Goal: Task Accomplishment & Management: Complete application form

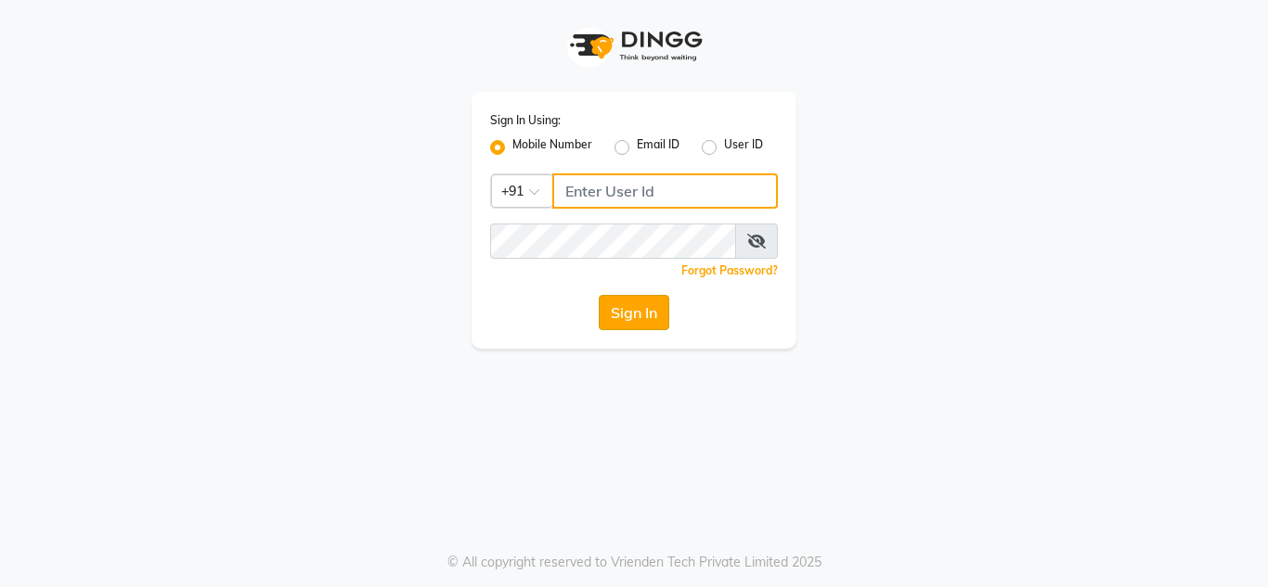
type input "9673060660"
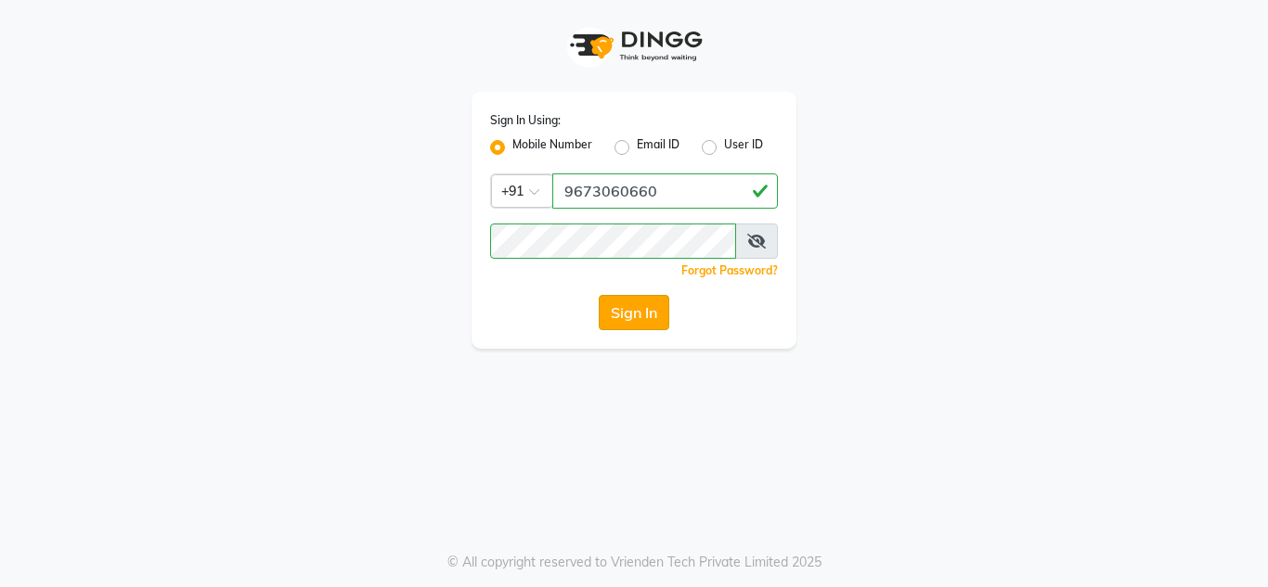
click at [627, 308] on button "Sign In" at bounding box center [634, 312] width 71 height 35
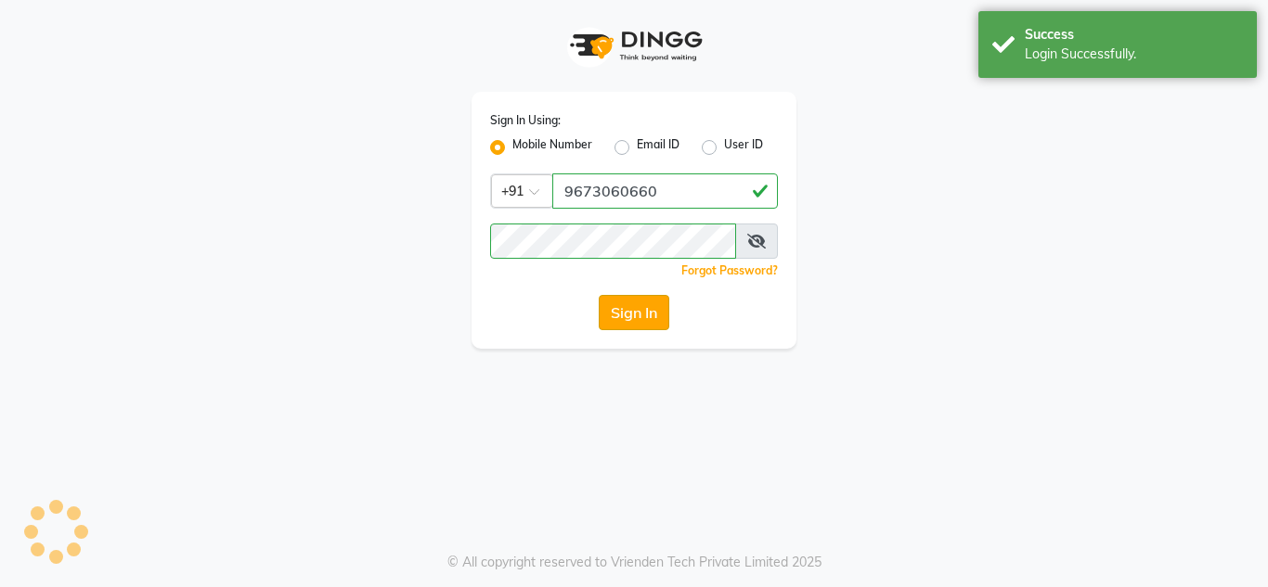
select select "service"
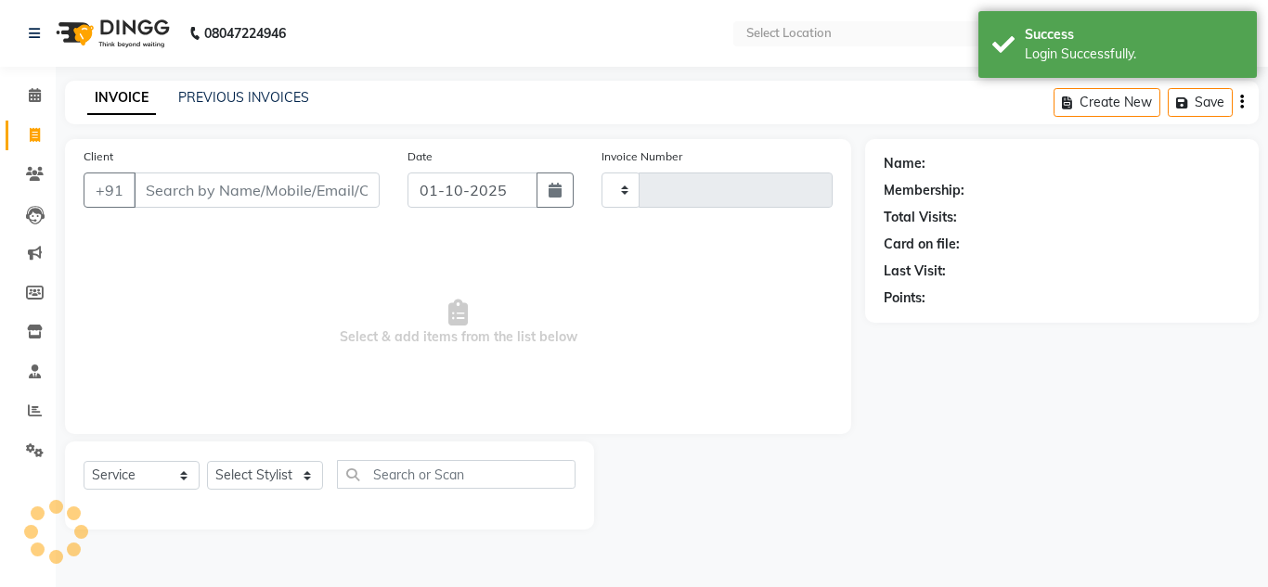
type input "3521"
select select "en"
select select "4860"
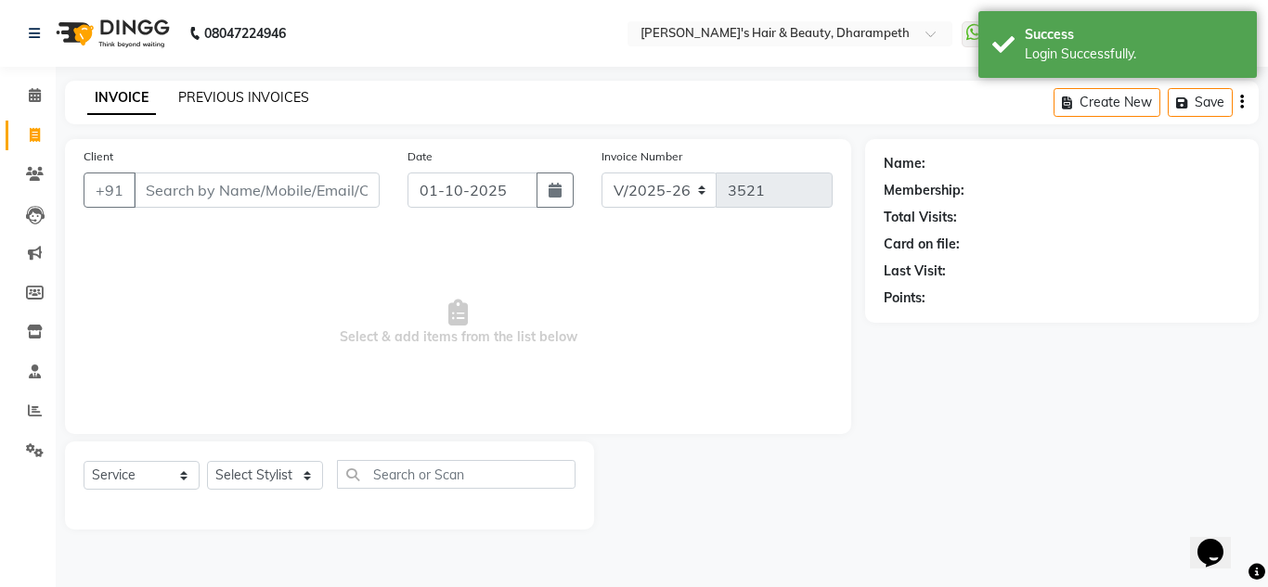
click at [280, 103] on link "PREVIOUS INVOICES" at bounding box center [243, 97] width 131 height 17
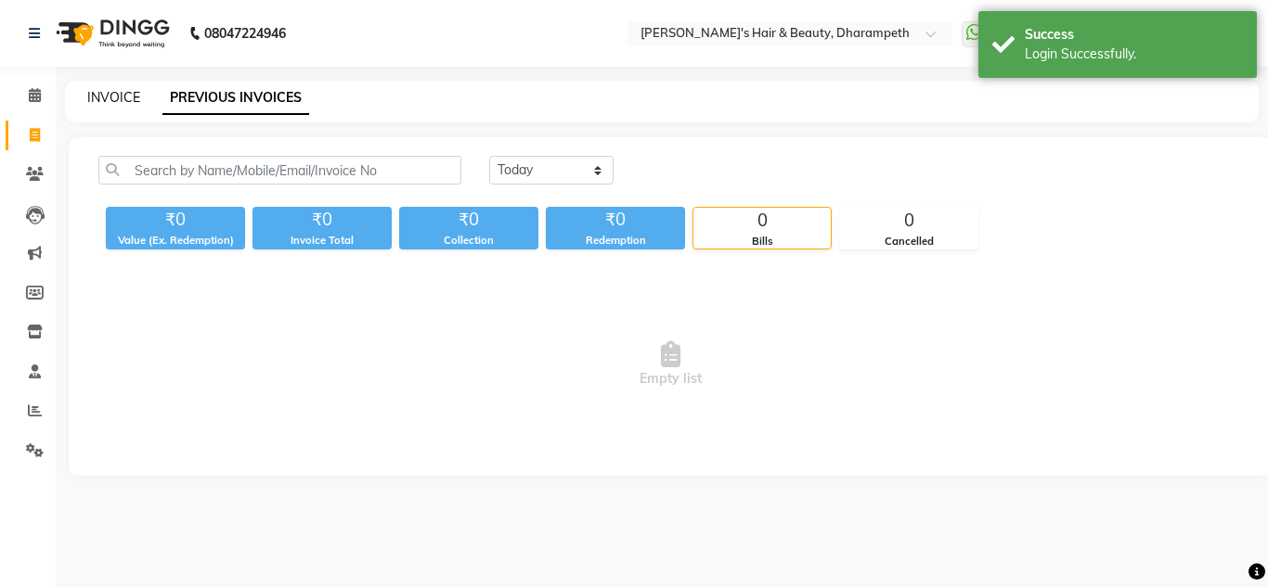
click at [119, 101] on link "INVOICE" at bounding box center [113, 97] width 53 height 17
select select "service"
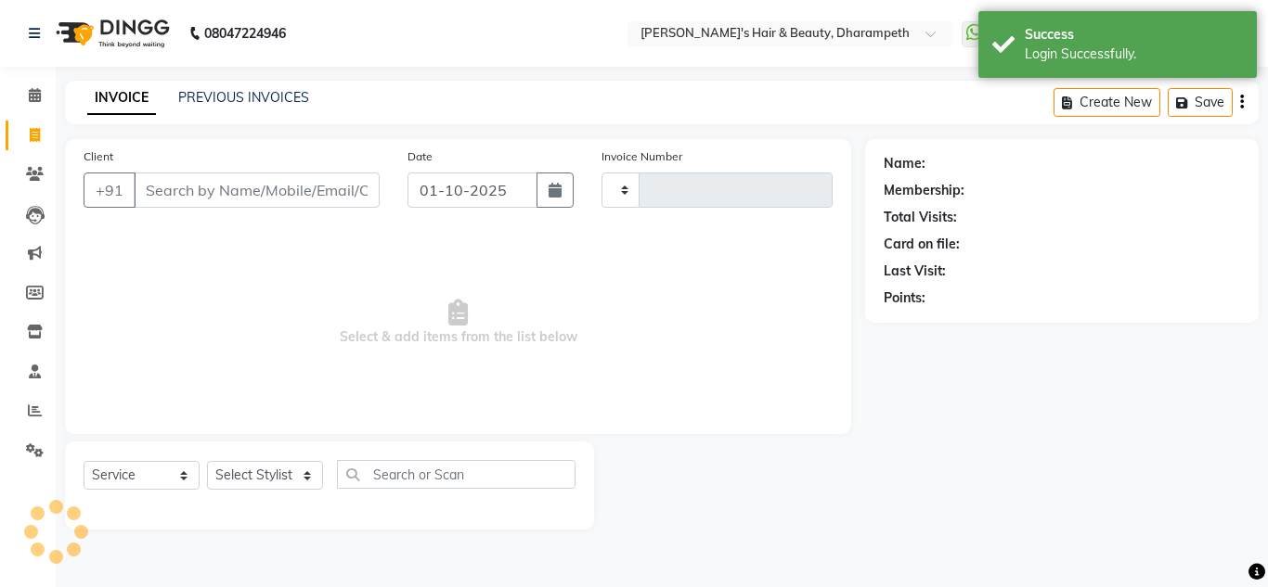
type input "3521"
select select "4860"
click at [178, 192] on input "Client" at bounding box center [257, 190] width 246 height 35
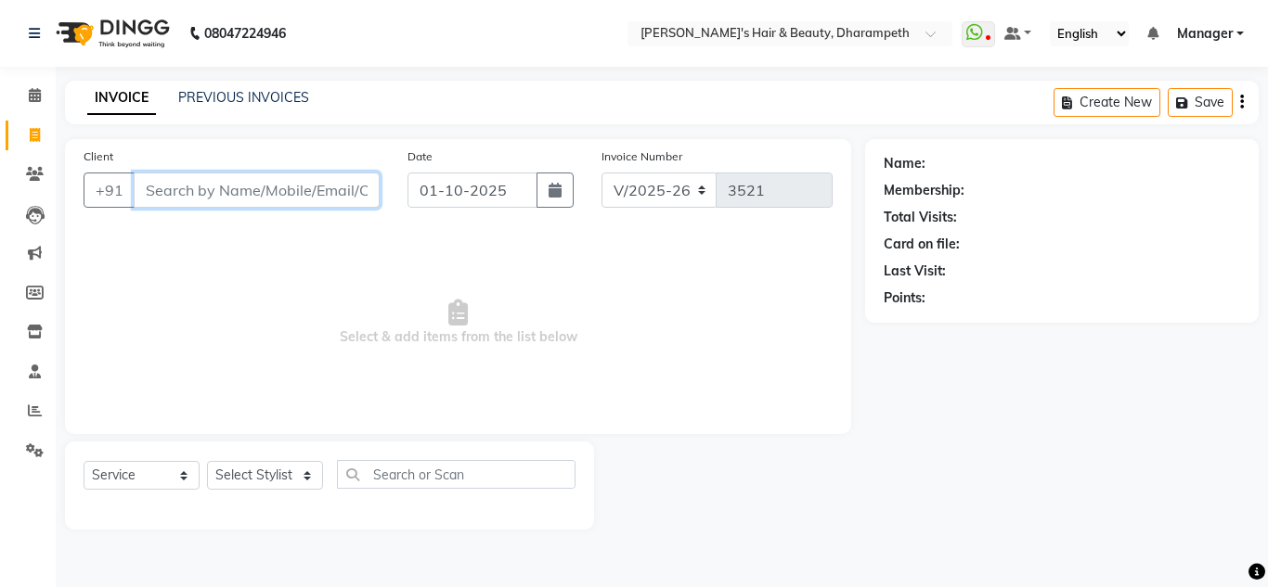
click at [213, 192] on input "Client" at bounding box center [257, 190] width 246 height 35
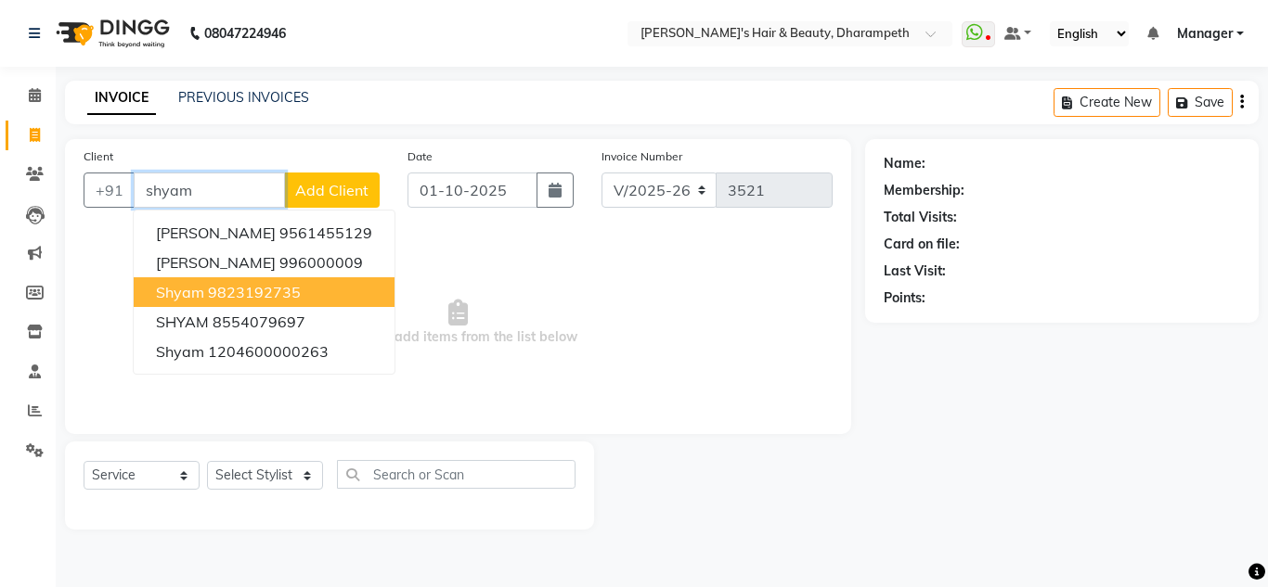
click at [236, 299] on ngb-highlight "9823192735" at bounding box center [254, 292] width 93 height 19
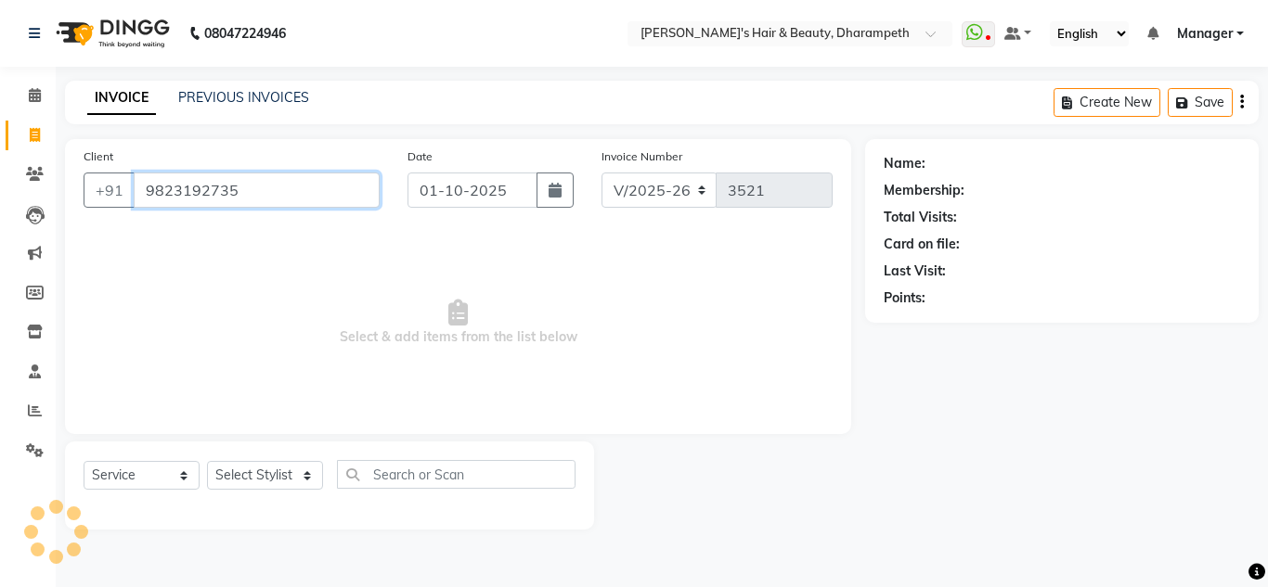
type input "9823192735"
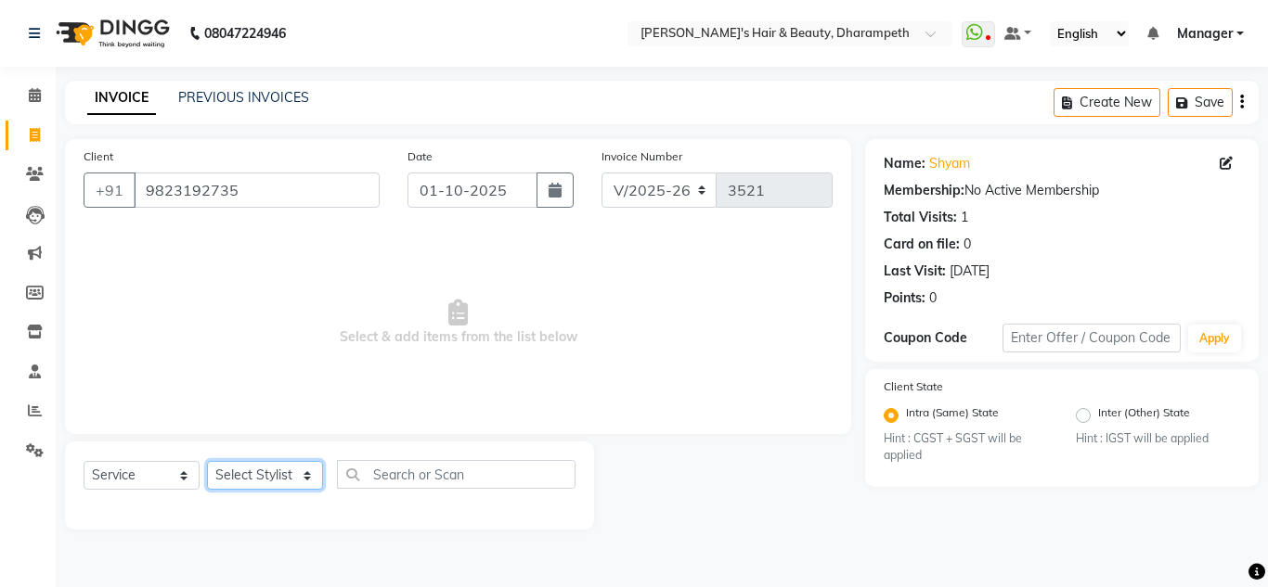
click at [246, 471] on select "Select Stylist Anuj W [PERSON_NAME] [PERSON_NAME] Manager [PERSON_NAME] C [PERS…" at bounding box center [265, 475] width 116 height 29
select select "65623"
click at [207, 461] on select "Select Stylist Anuj W [PERSON_NAME] [PERSON_NAME] Manager [PERSON_NAME] C [PERS…" at bounding box center [265, 475] width 116 height 29
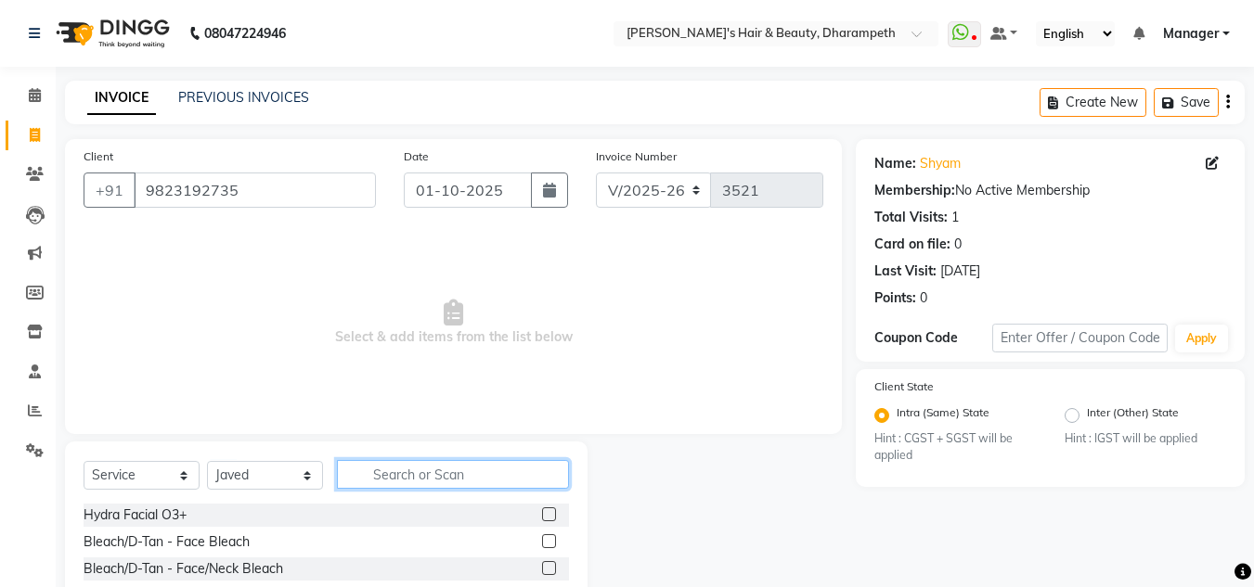
click at [410, 480] on input "text" at bounding box center [453, 474] width 232 height 29
type input "cut"
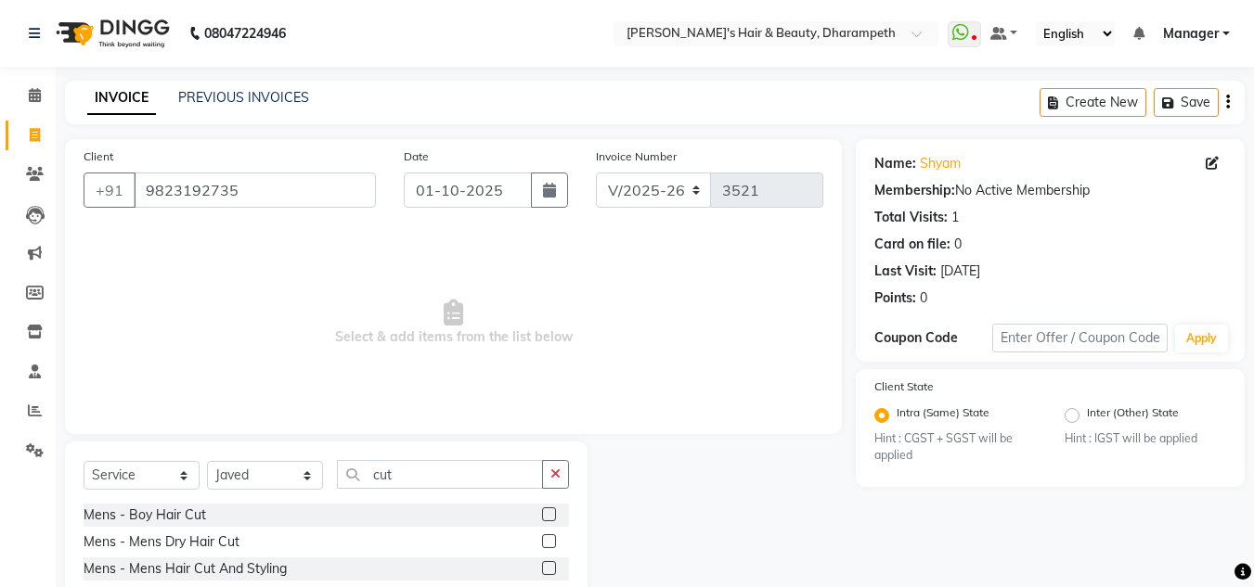
click at [542, 568] on label at bounding box center [549, 569] width 14 height 14
click at [542, 568] on input "checkbox" at bounding box center [548, 569] width 12 height 12
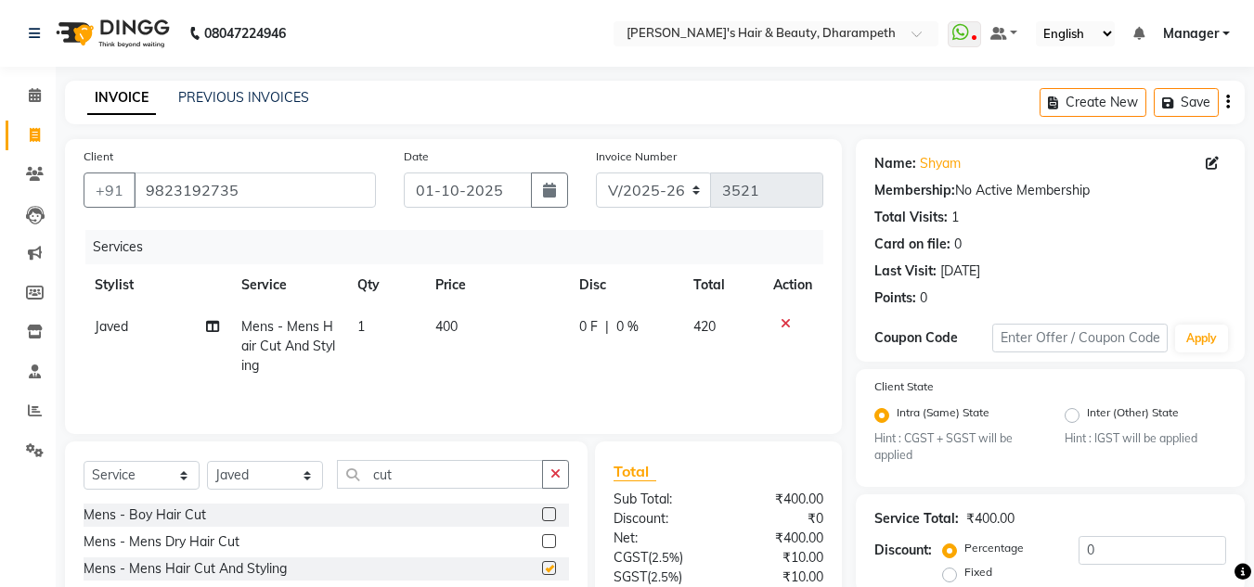
checkbox input "false"
click at [462, 333] on td "400" at bounding box center [496, 346] width 144 height 81
select select "65623"
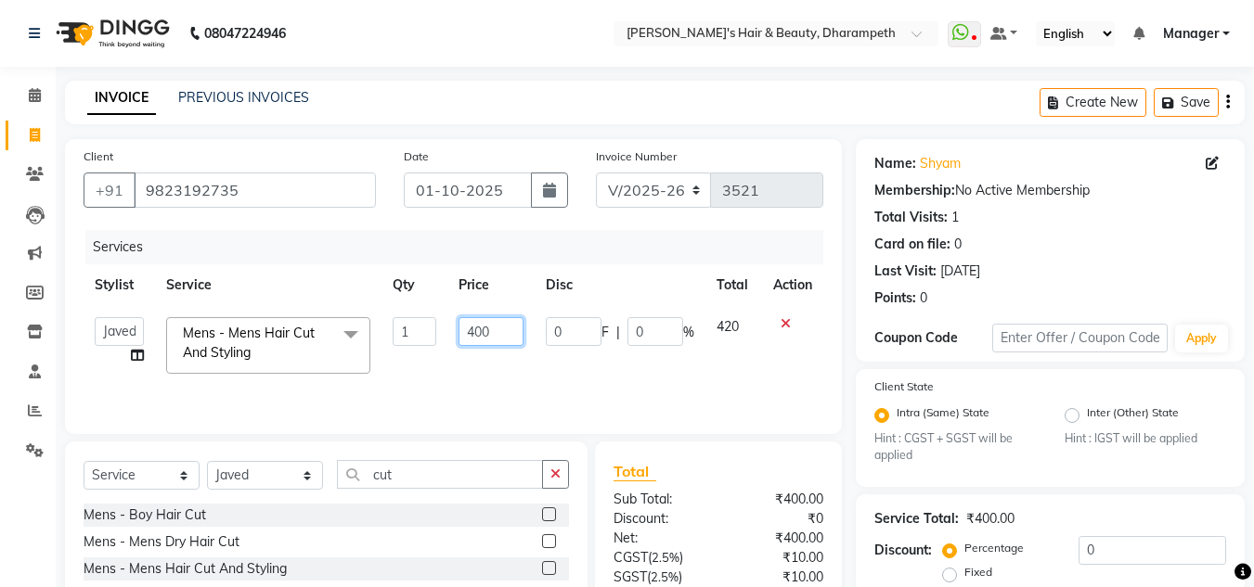
drag, startPoint x: 502, startPoint y: 334, endPoint x: 430, endPoint y: 318, distance: 74.1
click at [430, 318] on tr "Anuj W [PERSON_NAME] [PERSON_NAME] Manager [PERSON_NAME] C [PERSON_NAME] S [PER…" at bounding box center [454, 345] width 740 height 79
type input "238"
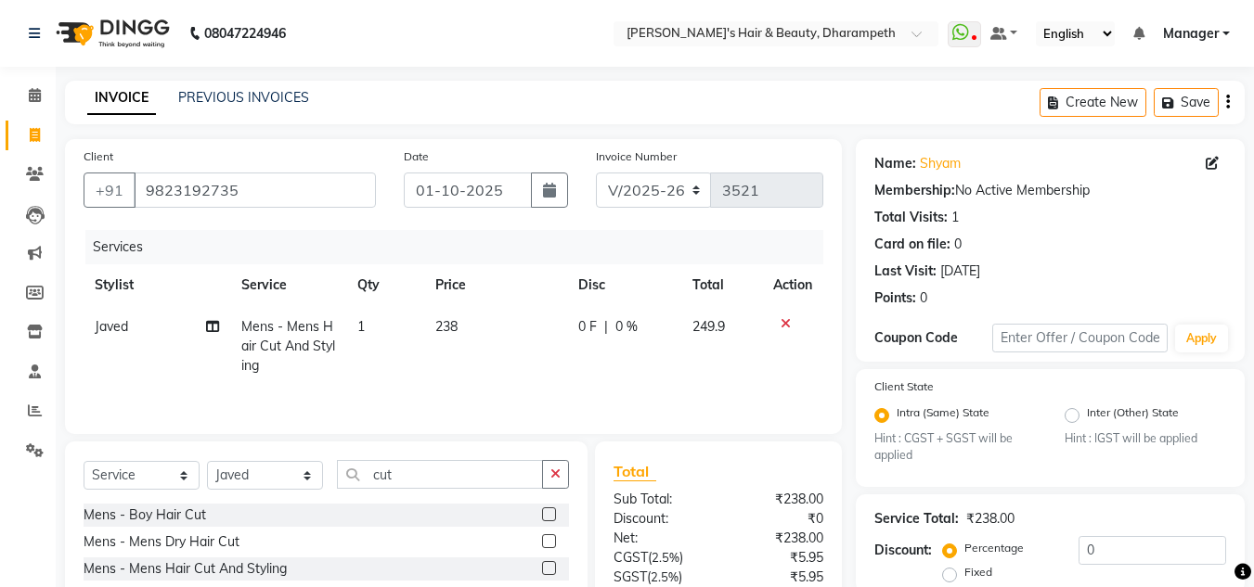
click at [719, 340] on td "249.9" at bounding box center [721, 346] width 81 height 81
select select "65623"
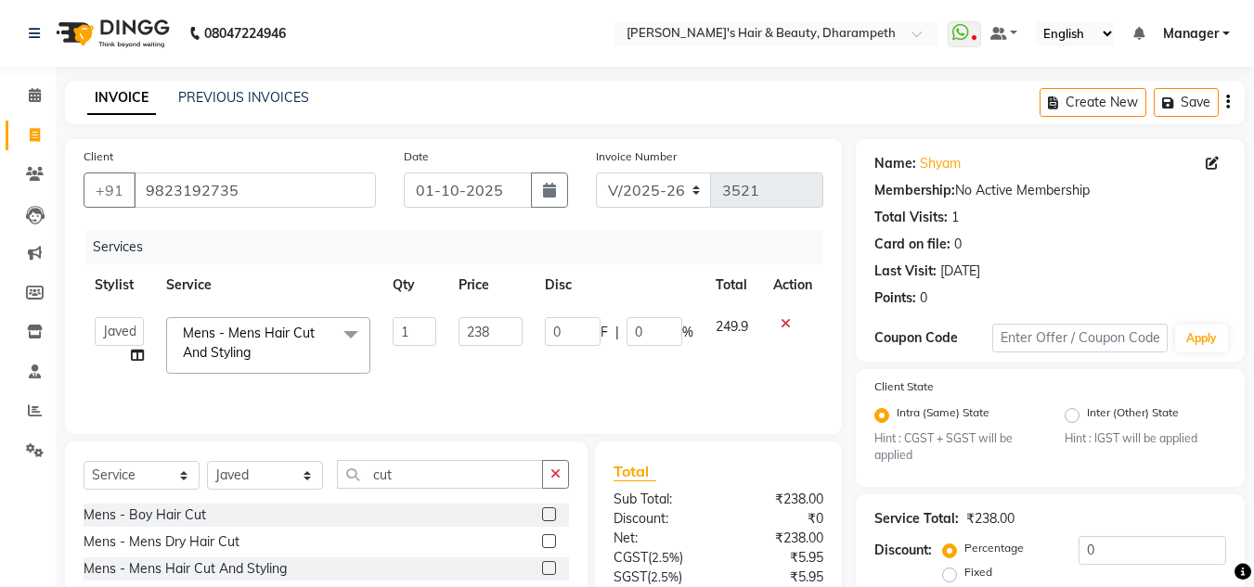
scroll to position [174, 0]
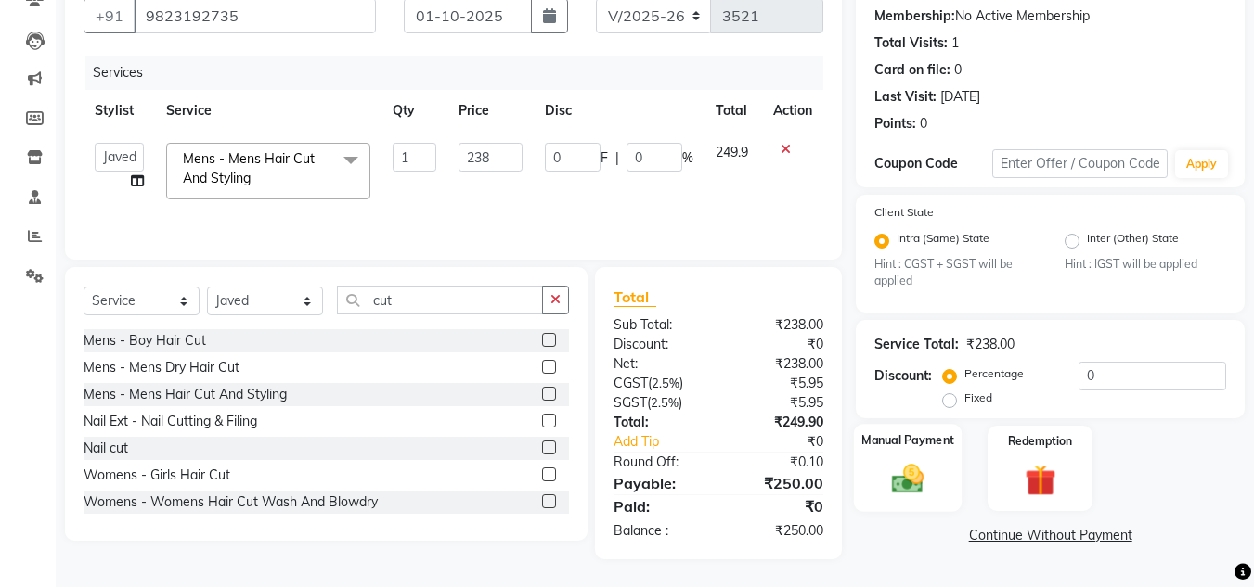
click at [906, 477] on img at bounding box center [908, 479] width 52 height 37
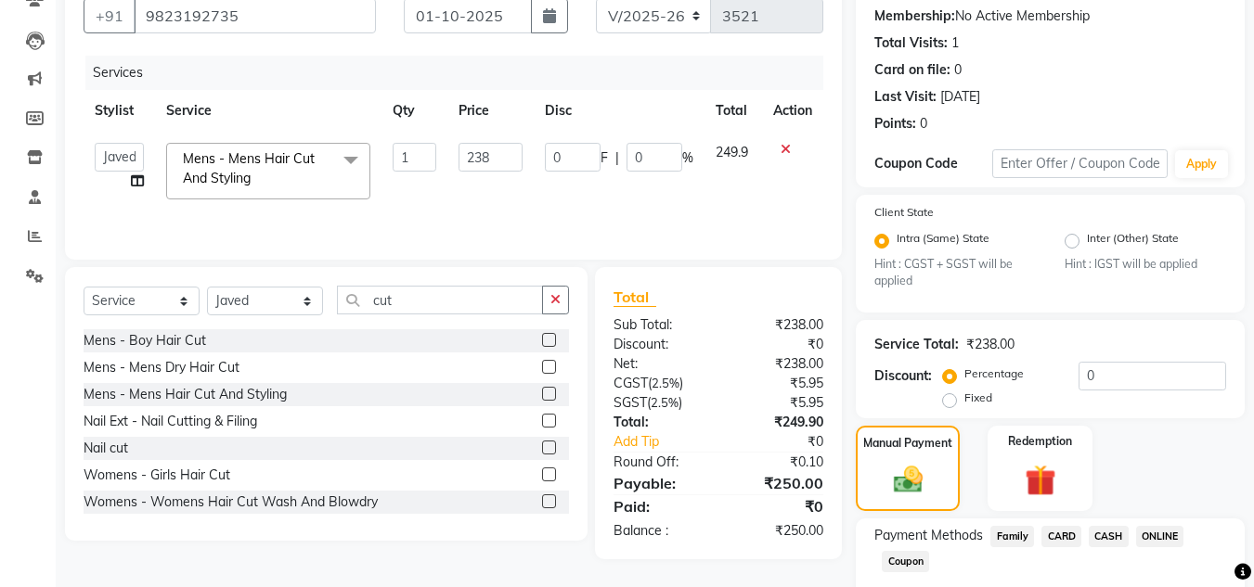
click at [1168, 526] on span "ONLINE" at bounding box center [1160, 536] width 48 height 21
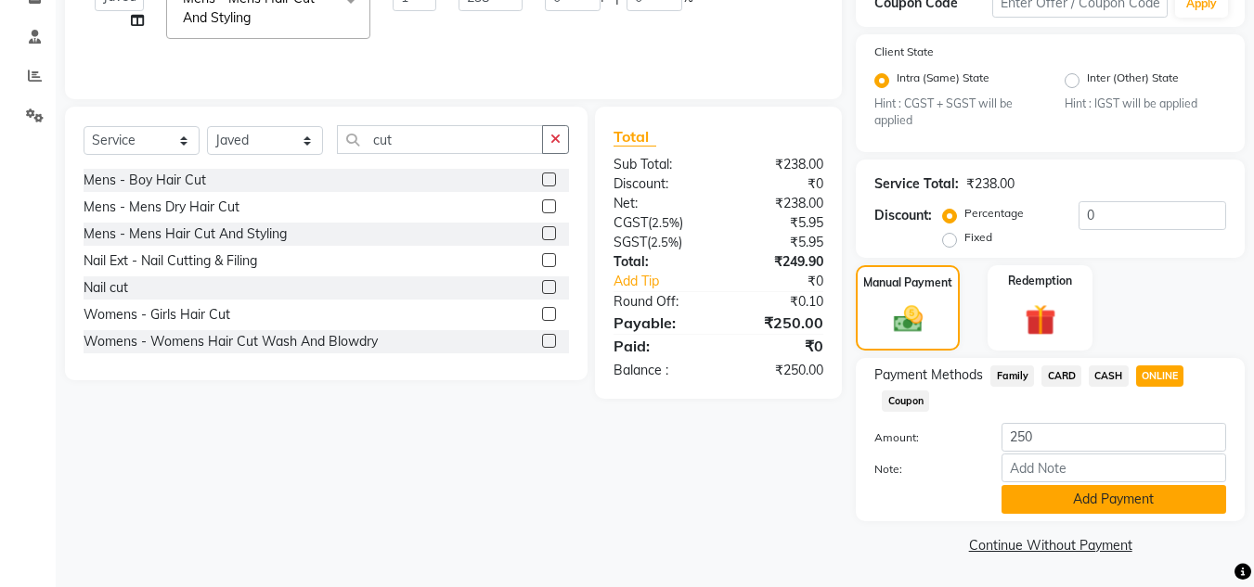
click at [1167, 498] on button "Add Payment" at bounding box center [1113, 499] width 225 height 29
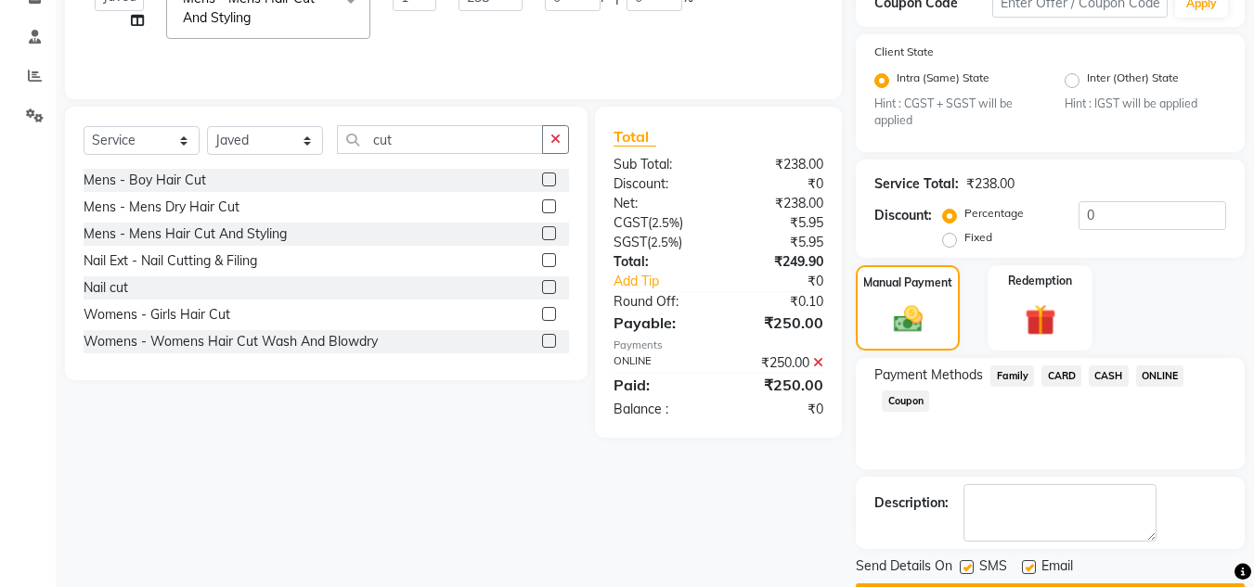
scroll to position [388, 0]
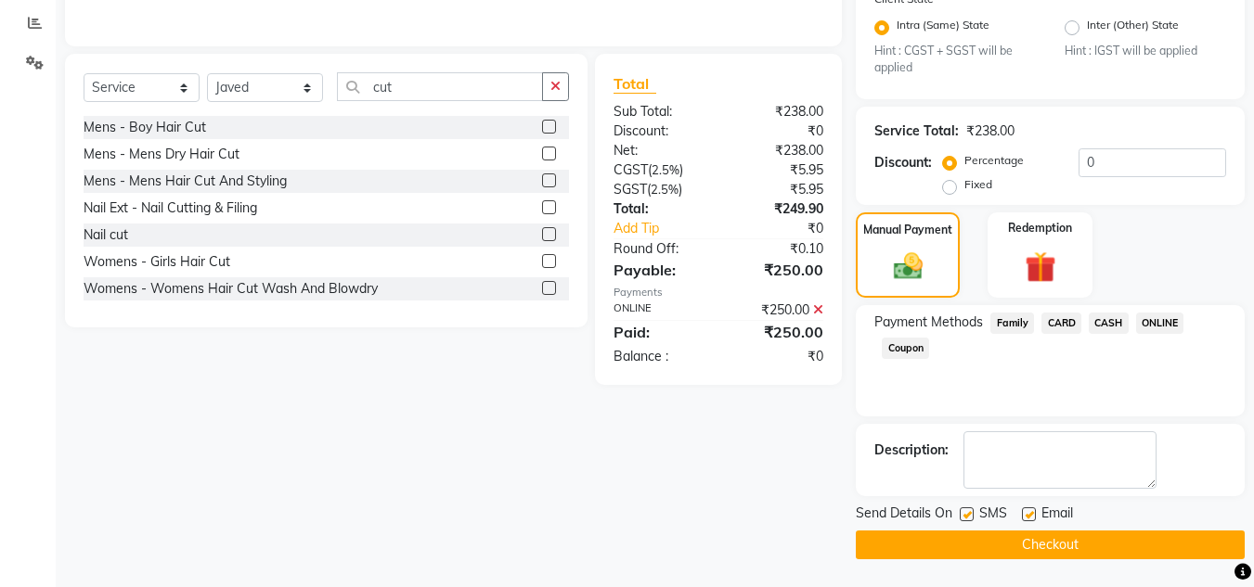
click at [1144, 550] on button "Checkout" at bounding box center [1050, 545] width 389 height 29
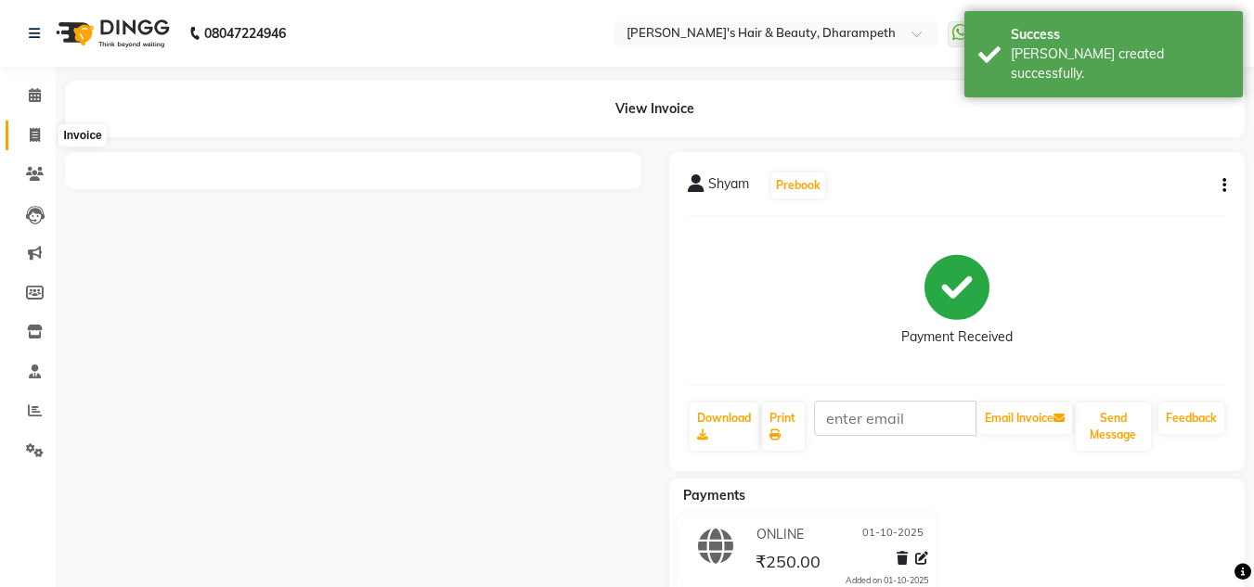
click at [39, 139] on icon at bounding box center [35, 135] width 10 height 14
select select "service"
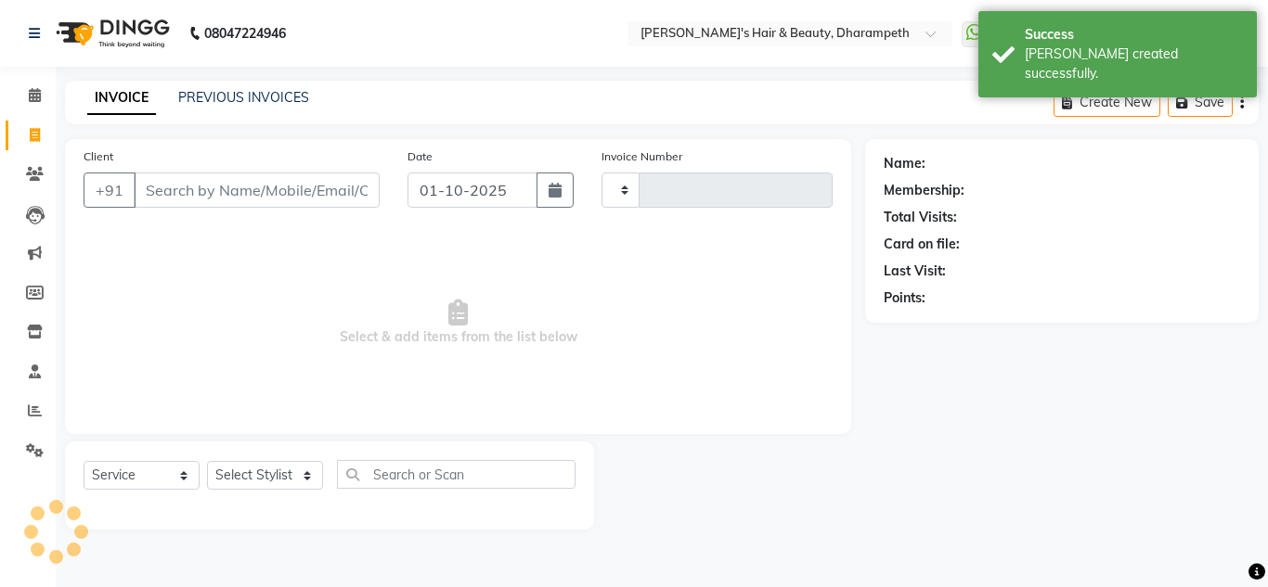
type input "3522"
select select "4860"
click at [197, 190] on input "Client" at bounding box center [257, 190] width 246 height 35
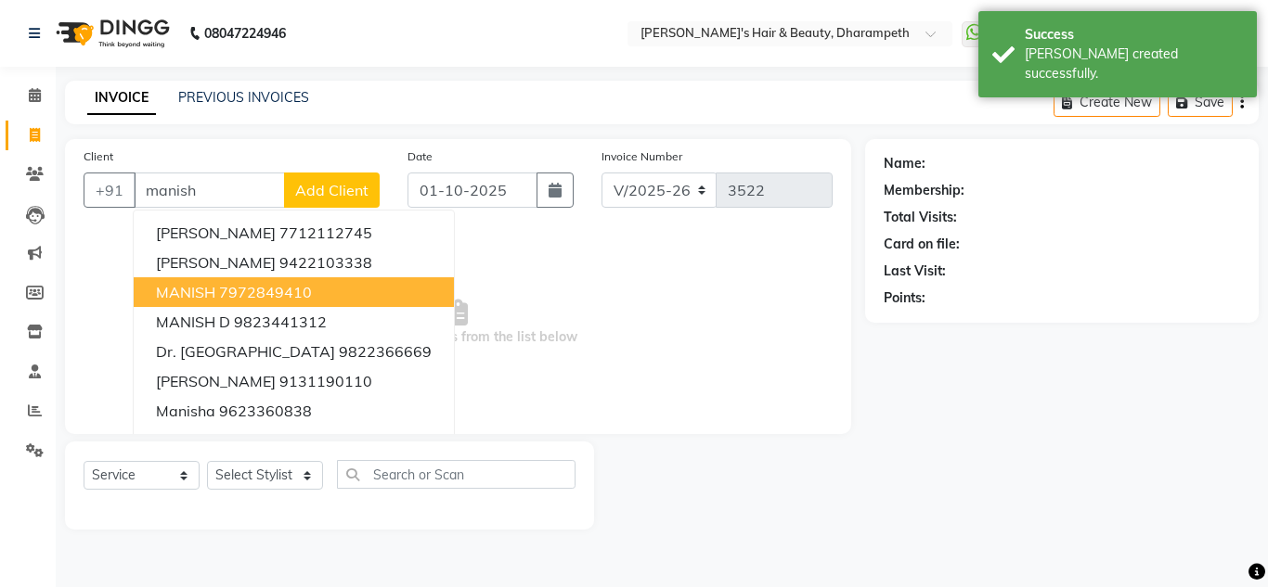
click at [278, 303] on button "MANISH 7972849410" at bounding box center [294, 293] width 320 height 30
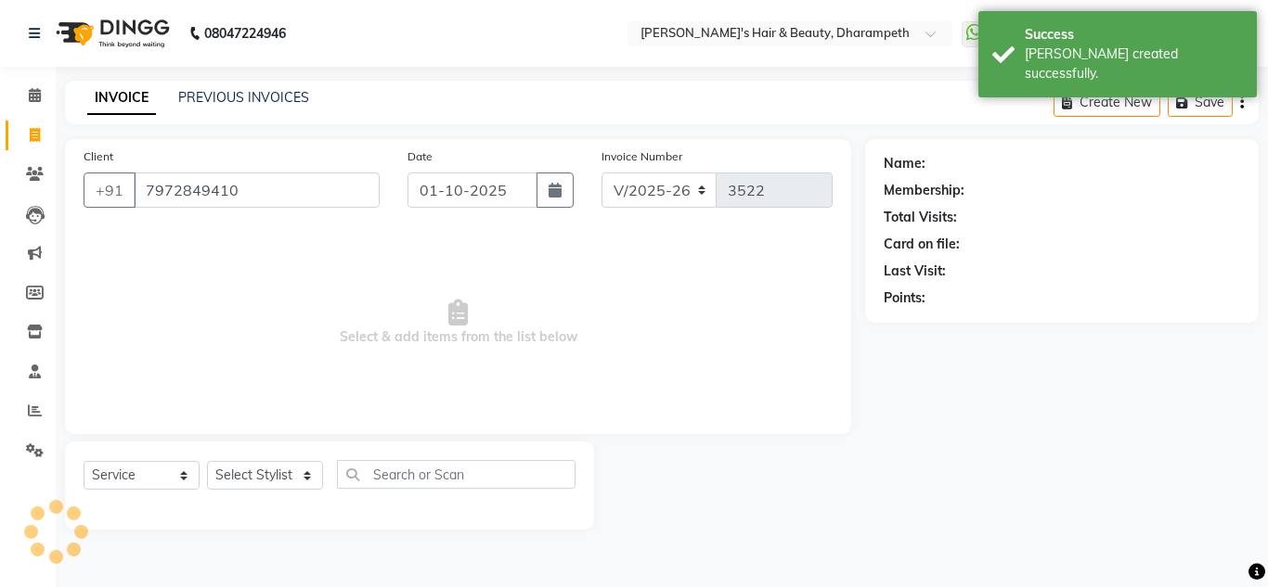
type input "7972849410"
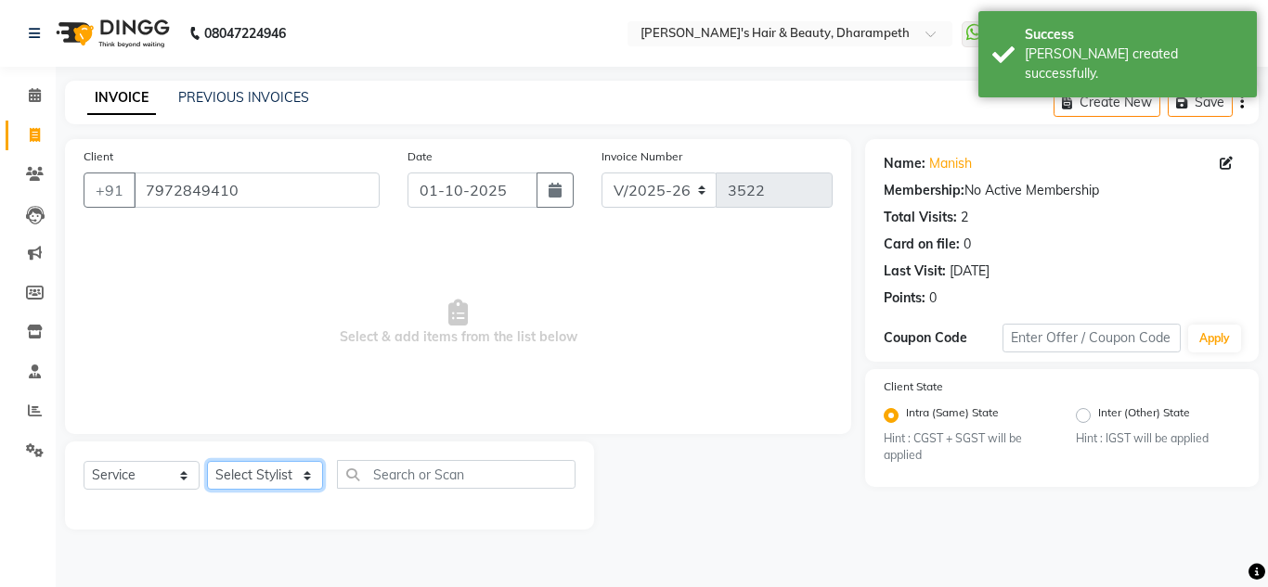
click at [258, 475] on select "Select Stylist Anuj W [PERSON_NAME] [PERSON_NAME] Manager [PERSON_NAME] C [PERS…" at bounding box center [265, 475] width 116 height 29
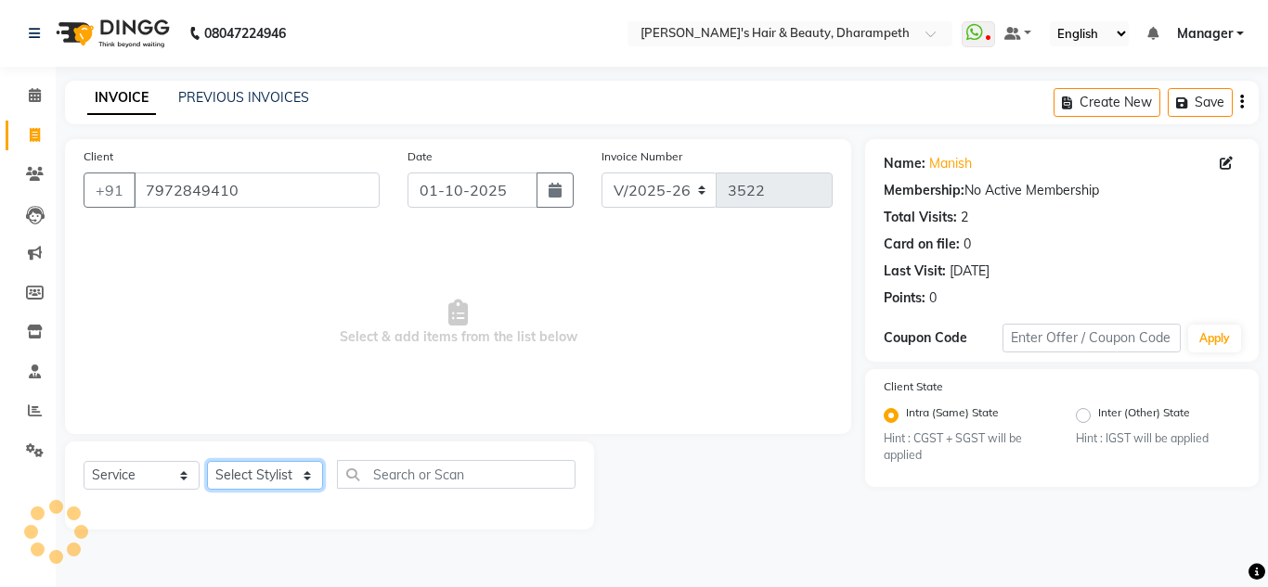
select select "63038"
click at [207, 461] on select "Select Stylist Anuj W [PERSON_NAME] [PERSON_NAME] Manager [PERSON_NAME] C [PERS…" at bounding box center [265, 475] width 116 height 29
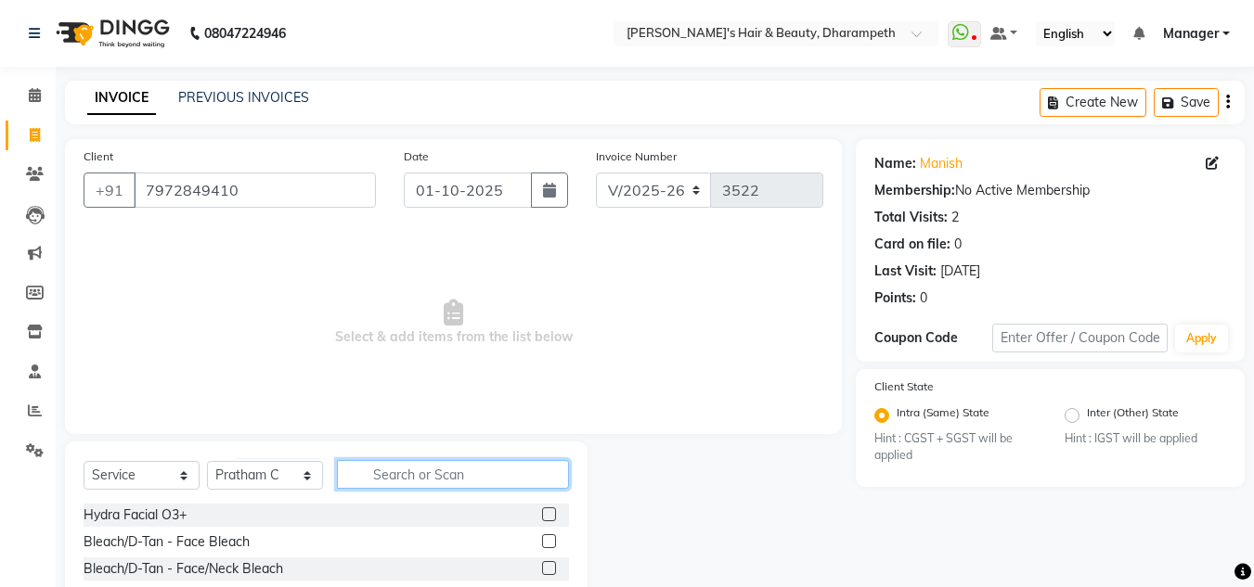
click at [407, 476] on input "text" at bounding box center [453, 474] width 232 height 29
type input "colo"
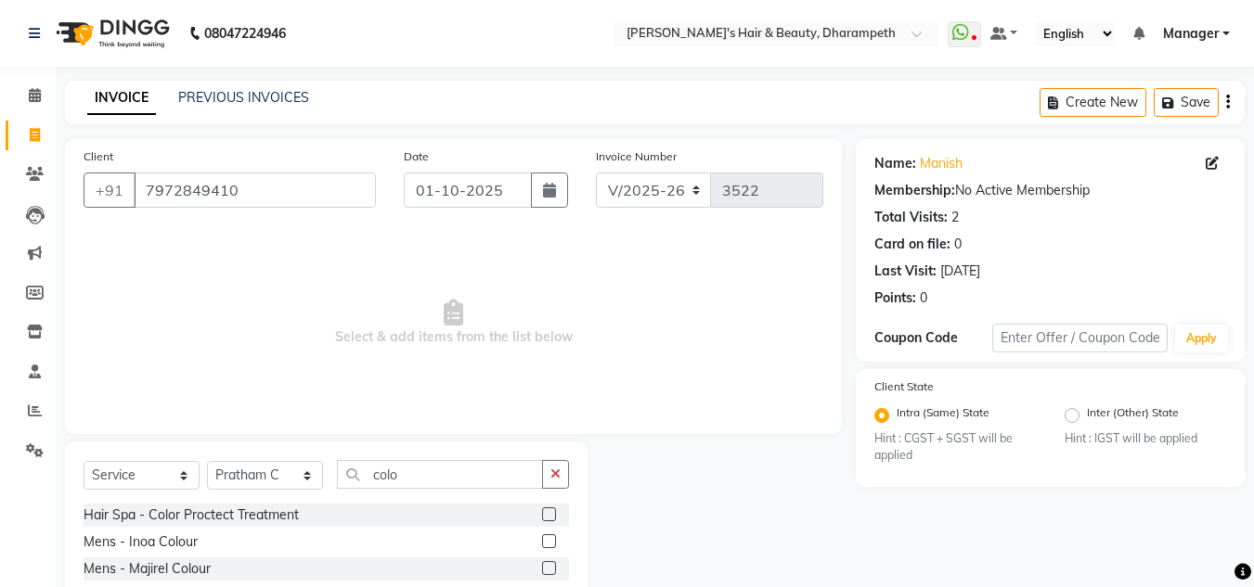
click at [547, 543] on label at bounding box center [549, 542] width 14 height 14
click at [547, 543] on input "checkbox" at bounding box center [548, 542] width 12 height 12
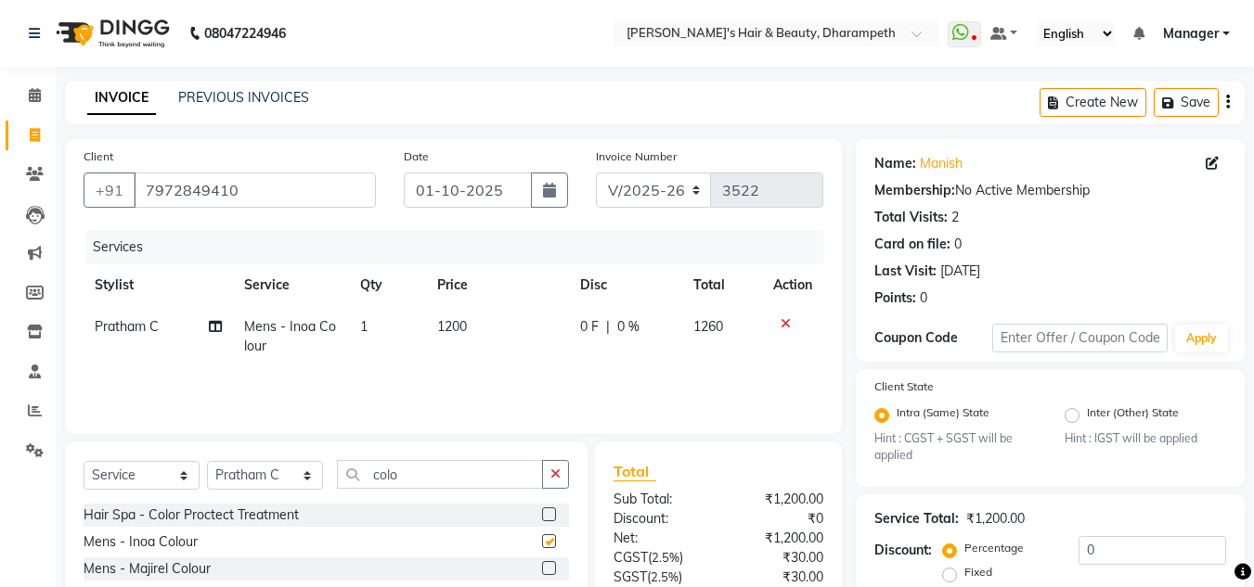
checkbox input "false"
click at [390, 478] on input "colo" at bounding box center [440, 474] width 206 height 29
type input "bea"
click at [547, 536] on label at bounding box center [549, 542] width 14 height 14
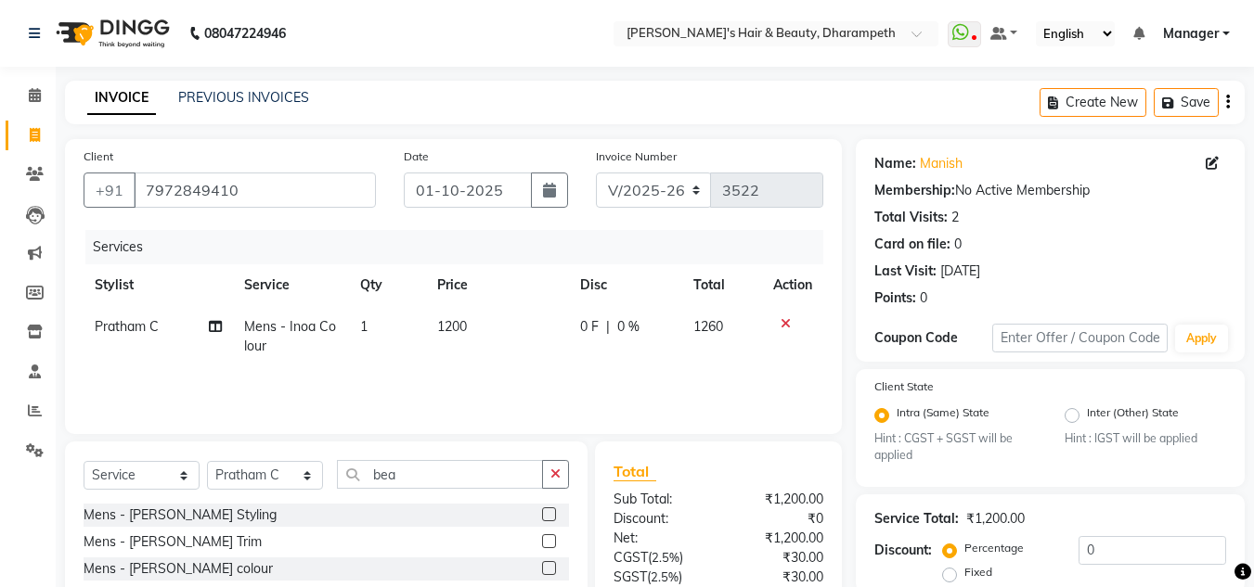
click at [547, 536] on input "checkbox" at bounding box center [548, 542] width 12 height 12
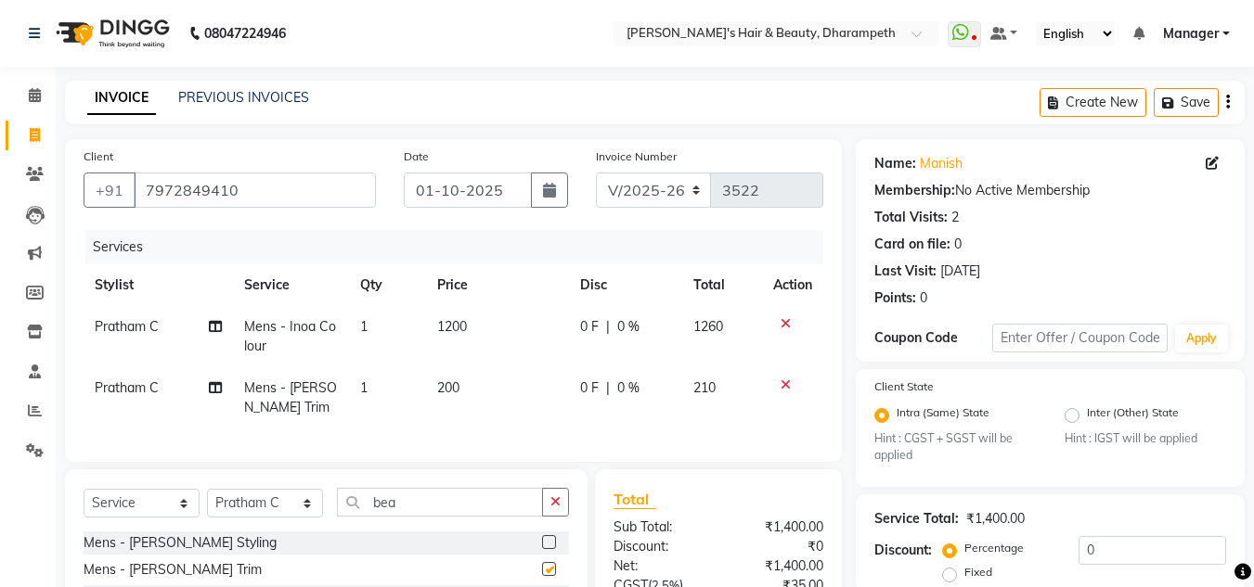
checkbox input "false"
click at [395, 508] on input "bea" at bounding box center [440, 502] width 206 height 29
type input "bea"
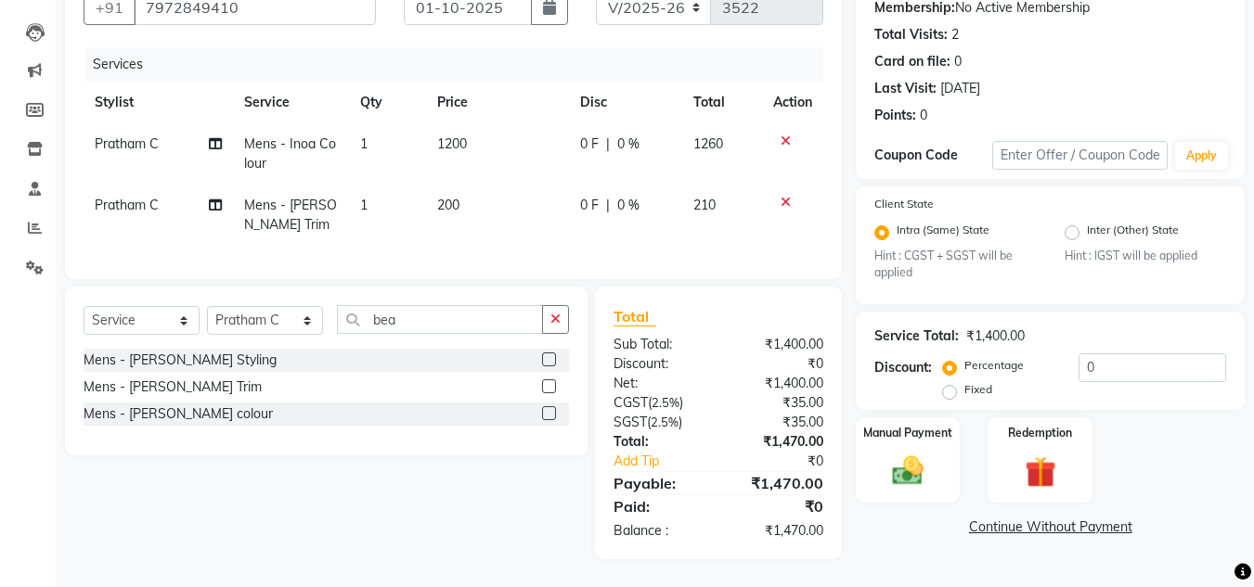
click at [549, 420] on label at bounding box center [549, 414] width 14 height 14
click at [549, 420] on input "checkbox" at bounding box center [548, 414] width 12 height 12
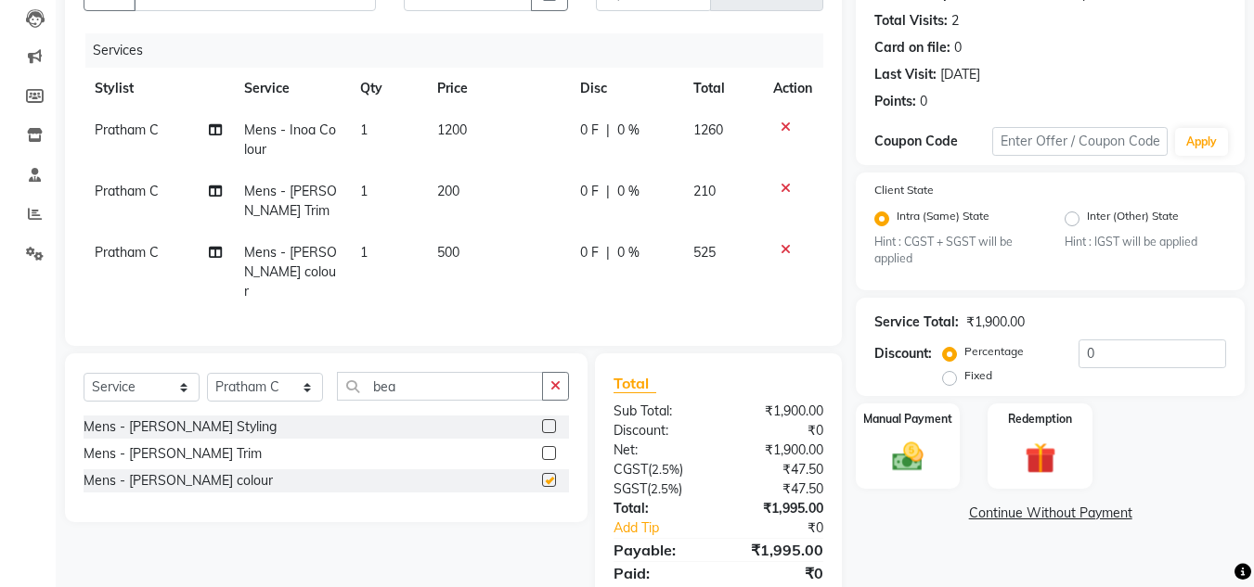
checkbox input "false"
click at [473, 245] on td "500" at bounding box center [497, 272] width 143 height 81
select select "63038"
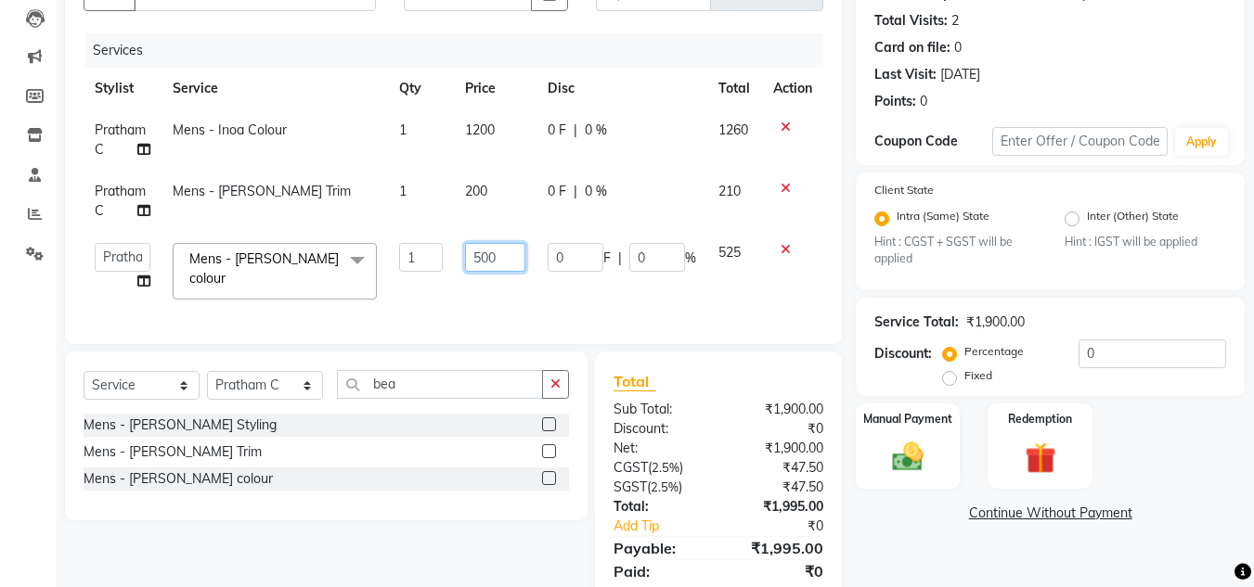
drag, startPoint x: 512, startPoint y: 251, endPoint x: 429, endPoint y: 255, distance: 83.7
click at [429, 255] on tr "Anuj W [PERSON_NAME] [PERSON_NAME] Manager [PERSON_NAME] C [PERSON_NAME] S [PER…" at bounding box center [454, 271] width 740 height 79
type input "760"
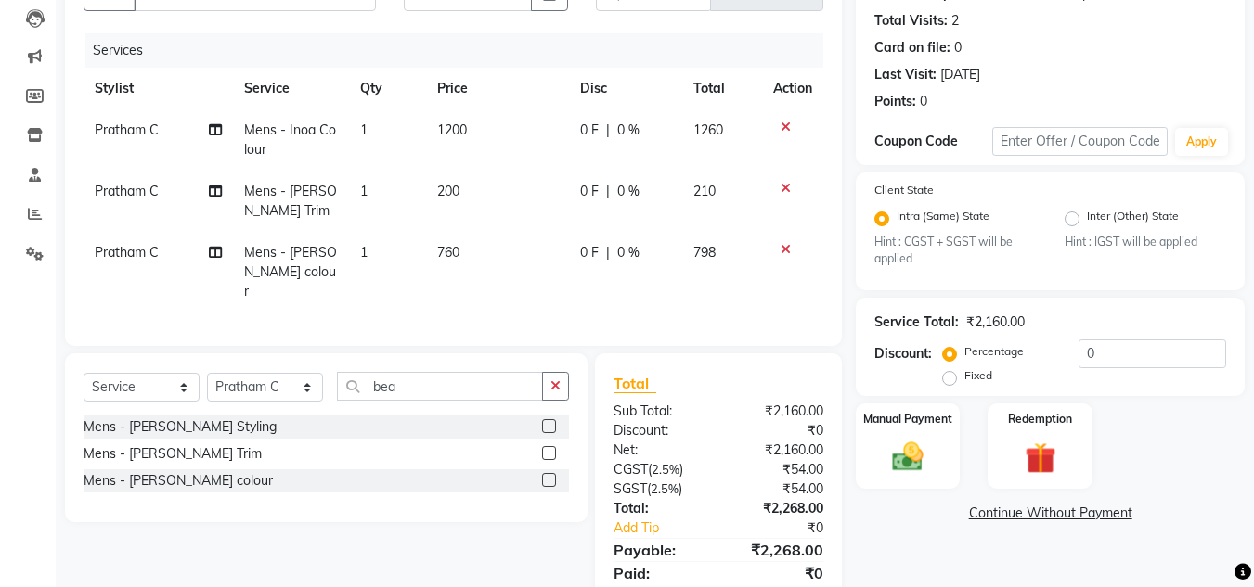
click at [743, 268] on td "798" at bounding box center [722, 272] width 80 height 81
select select "63038"
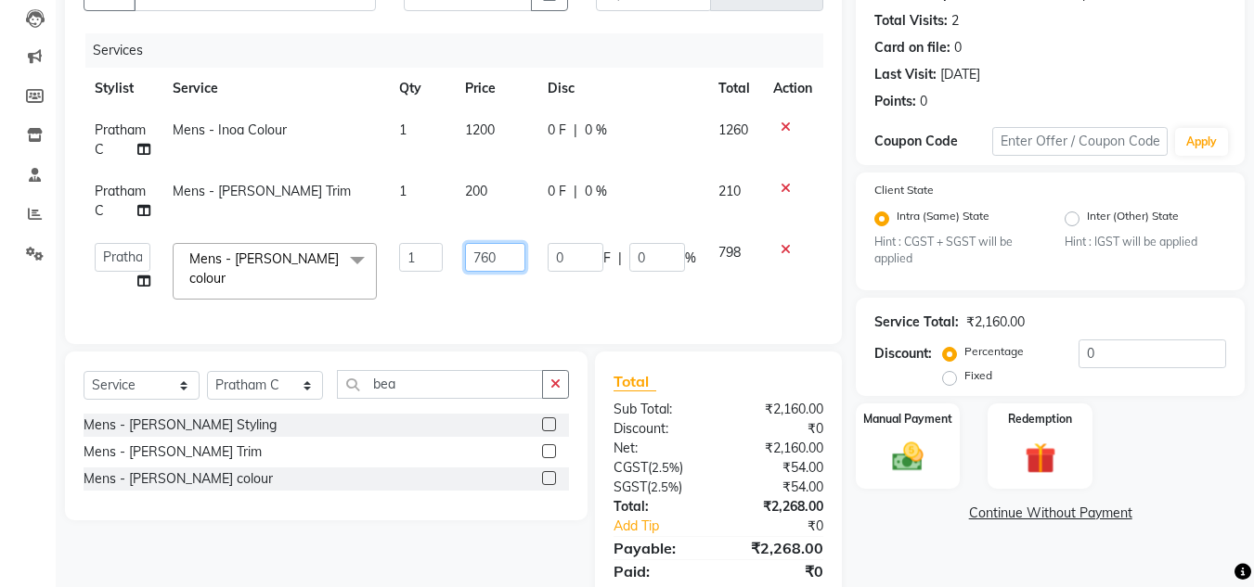
click at [516, 252] on input "760" at bounding box center [495, 257] width 60 height 29
type input "763"
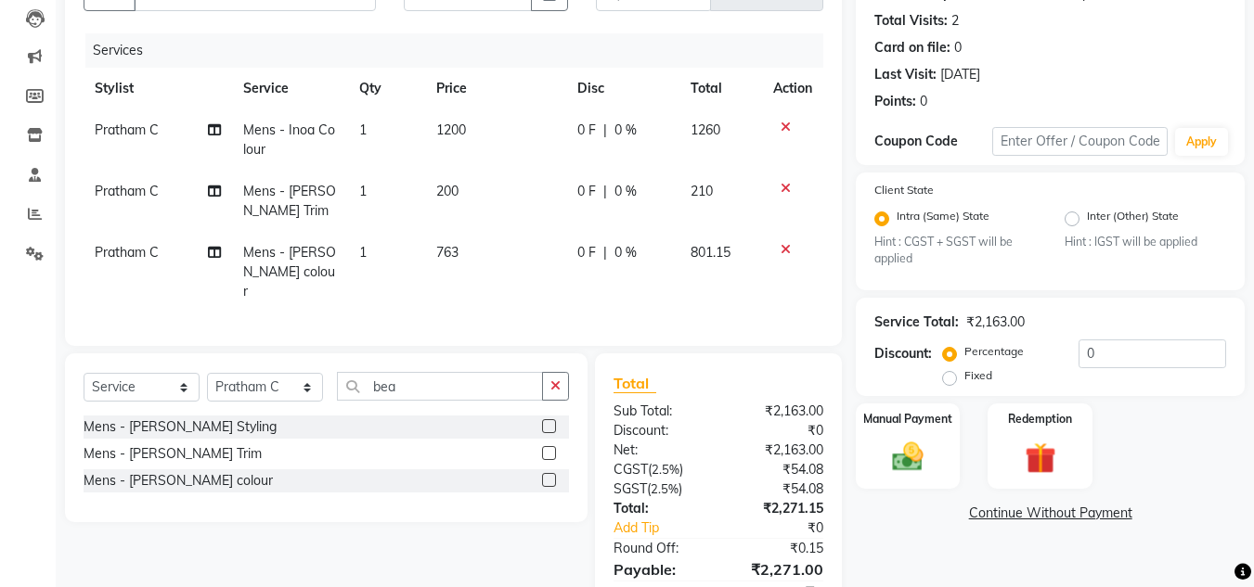
click at [738, 252] on td "801.15" at bounding box center [720, 272] width 83 height 81
select select "63038"
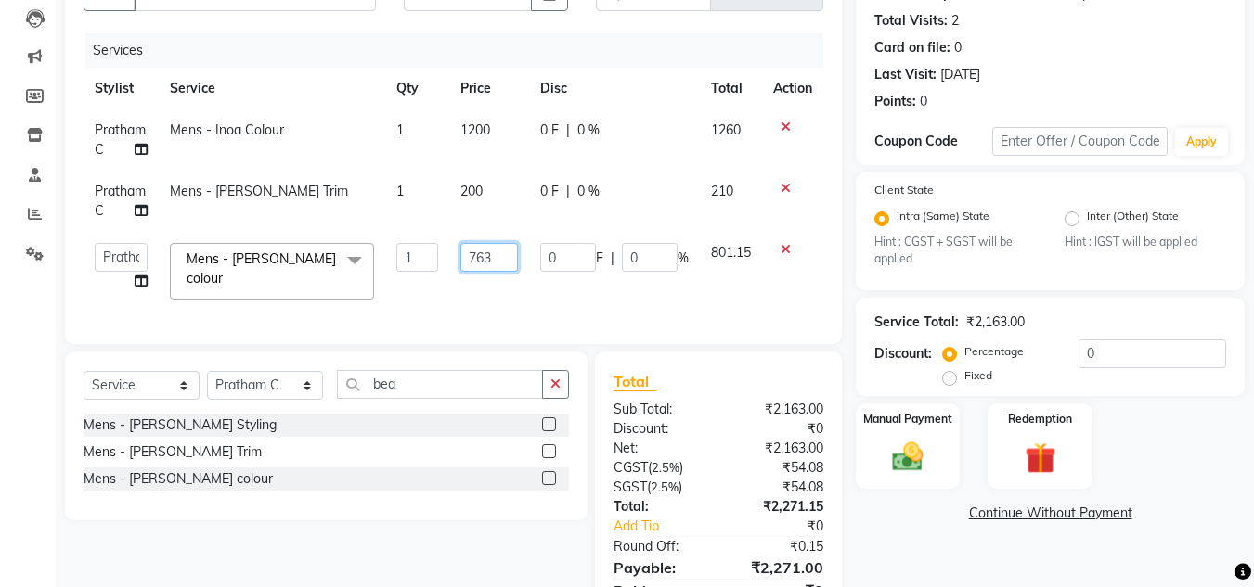
click at [499, 249] on input "763" at bounding box center [489, 257] width 58 height 29
type input "762.5"
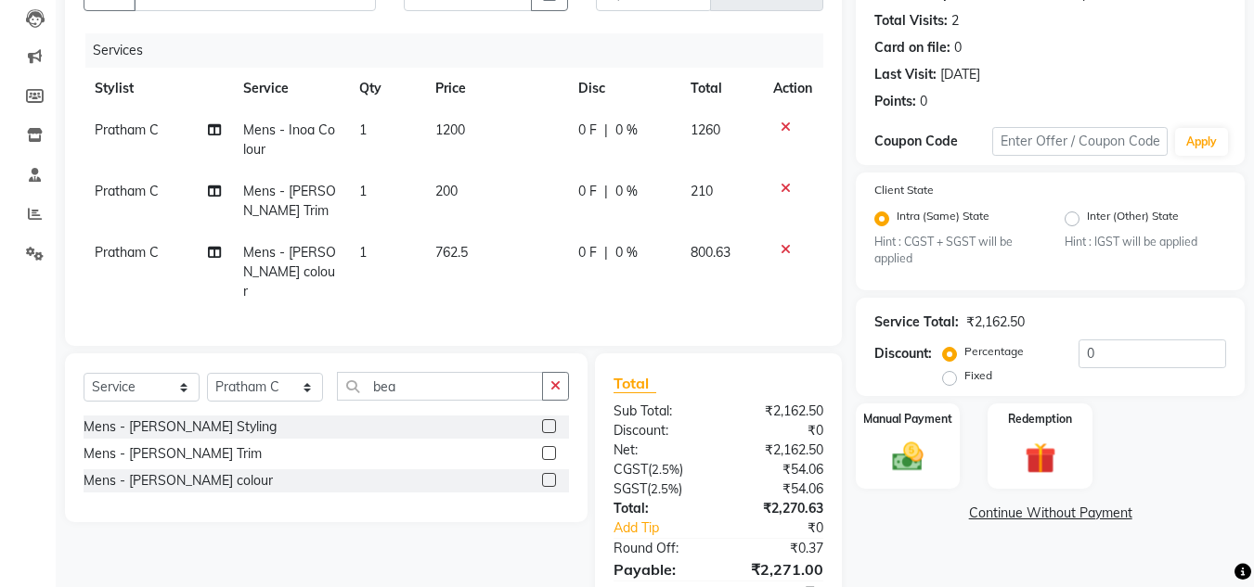
click at [733, 250] on td "800.63" at bounding box center [720, 272] width 83 height 81
select select "63038"
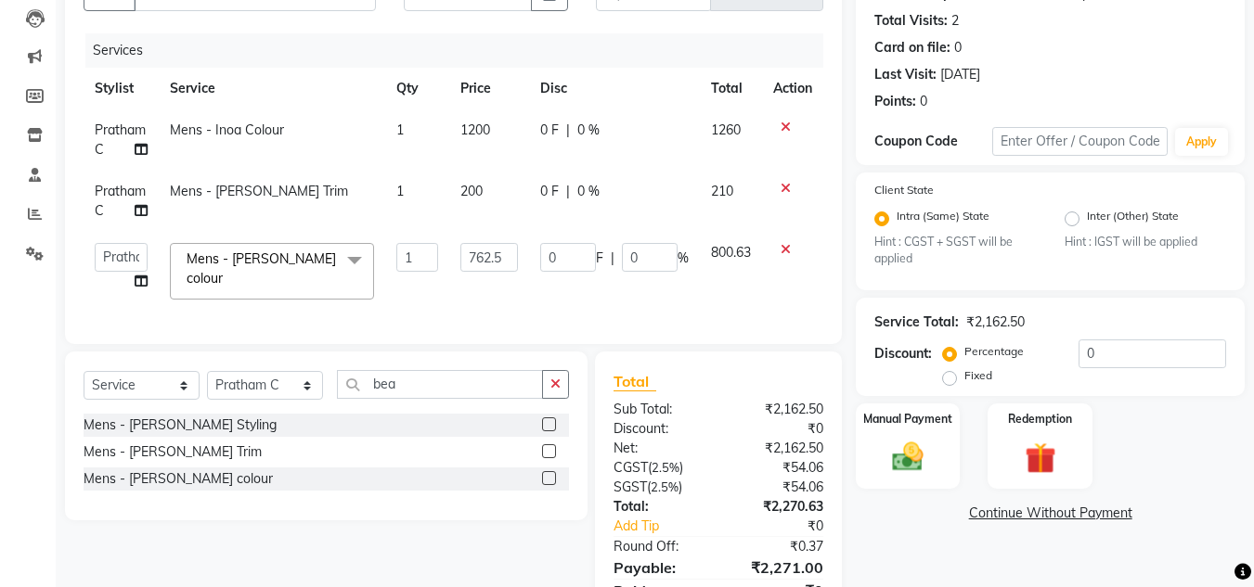
click at [487, 186] on td "200" at bounding box center [489, 201] width 80 height 61
select select "63038"
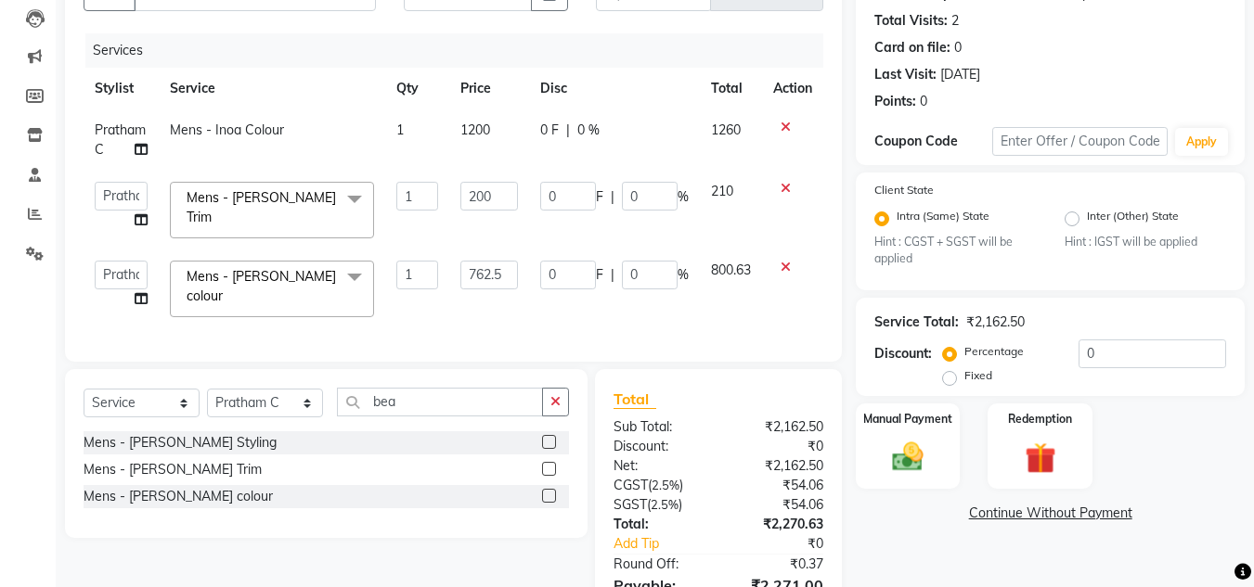
click at [487, 186] on input "200" at bounding box center [489, 196] width 58 height 29
type input "238"
click at [711, 198] on span "210" at bounding box center [722, 191] width 22 height 17
select select "63038"
click at [493, 126] on td "1200" at bounding box center [489, 140] width 80 height 61
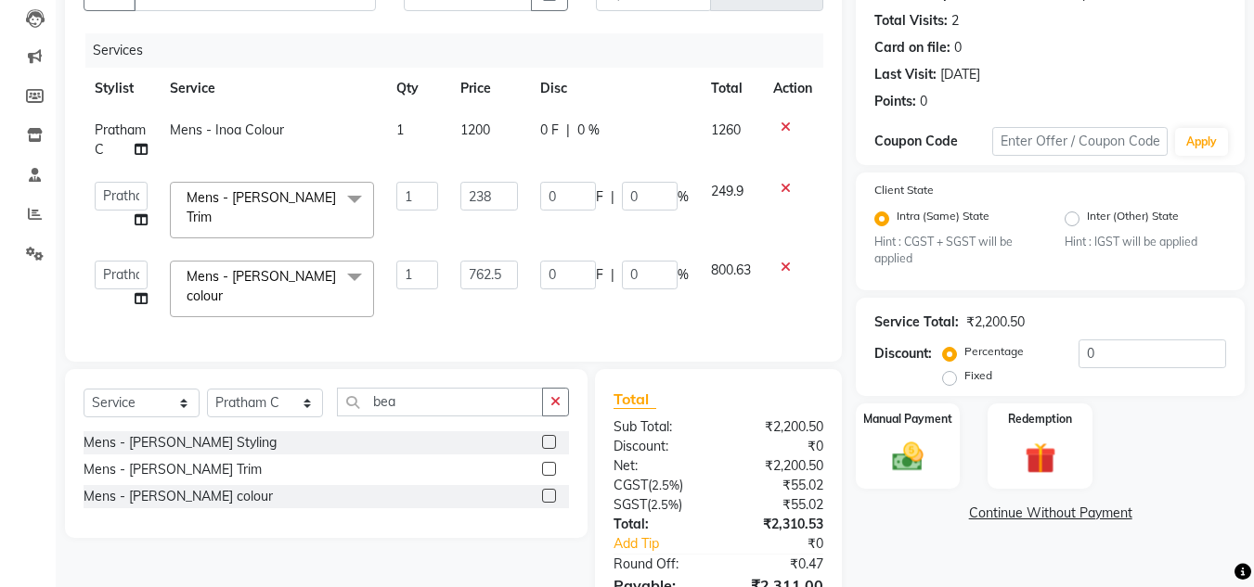
select select "63038"
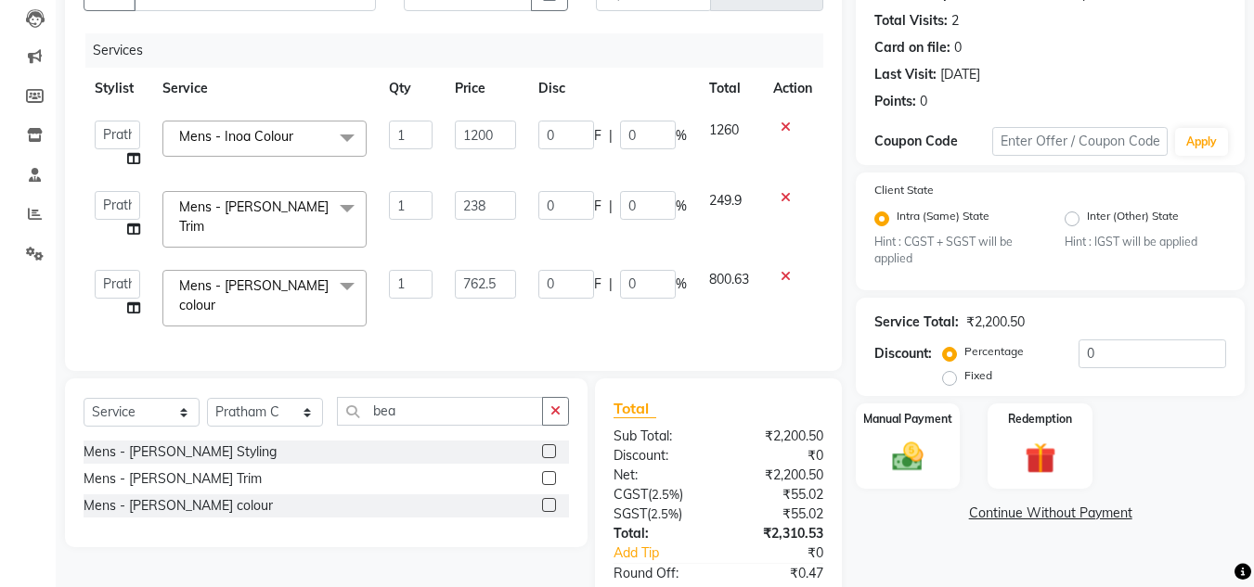
click at [493, 126] on input "1200" at bounding box center [485, 135] width 61 height 29
type input "1400"
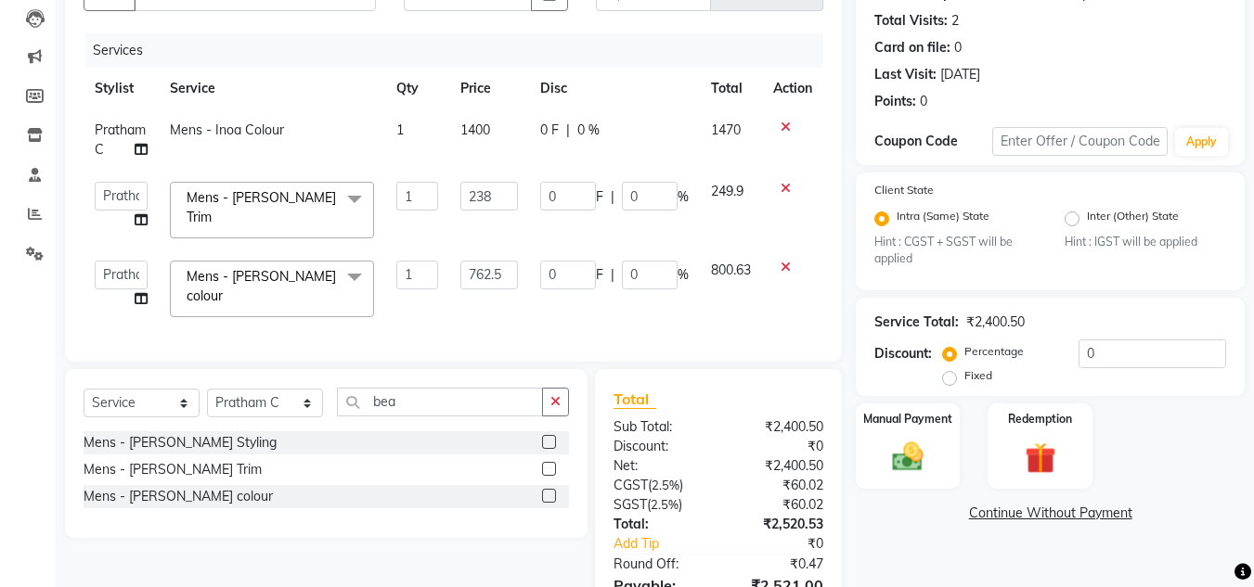
click at [694, 142] on td "0 F | 0 %" at bounding box center [614, 140] width 171 height 61
select select "63038"
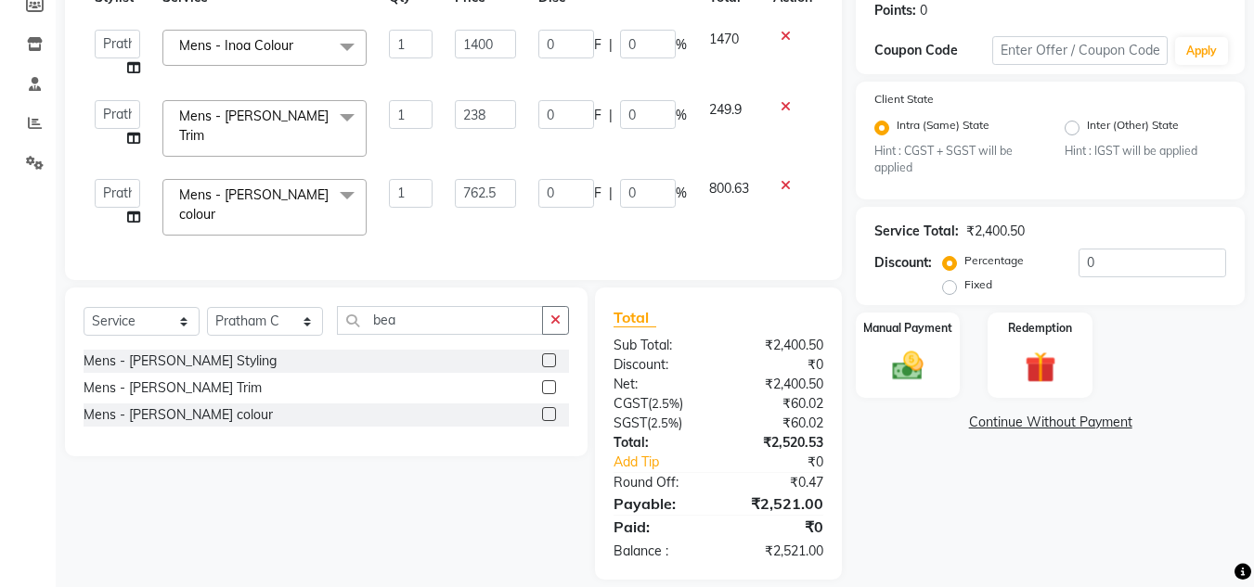
scroll to position [305, 0]
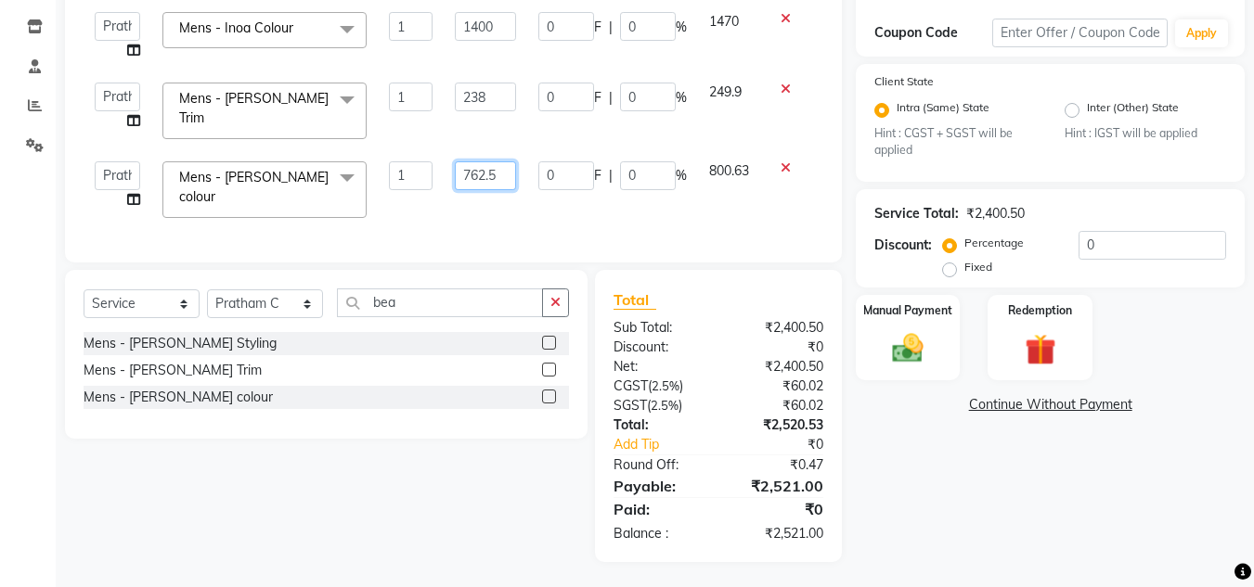
click at [500, 161] on input "762.5" at bounding box center [485, 175] width 61 height 29
type input "762"
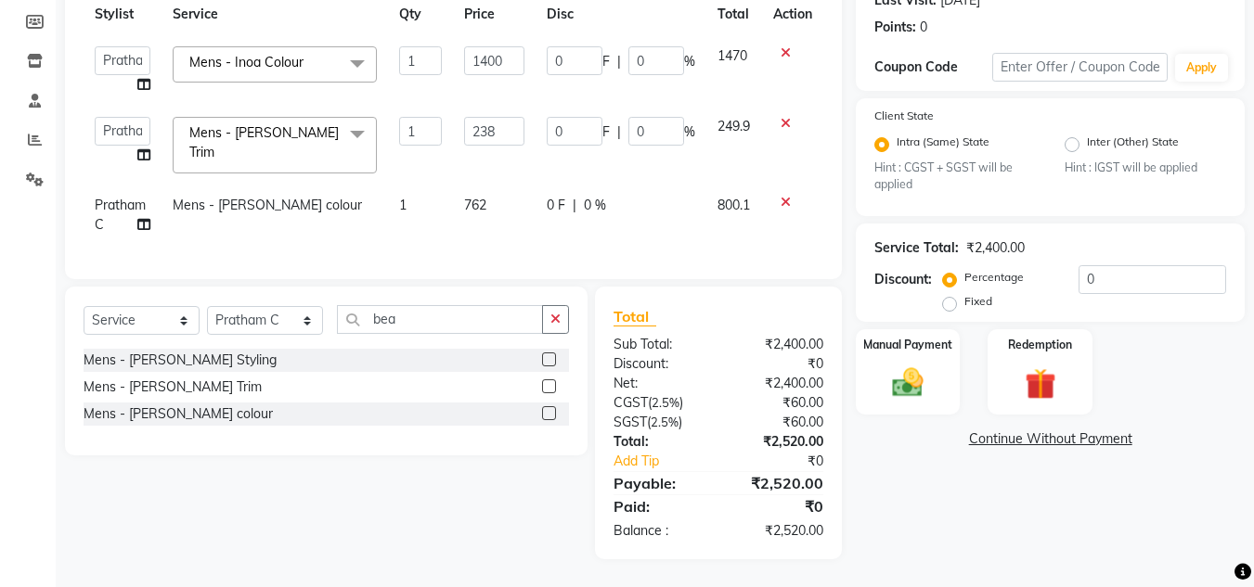
click at [706, 185] on td "800.1" at bounding box center [734, 215] width 57 height 61
select select "63038"
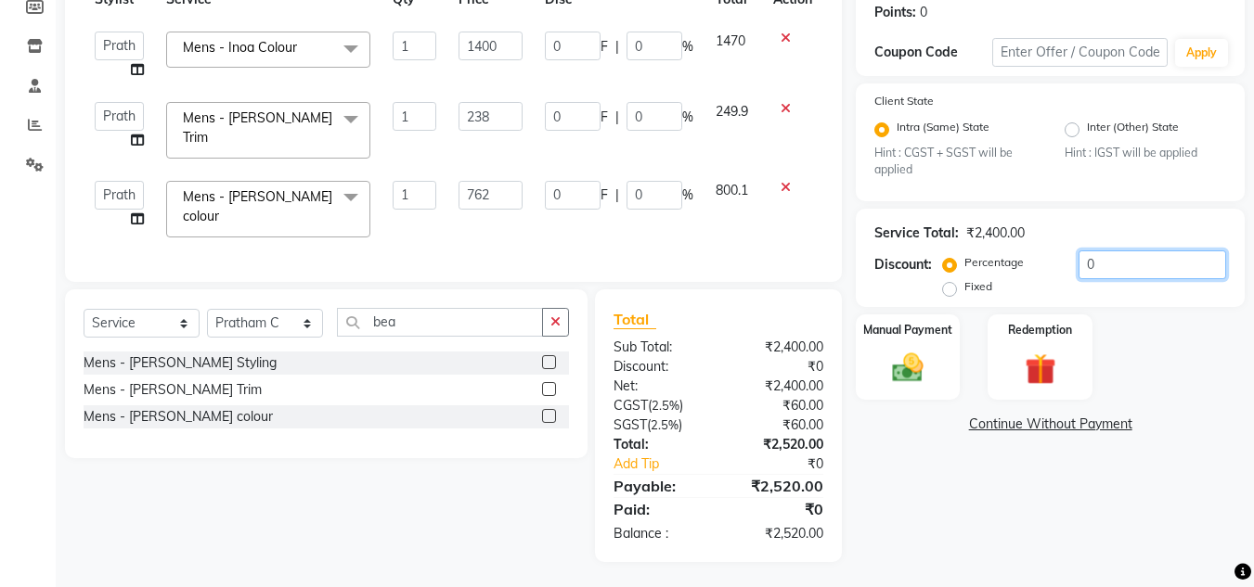
click at [1079, 265] on input "0" at bounding box center [1152, 265] width 148 height 29
type input "20"
type input "47.6"
type input "20"
type input "280"
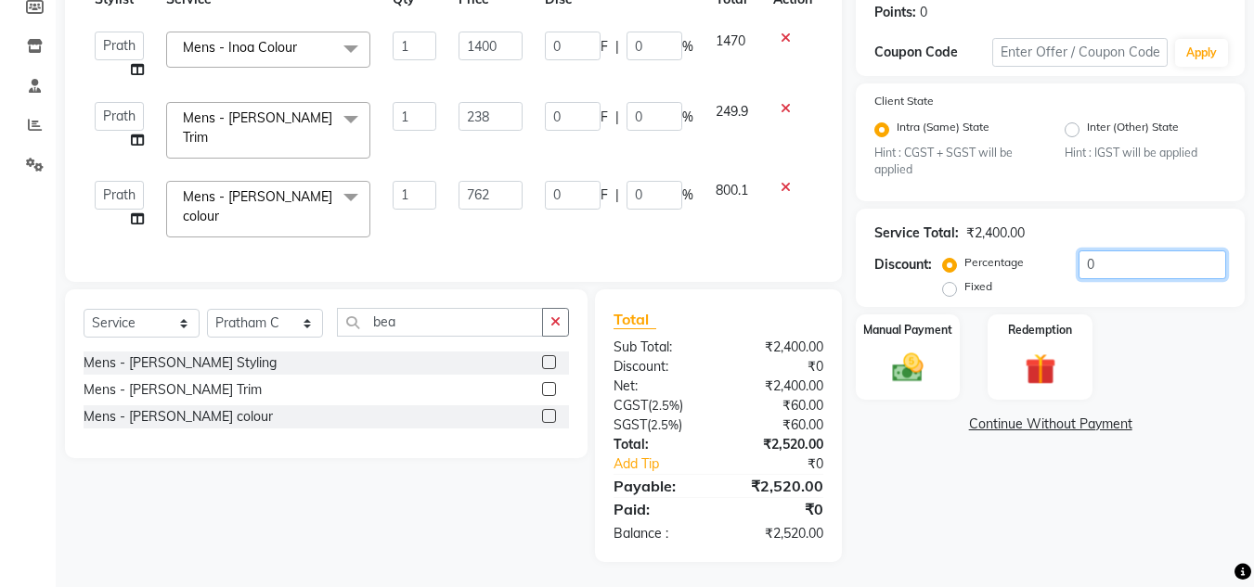
type input "20"
type input "152.4"
type input "20"
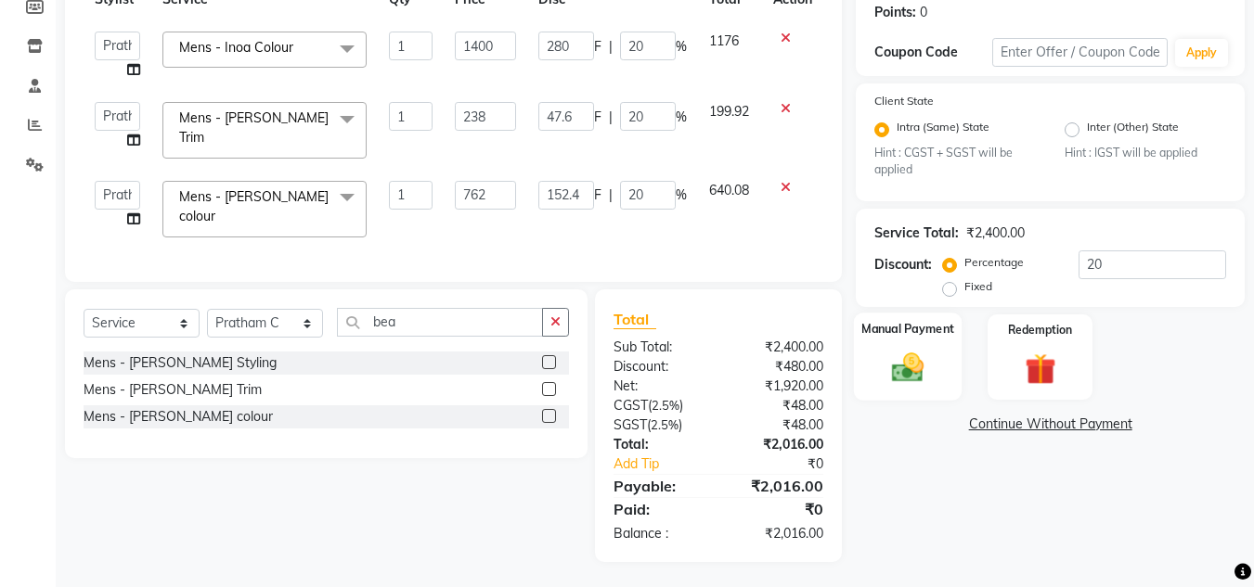
click at [914, 370] on img at bounding box center [908, 368] width 52 height 37
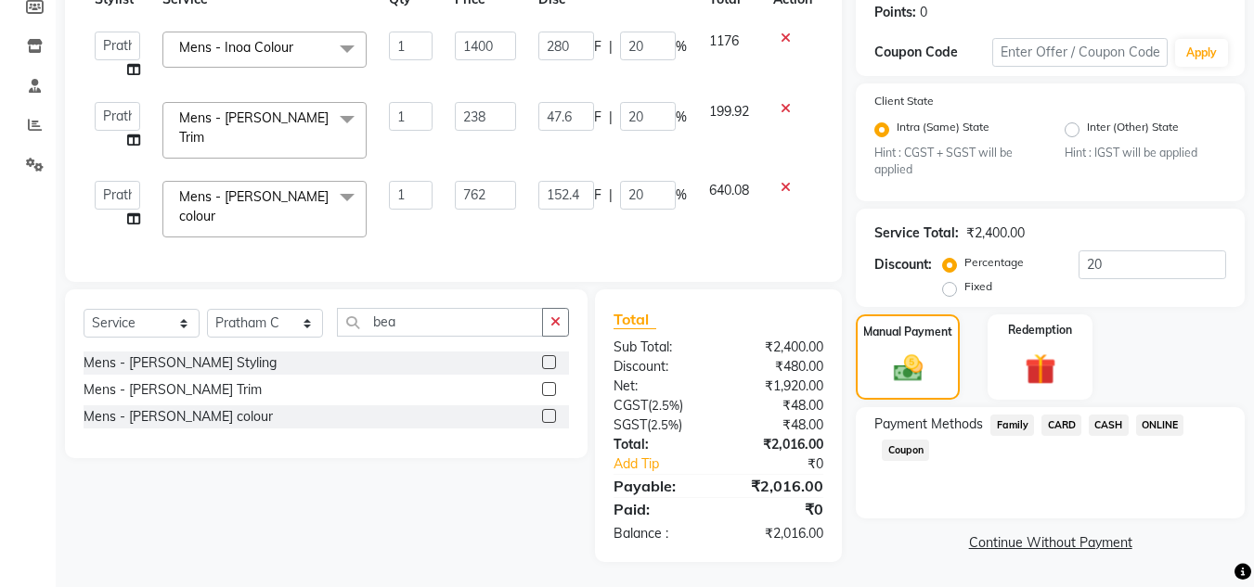
click at [1173, 430] on span "ONLINE" at bounding box center [1160, 425] width 48 height 21
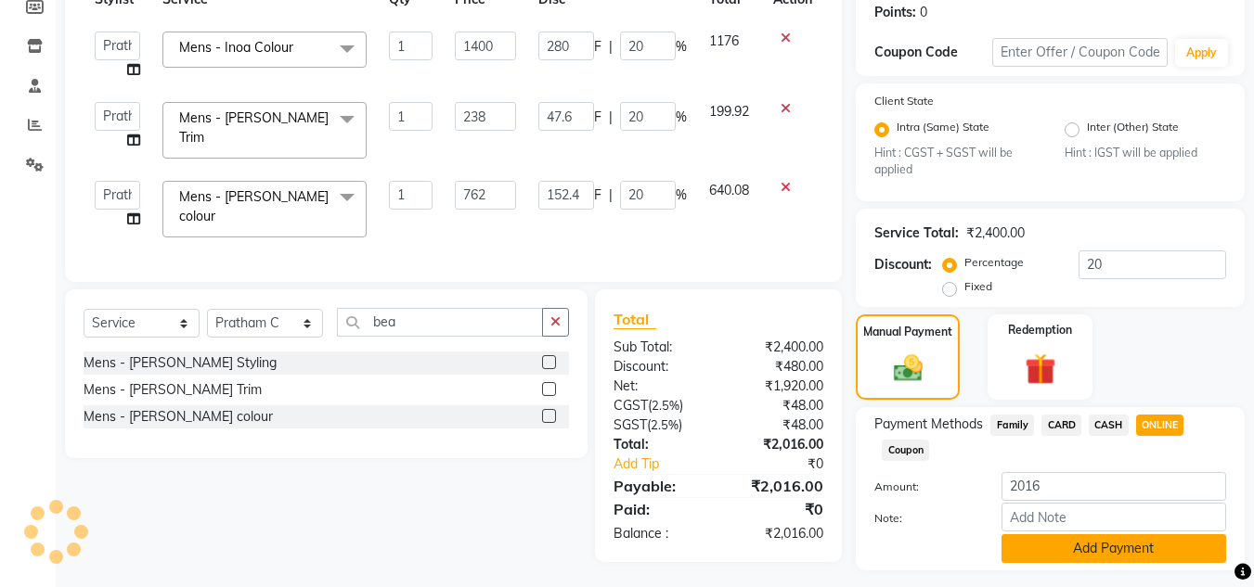
click at [1145, 543] on button "Add Payment" at bounding box center [1113, 549] width 225 height 29
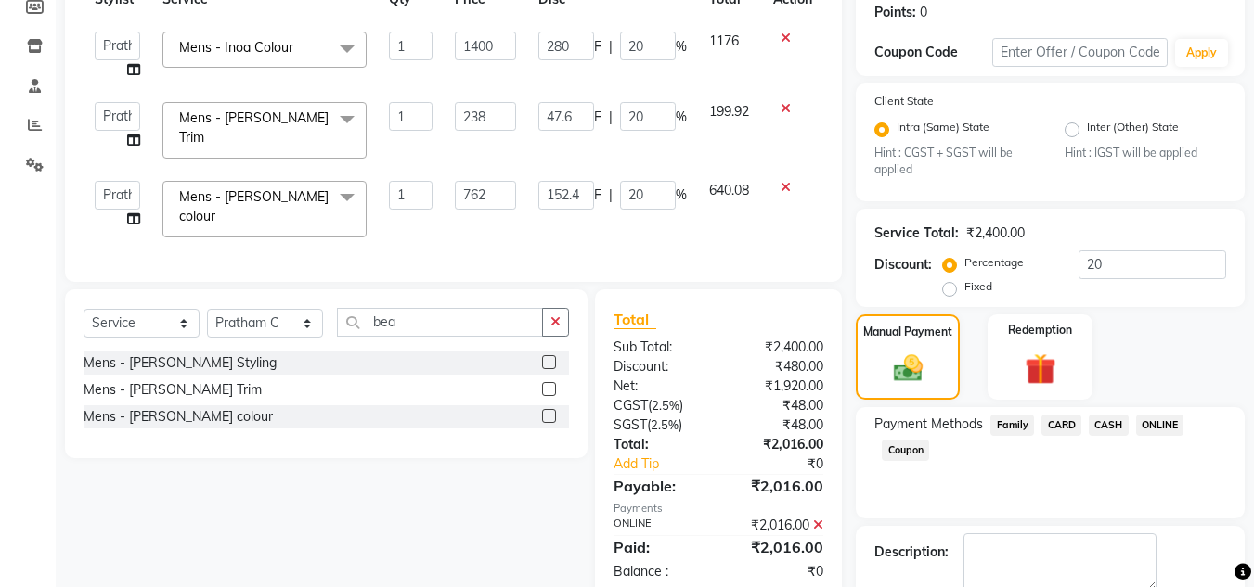
scroll to position [388, 0]
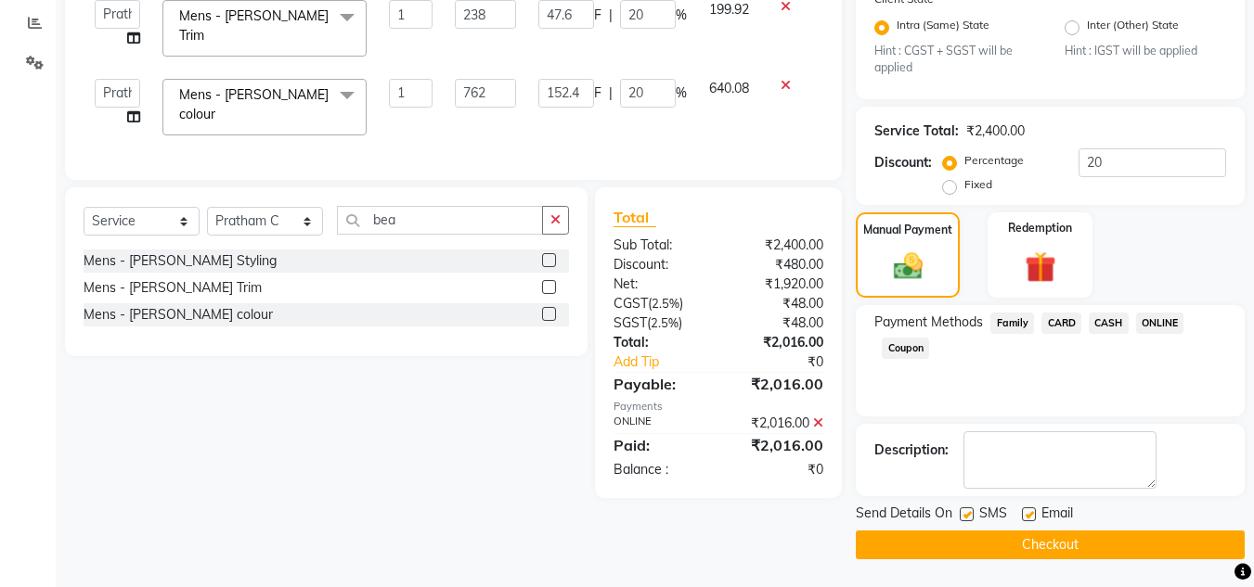
click at [1122, 540] on button "Checkout" at bounding box center [1050, 545] width 389 height 29
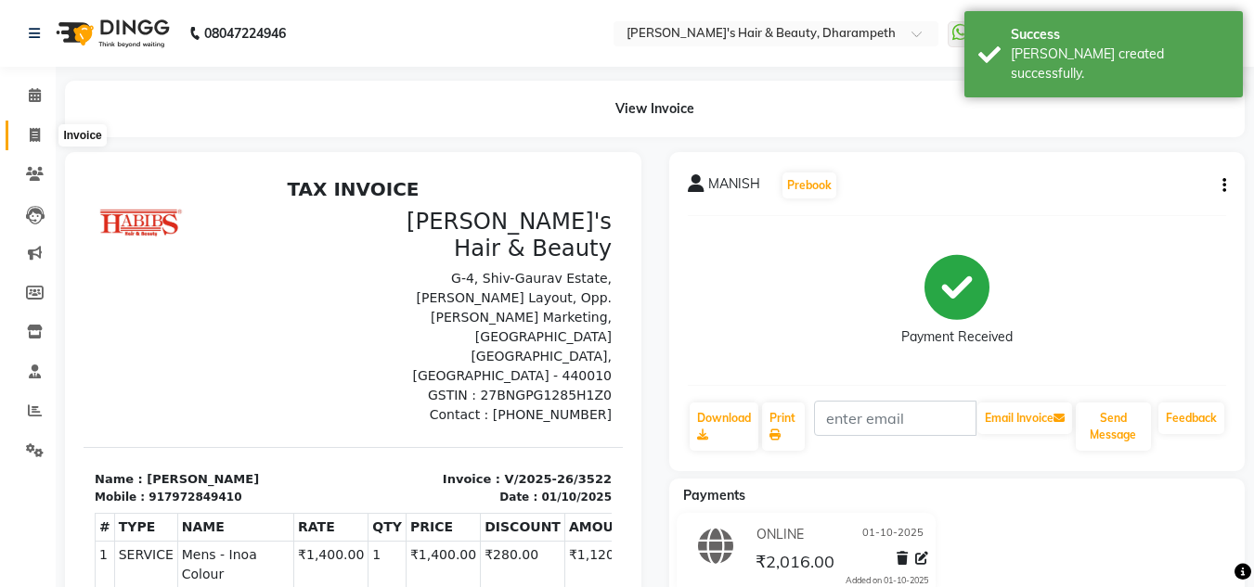
click at [32, 139] on icon at bounding box center [35, 135] width 10 height 14
select select "service"
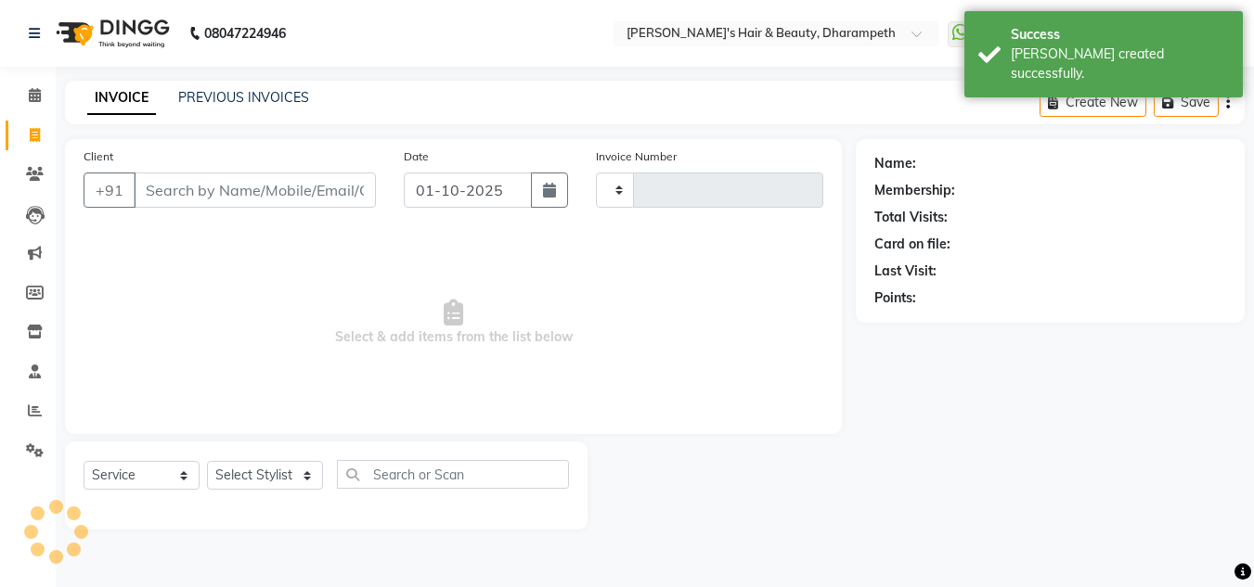
type input "3523"
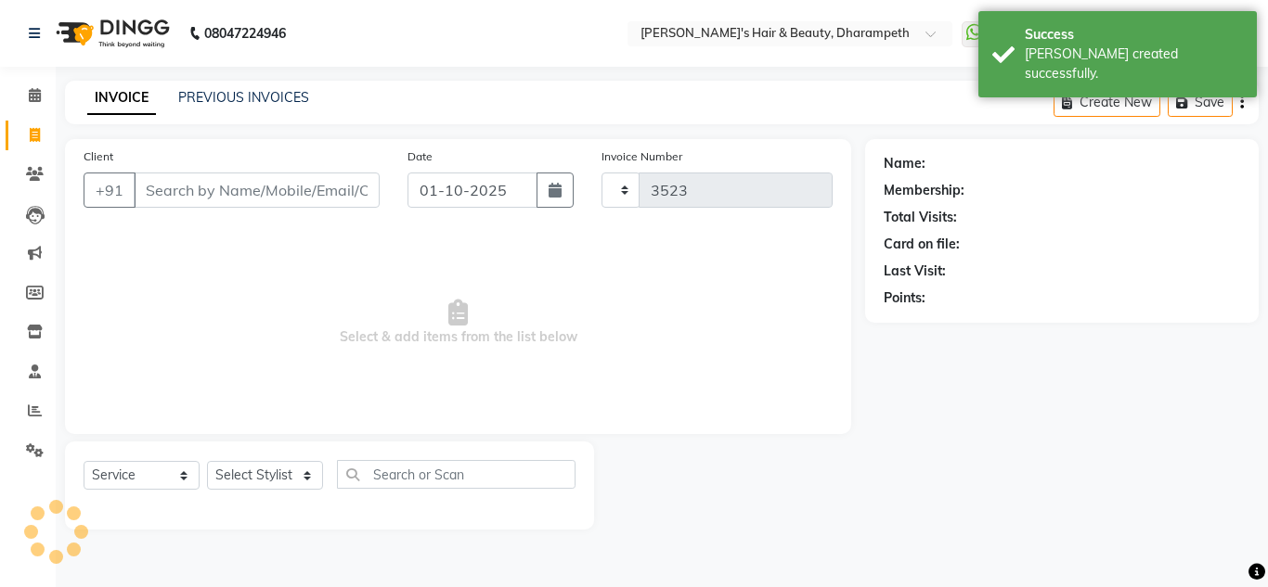
select select "4860"
click at [199, 193] on input "Client" at bounding box center [257, 190] width 246 height 35
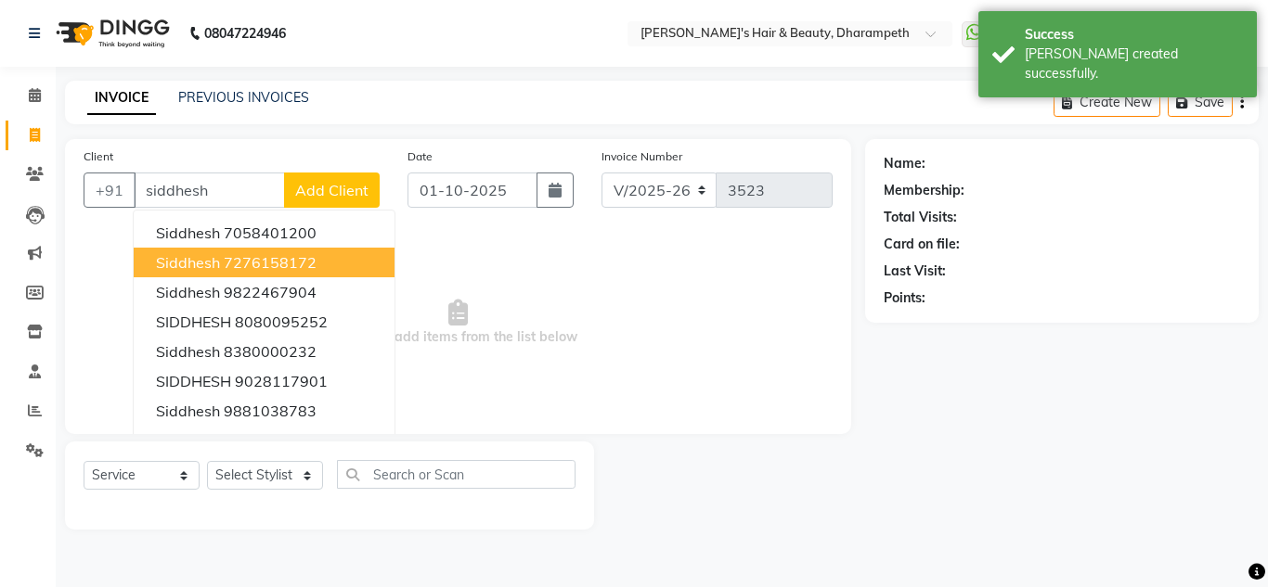
click at [229, 270] on ngb-highlight "7276158172" at bounding box center [270, 262] width 93 height 19
type input "7276158172"
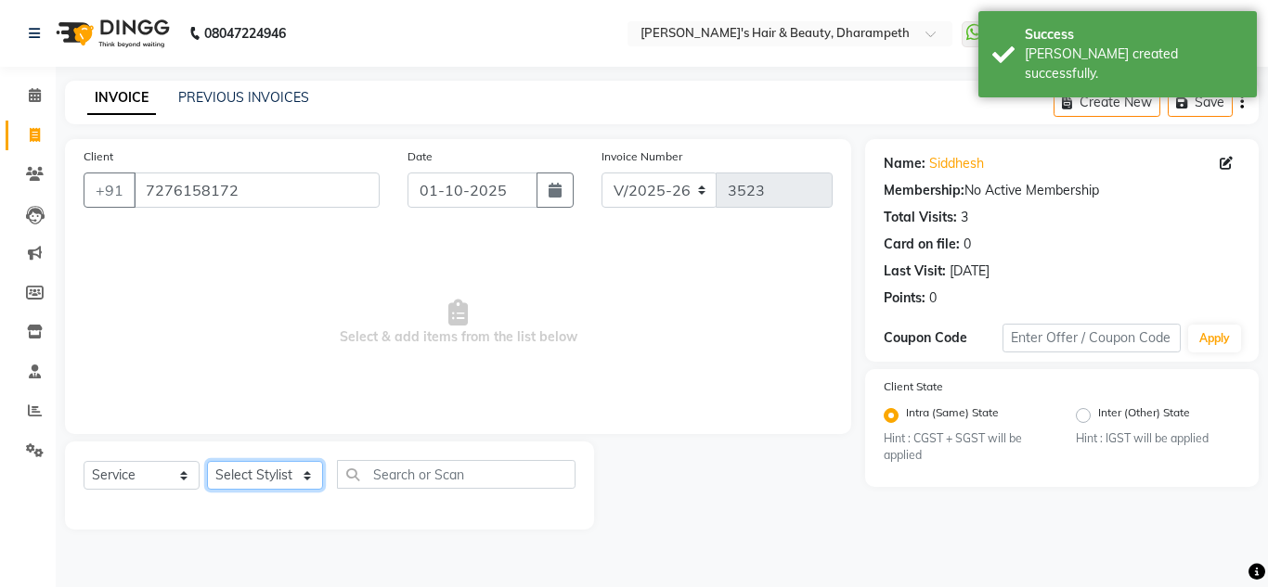
click at [267, 478] on select "Select Stylist Anuj W [PERSON_NAME] [PERSON_NAME] Manager [PERSON_NAME] C [PERS…" at bounding box center [265, 475] width 116 height 29
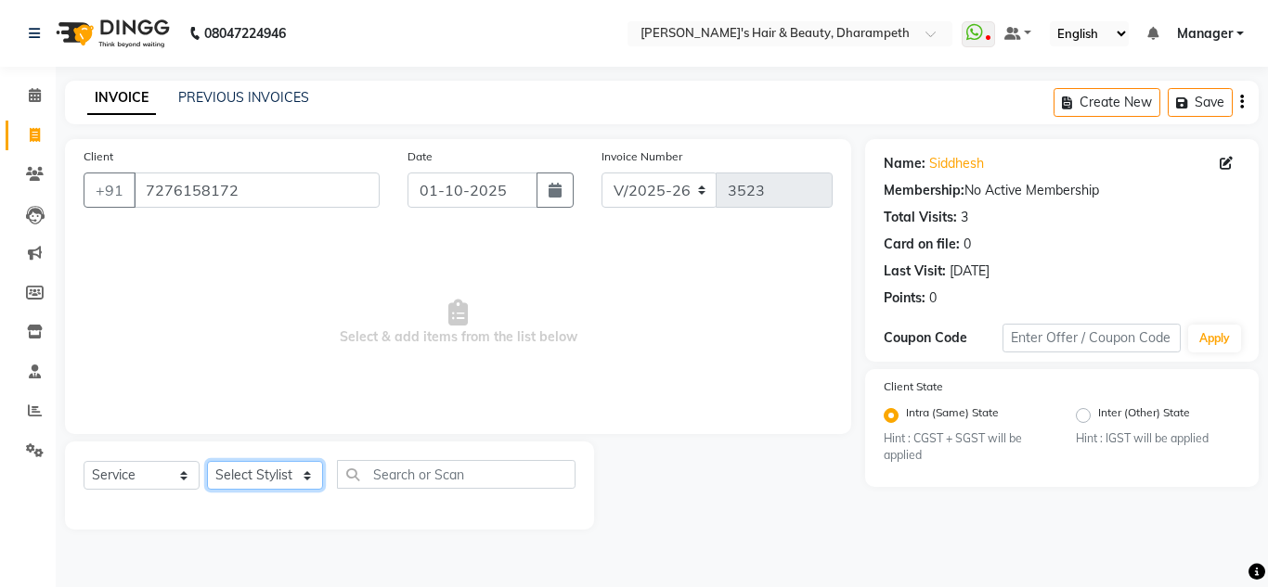
select select "29454"
click at [207, 461] on select "Select Stylist Anuj W [PERSON_NAME] [PERSON_NAME] Manager [PERSON_NAME] C [PERS…" at bounding box center [265, 475] width 116 height 29
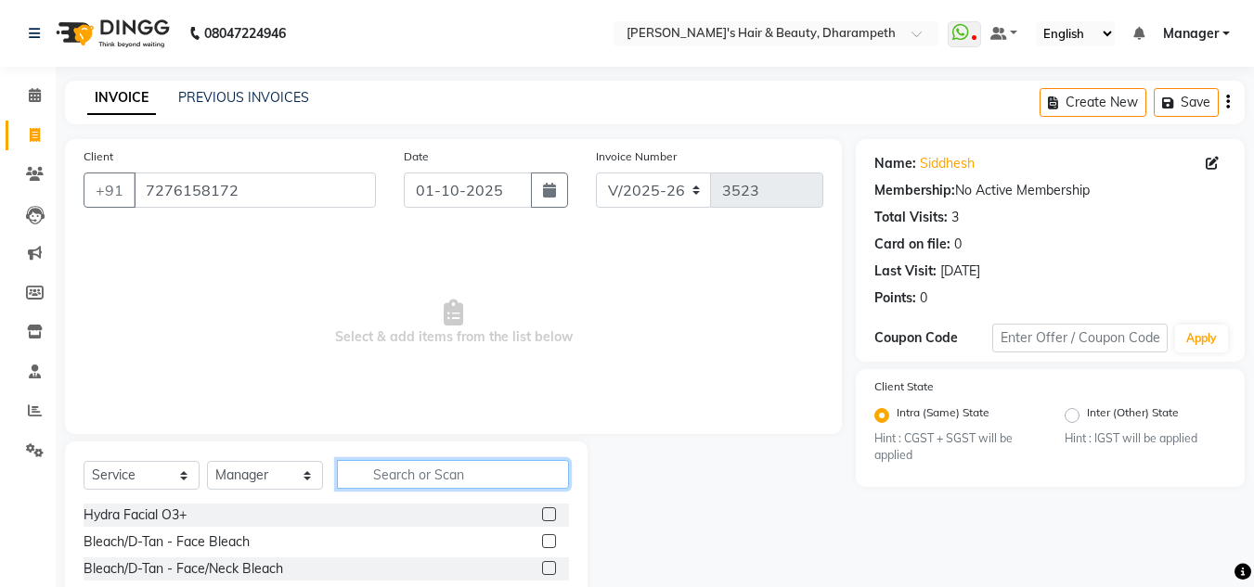
click at [390, 479] on input "text" at bounding box center [453, 474] width 232 height 29
type input "cut"
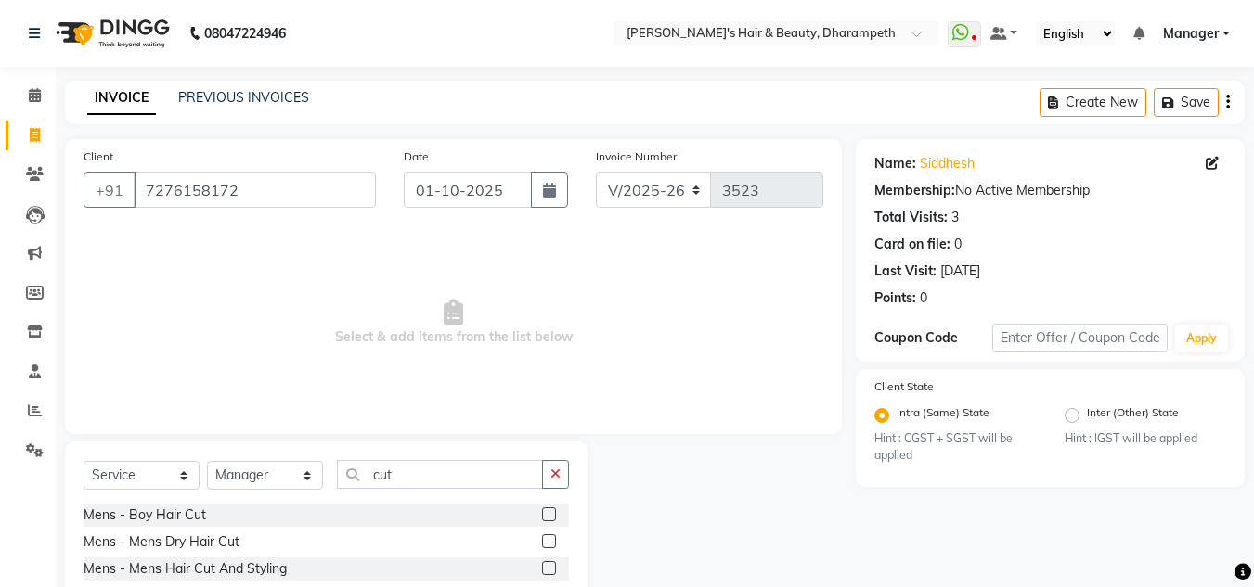
click at [542, 563] on label at bounding box center [549, 569] width 14 height 14
click at [542, 563] on input "checkbox" at bounding box center [548, 569] width 12 height 12
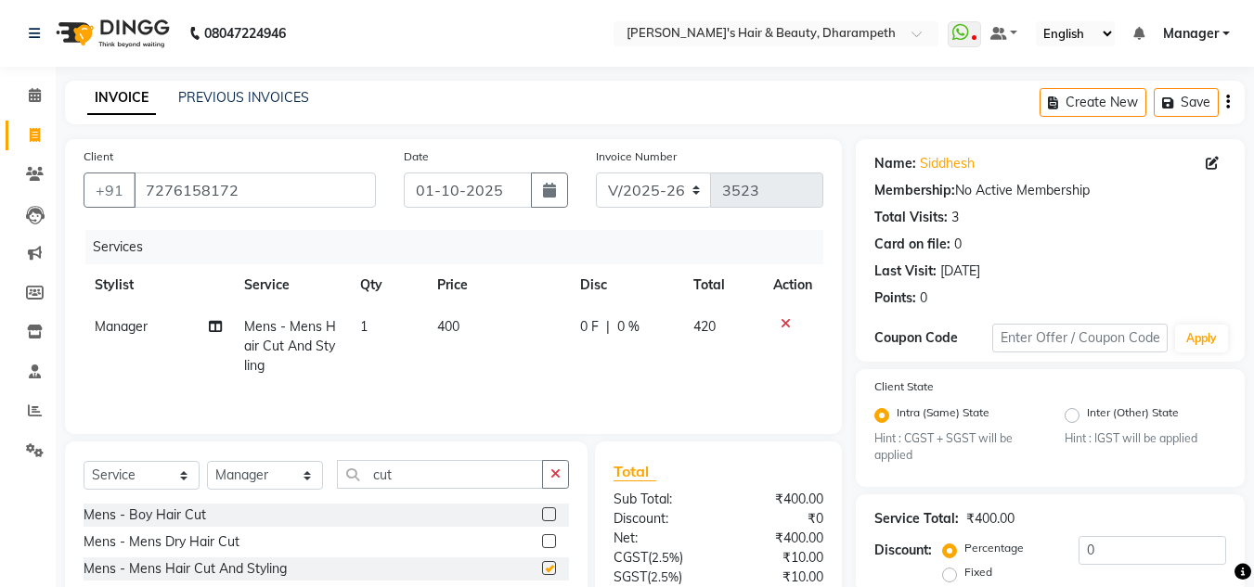
checkbox input "false"
click at [384, 473] on input "cut" at bounding box center [440, 474] width 206 height 29
type input "bea"
click at [549, 541] on label at bounding box center [549, 542] width 14 height 14
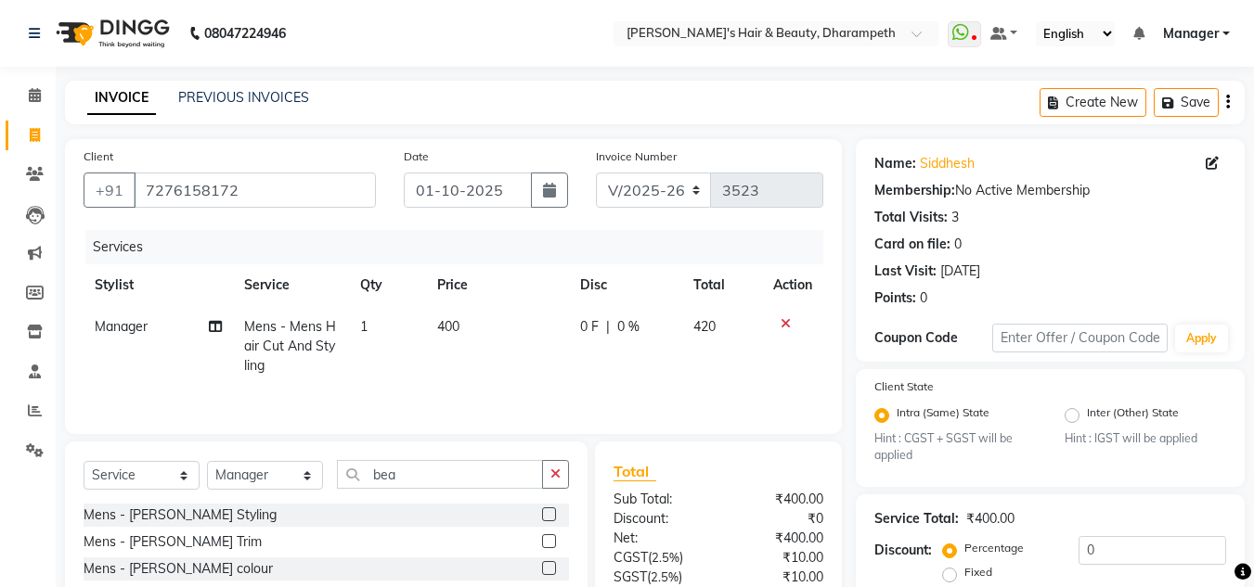
click at [549, 541] on input "checkbox" at bounding box center [548, 542] width 12 height 12
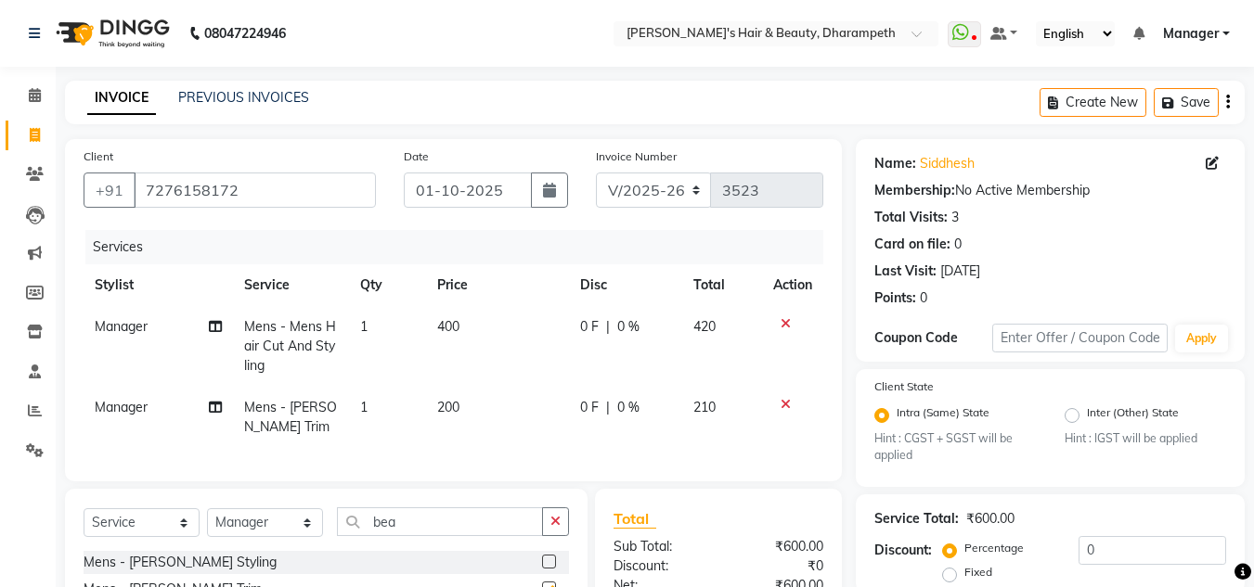
checkbox input "false"
click at [466, 413] on td "200" at bounding box center [497, 417] width 143 height 61
select select "29454"
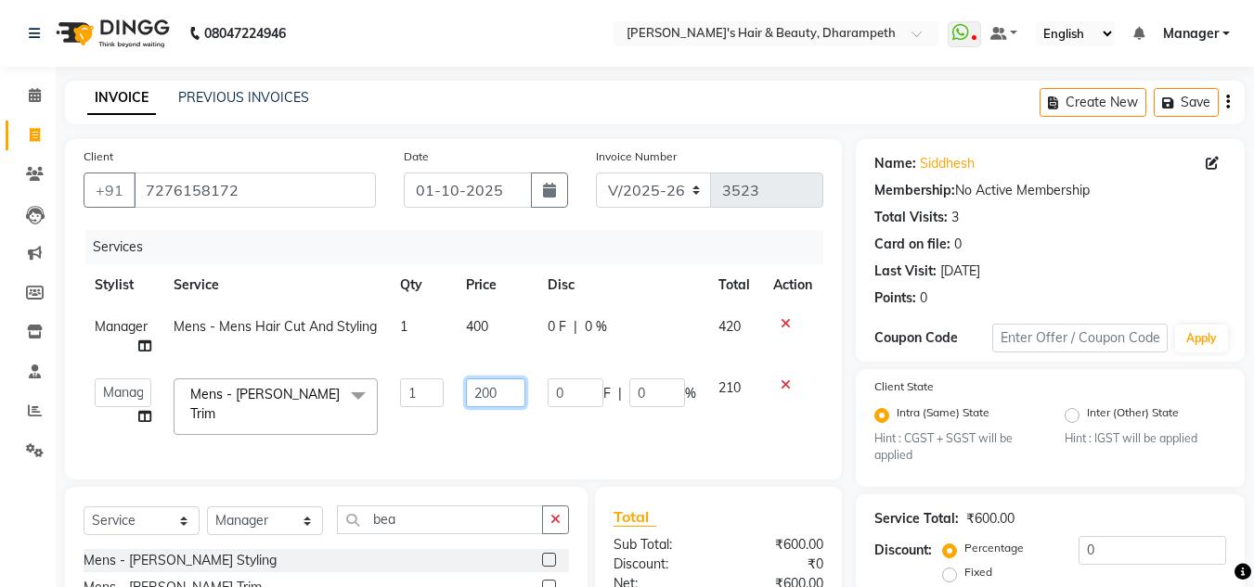
click at [478, 390] on input "200" at bounding box center [495, 393] width 59 height 29
type input "238"
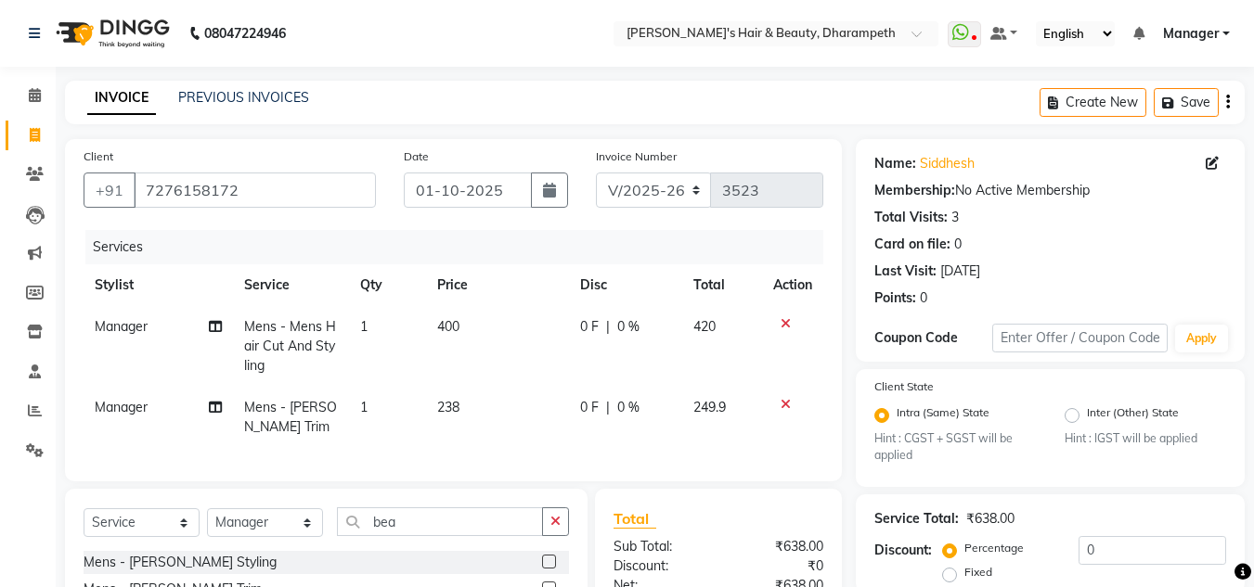
click at [711, 391] on td "249.9" at bounding box center [722, 417] width 81 height 61
select select "29454"
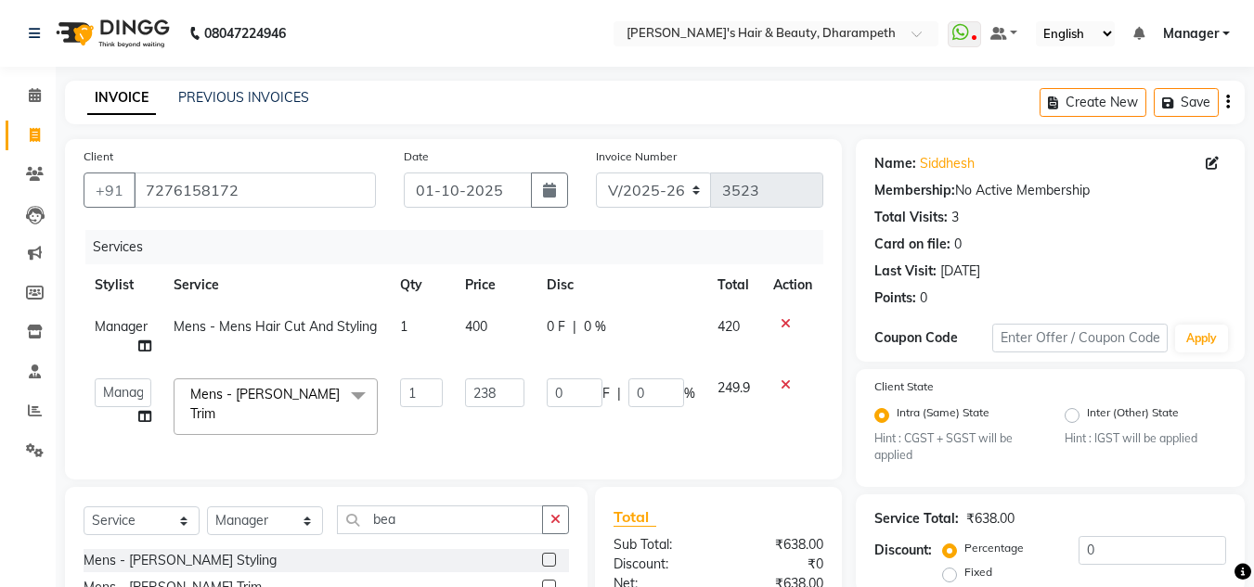
click at [484, 329] on span "400" at bounding box center [476, 326] width 22 height 17
select select "29454"
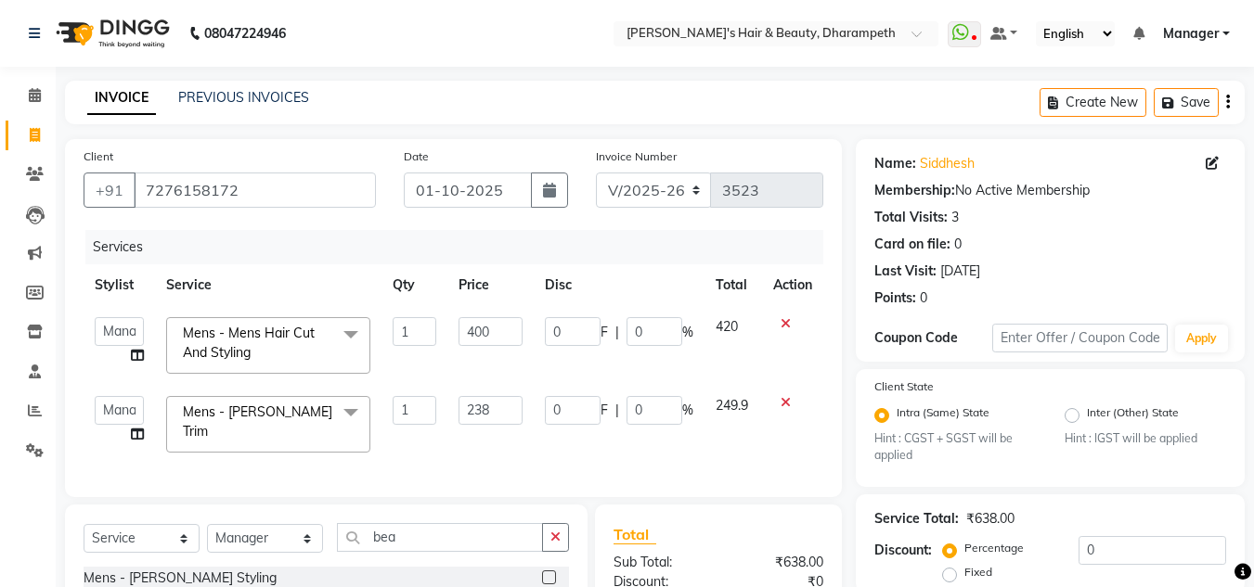
click at [484, 329] on input "400" at bounding box center [490, 331] width 64 height 29
type input "333"
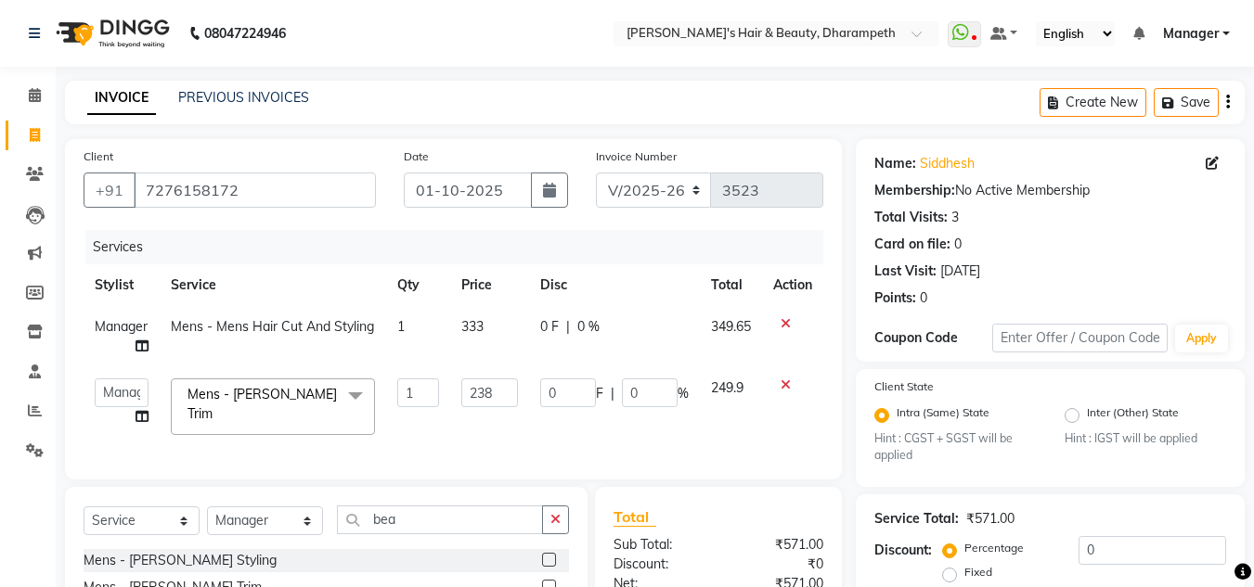
click at [728, 338] on td "349.65" at bounding box center [731, 336] width 62 height 61
select select "29454"
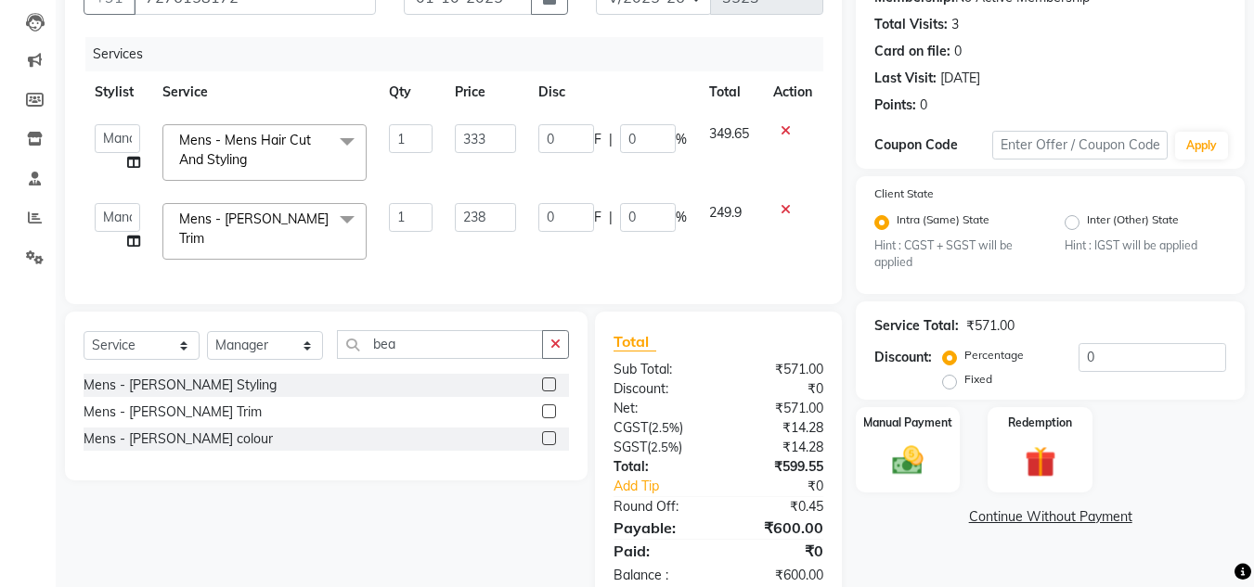
scroll to position [243, 0]
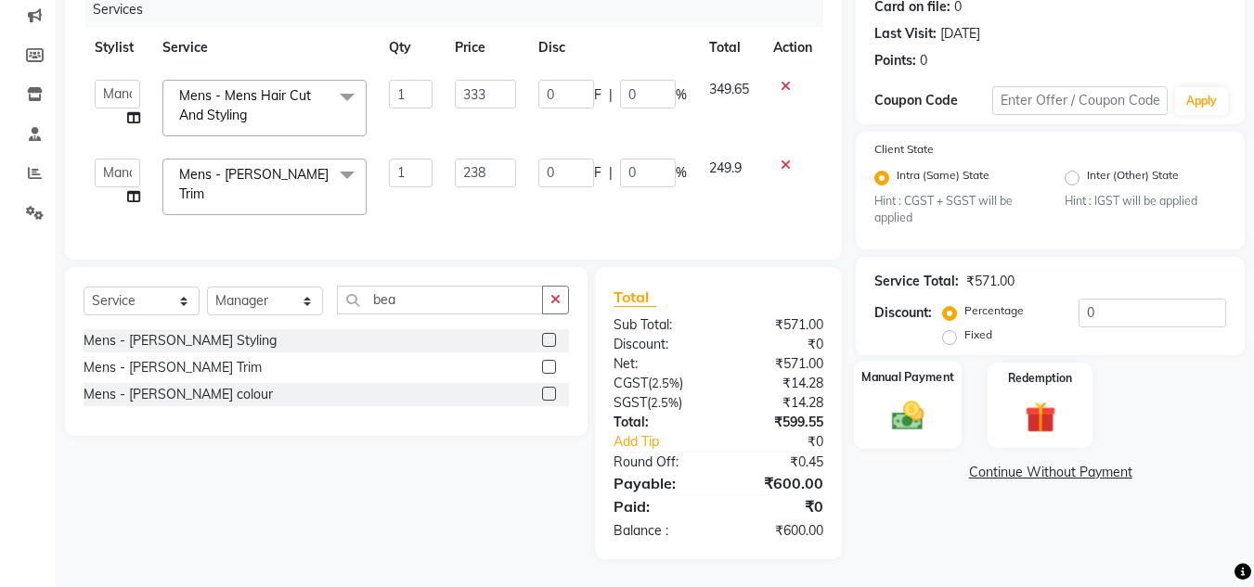
click at [899, 411] on img at bounding box center [908, 416] width 52 height 37
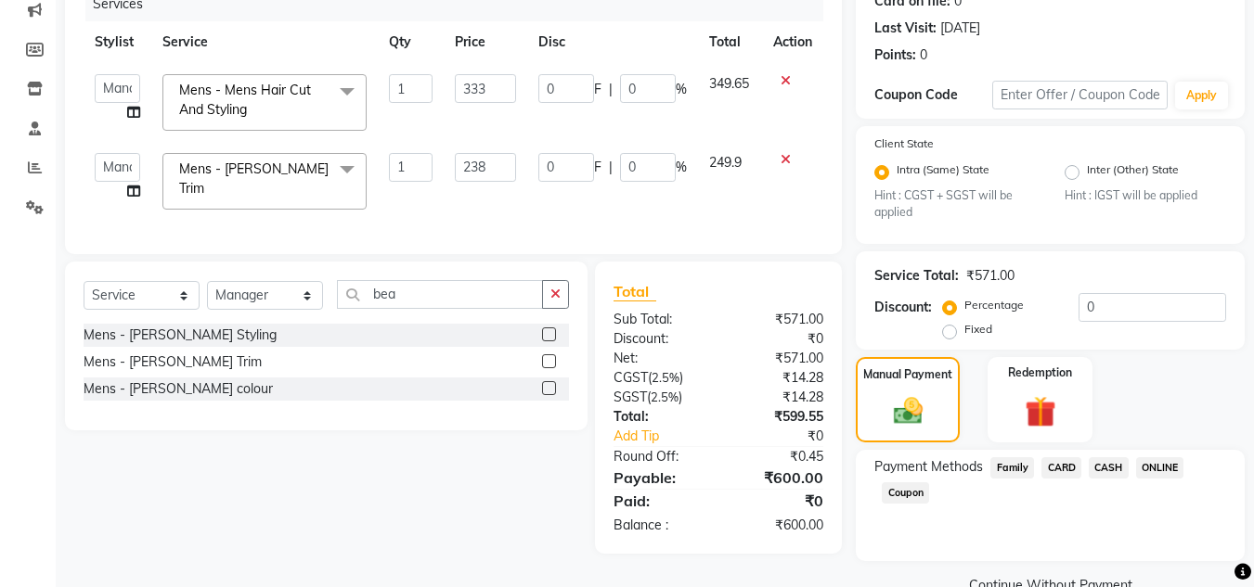
click at [1108, 461] on span "CASH" at bounding box center [1109, 468] width 40 height 21
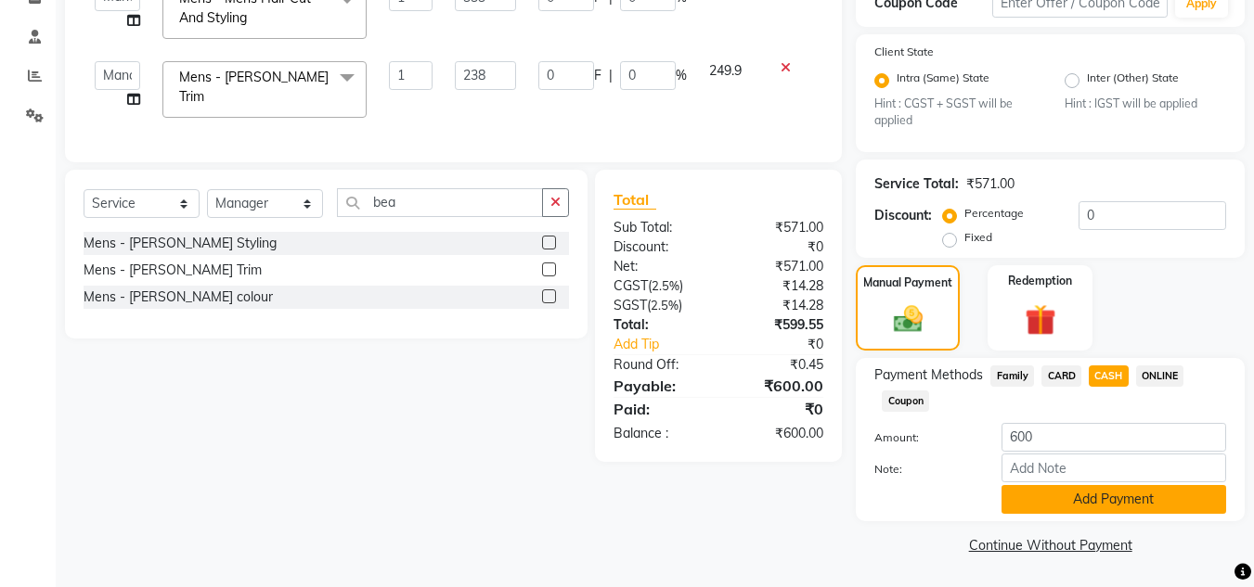
click at [1147, 505] on button "Add Payment" at bounding box center [1113, 499] width 225 height 29
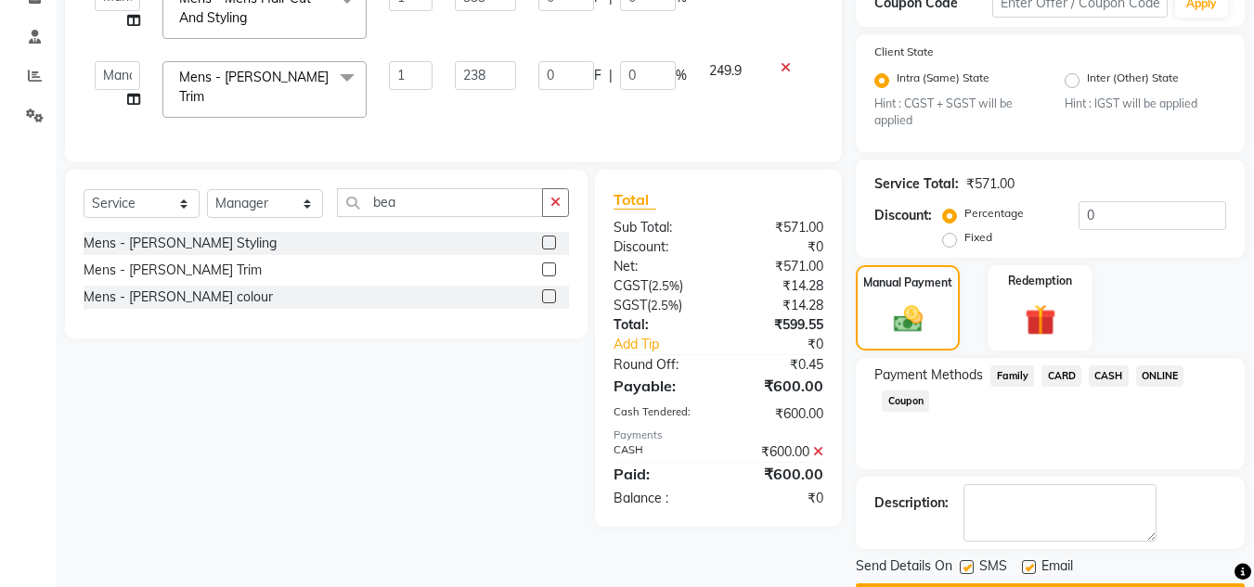
scroll to position [388, 0]
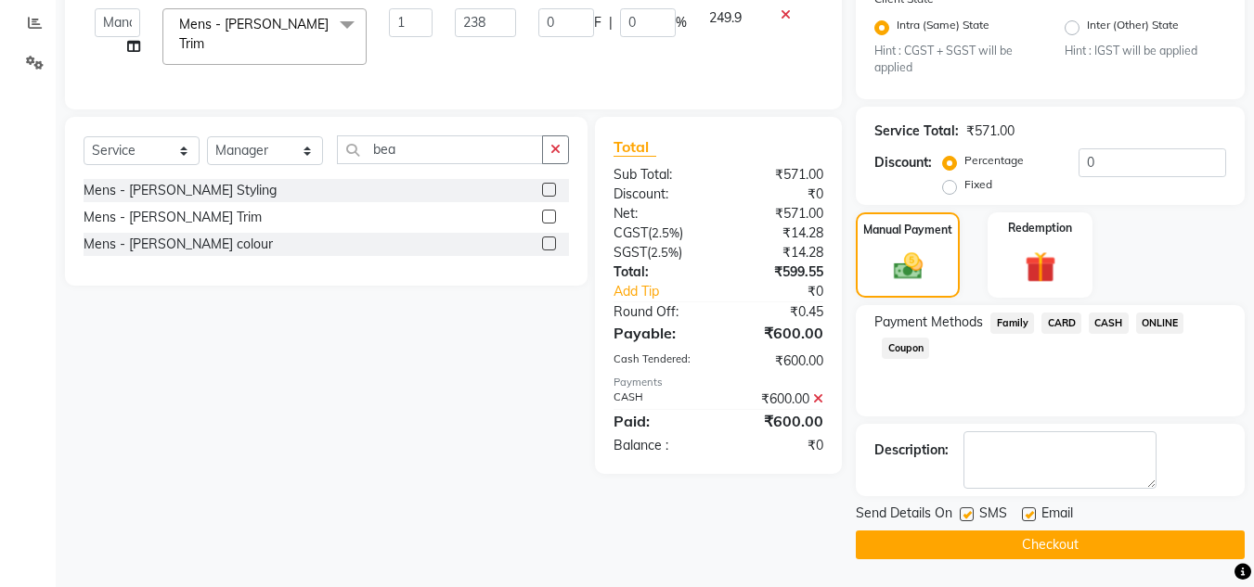
click at [1151, 547] on button "Checkout" at bounding box center [1050, 545] width 389 height 29
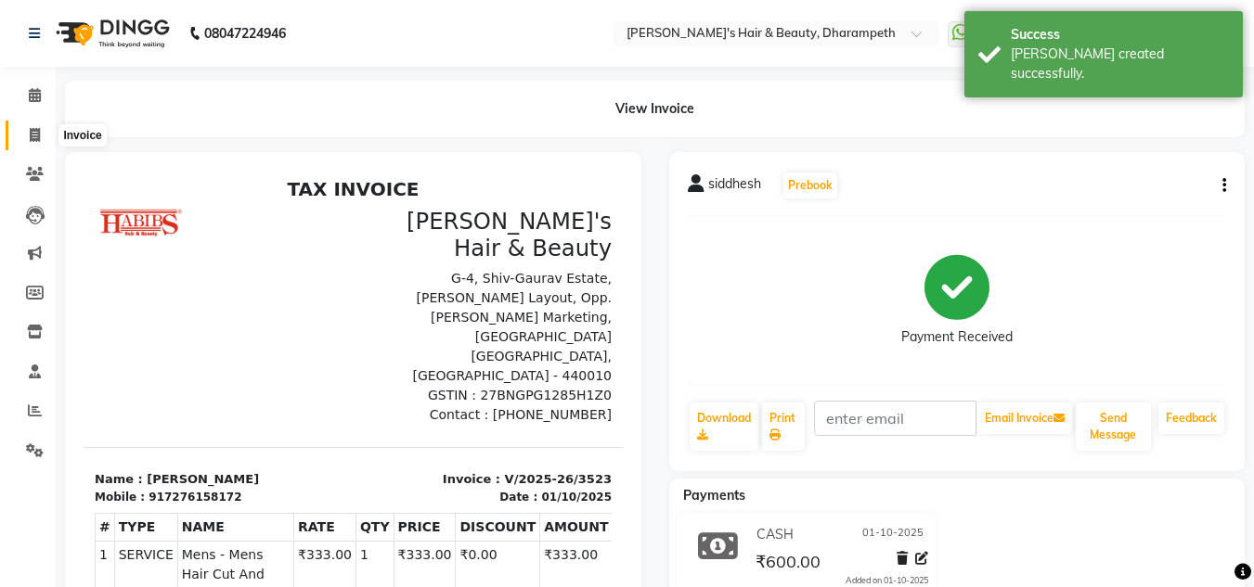
click at [37, 134] on icon at bounding box center [35, 135] width 10 height 14
select select "4860"
select select "service"
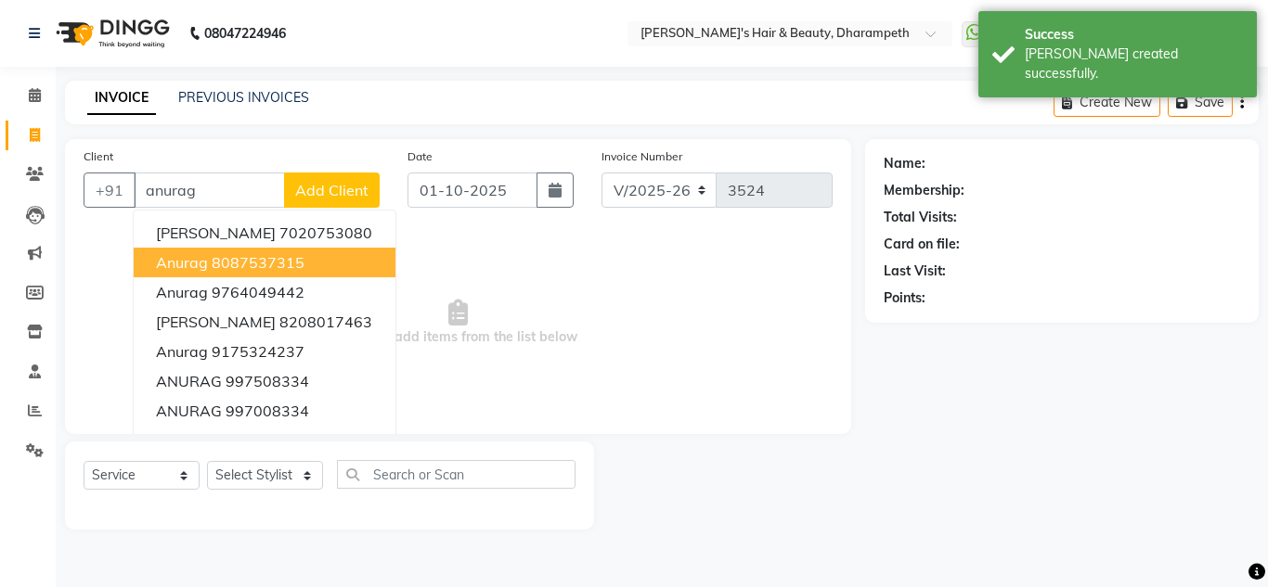
click at [205, 259] on span "anurag" at bounding box center [182, 262] width 52 height 19
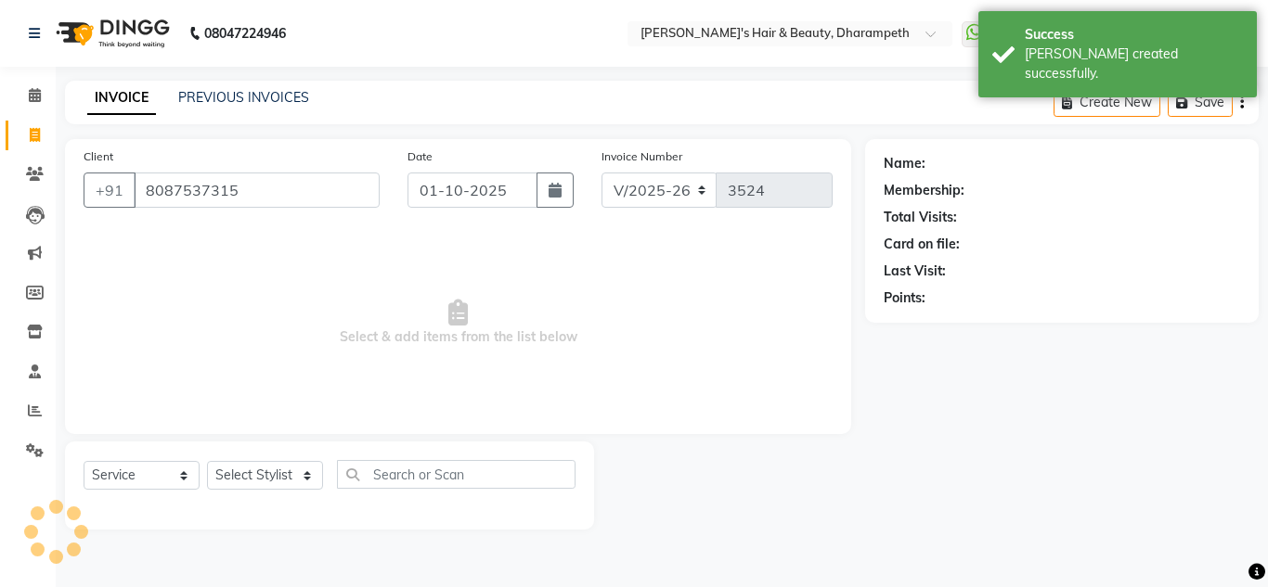
type input "8087537315"
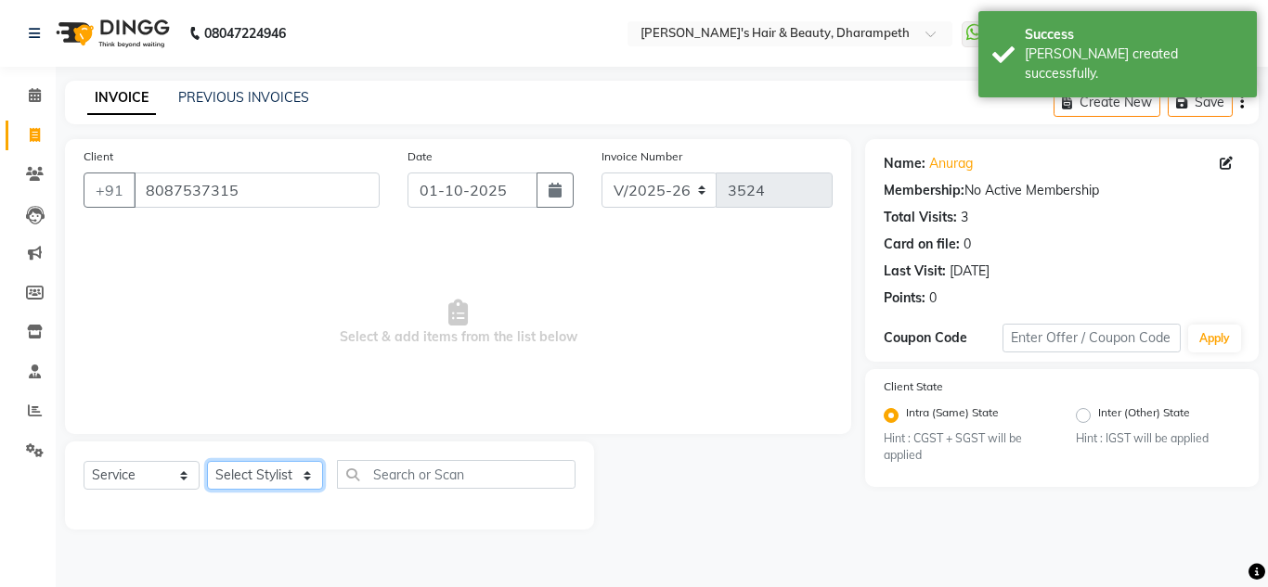
click at [250, 472] on select "Select Stylist Anuj W [PERSON_NAME] [PERSON_NAME] Manager [PERSON_NAME] C [PERS…" at bounding box center [265, 475] width 116 height 29
select select "37168"
click at [207, 461] on select "Select Stylist Anuj W [PERSON_NAME] [PERSON_NAME] Manager [PERSON_NAME] C [PERS…" at bounding box center [265, 475] width 116 height 29
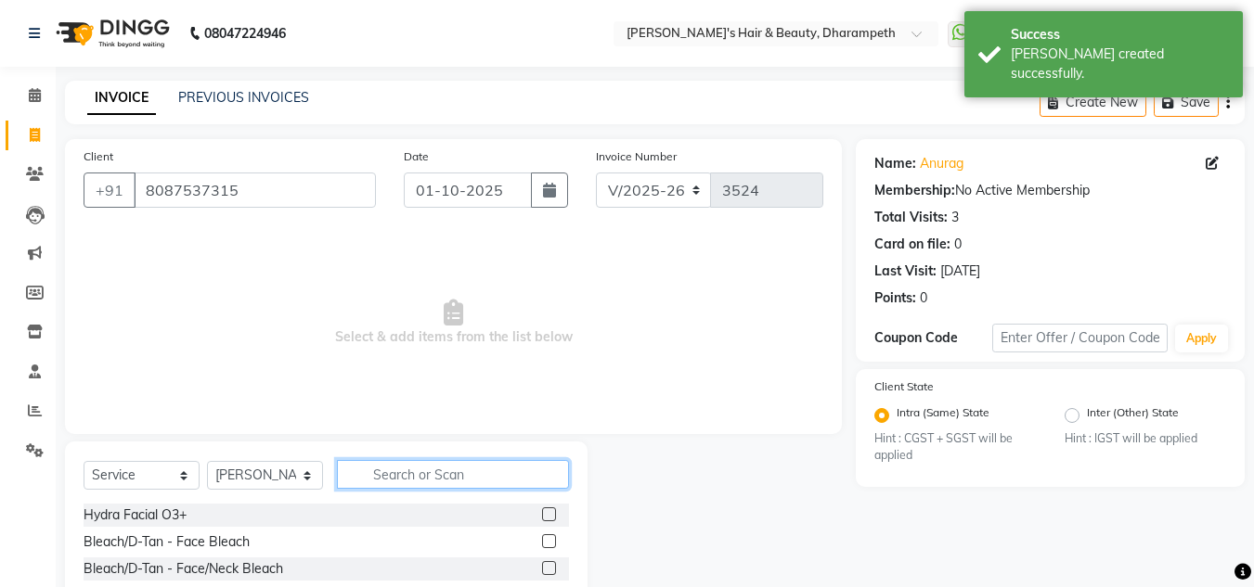
click at [404, 462] on input "text" at bounding box center [453, 474] width 232 height 29
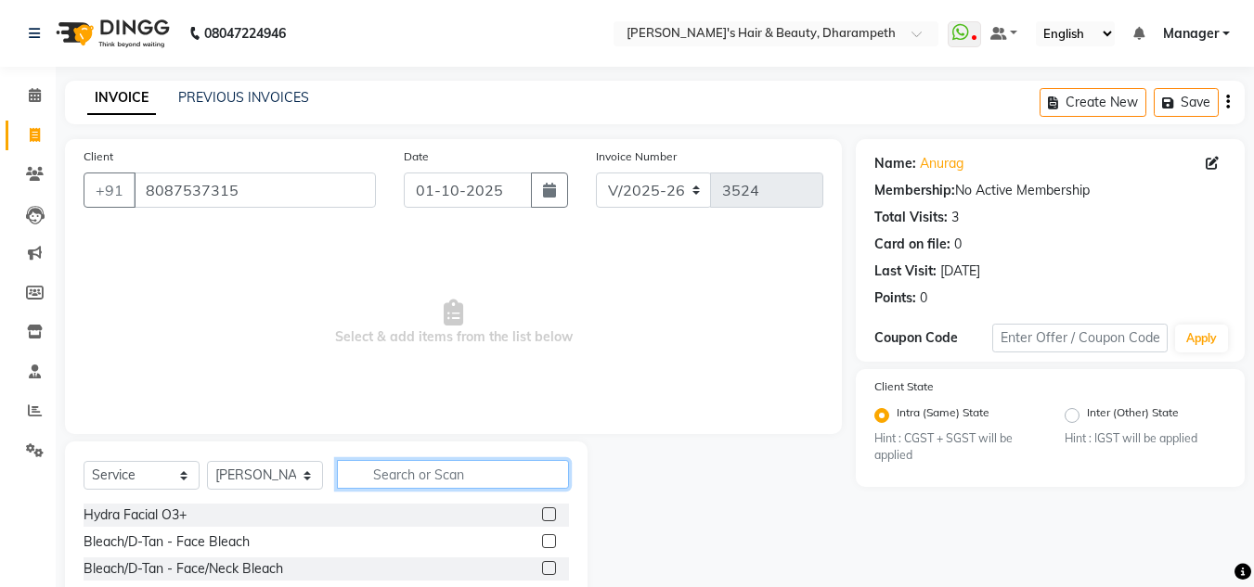
click at [404, 462] on input "text" at bounding box center [453, 474] width 232 height 29
type input "bea"
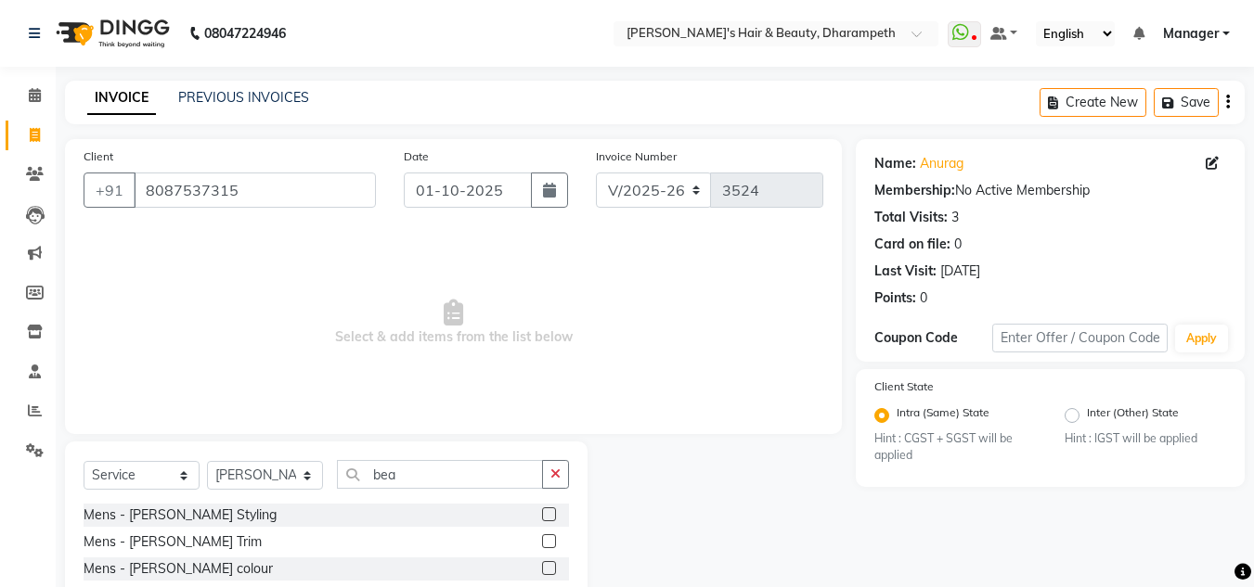
click at [552, 539] on label at bounding box center [549, 542] width 14 height 14
click at [552, 539] on input "checkbox" at bounding box center [548, 542] width 12 height 12
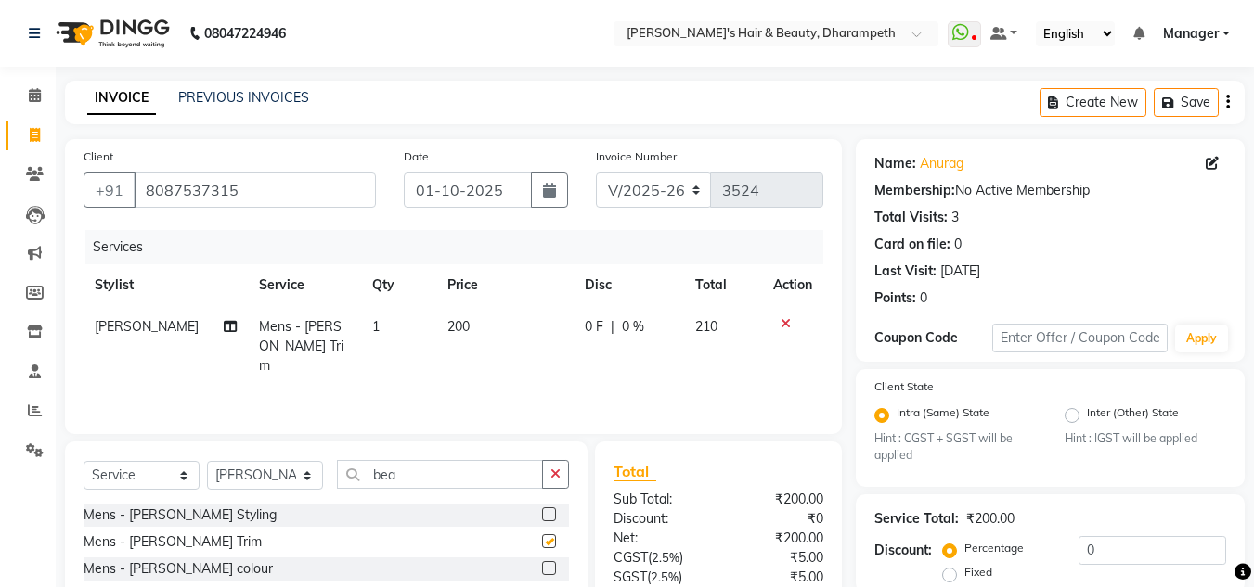
checkbox input "false"
click at [465, 342] on td "200" at bounding box center [504, 346] width 137 height 81
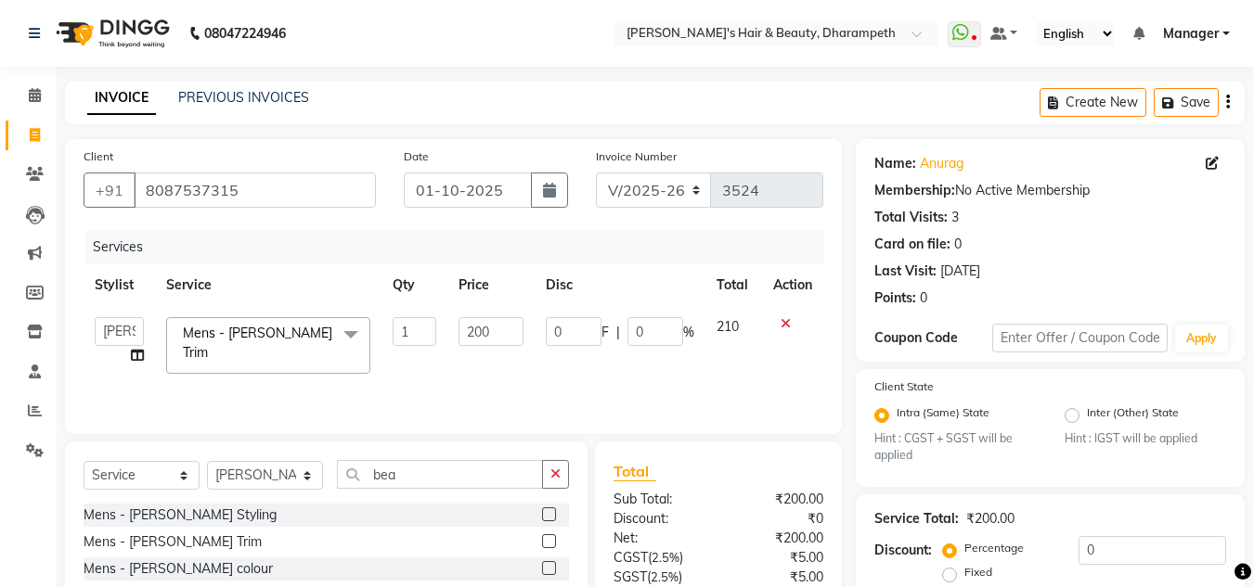
click at [465, 342] on input "200" at bounding box center [490, 331] width 64 height 29
type input "238"
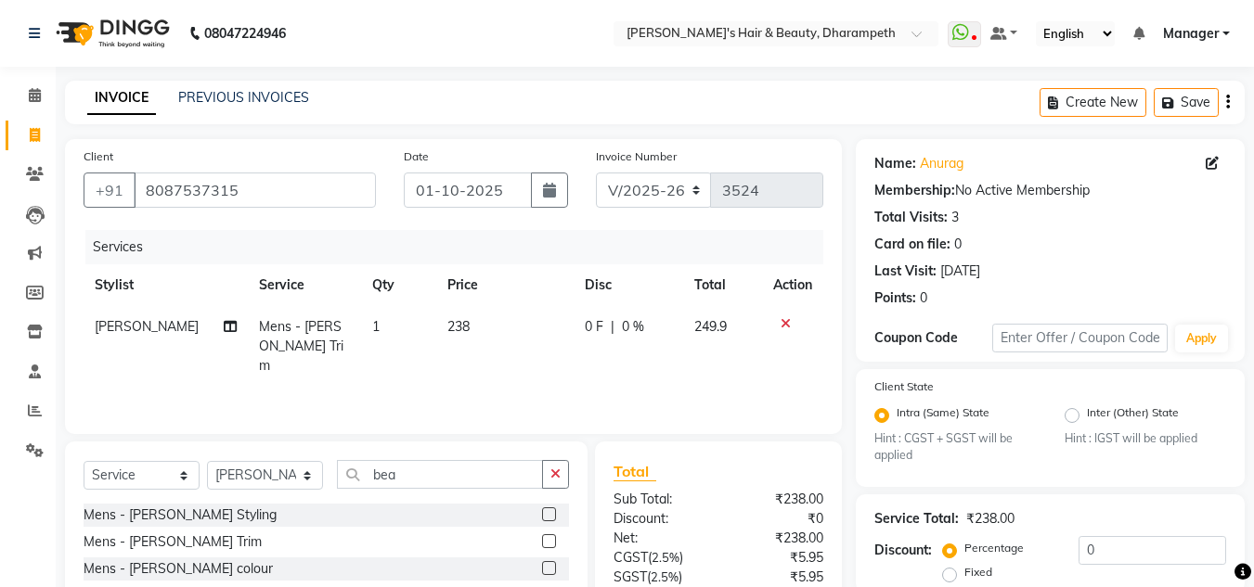
click at [732, 332] on td "249.9" at bounding box center [722, 346] width 79 height 81
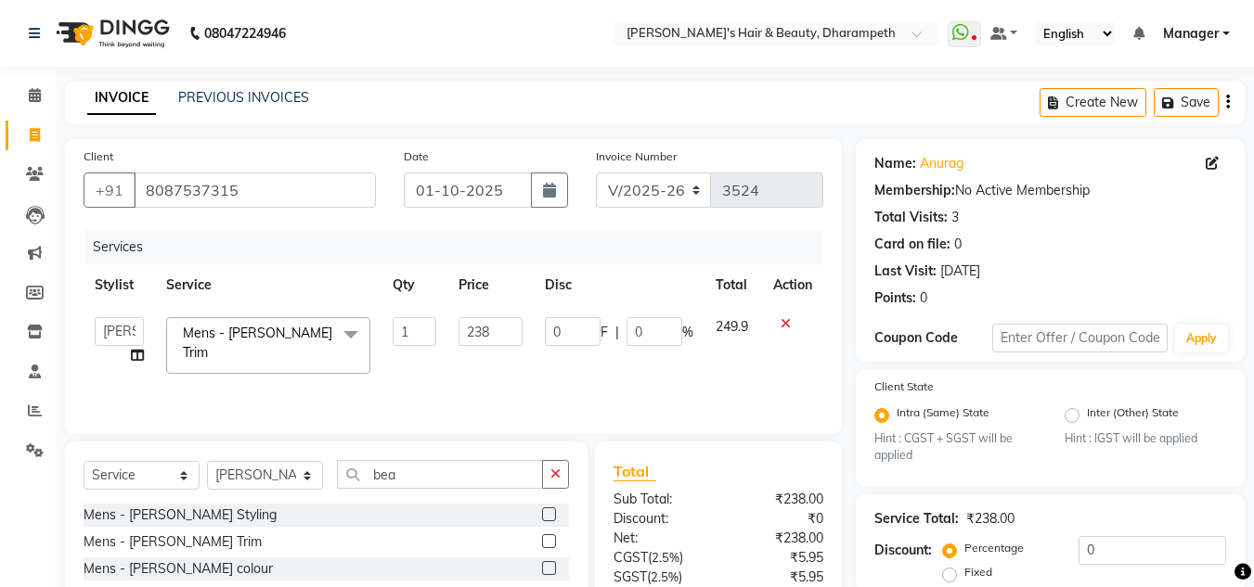
scroll to position [174, 0]
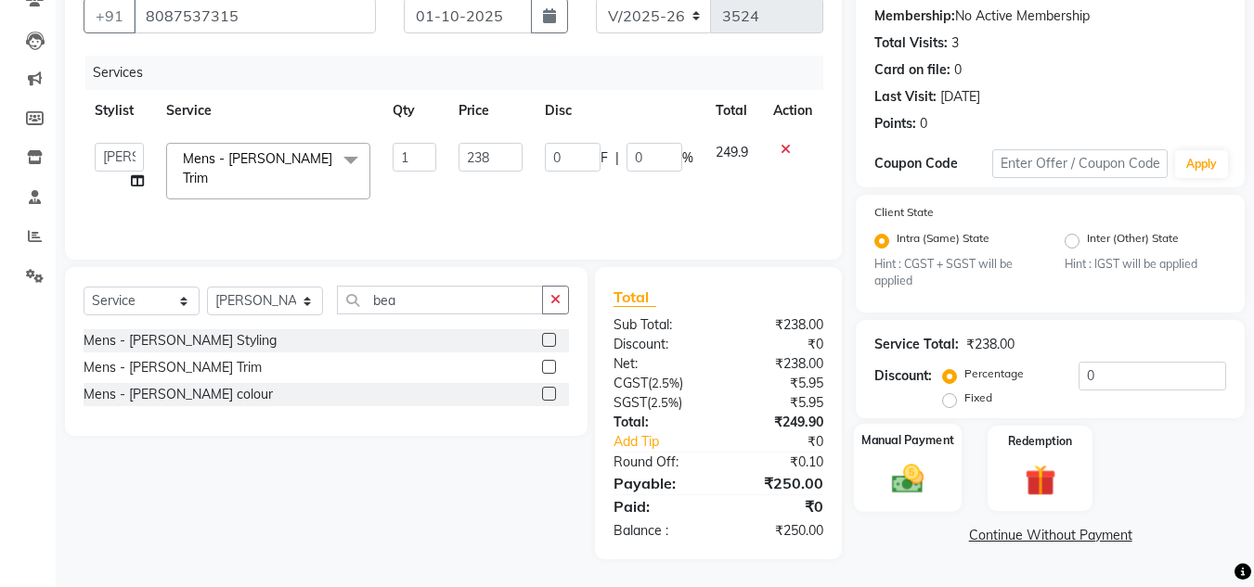
click at [910, 472] on img at bounding box center [908, 479] width 52 height 37
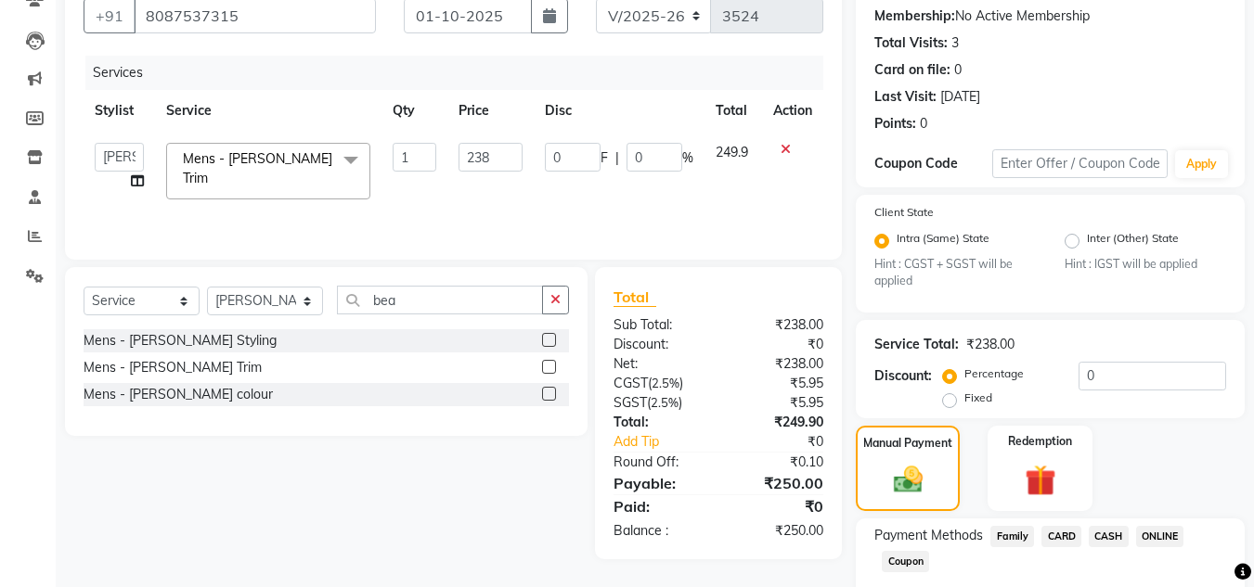
click at [1166, 535] on span "ONLINE" at bounding box center [1160, 536] width 48 height 21
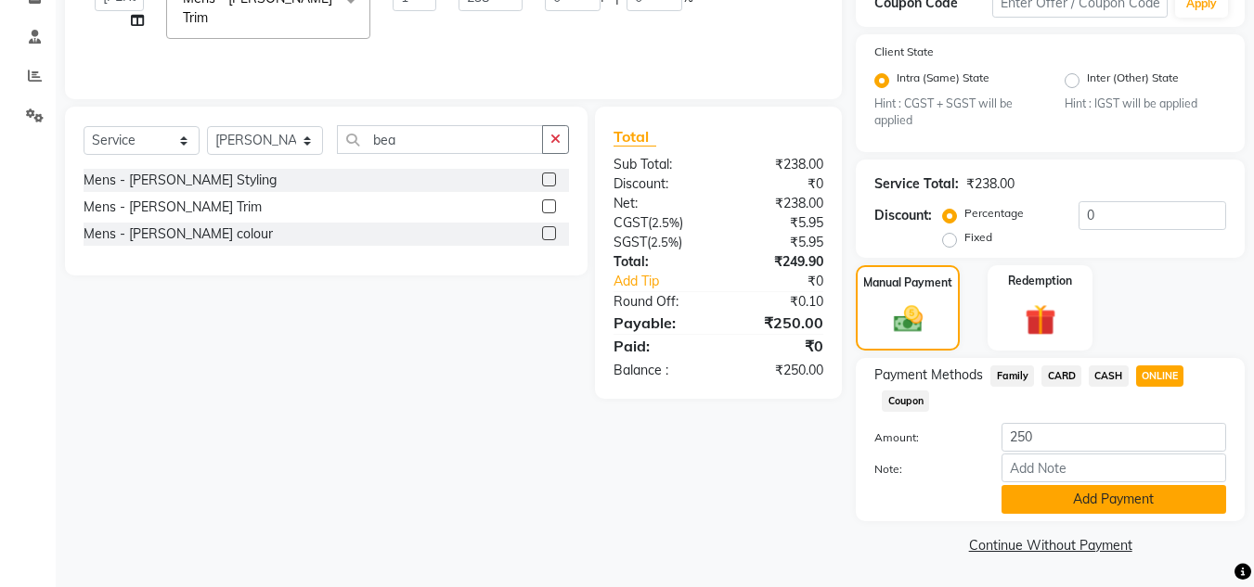
click at [1148, 497] on button "Add Payment" at bounding box center [1113, 499] width 225 height 29
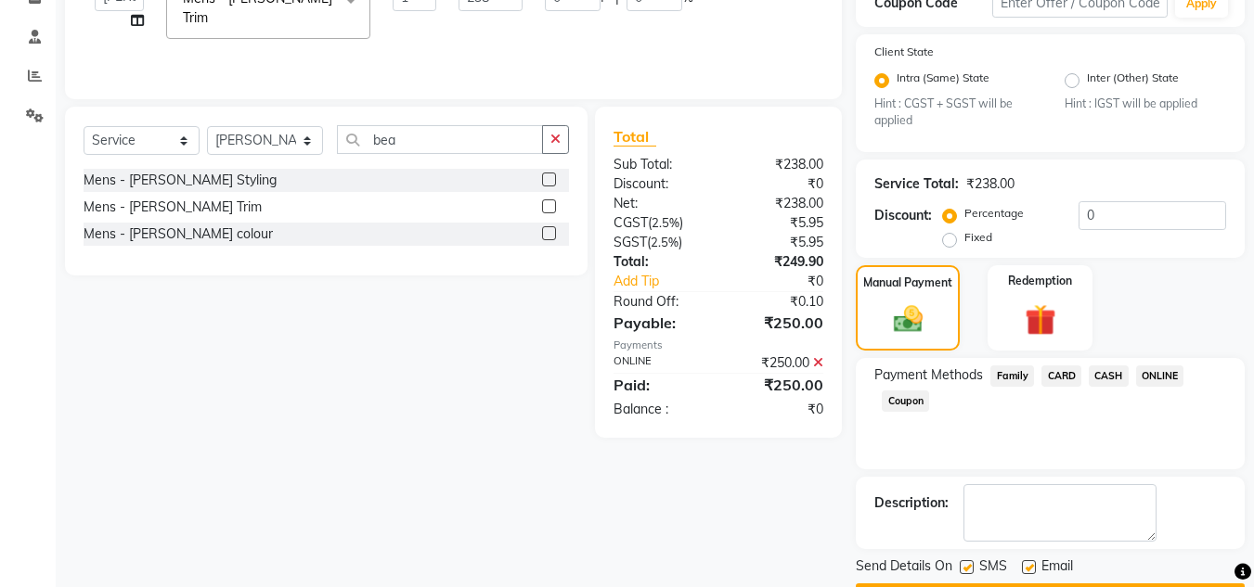
scroll to position [388, 0]
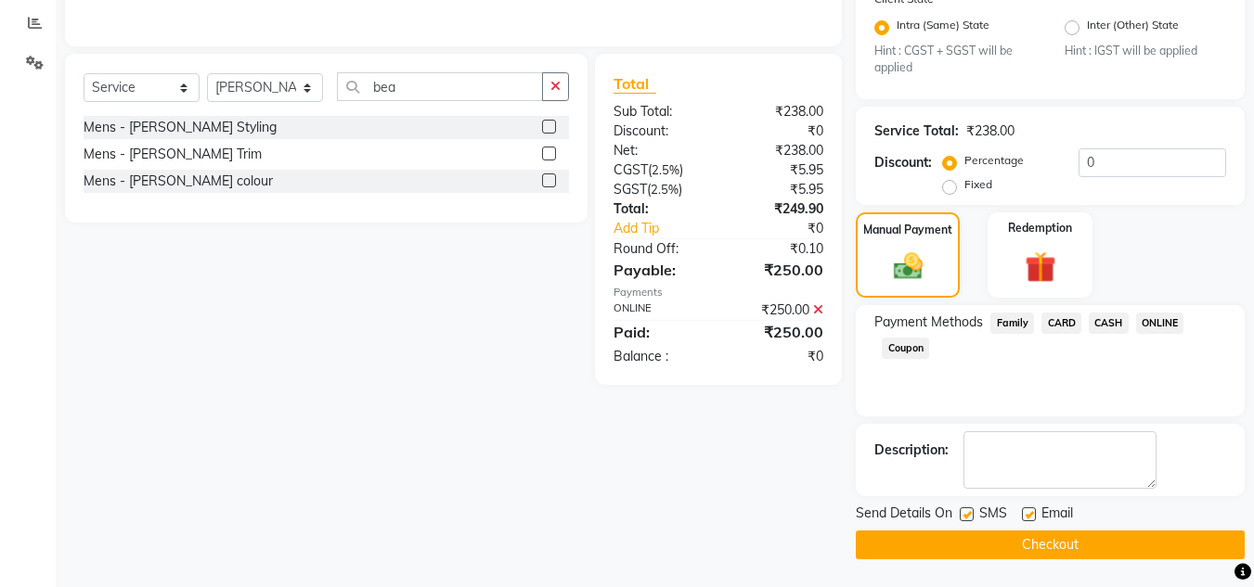
click at [1106, 546] on button "Checkout" at bounding box center [1050, 545] width 389 height 29
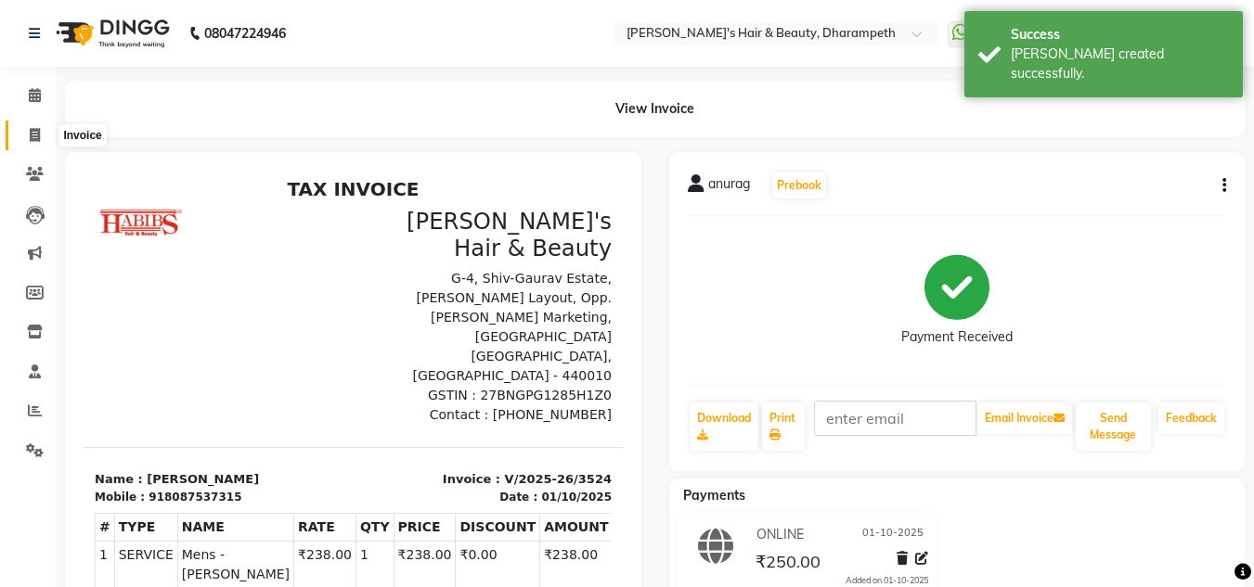
click at [33, 136] on icon at bounding box center [35, 135] width 10 height 14
select select "service"
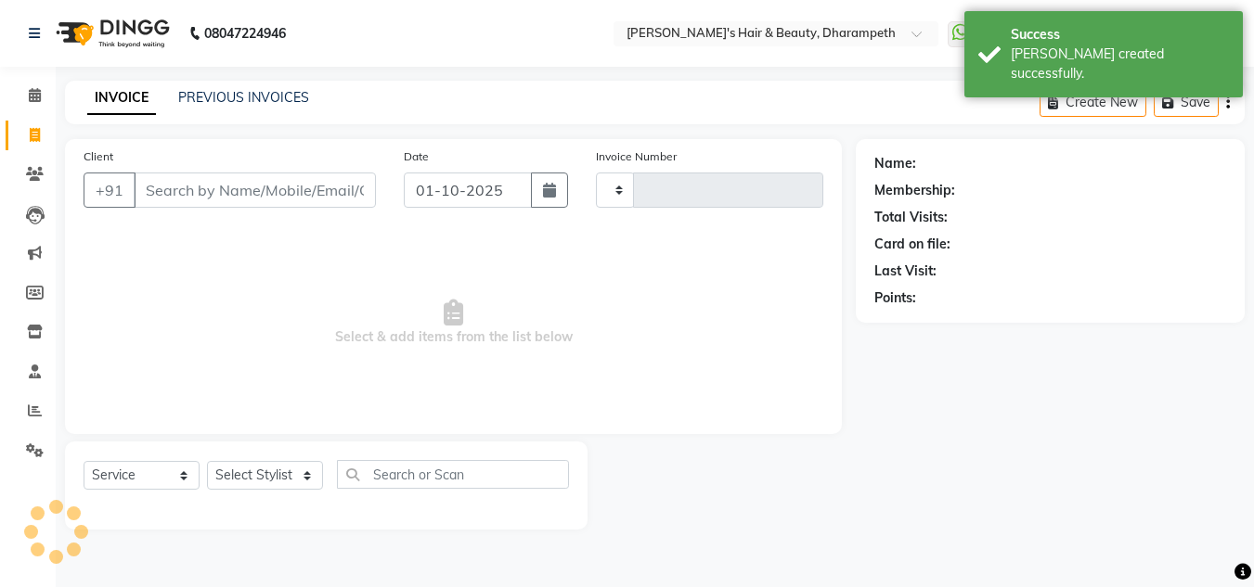
type input "3525"
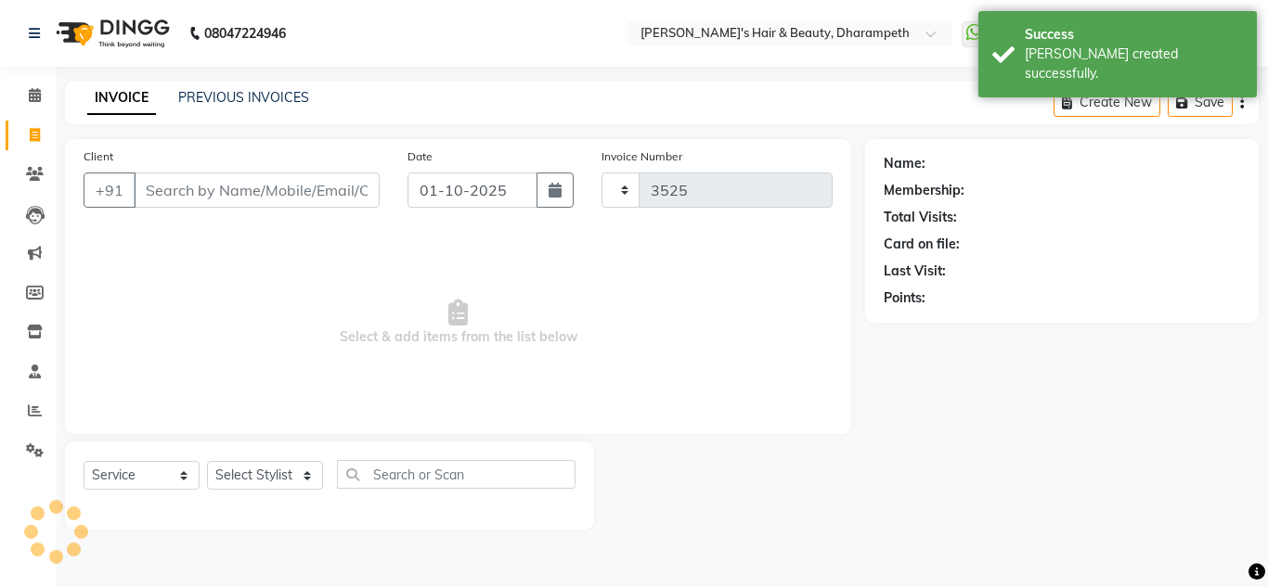
type input "y"
select select "4860"
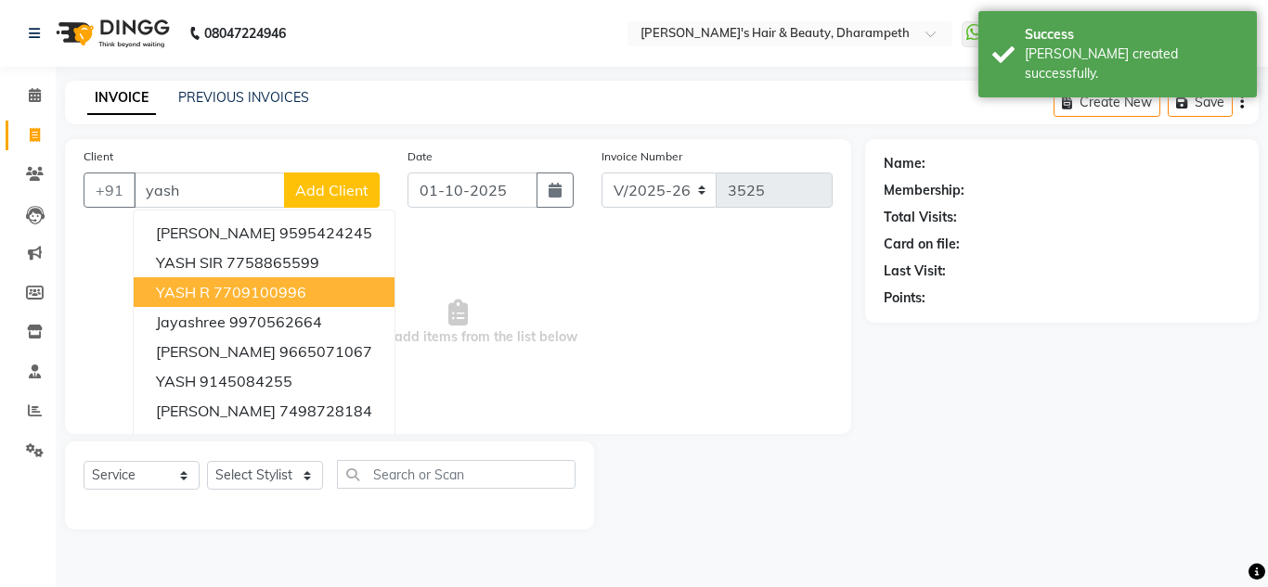
click at [209, 293] on span "YASH R" at bounding box center [183, 292] width 54 height 19
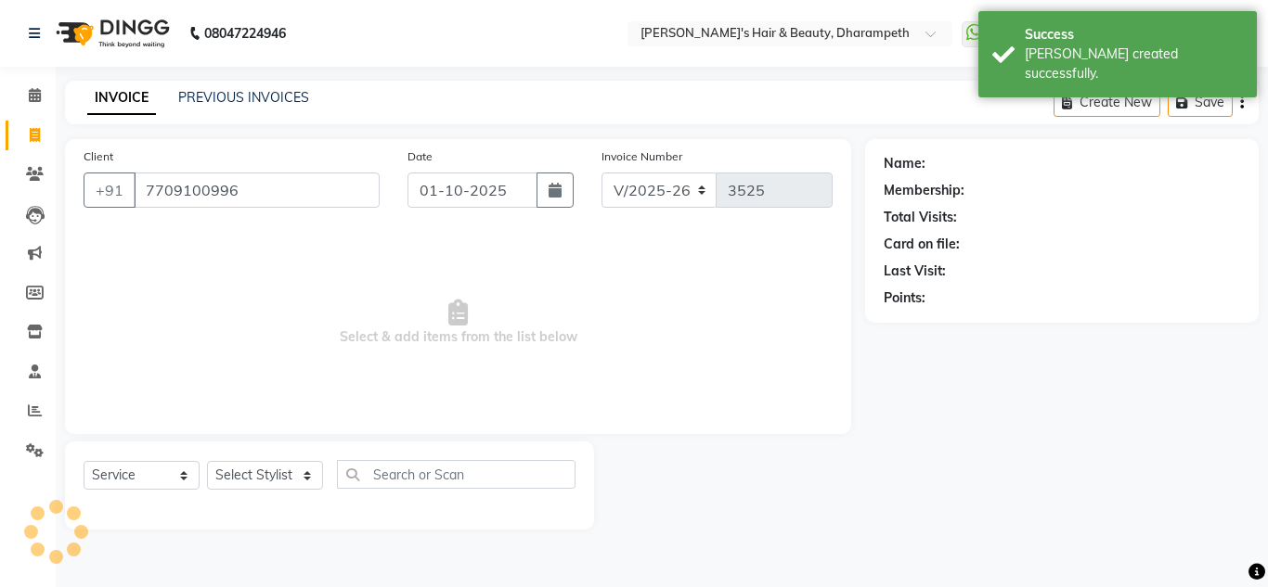
type input "7709100996"
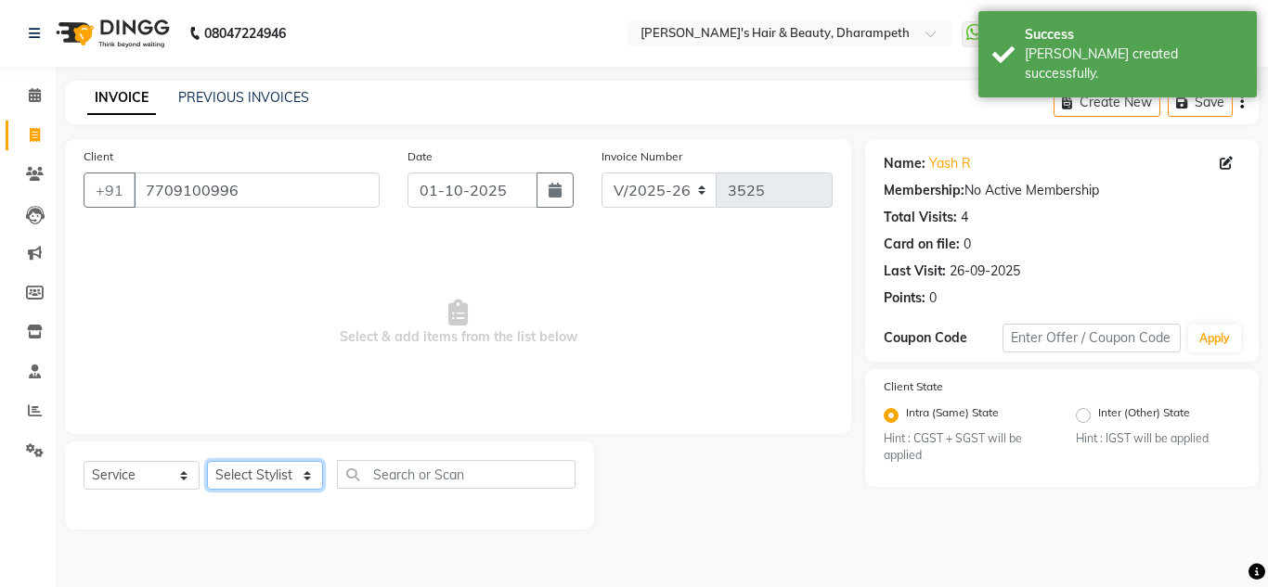
click at [240, 473] on select "Select Stylist Anuj W [PERSON_NAME] [PERSON_NAME] Manager [PERSON_NAME] C [PERS…" at bounding box center [265, 475] width 116 height 29
select select "47812"
click at [207, 461] on select "Select Stylist Anuj W [PERSON_NAME] [PERSON_NAME] Manager [PERSON_NAME] C [PERS…" at bounding box center [265, 475] width 116 height 29
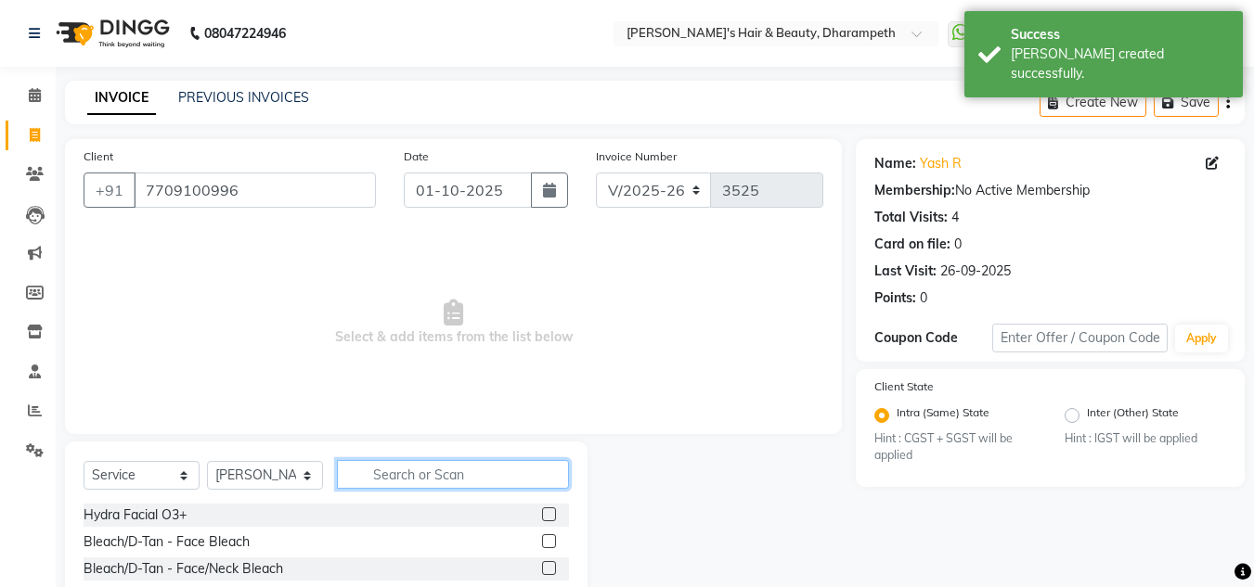
click at [430, 470] on input "text" at bounding box center [453, 474] width 232 height 29
type input "cut"
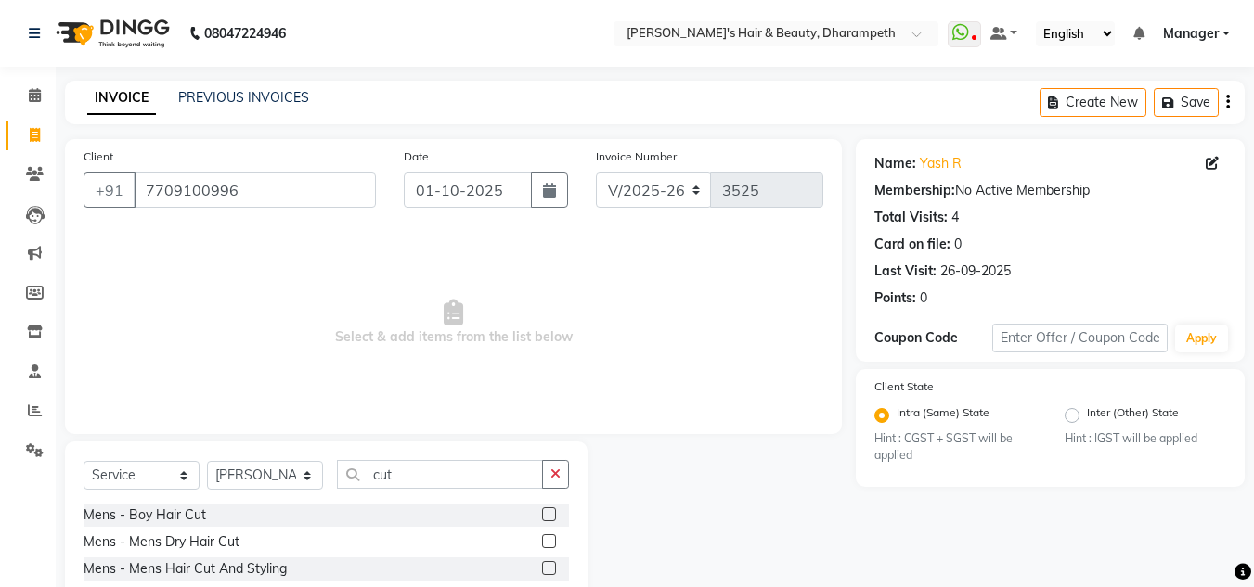
click at [542, 567] on label at bounding box center [549, 569] width 14 height 14
click at [542, 567] on input "checkbox" at bounding box center [548, 569] width 12 height 12
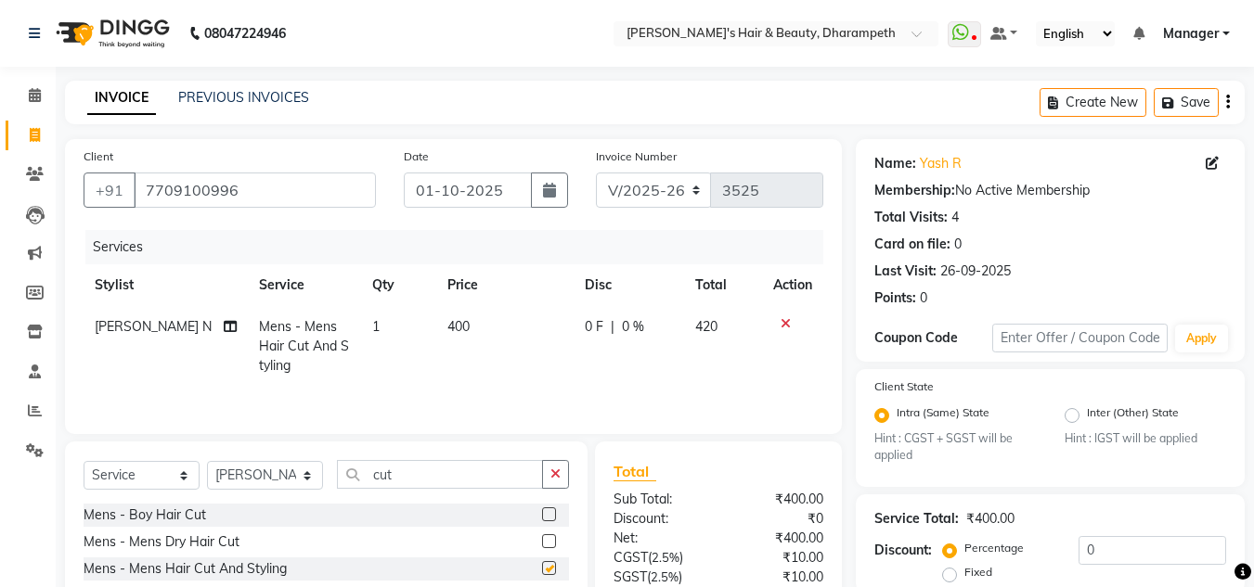
checkbox input "false"
click at [388, 479] on input "cut" at bounding box center [440, 474] width 206 height 29
type input "bea"
click at [546, 538] on label at bounding box center [549, 542] width 14 height 14
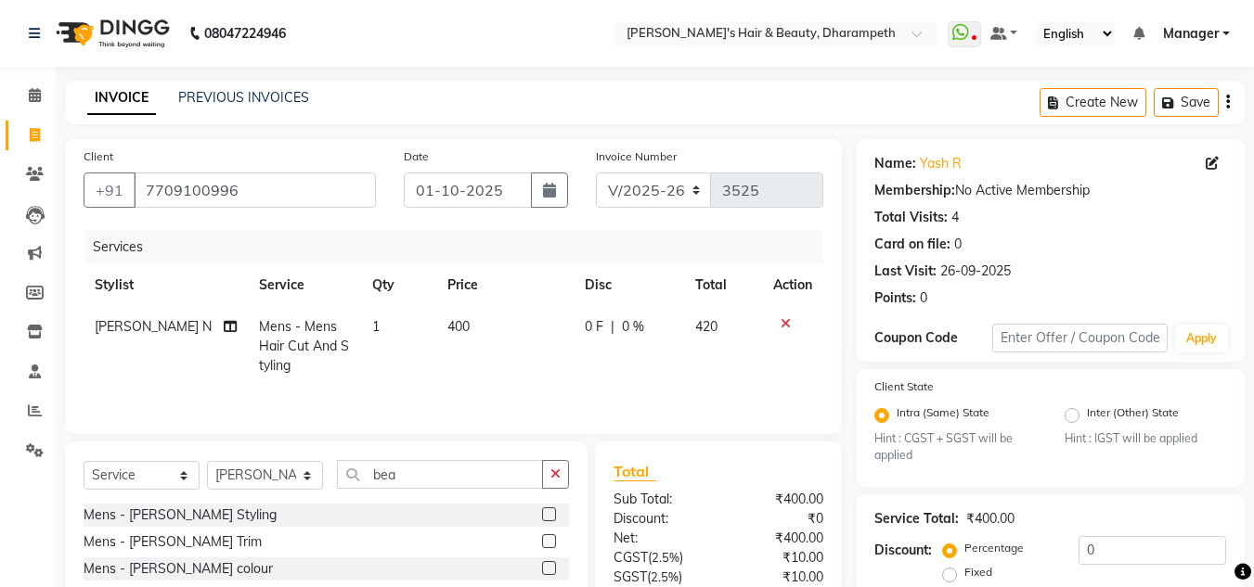
click at [546, 538] on input "checkbox" at bounding box center [548, 542] width 12 height 12
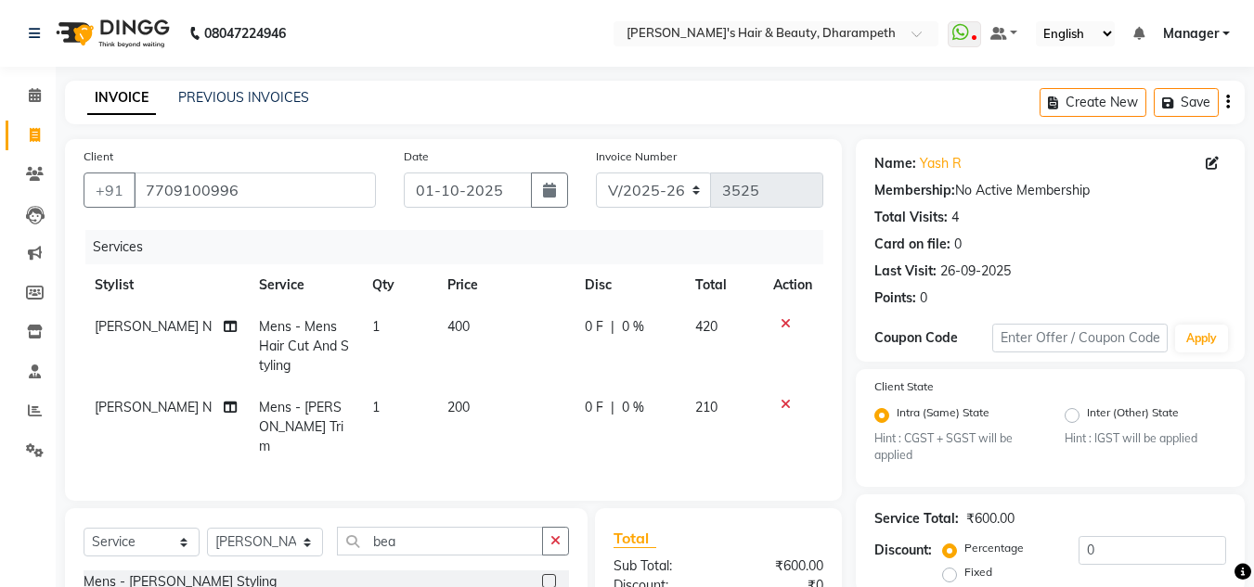
checkbox input "false"
click at [459, 342] on td "400" at bounding box center [504, 346] width 137 height 81
select select "47812"
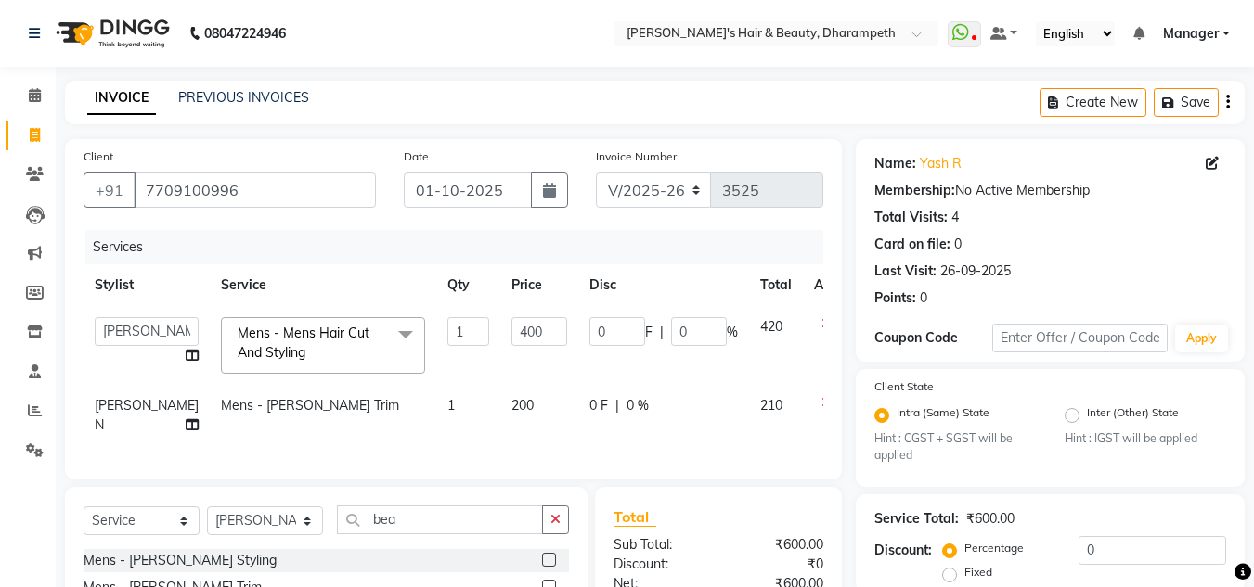
click at [500, 342] on td "400" at bounding box center [539, 345] width 78 height 79
click at [511, 335] on input "400" at bounding box center [539, 331] width 56 height 29
type input "333"
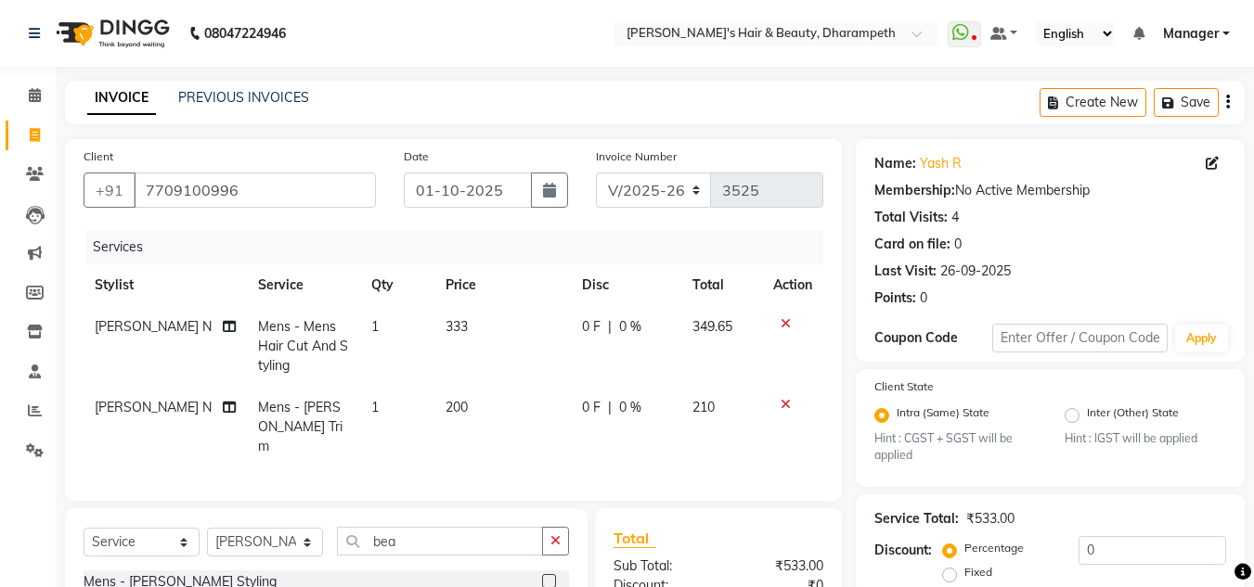
click at [700, 332] on tr "[PERSON_NAME] N Mens - Mens Hair Cut And Styling 1 333 0 F | 0 % 349.65" at bounding box center [454, 346] width 740 height 81
click at [450, 411] on span "200" at bounding box center [456, 407] width 22 height 17
click at [450, 411] on td "200" at bounding box center [502, 427] width 136 height 81
select select "47812"
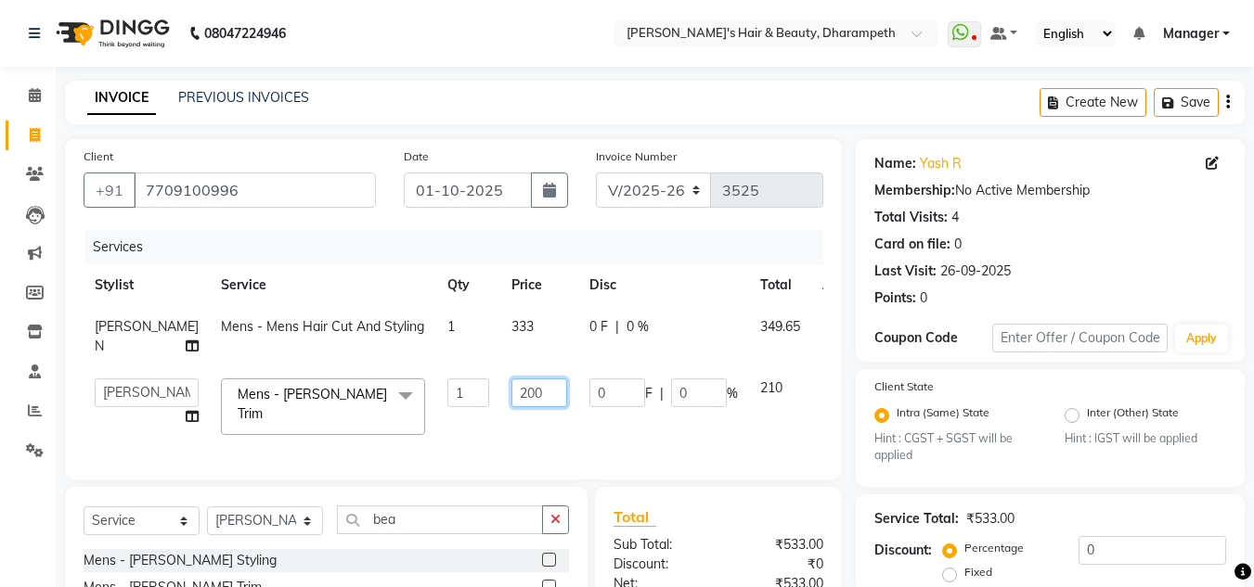
click at [511, 390] on input "200" at bounding box center [539, 393] width 56 height 29
type input "238"
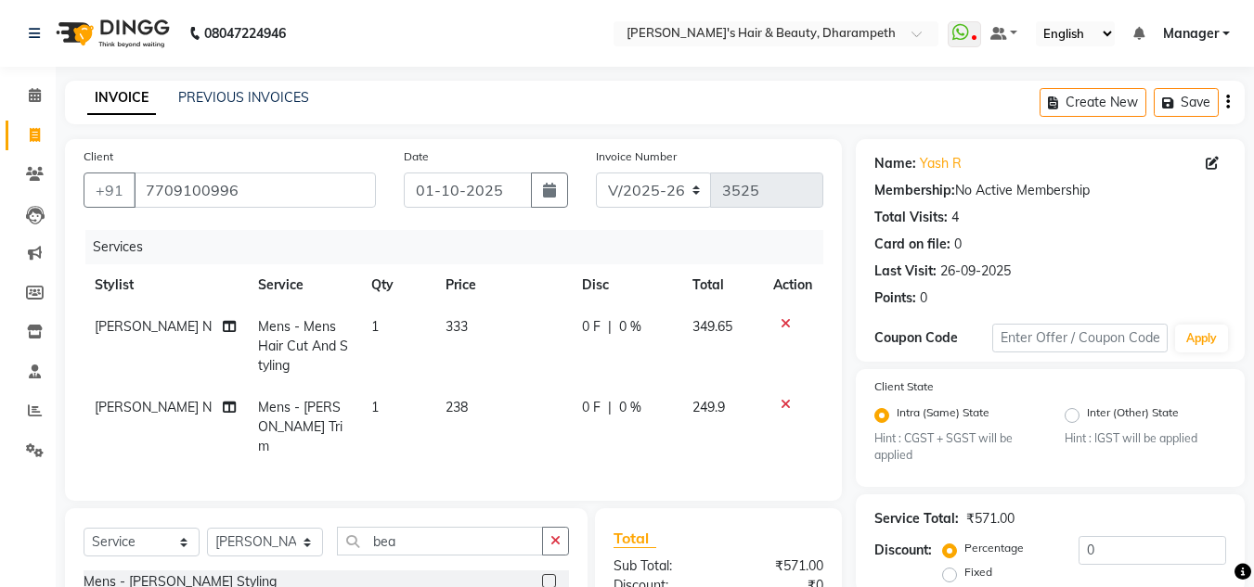
click at [710, 397] on td "249.9" at bounding box center [722, 427] width 82 height 81
select select "47812"
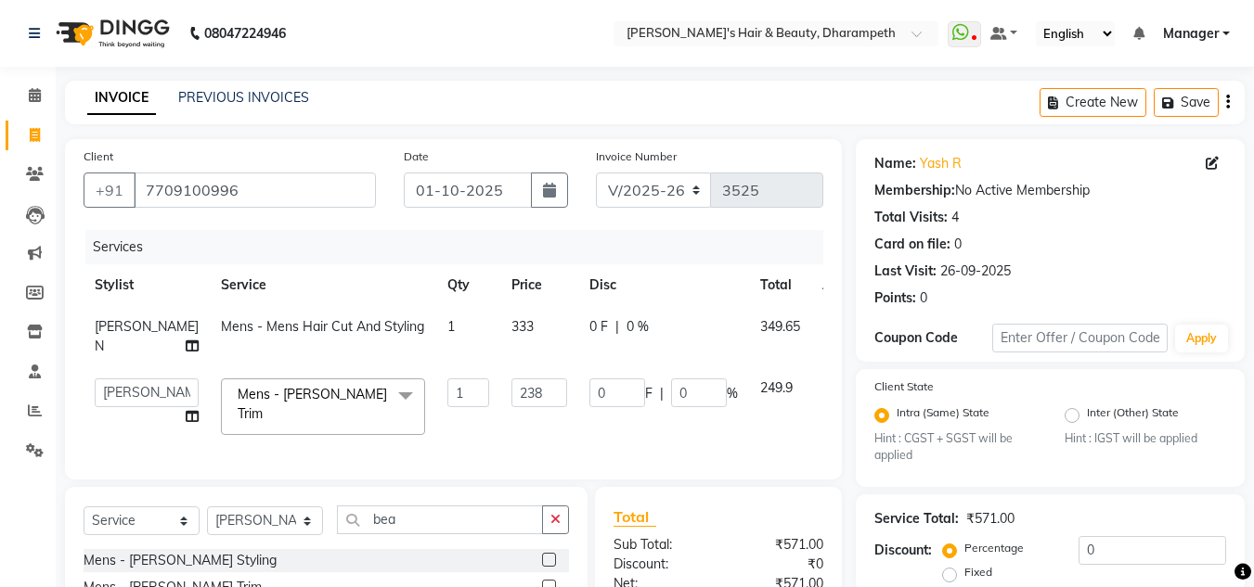
scroll to position [226, 0]
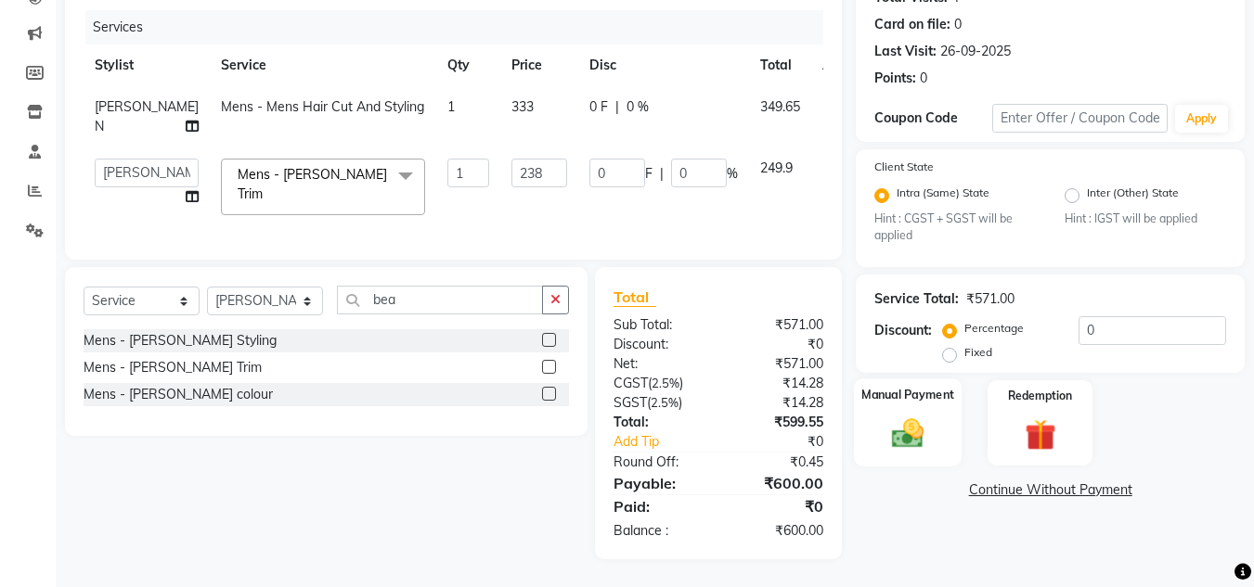
click at [907, 431] on img at bounding box center [908, 434] width 52 height 37
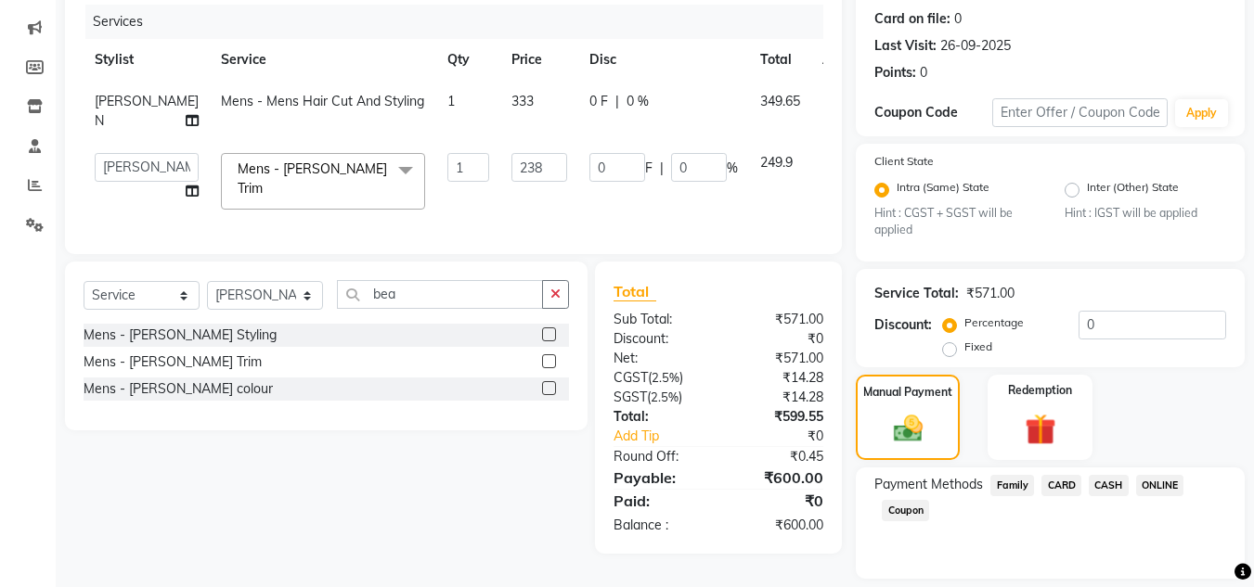
click at [1165, 481] on span "ONLINE" at bounding box center [1160, 485] width 48 height 21
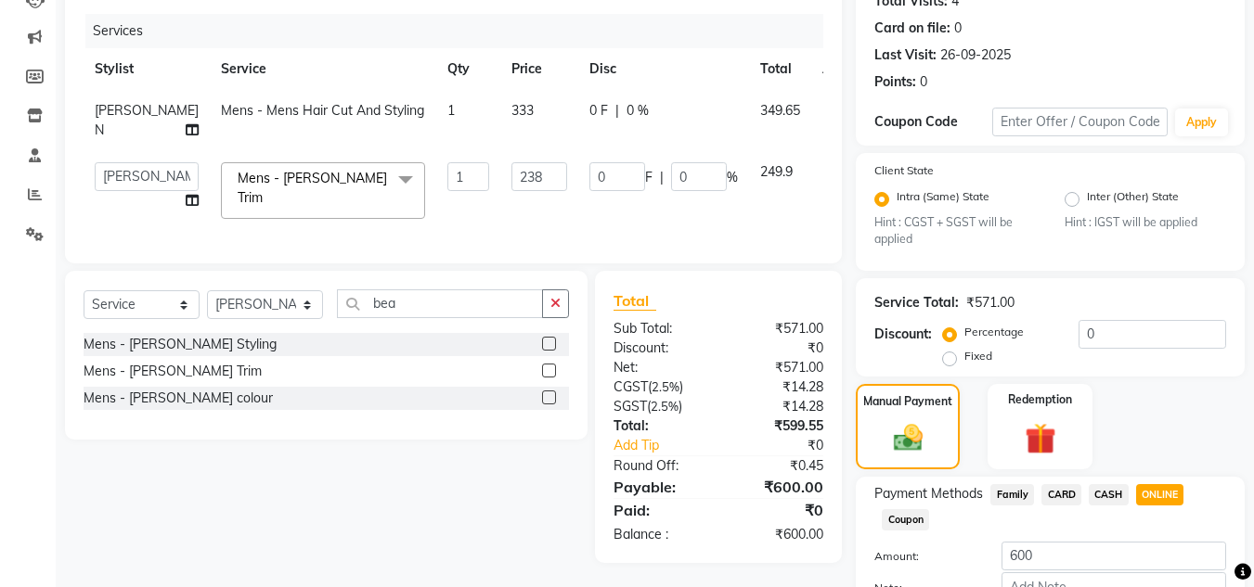
scroll to position [335, 0]
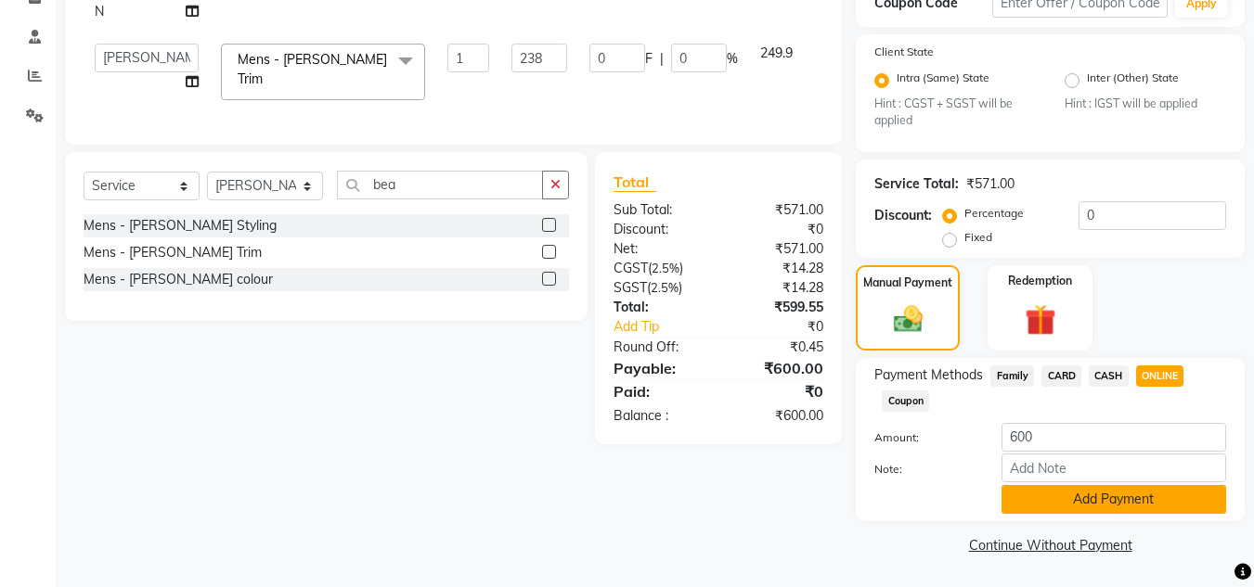
click at [1174, 503] on button "Add Payment" at bounding box center [1113, 499] width 225 height 29
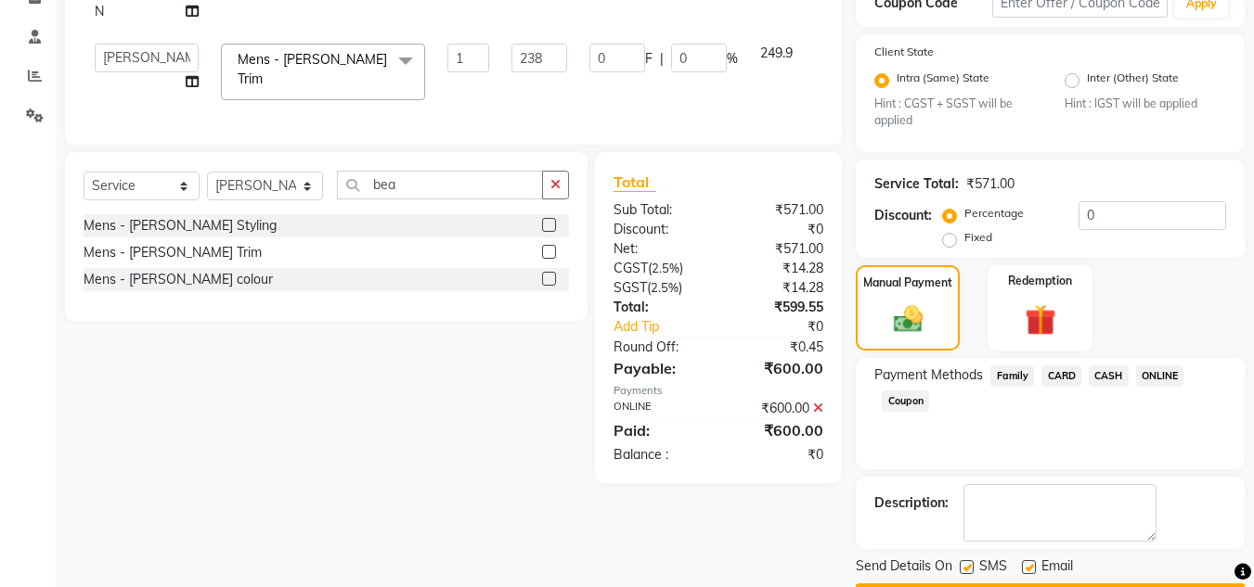
scroll to position [388, 0]
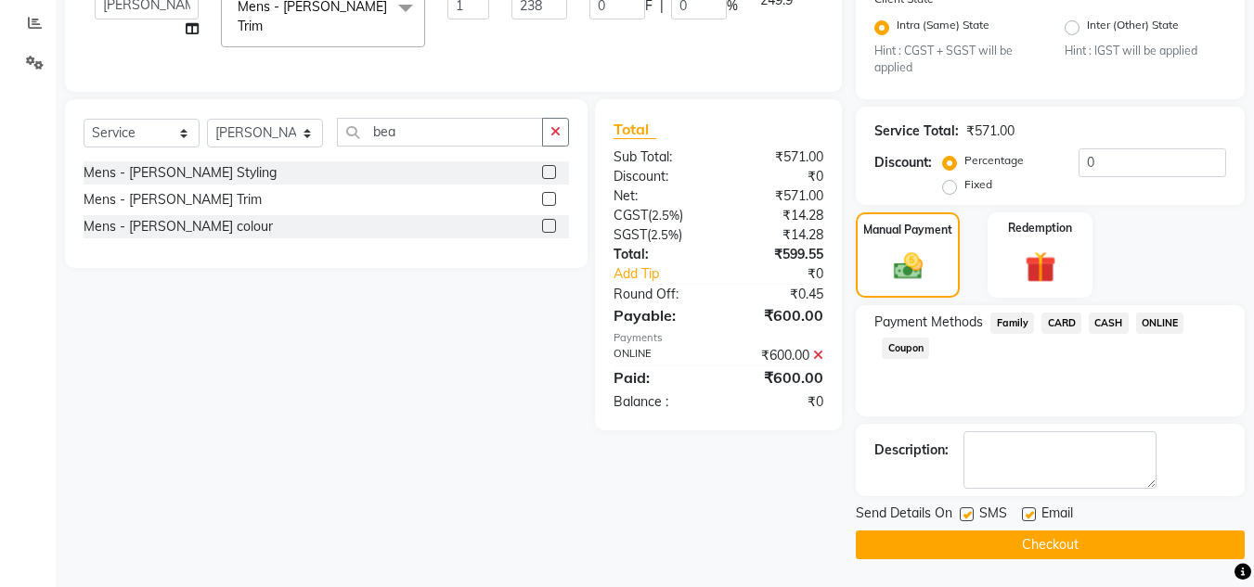
click at [1163, 546] on button "Checkout" at bounding box center [1050, 545] width 389 height 29
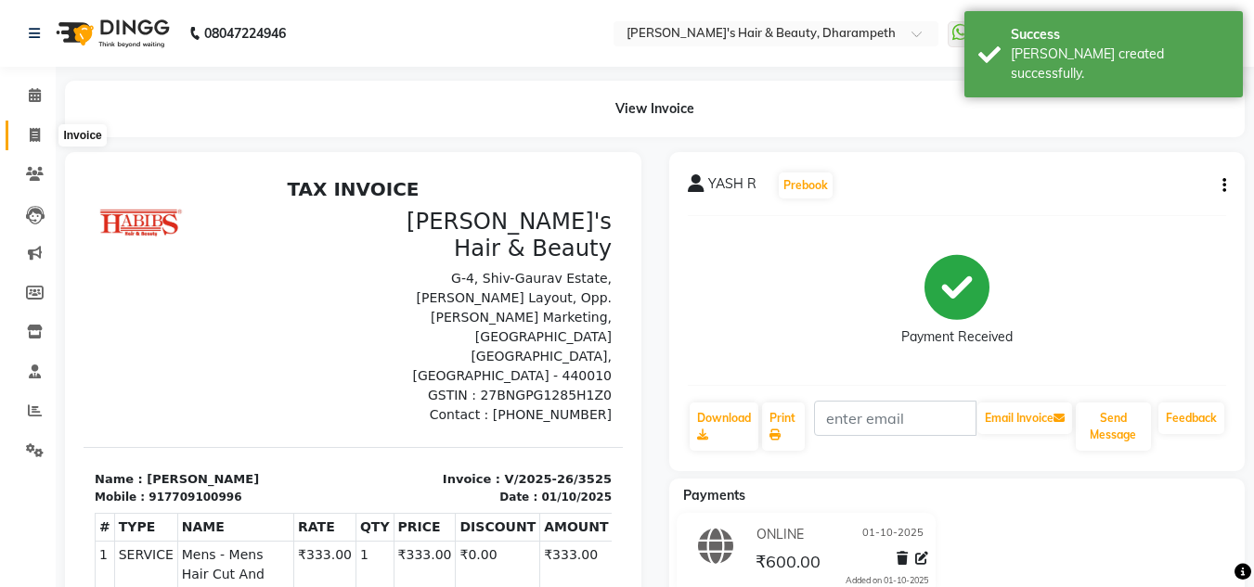
click at [26, 139] on span at bounding box center [35, 135] width 32 height 21
select select "service"
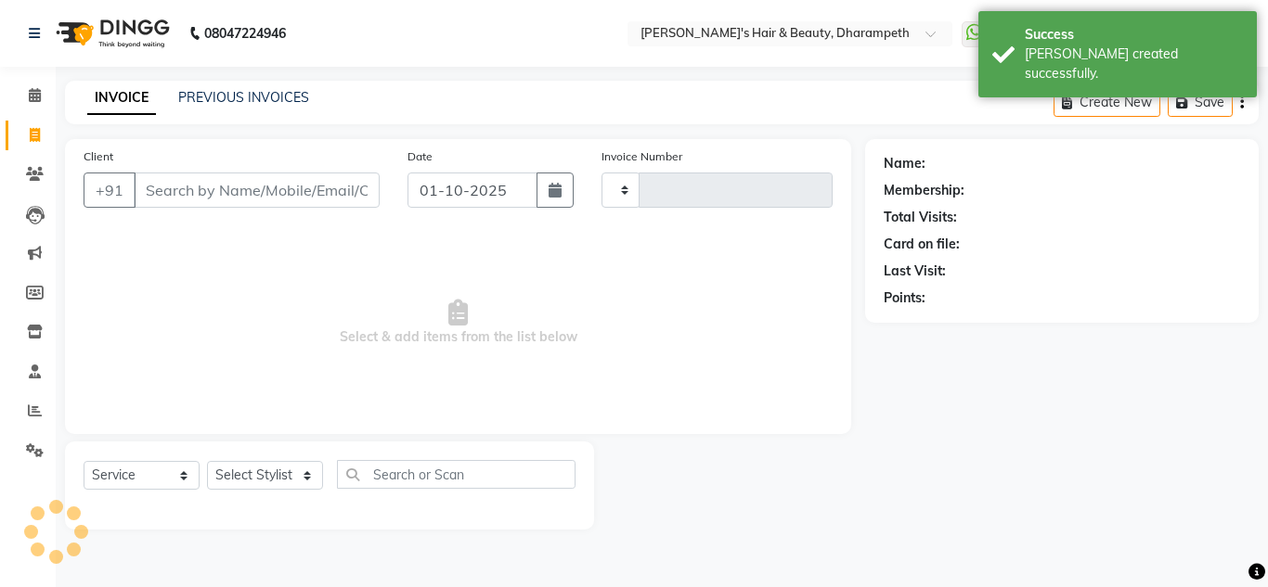
type input "3526"
select select "4860"
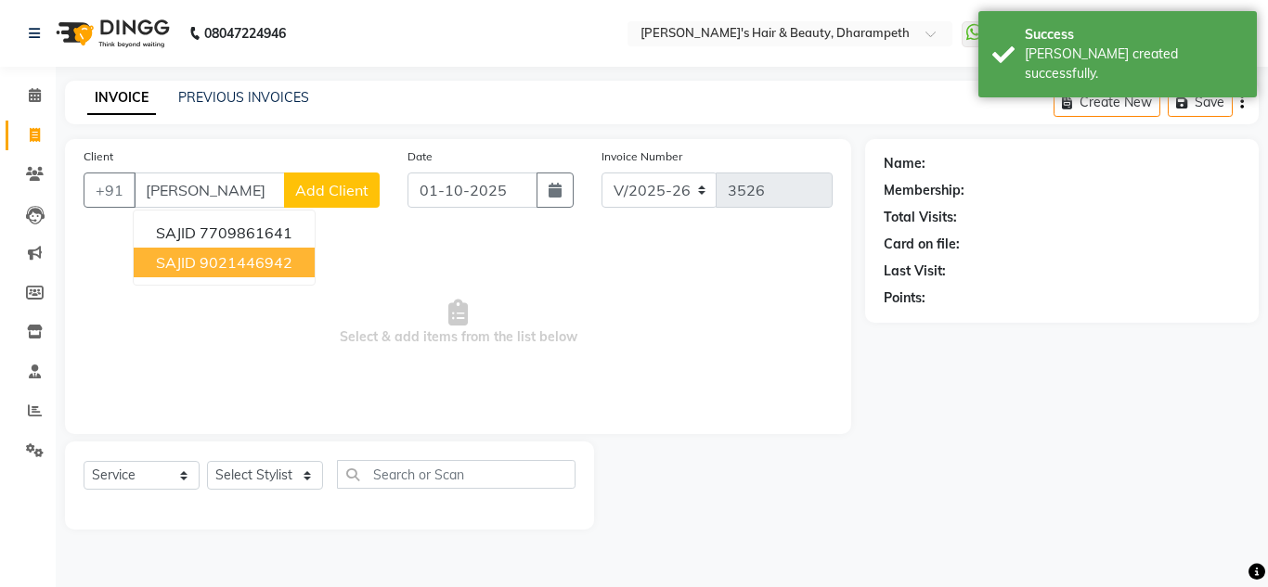
click at [243, 264] on ngb-highlight "9021446942" at bounding box center [246, 262] width 93 height 19
type input "9021446942"
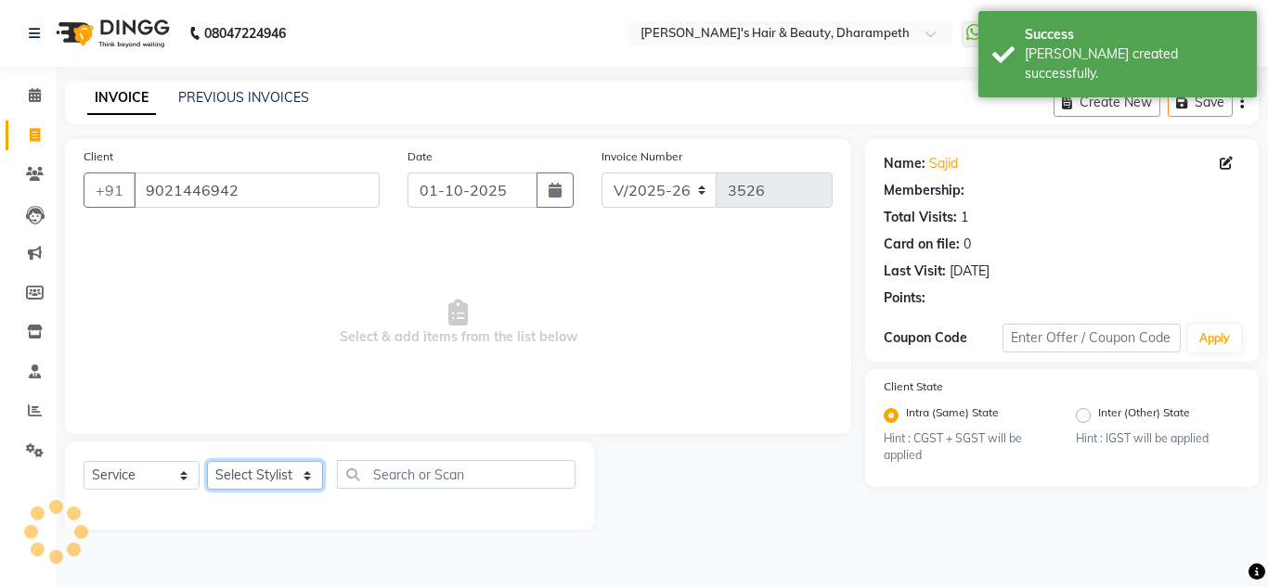
click at [259, 469] on select "Select Stylist Anuj W [PERSON_NAME] [PERSON_NAME] Manager [PERSON_NAME] C [PERS…" at bounding box center [265, 475] width 116 height 29
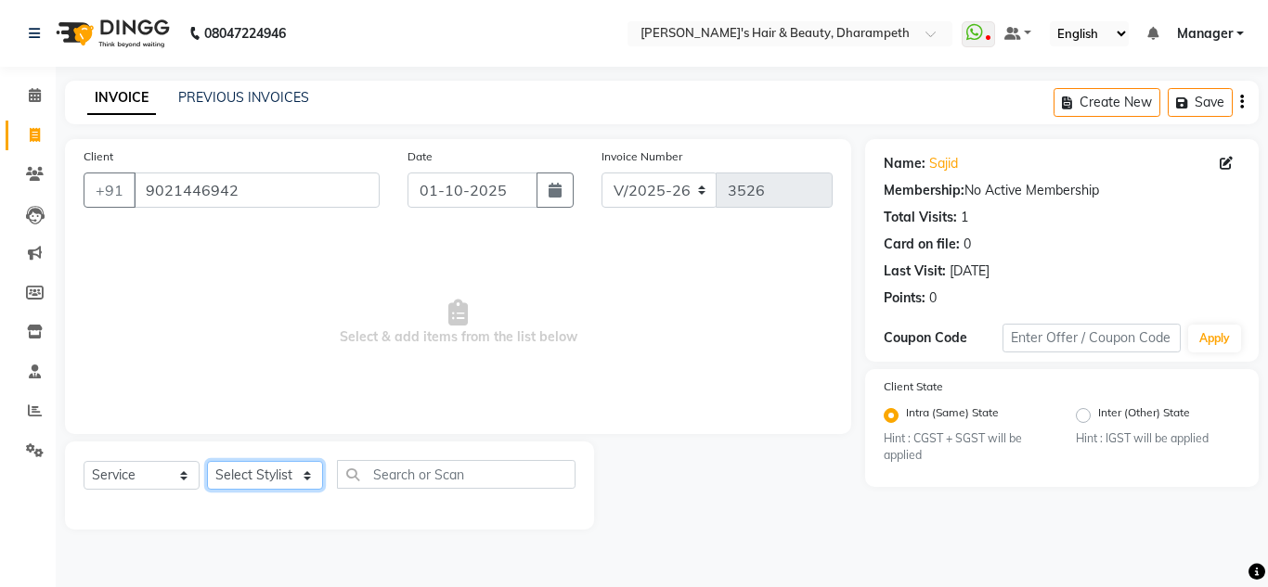
select select "65623"
click at [207, 461] on select "Select Stylist Anuj W [PERSON_NAME] [PERSON_NAME] Manager [PERSON_NAME] C [PERS…" at bounding box center [265, 475] width 116 height 29
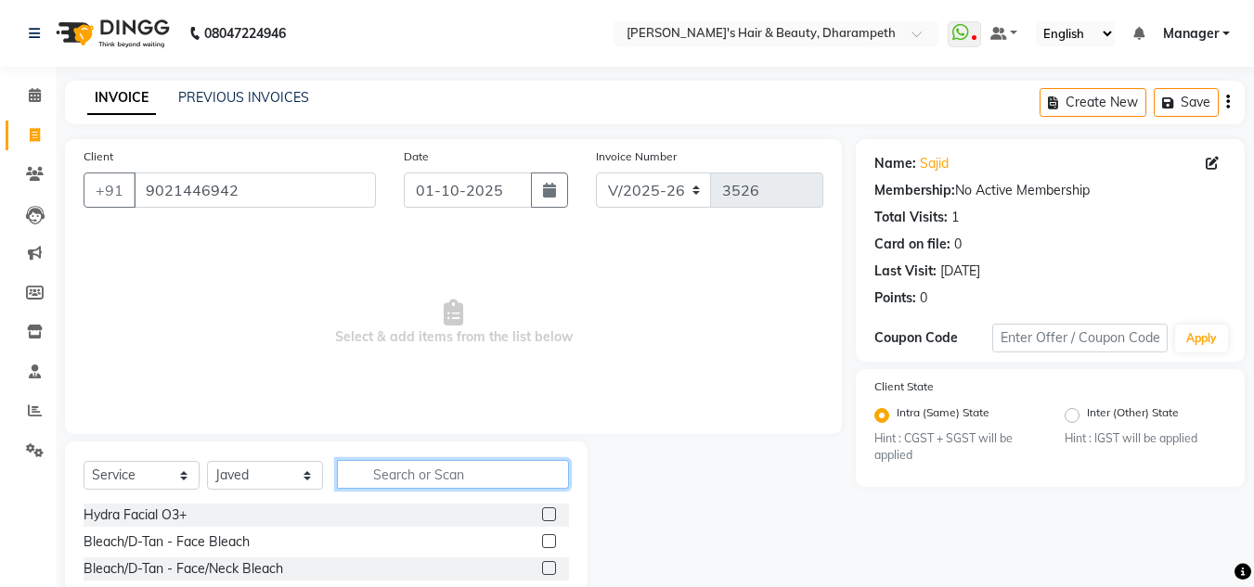
click at [455, 472] on input "text" at bounding box center [453, 474] width 232 height 29
type input "cut"
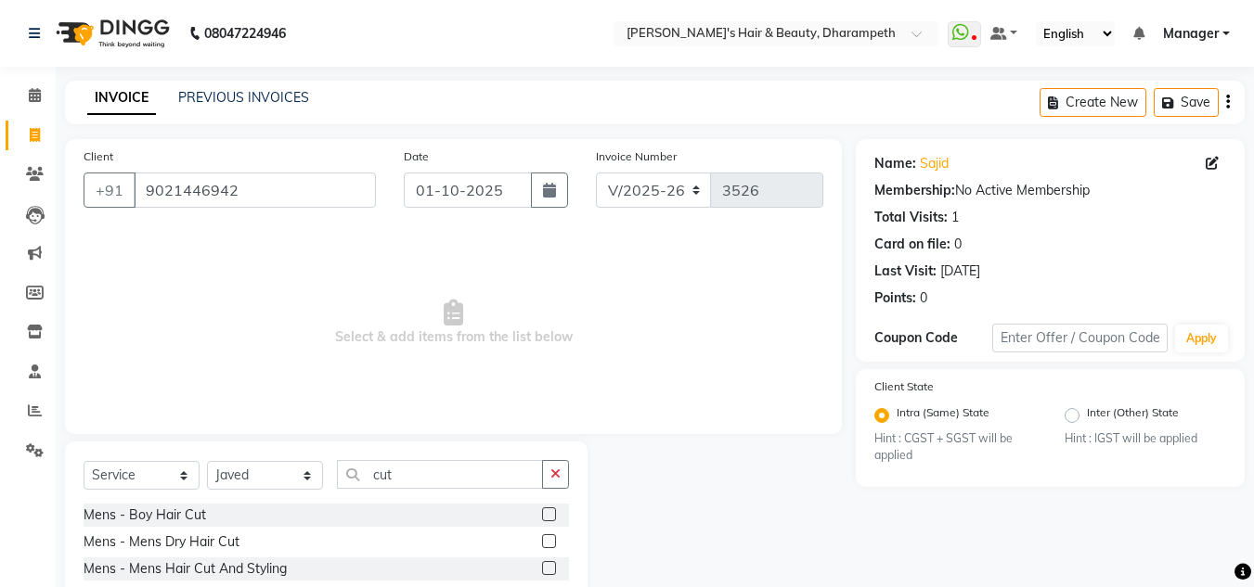
click at [542, 566] on label at bounding box center [549, 569] width 14 height 14
click at [542, 566] on input "checkbox" at bounding box center [548, 569] width 12 height 12
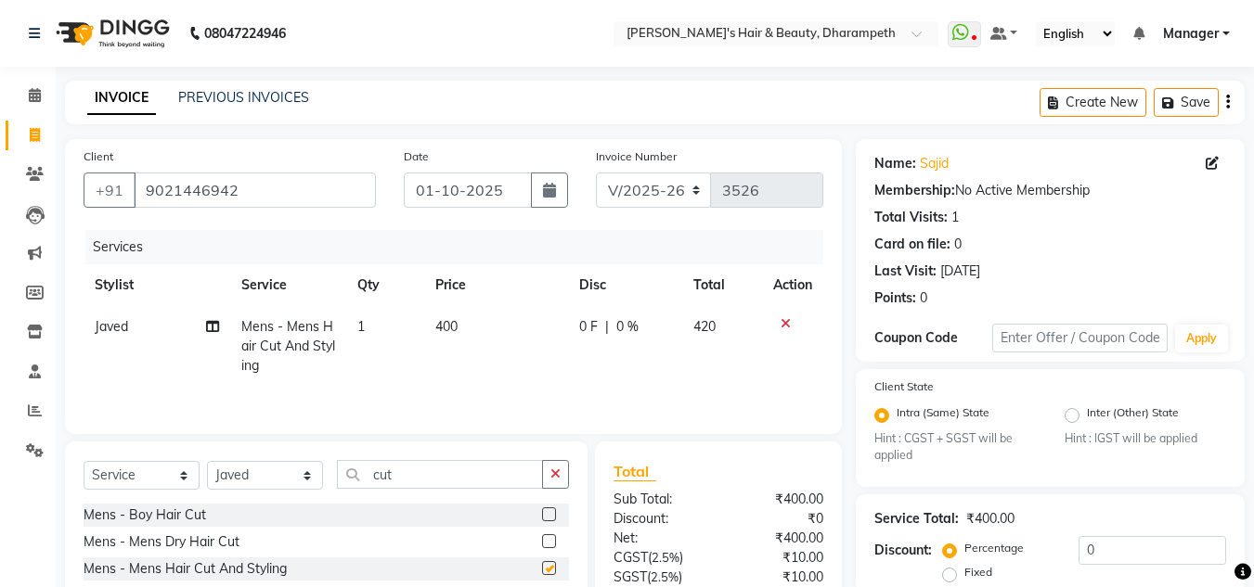
checkbox input "false"
click at [379, 482] on input "cut" at bounding box center [440, 474] width 206 height 29
type input "bea"
click at [547, 538] on label at bounding box center [549, 542] width 14 height 14
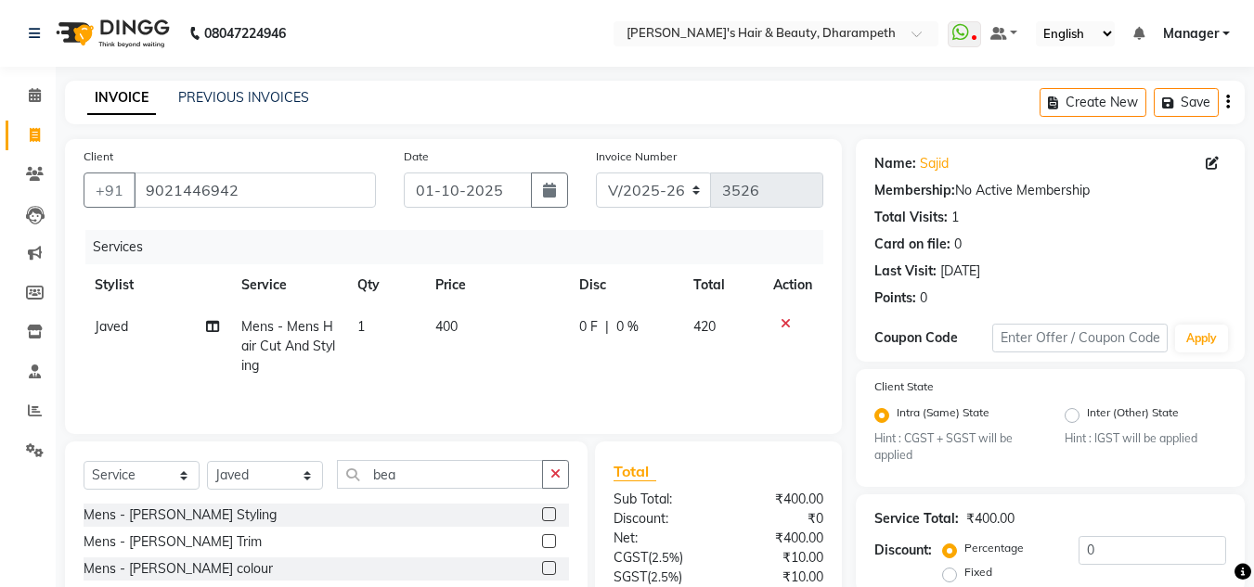
click at [547, 538] on input "checkbox" at bounding box center [548, 542] width 12 height 12
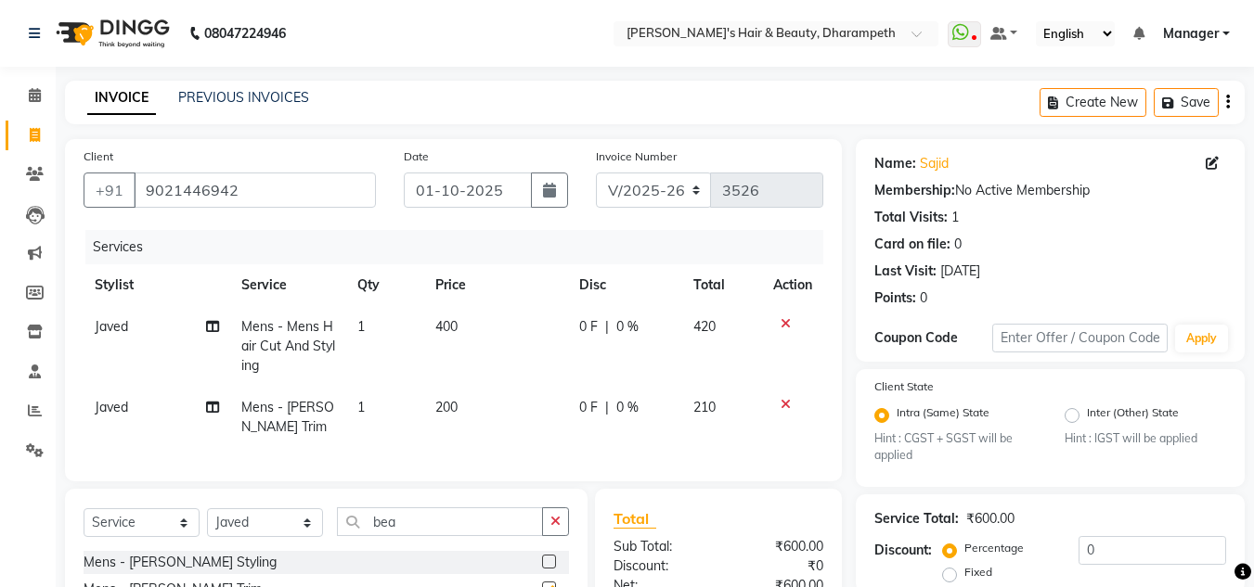
checkbox input "false"
click at [453, 325] on span "400" at bounding box center [446, 326] width 22 height 17
select select "65623"
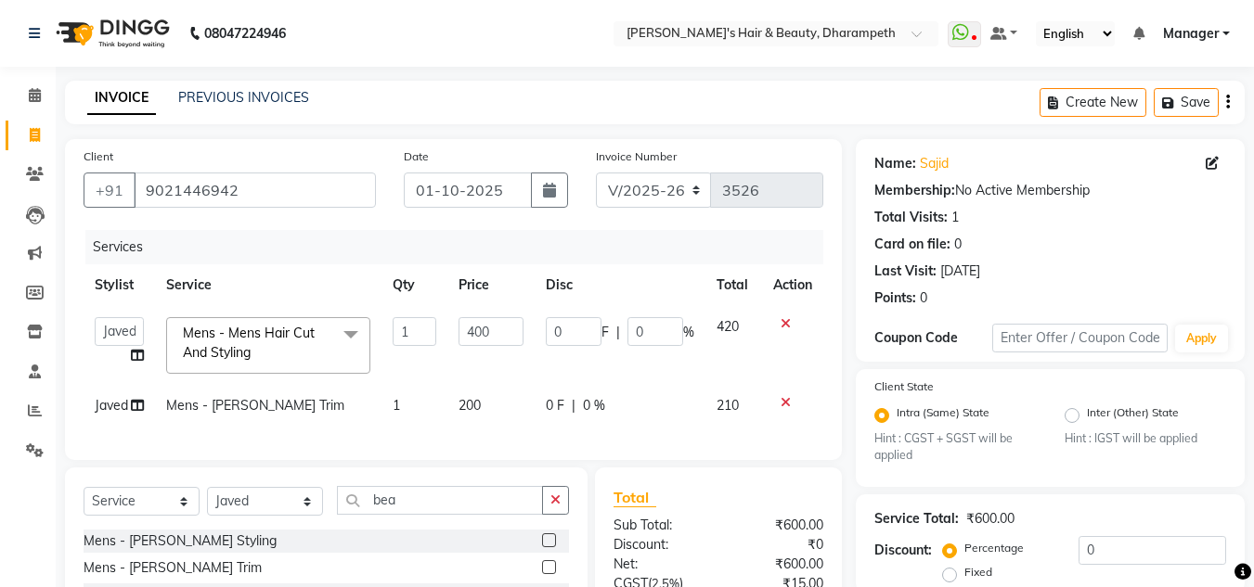
click at [453, 325] on td "400" at bounding box center [490, 345] width 86 height 79
click at [486, 326] on input "400" at bounding box center [490, 331] width 64 height 29
type input "333"
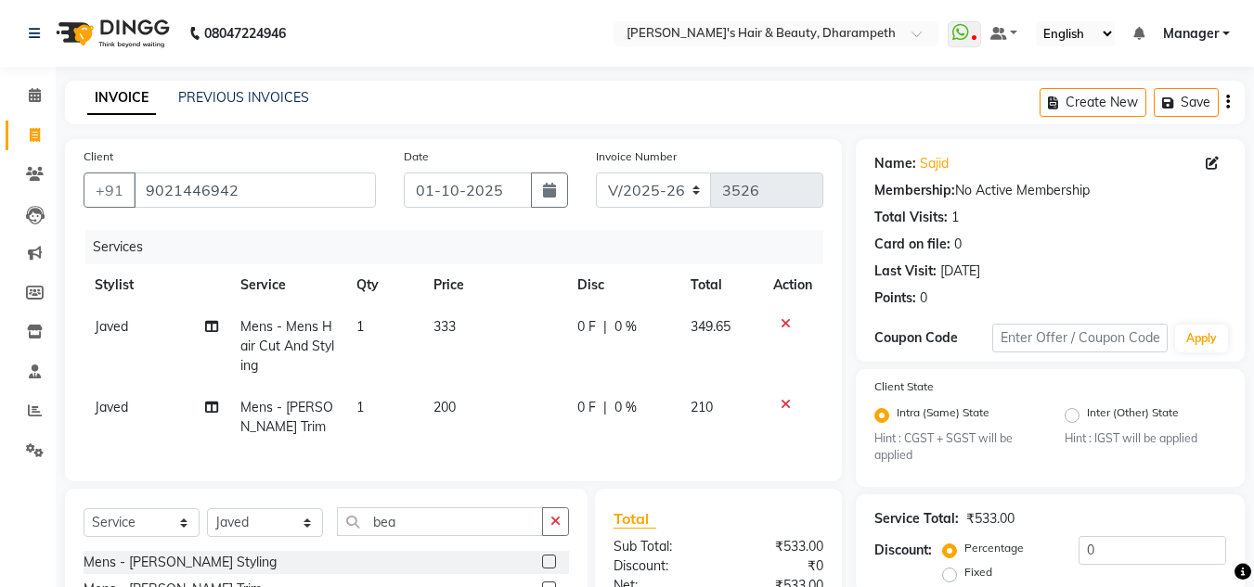
click at [728, 329] on span "349.65" at bounding box center [711, 326] width 40 height 17
select select "65623"
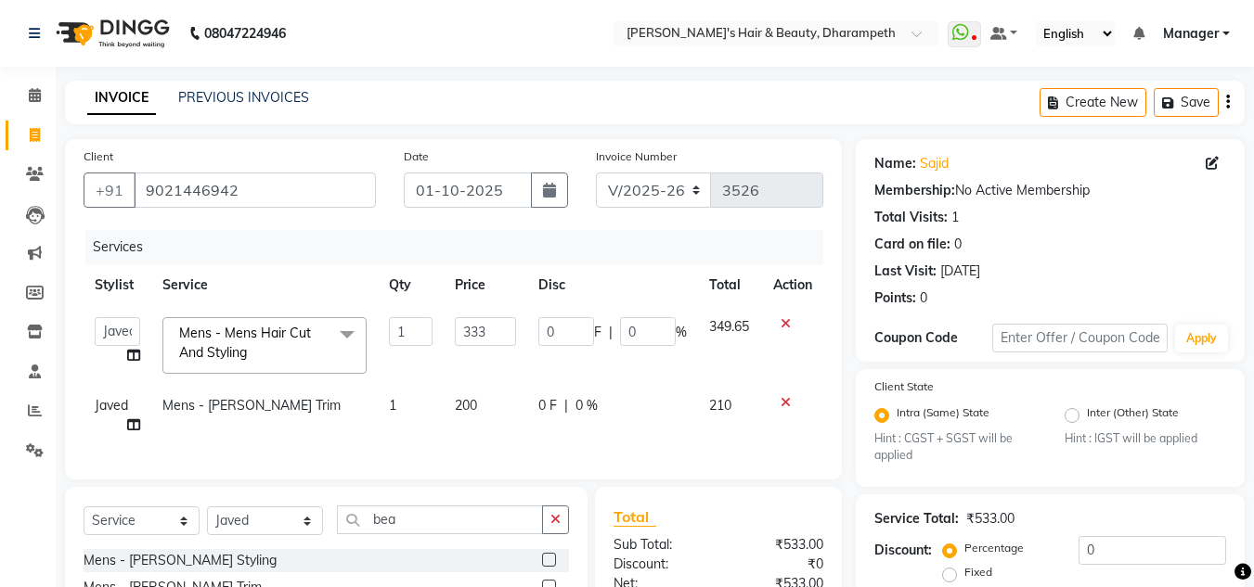
click at [465, 405] on span "200" at bounding box center [466, 405] width 22 height 17
select select "65623"
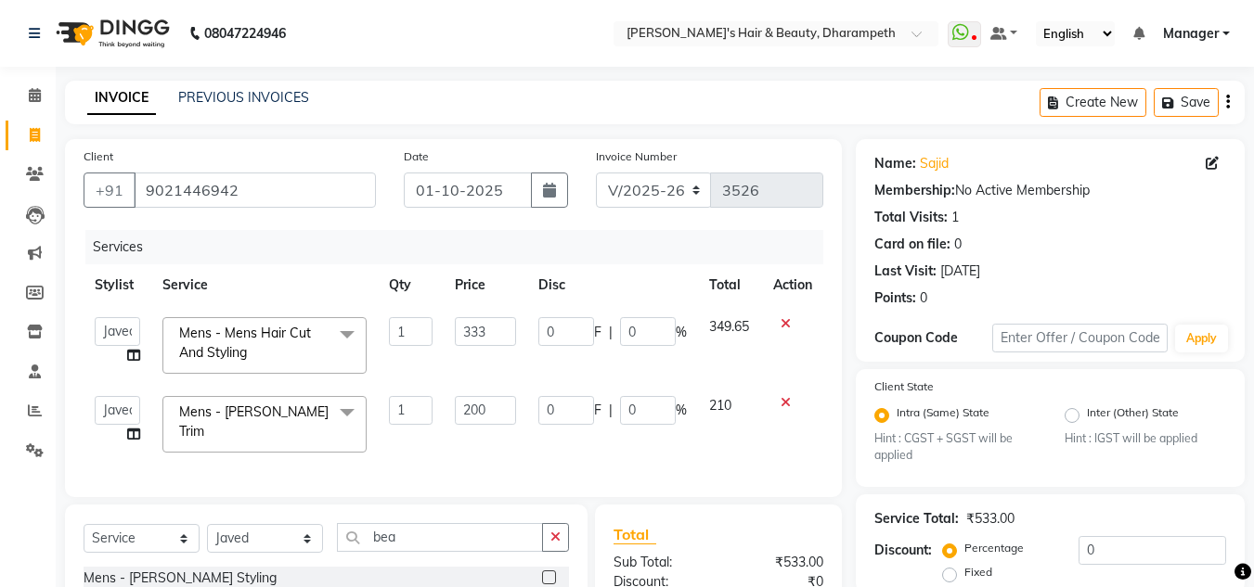
click at [465, 405] on input "200" at bounding box center [485, 410] width 61 height 29
type input "238"
click at [716, 419] on td "210" at bounding box center [730, 424] width 64 height 79
select select "65623"
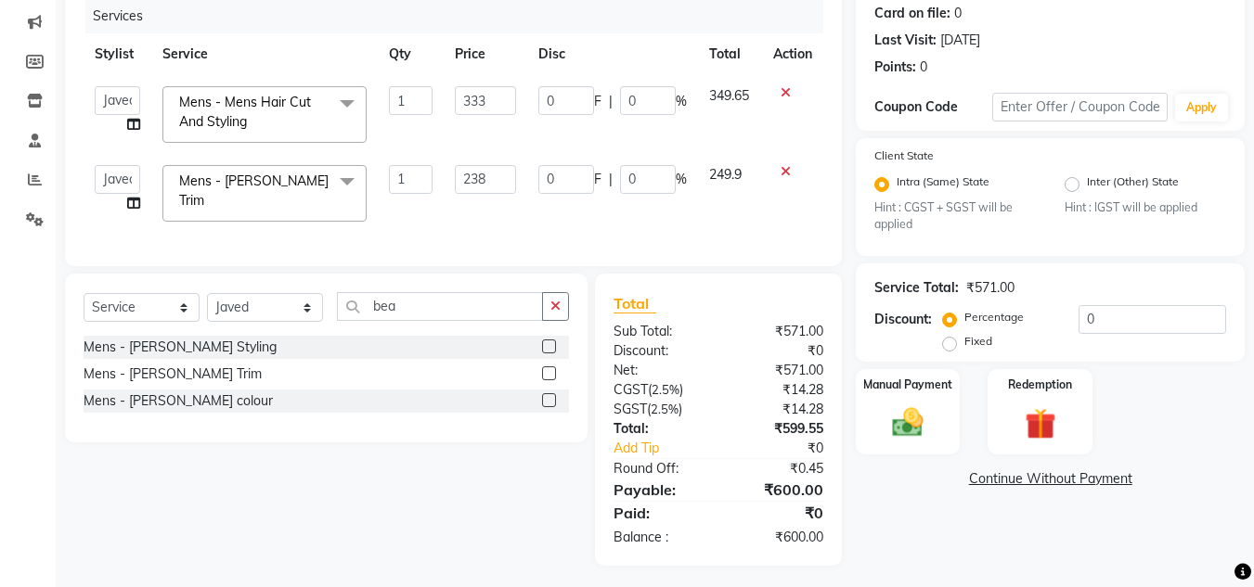
scroll to position [243, 0]
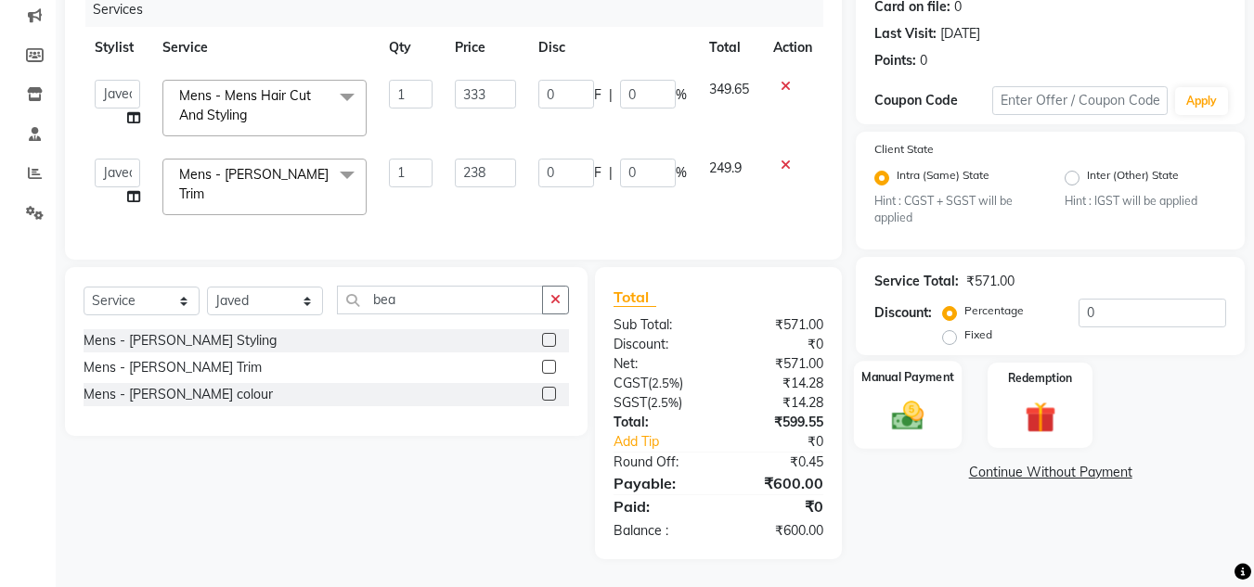
click at [910, 415] on img at bounding box center [908, 416] width 52 height 37
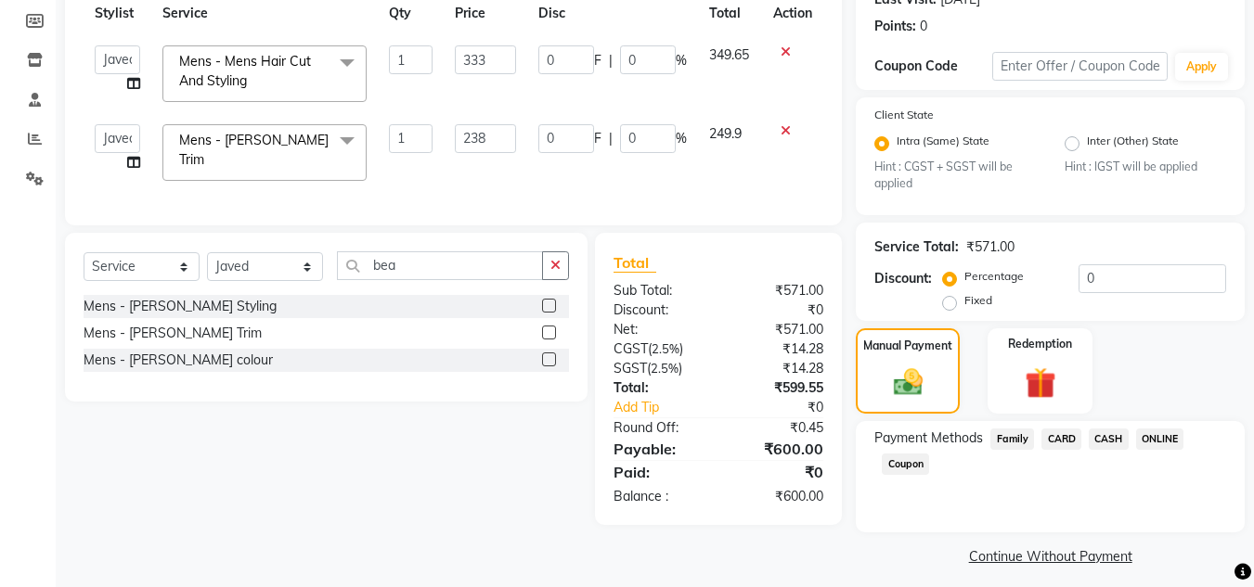
scroll to position [266, 0]
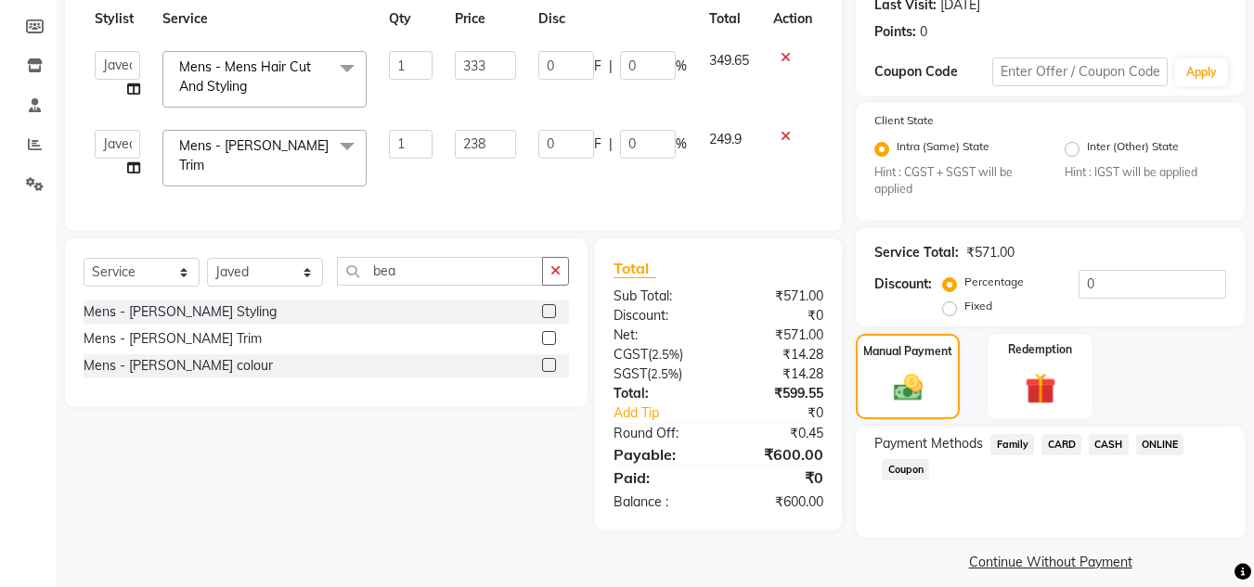
click at [276, 86] on span "Mens - Mens Hair Cut And Styling x" at bounding box center [255, 78] width 163 height 40
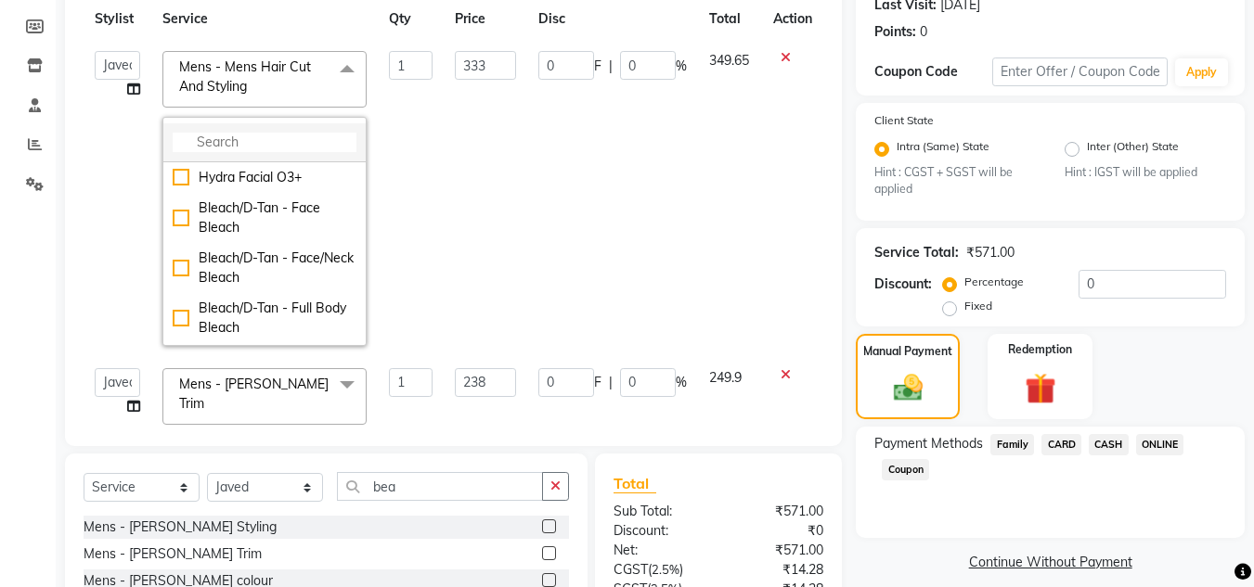
click at [244, 145] on input "multiselect-search" at bounding box center [265, 142] width 184 height 19
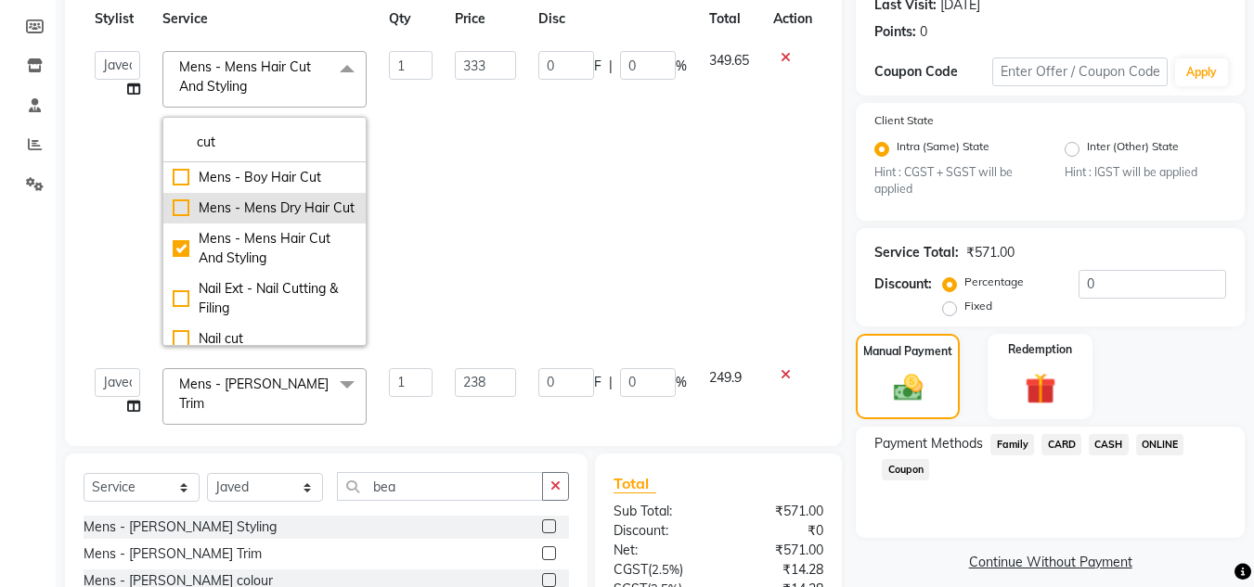
type input "cut"
click at [291, 216] on div "Mens - Mens Dry Hair Cut" at bounding box center [265, 208] width 184 height 19
checkbox input "true"
checkbox input "false"
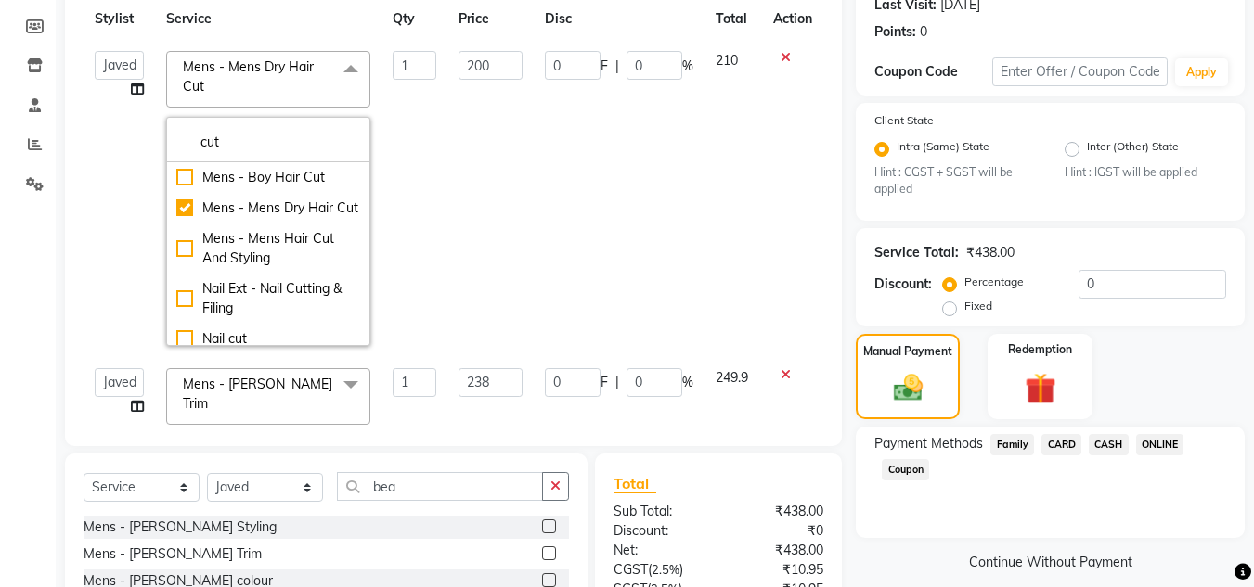
click at [704, 78] on td "210" at bounding box center [733, 198] width 58 height 317
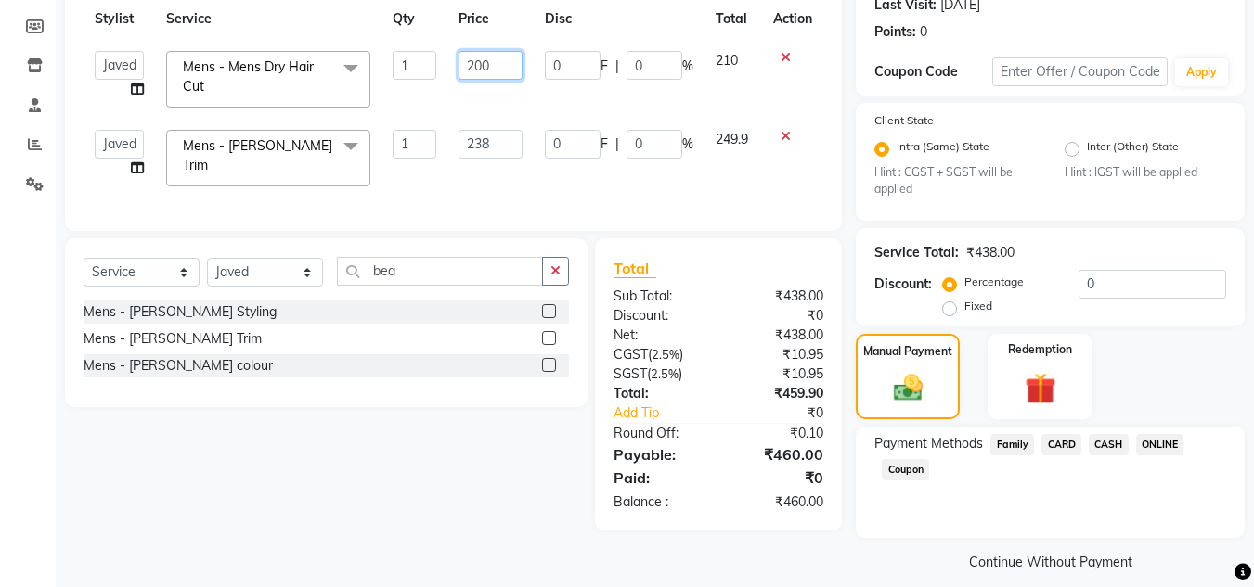
drag, startPoint x: 493, startPoint y: 63, endPoint x: 467, endPoint y: 66, distance: 26.1
click at [467, 66] on input "200" at bounding box center [490, 65] width 64 height 29
type input "238"
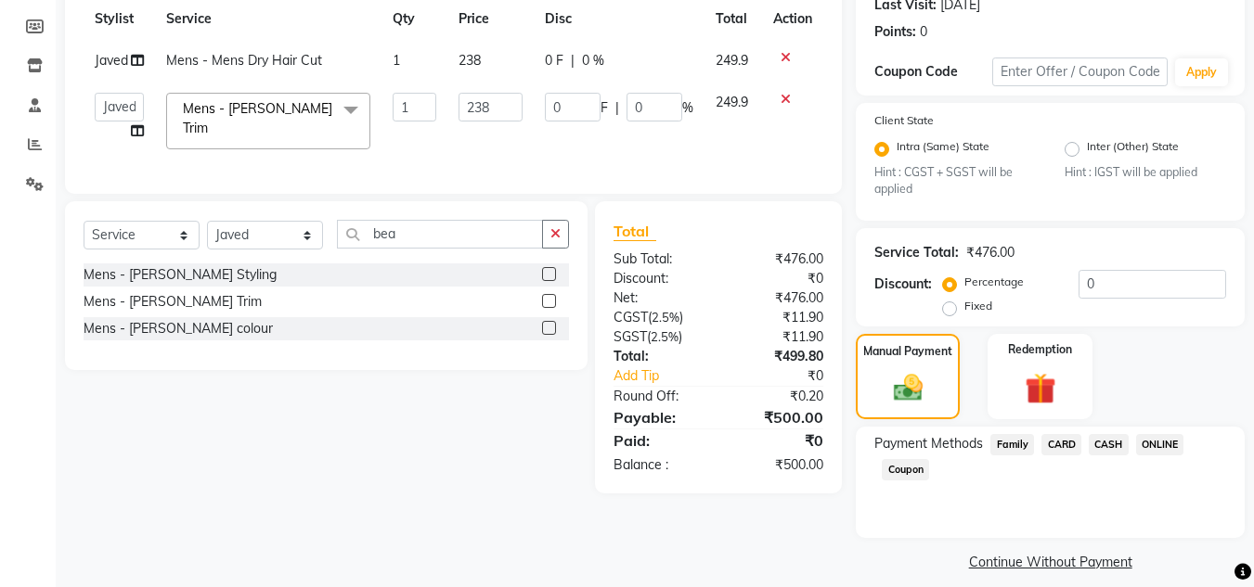
click at [715, 74] on td "249.9" at bounding box center [733, 61] width 58 height 42
select select "65623"
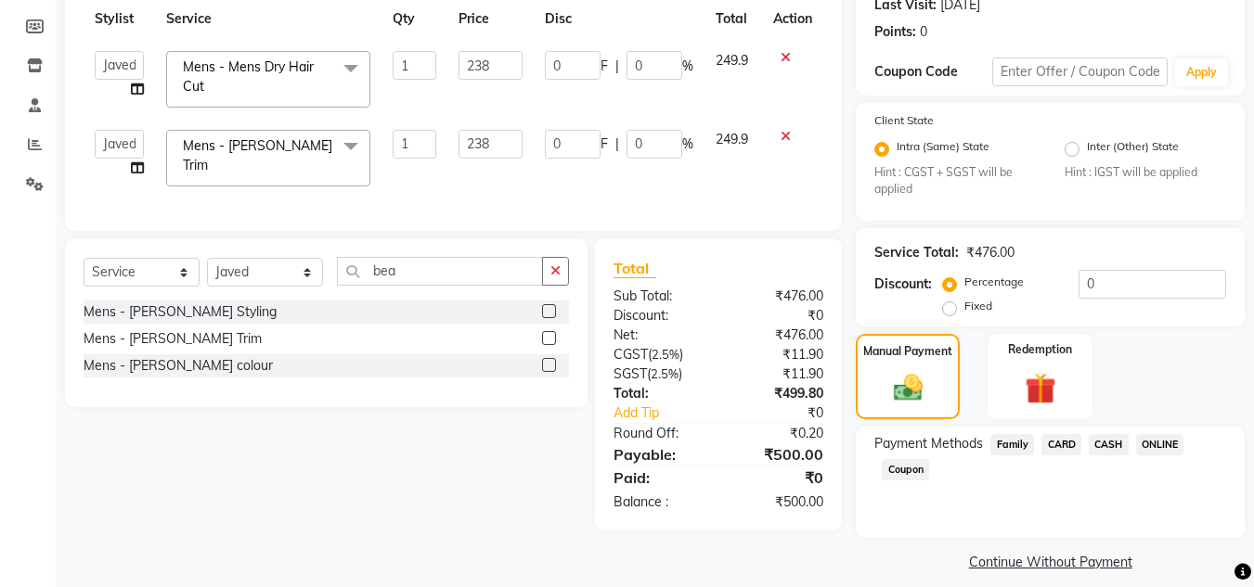
click at [1145, 442] on span "ONLINE" at bounding box center [1160, 444] width 48 height 21
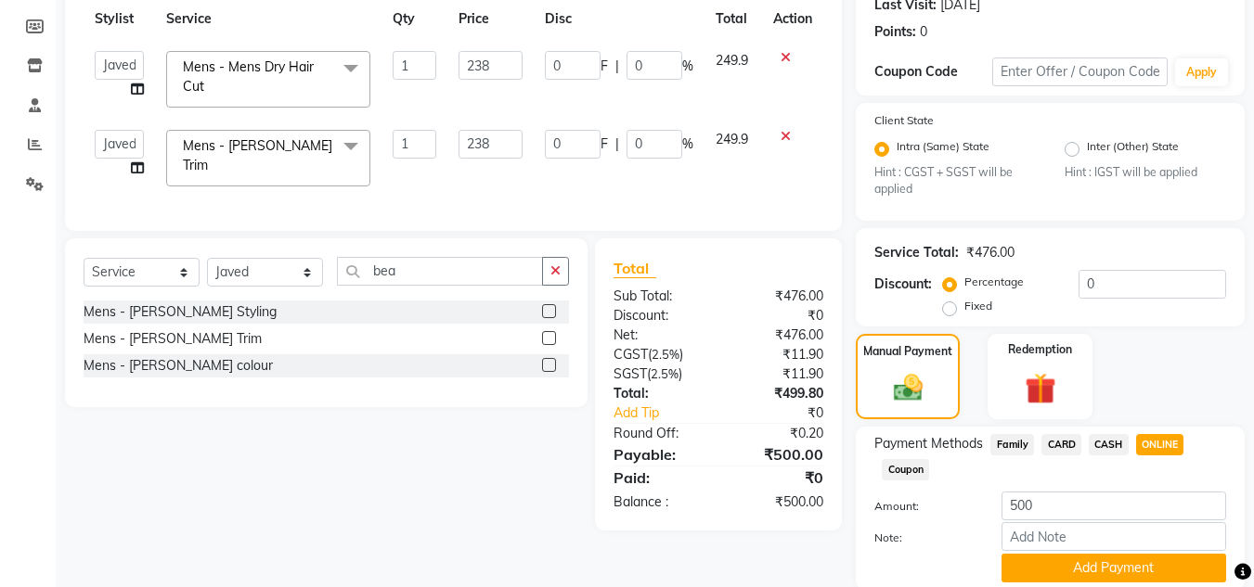
scroll to position [335, 0]
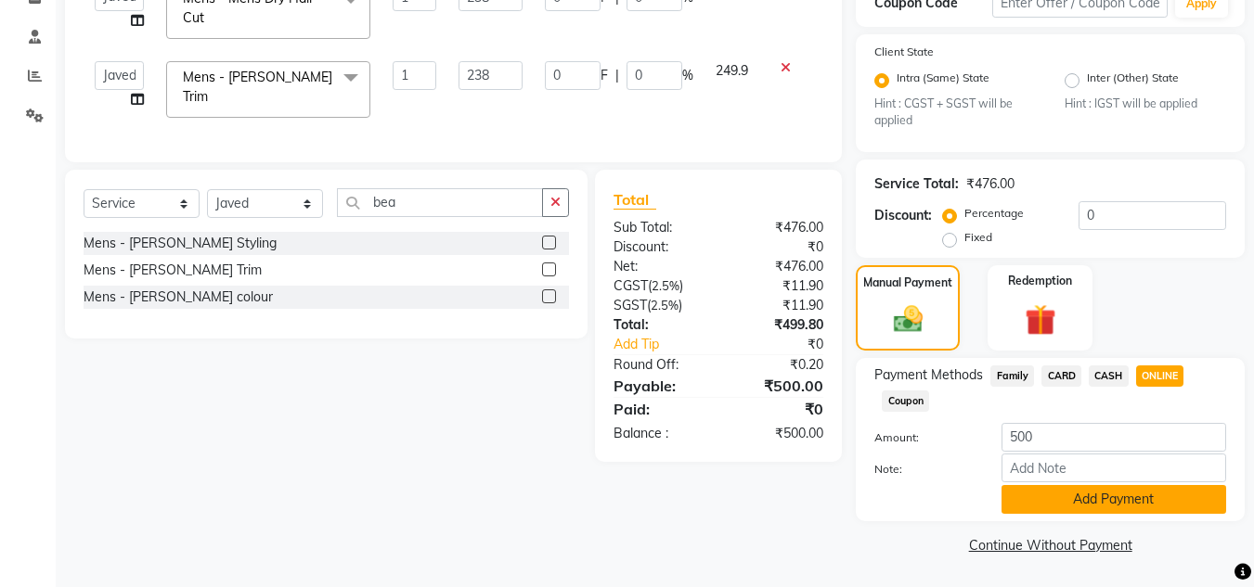
click at [1169, 502] on button "Add Payment" at bounding box center [1113, 499] width 225 height 29
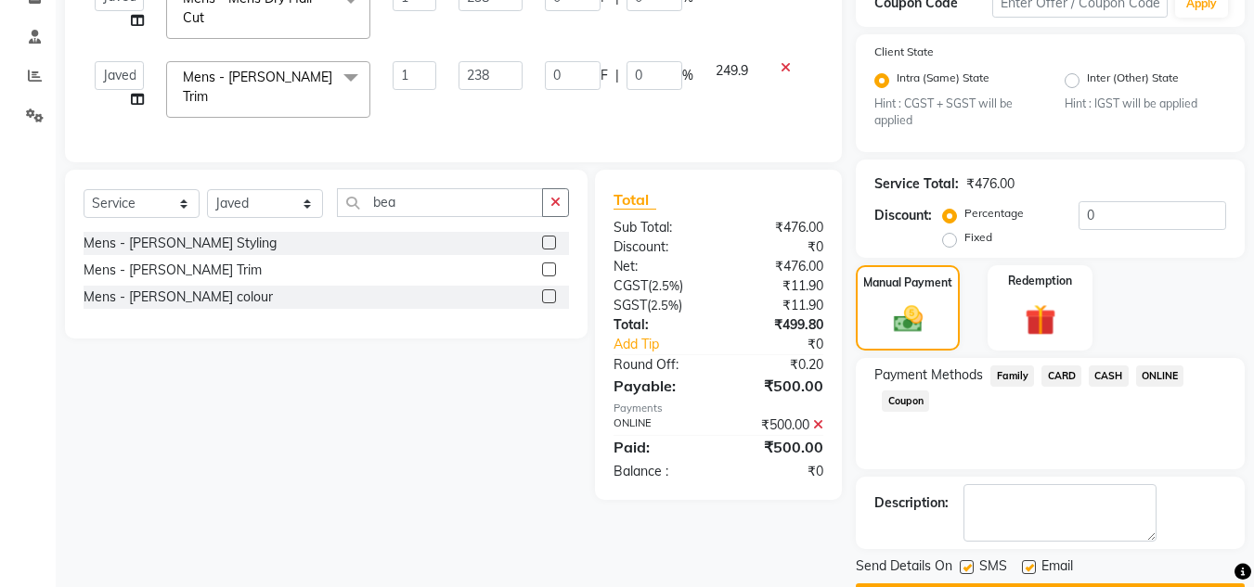
scroll to position [388, 0]
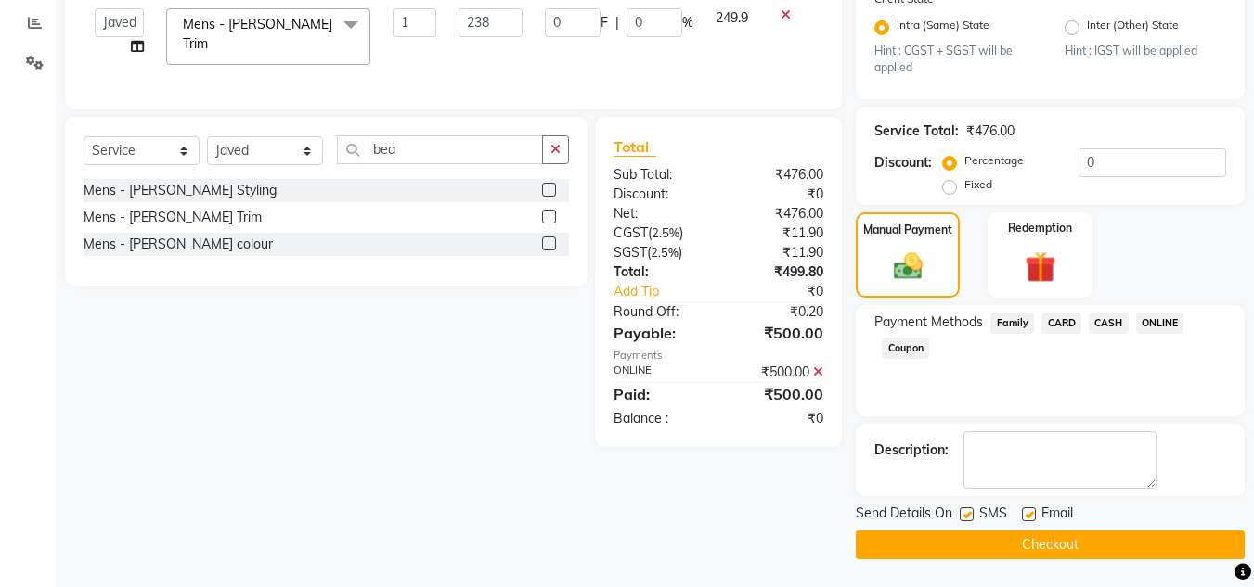
click at [1179, 540] on button "Checkout" at bounding box center [1050, 545] width 389 height 29
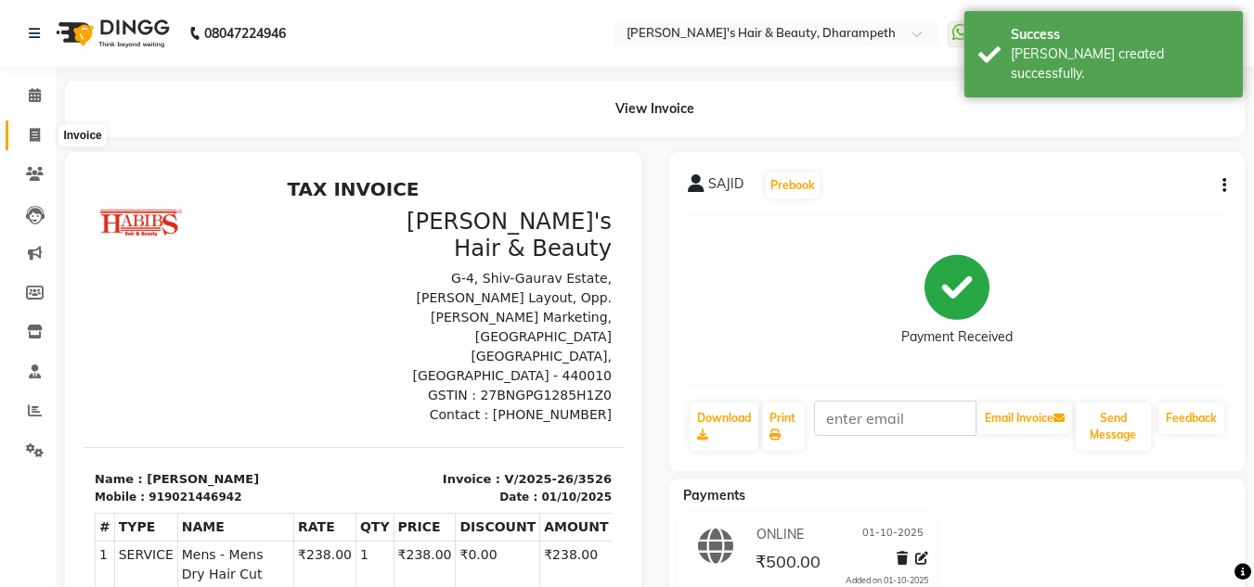
click at [39, 135] on icon at bounding box center [35, 135] width 10 height 14
select select "service"
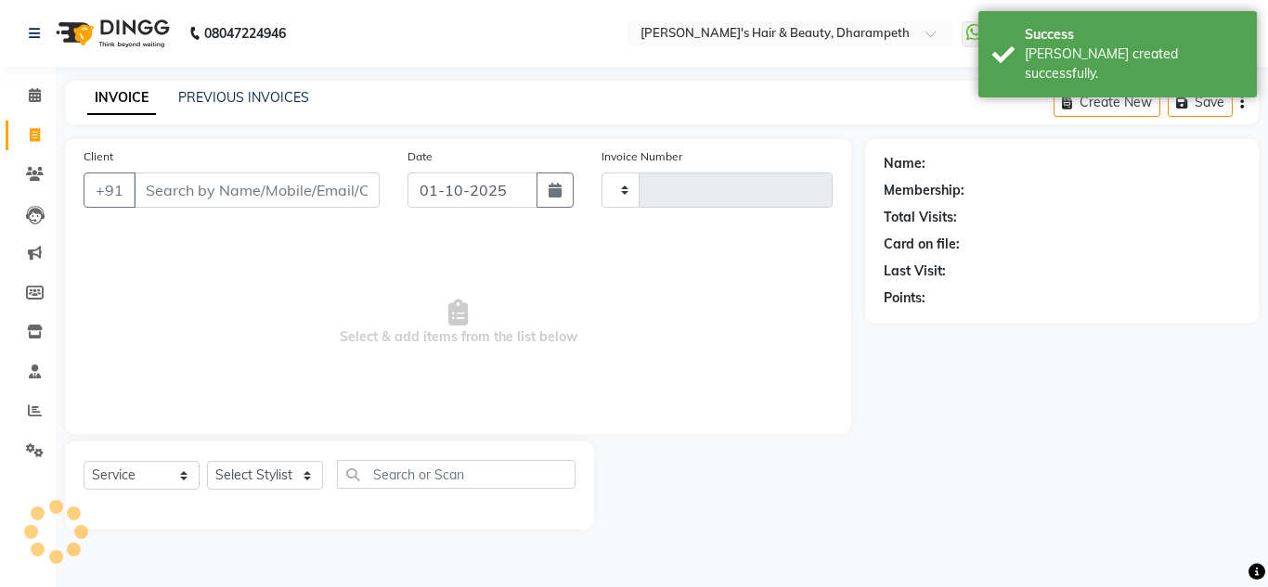
type input "3527"
select select "4860"
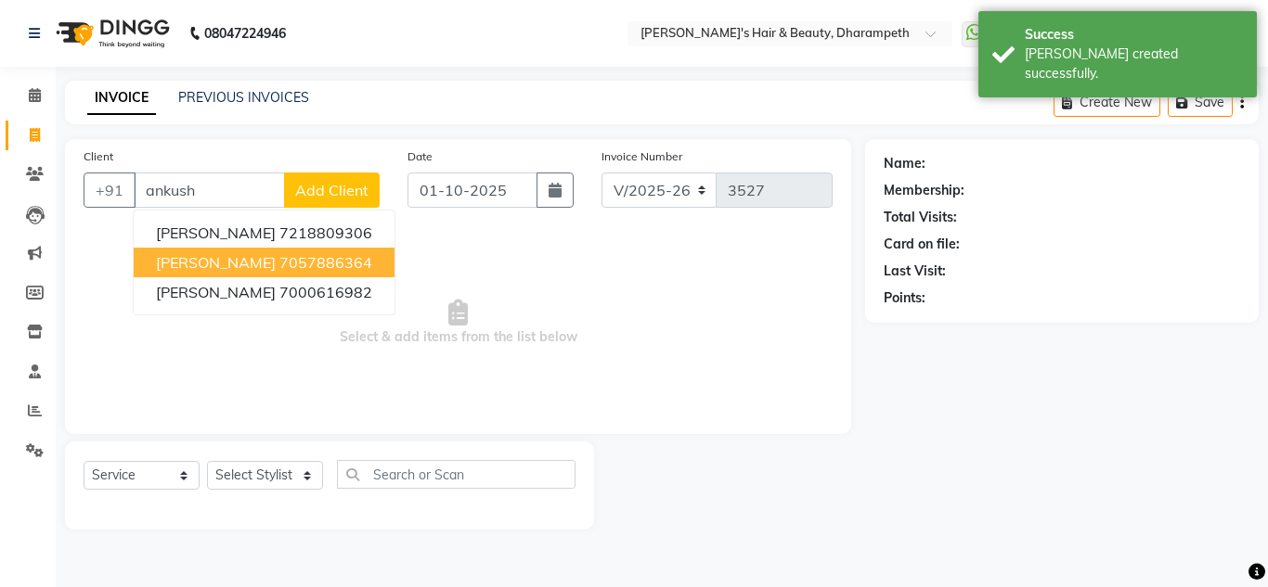
click at [216, 255] on span "[PERSON_NAME]" at bounding box center [216, 262] width 120 height 19
type input "7057886364"
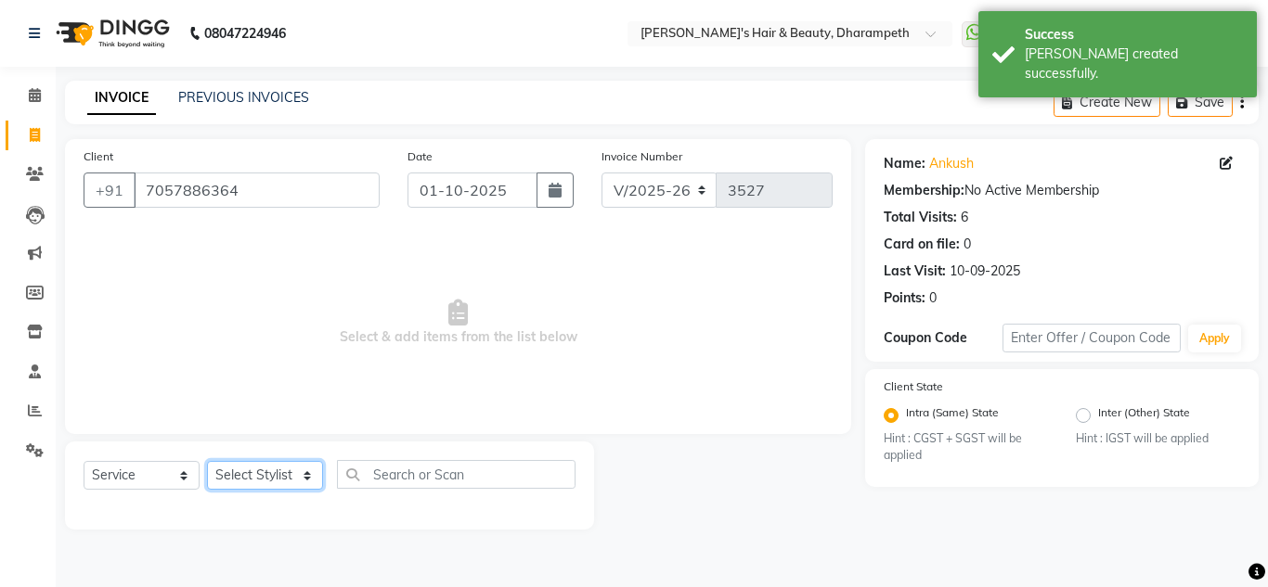
click at [254, 472] on select "Select Stylist Anuj W [PERSON_NAME] [PERSON_NAME] Manager [PERSON_NAME] C [PERS…" at bounding box center [265, 475] width 116 height 29
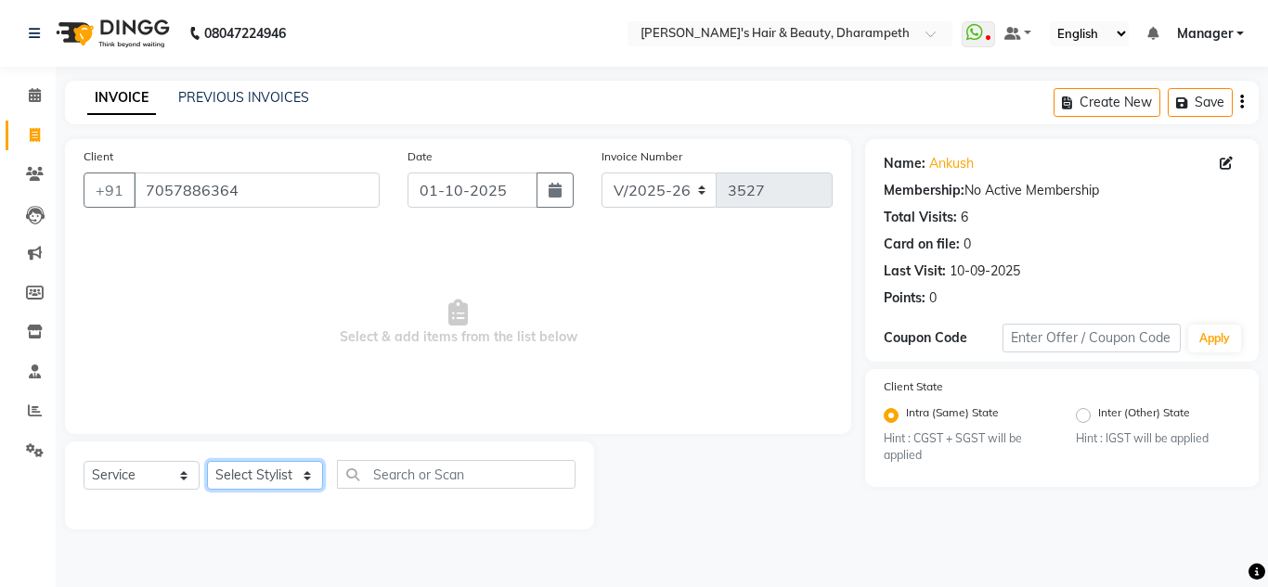
select select "63038"
click at [207, 461] on select "Select Stylist Anuj W [PERSON_NAME] [PERSON_NAME] Manager [PERSON_NAME] C [PERS…" at bounding box center [265, 475] width 116 height 29
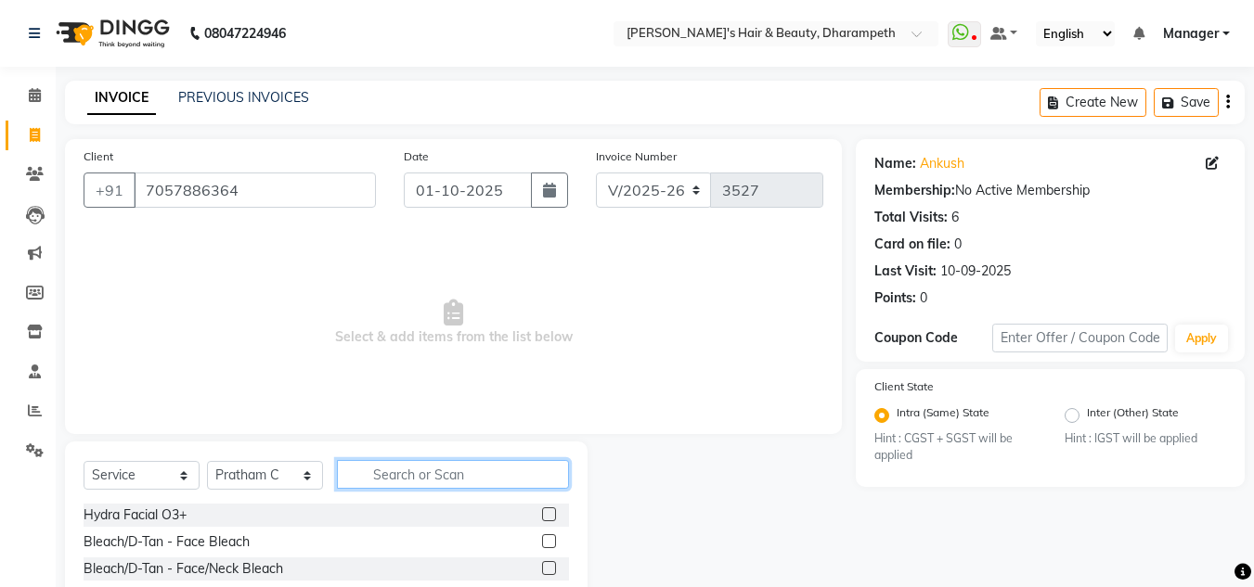
click at [422, 488] on input "text" at bounding box center [453, 474] width 232 height 29
type input "cut"
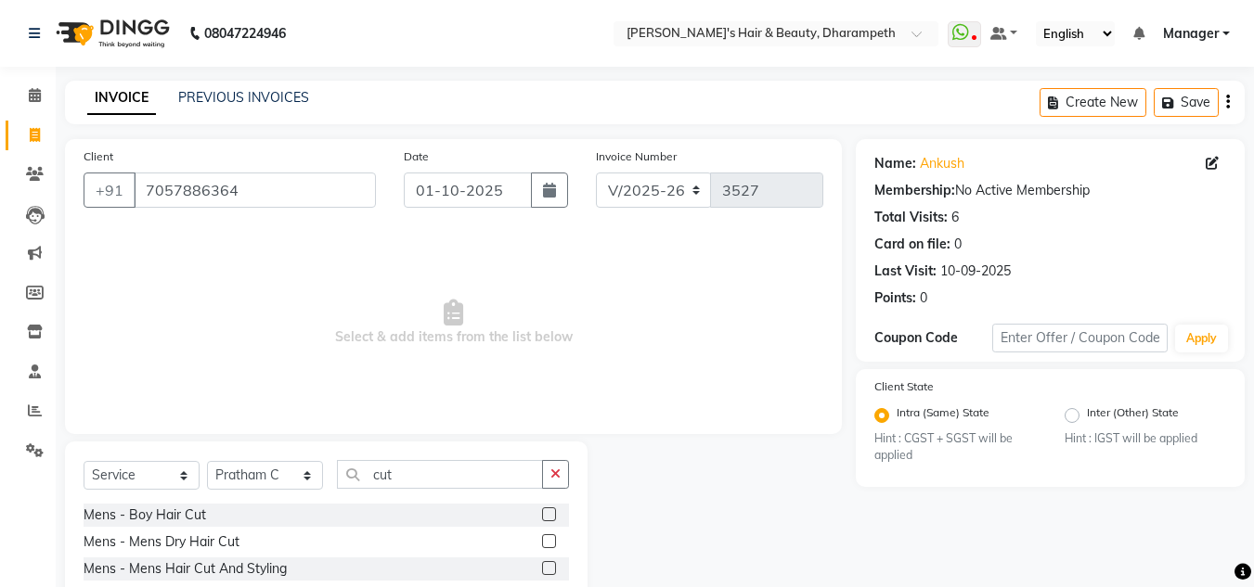
click at [542, 567] on label at bounding box center [549, 569] width 14 height 14
click at [542, 567] on input "checkbox" at bounding box center [548, 569] width 12 height 12
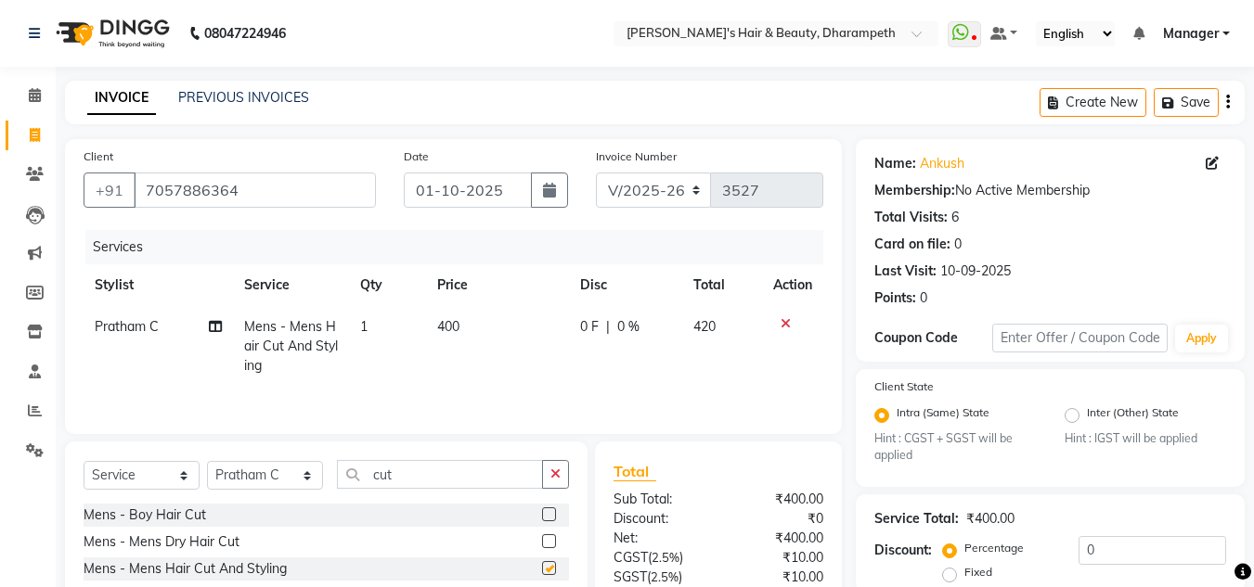
checkbox input "false"
click at [383, 475] on input "cut" at bounding box center [440, 474] width 206 height 29
type input "bea"
click at [551, 539] on label at bounding box center [549, 542] width 14 height 14
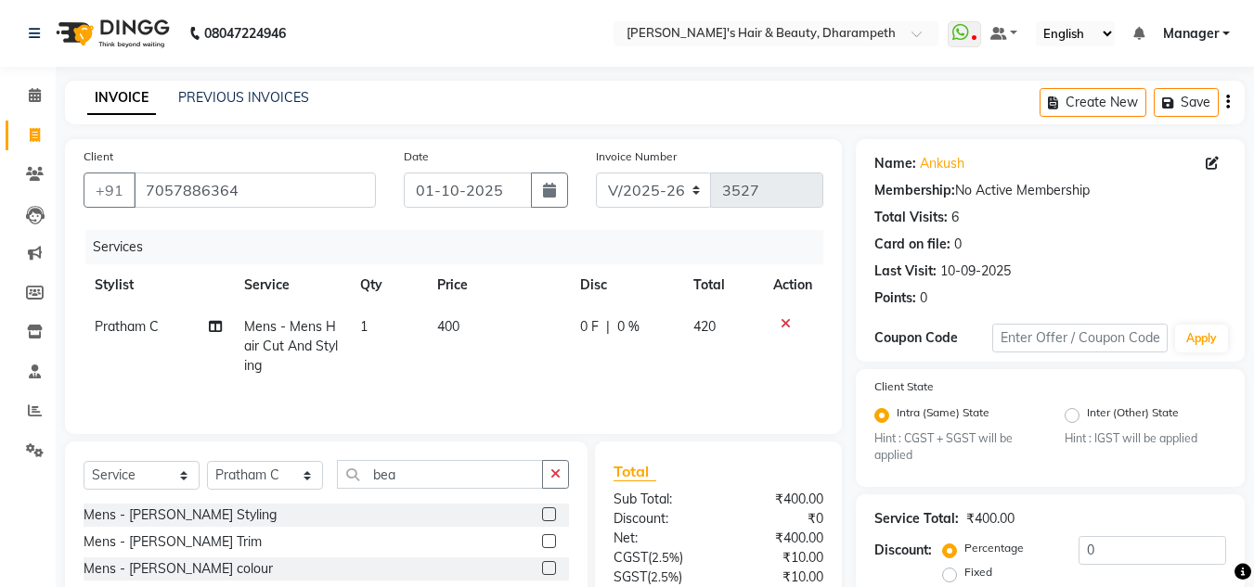
click at [551, 539] on input "checkbox" at bounding box center [548, 542] width 12 height 12
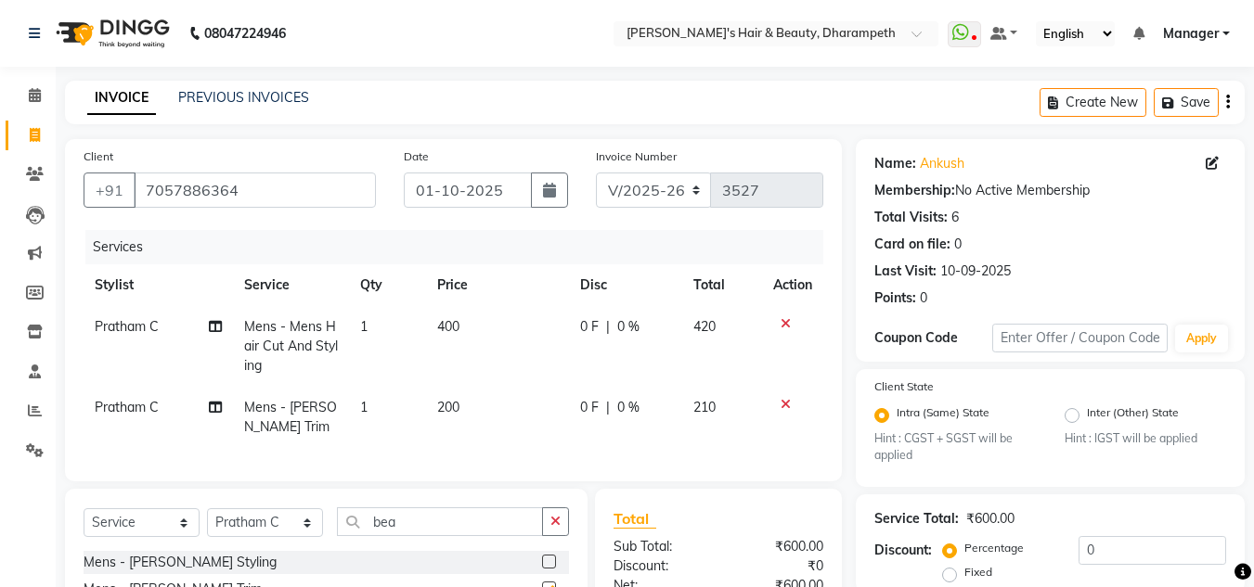
checkbox input "false"
click at [464, 405] on td "200" at bounding box center [497, 417] width 143 height 61
select select "63038"
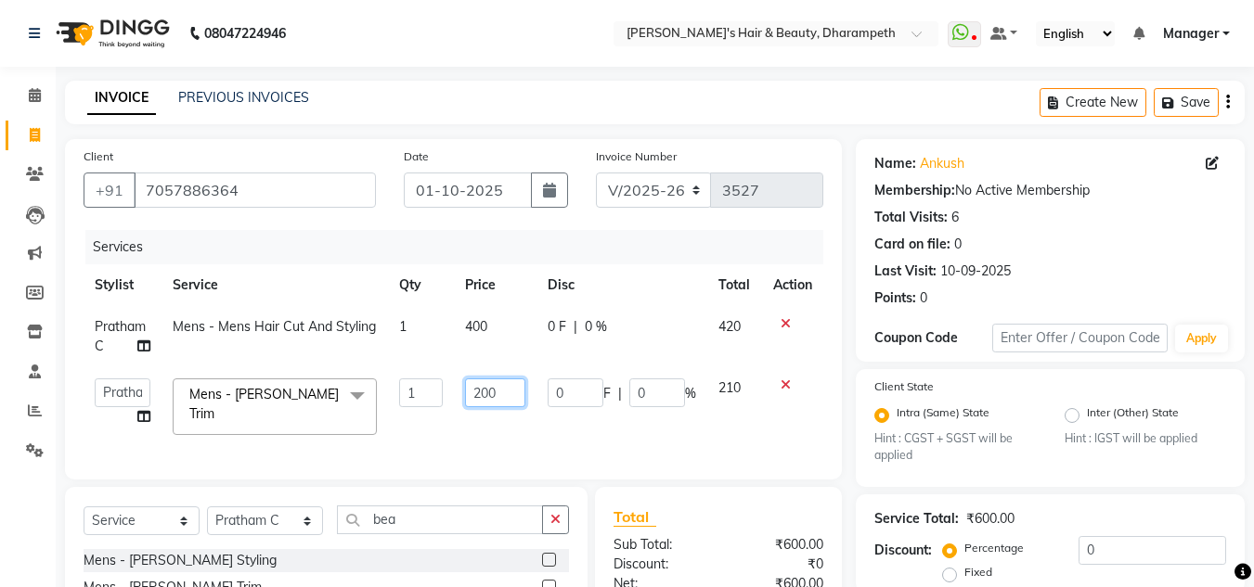
click at [494, 394] on input "200" at bounding box center [495, 393] width 60 height 29
type input "238"
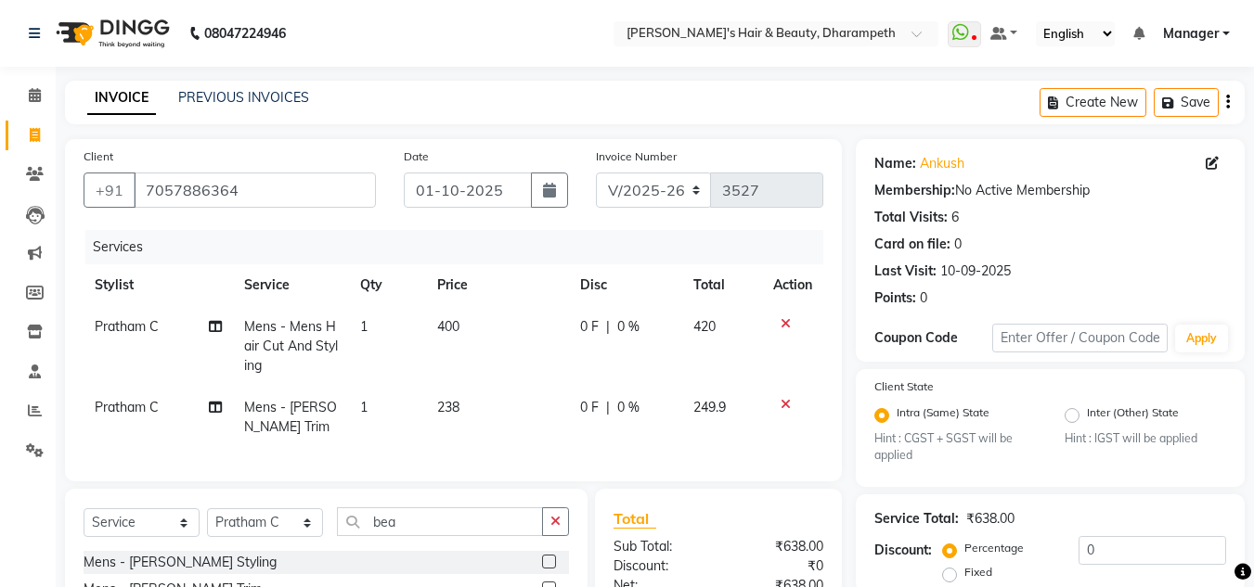
click at [714, 392] on td "249.9" at bounding box center [722, 417] width 81 height 61
select select "63038"
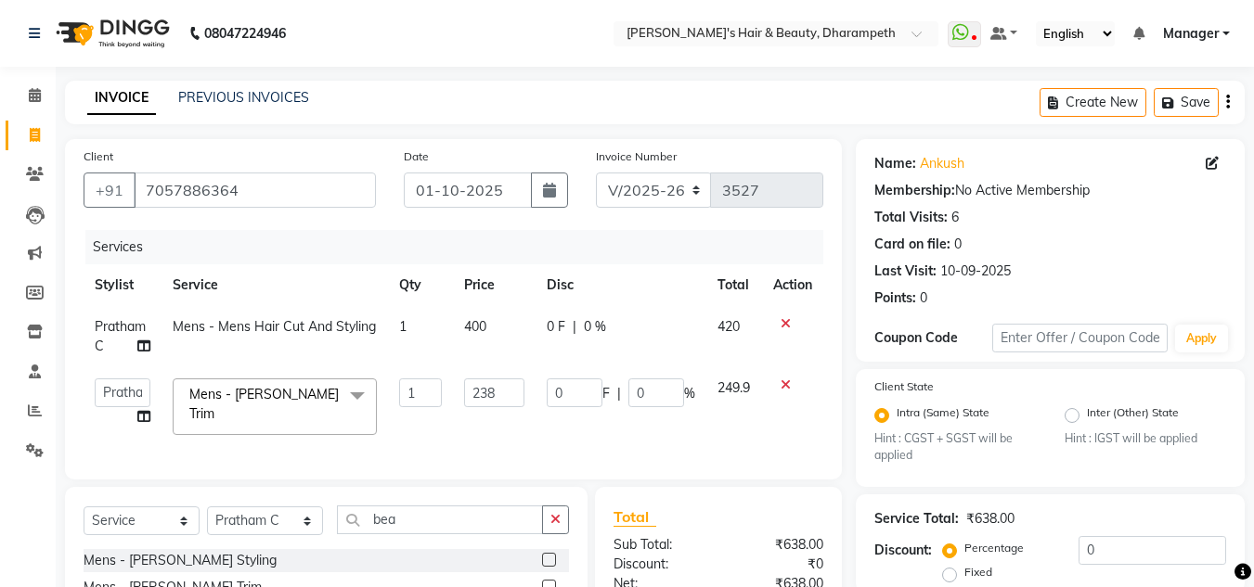
click at [477, 325] on span "400" at bounding box center [475, 326] width 22 height 17
select select "63038"
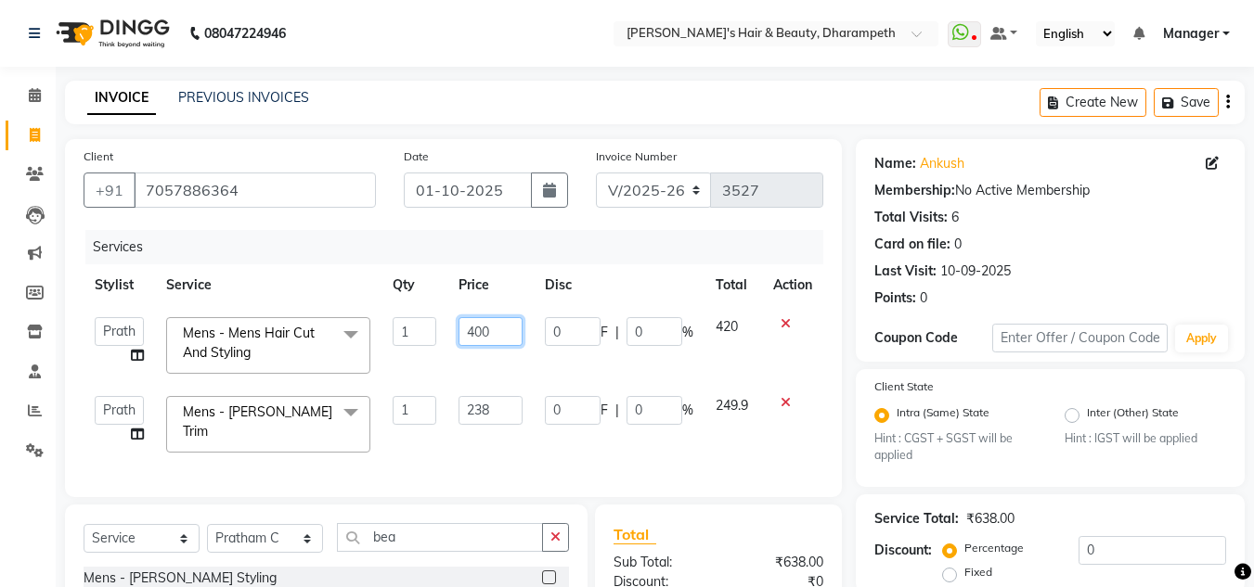
click at [477, 325] on input "400" at bounding box center [490, 331] width 64 height 29
type input "333"
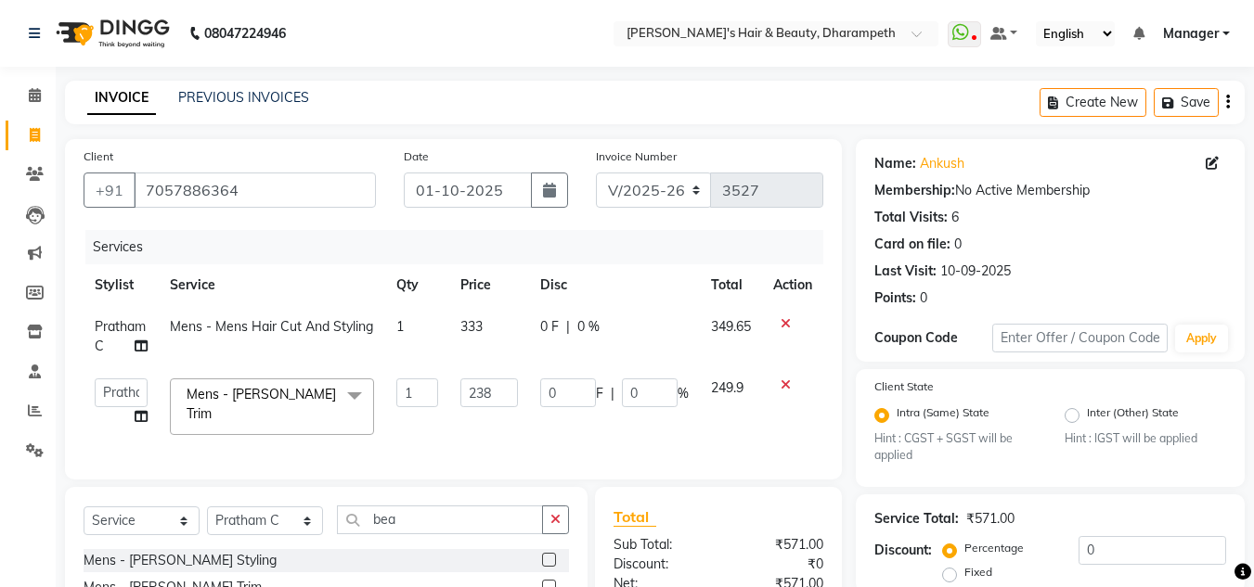
click at [722, 321] on span "349.65" at bounding box center [731, 326] width 40 height 17
select select "63038"
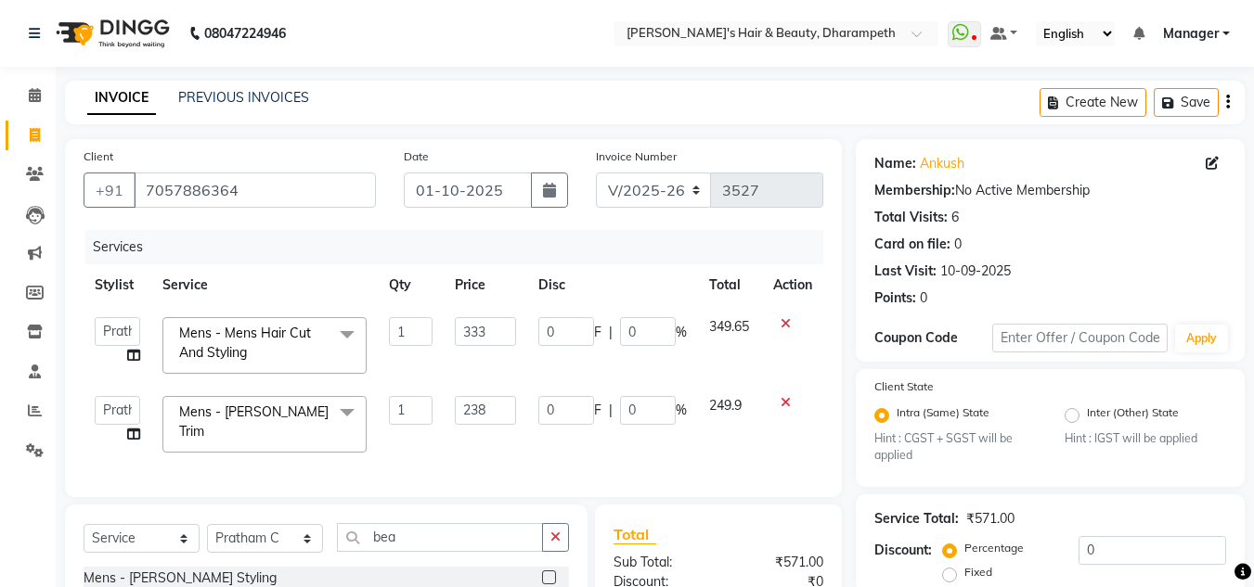
scroll to position [243, 0]
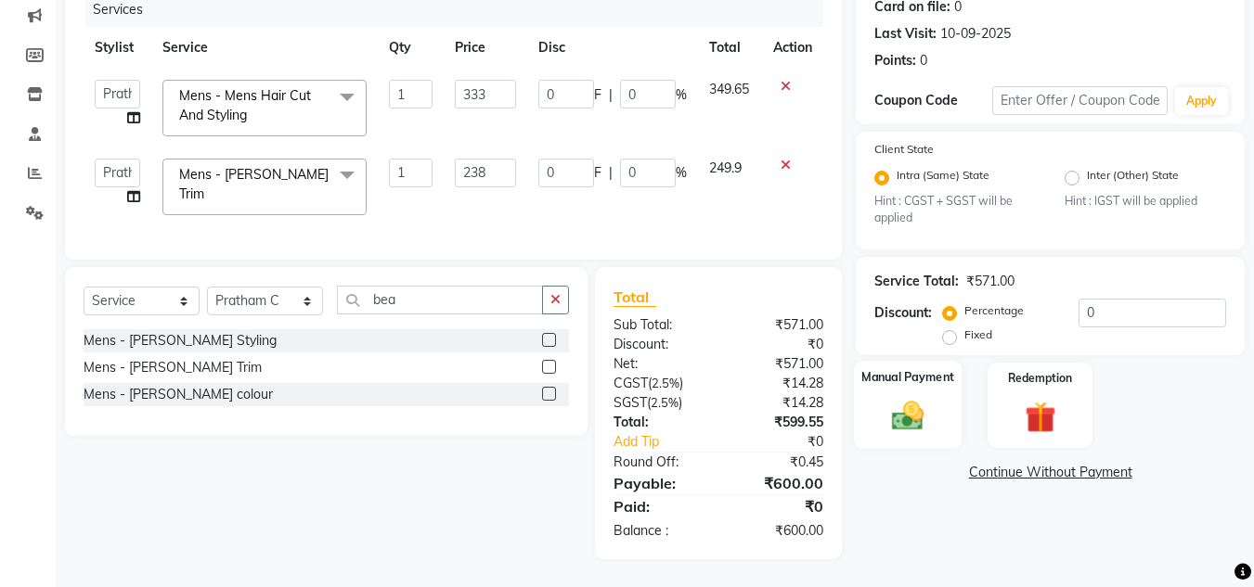
click at [905, 417] on img at bounding box center [908, 416] width 52 height 37
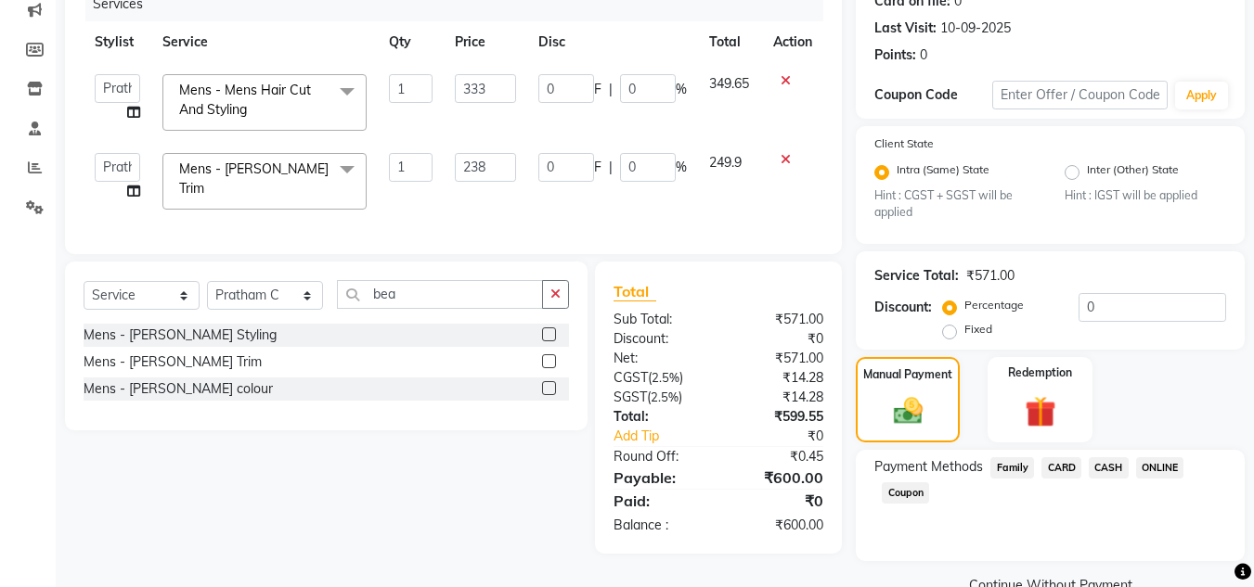
click at [1096, 468] on span "CASH" at bounding box center [1109, 468] width 40 height 21
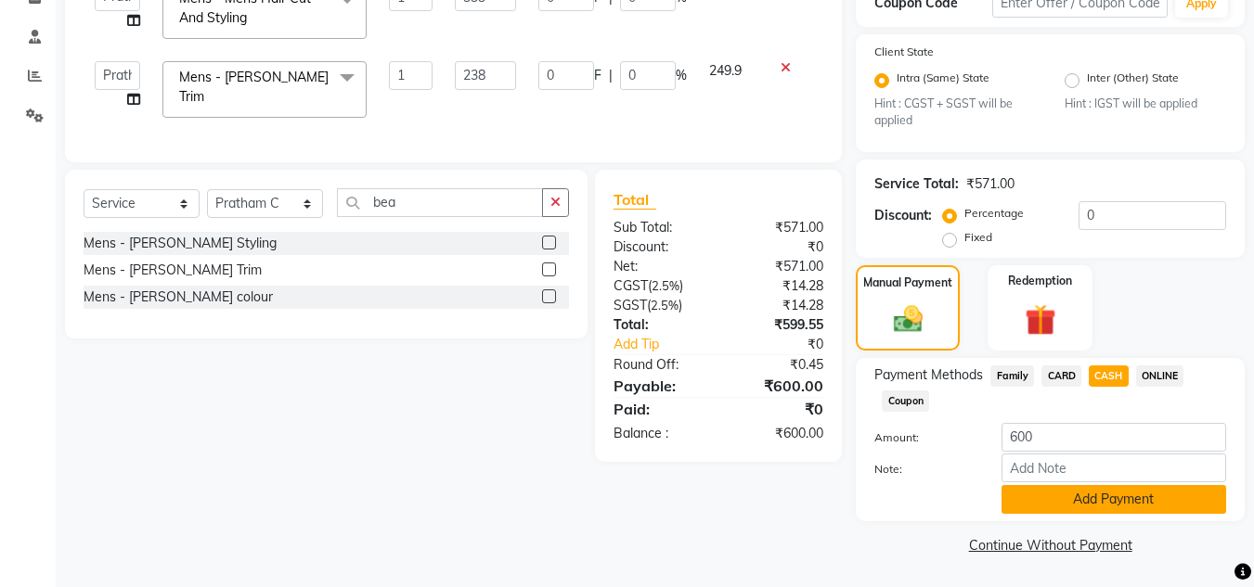
click at [1161, 509] on button "Add Payment" at bounding box center [1113, 499] width 225 height 29
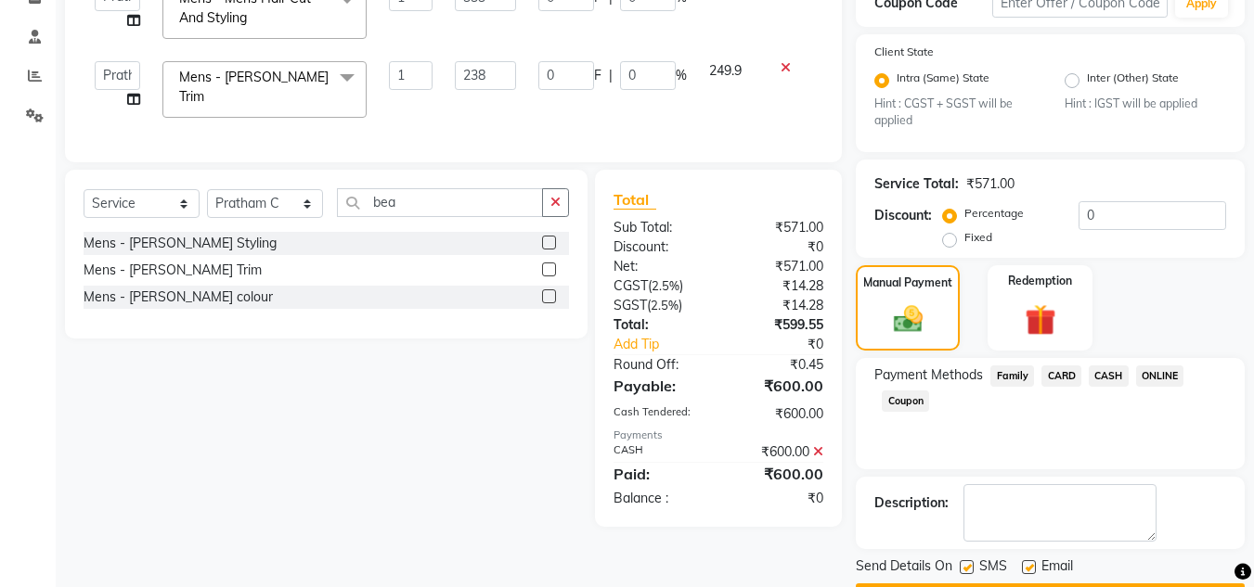
scroll to position [388, 0]
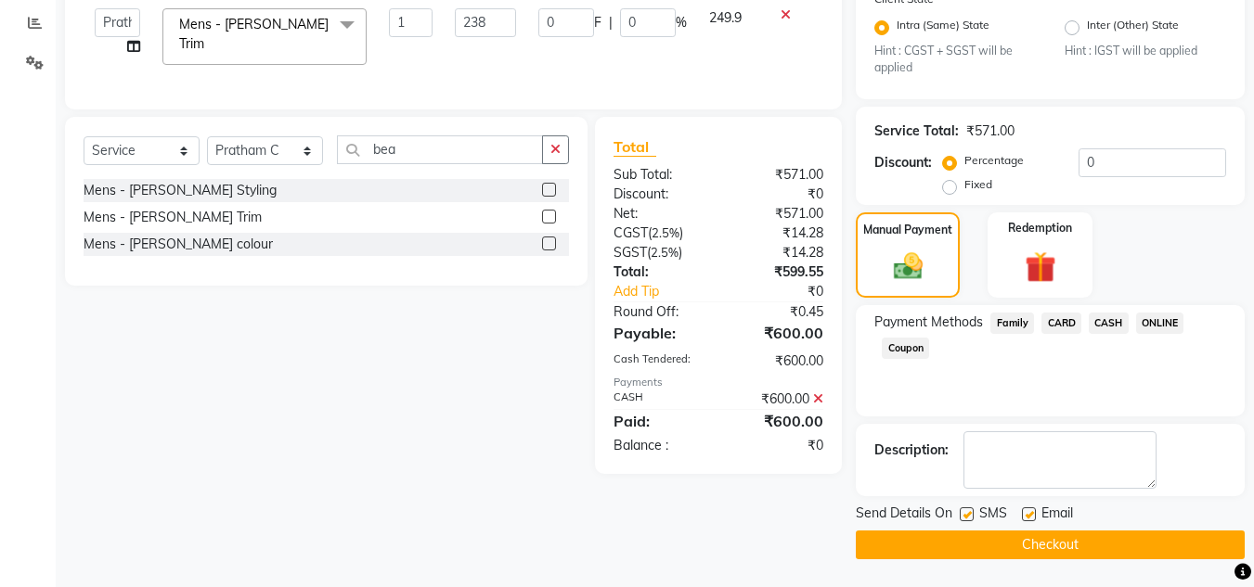
click at [1135, 542] on button "Checkout" at bounding box center [1050, 545] width 389 height 29
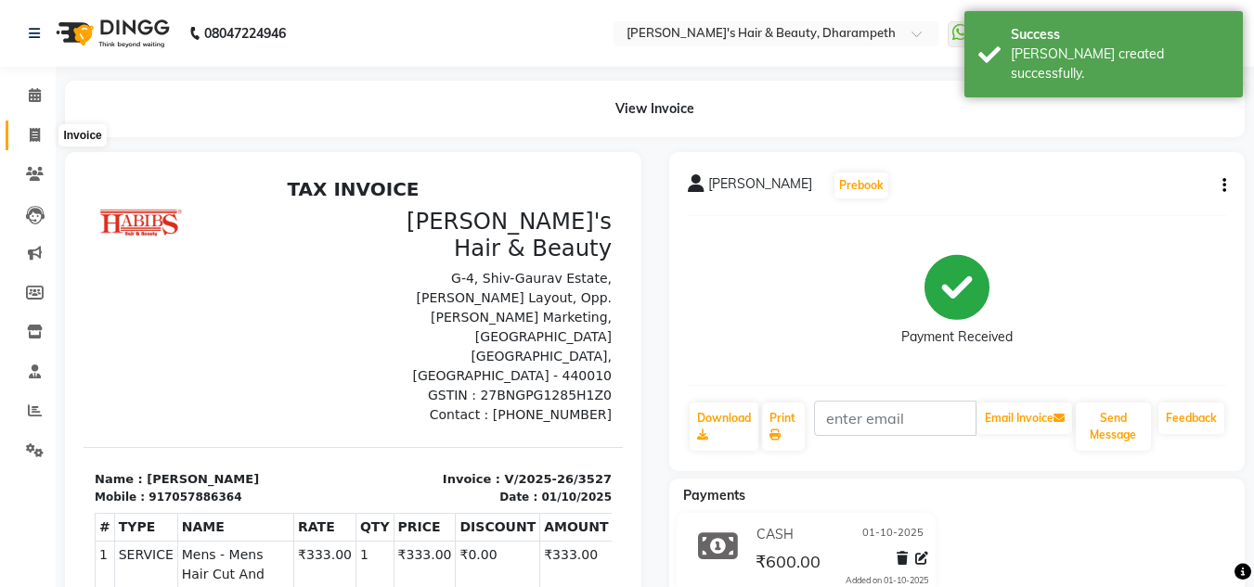
click at [31, 137] on icon at bounding box center [35, 135] width 10 height 14
select select "service"
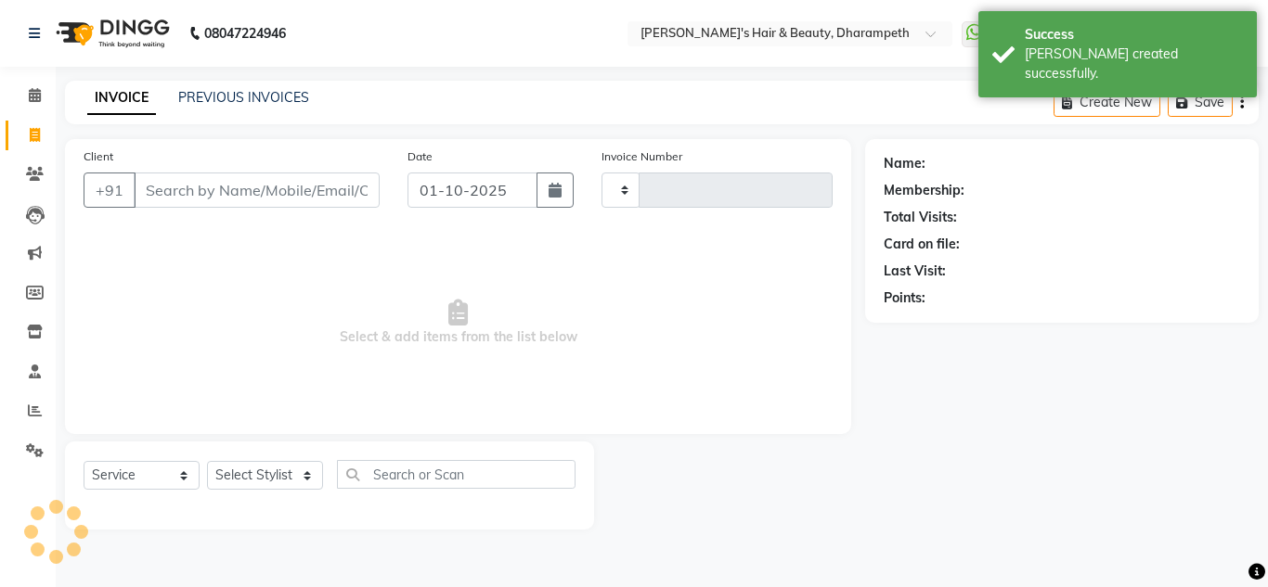
type input "3528"
select select "4860"
click at [190, 187] on input "Client" at bounding box center [257, 190] width 246 height 35
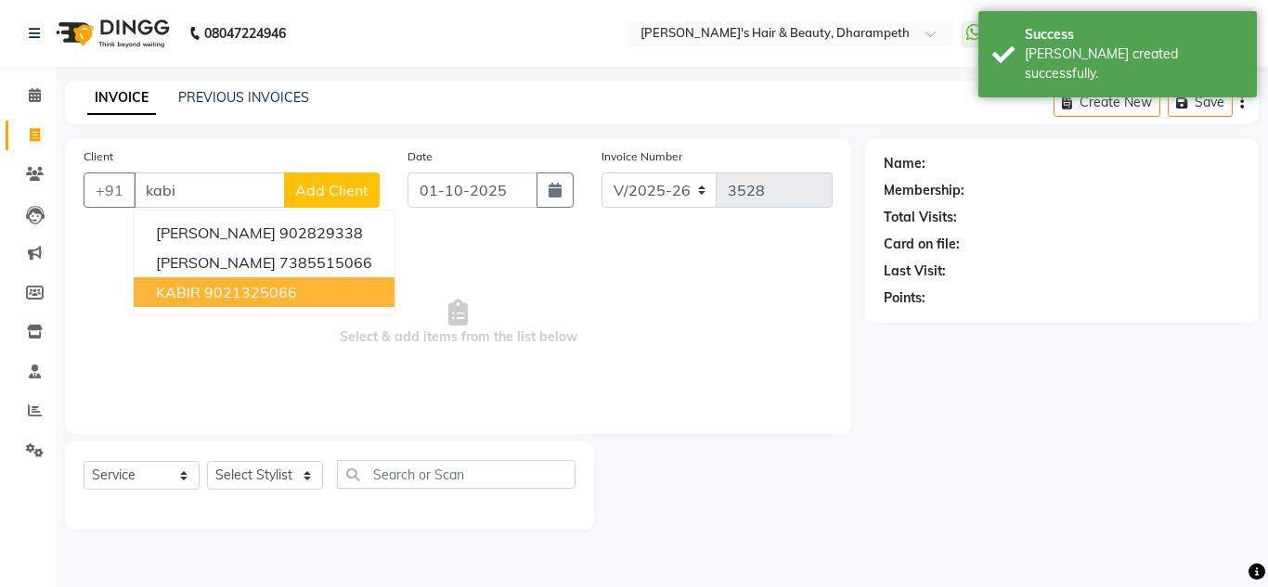
click at [280, 286] on ngb-highlight "9021325066" at bounding box center [250, 292] width 93 height 19
type input "9021325066"
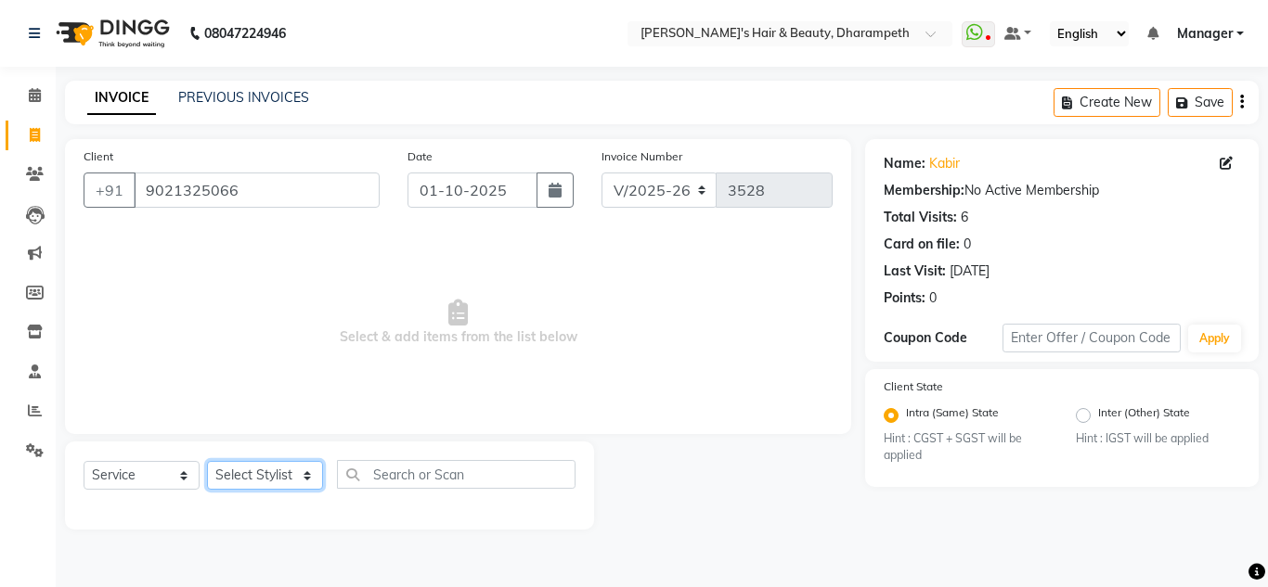
click at [241, 473] on select "Select Stylist Anuj W [PERSON_NAME] [PERSON_NAME] Manager [PERSON_NAME] C [PERS…" at bounding box center [265, 475] width 116 height 29
select select "65623"
click at [207, 461] on select "Select Stylist Anuj W [PERSON_NAME] [PERSON_NAME] Manager [PERSON_NAME] C [PERS…" at bounding box center [265, 475] width 116 height 29
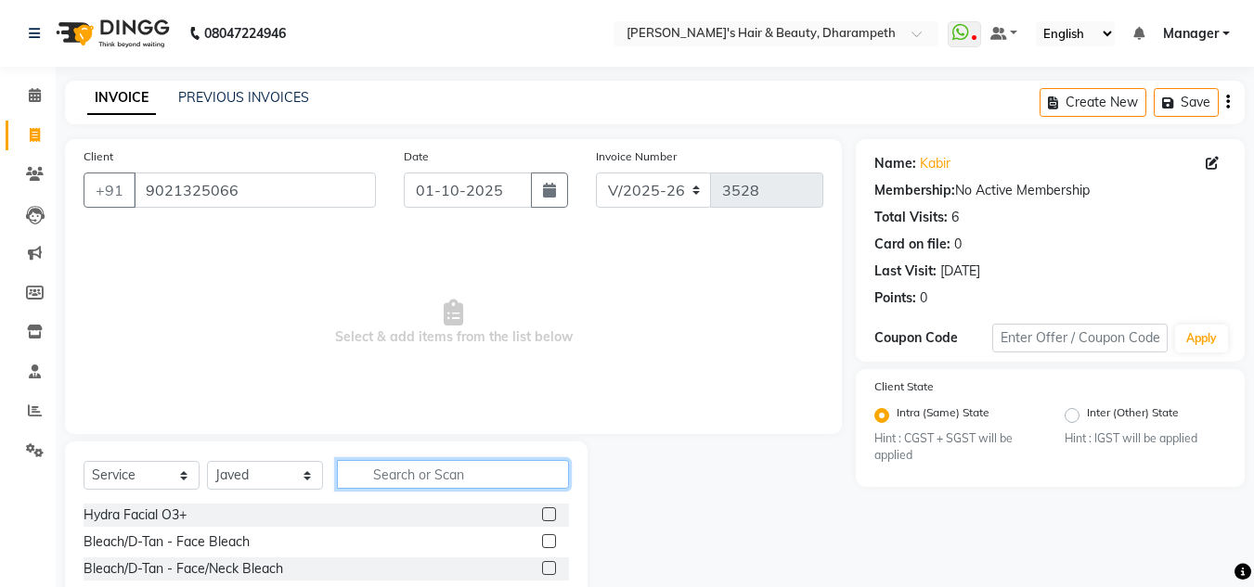
click at [397, 476] on input "text" at bounding box center [453, 474] width 232 height 29
type input "cut"
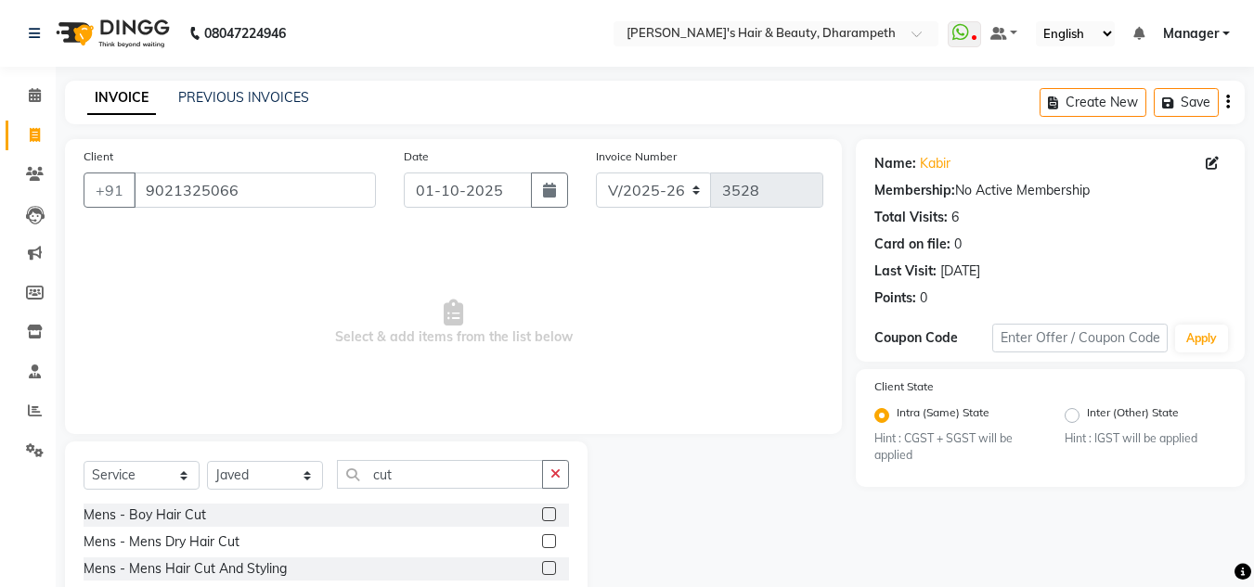
click at [542, 567] on label at bounding box center [549, 569] width 14 height 14
click at [542, 567] on input "checkbox" at bounding box center [548, 569] width 12 height 12
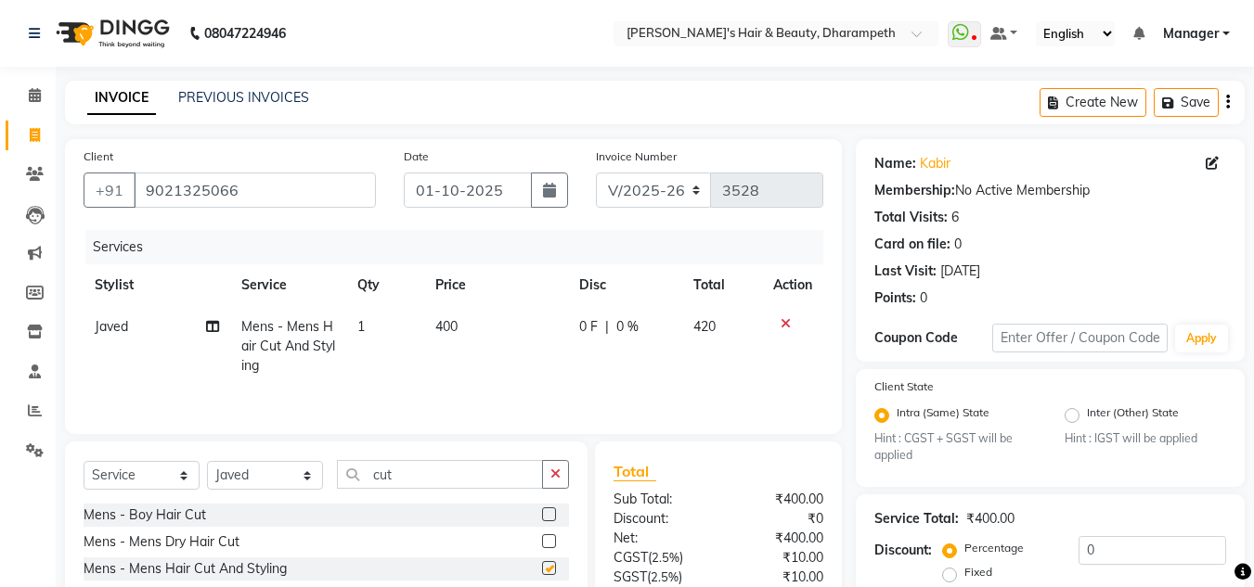
checkbox input "false"
click at [460, 332] on td "400" at bounding box center [496, 346] width 144 height 81
select select "65623"
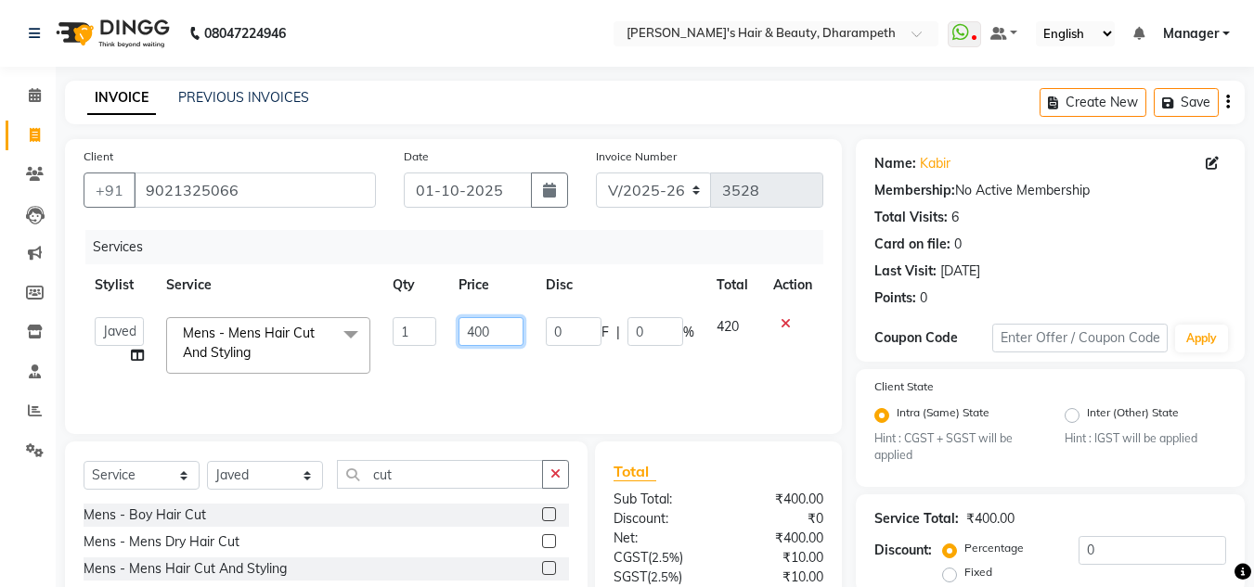
drag, startPoint x: 503, startPoint y: 332, endPoint x: 305, endPoint y: 309, distance: 199.0
click at [305, 309] on tr "Anuj W [PERSON_NAME] [PERSON_NAME] Manager [PERSON_NAME] C [PERSON_NAME] S [PER…" at bounding box center [454, 345] width 740 height 79
type input "333"
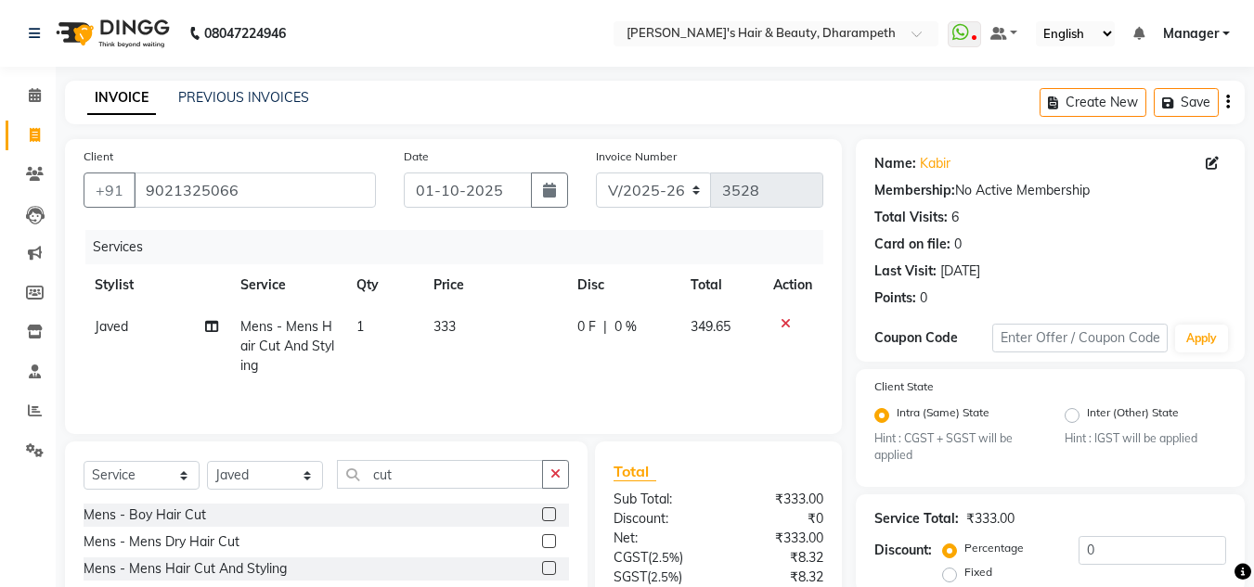
click at [747, 327] on td "349.65" at bounding box center [720, 346] width 83 height 81
select select "65623"
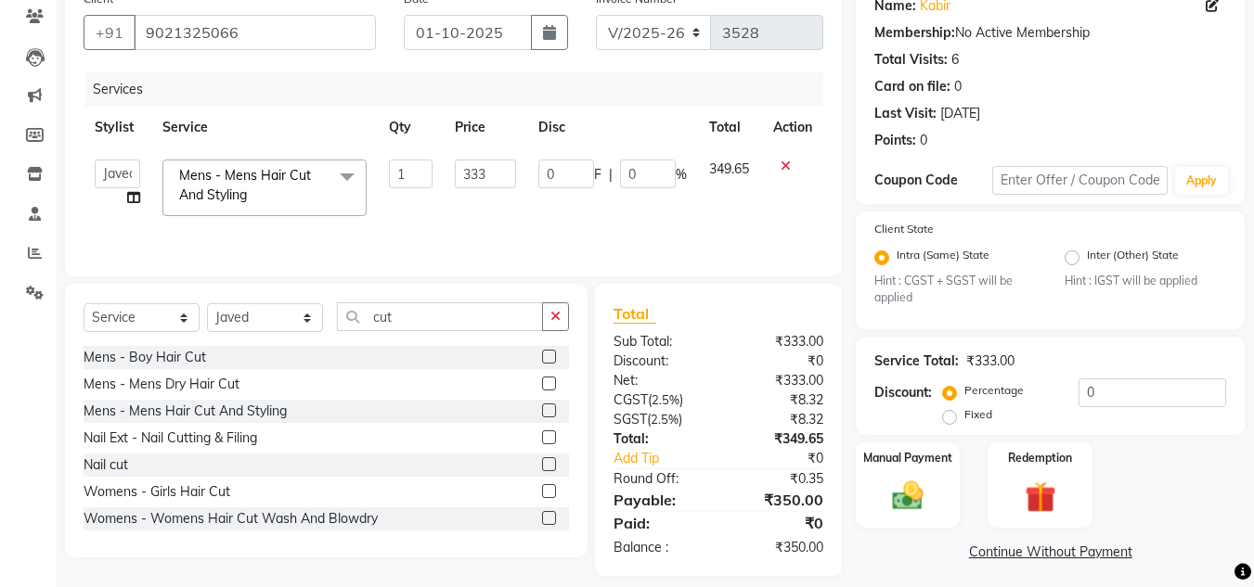
scroll to position [174, 0]
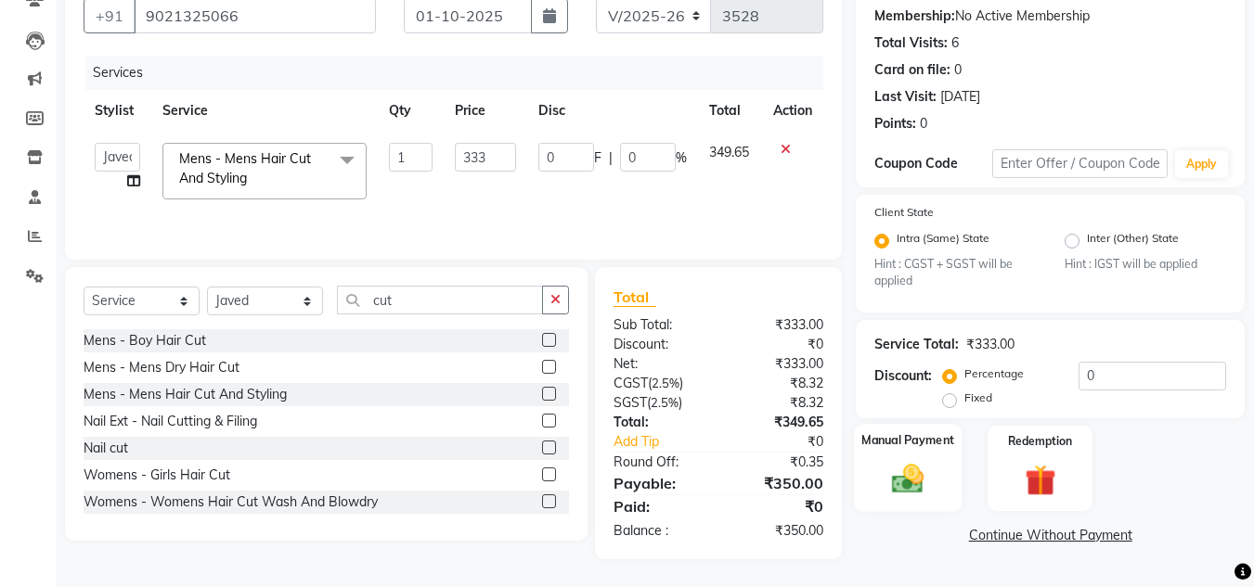
click at [905, 484] on img at bounding box center [908, 479] width 52 height 37
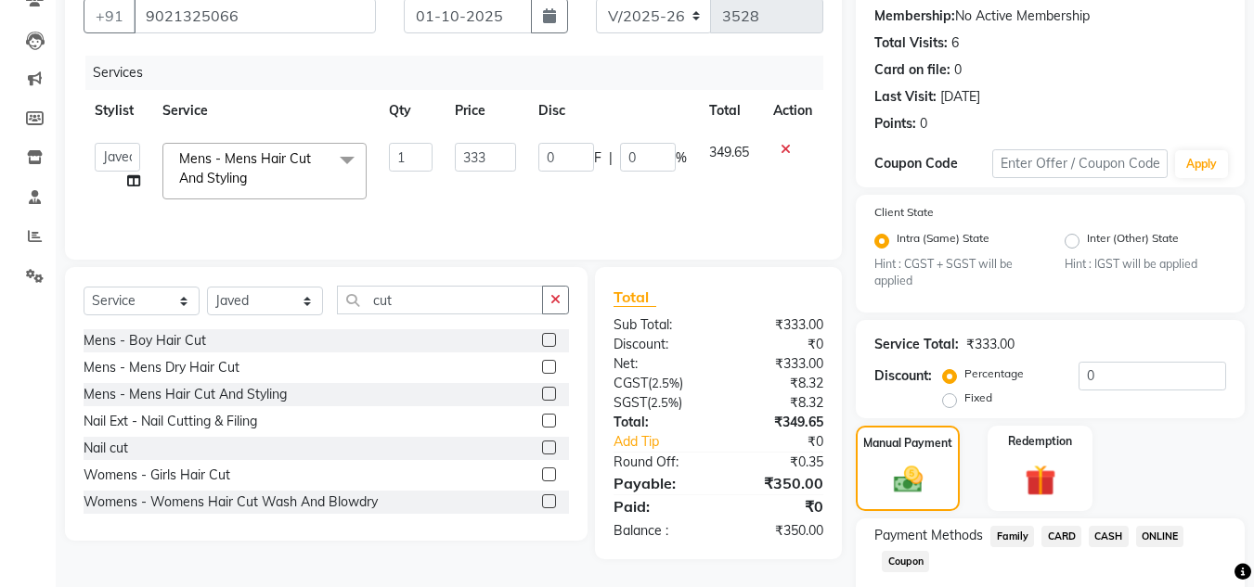
scroll to position [283, 0]
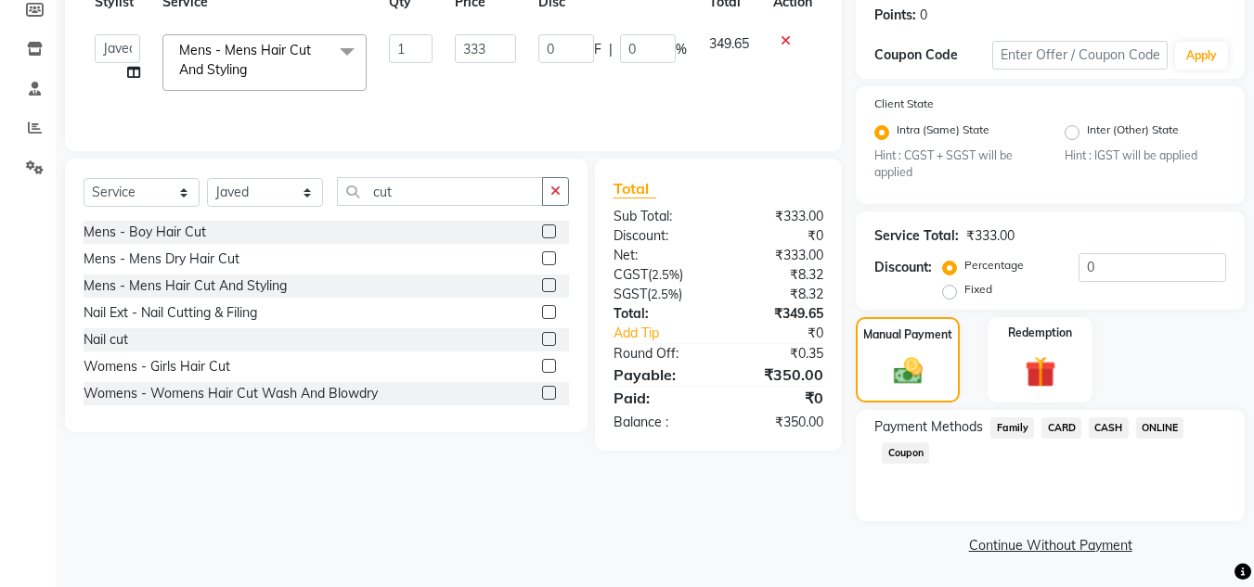
click at [1106, 427] on span "CASH" at bounding box center [1109, 428] width 40 height 21
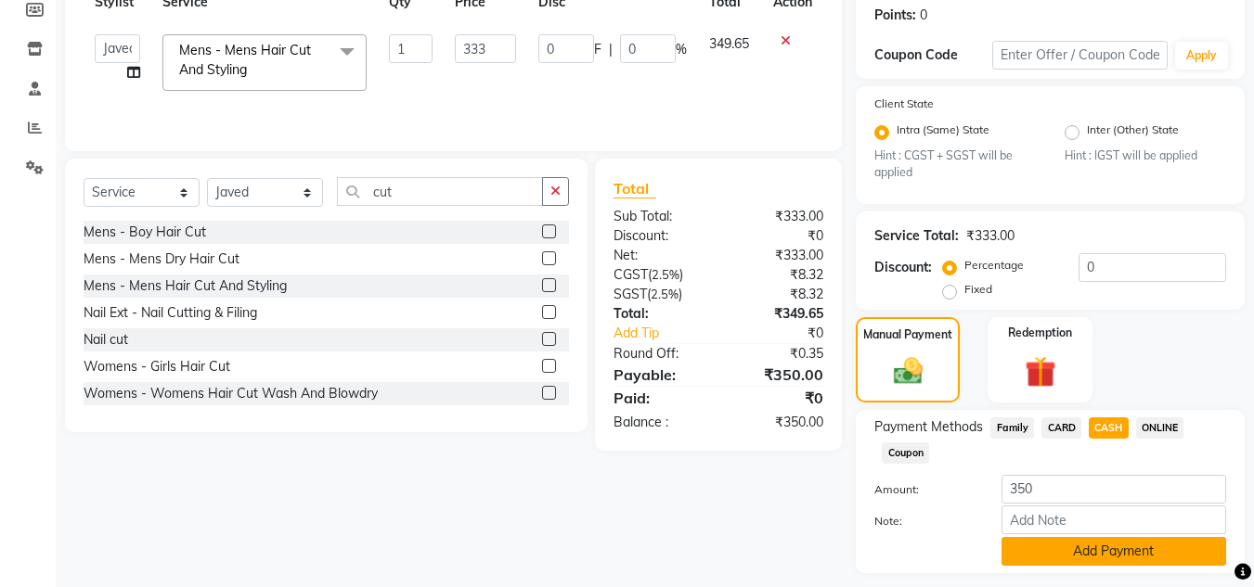
click at [1107, 552] on button "Add Payment" at bounding box center [1113, 551] width 225 height 29
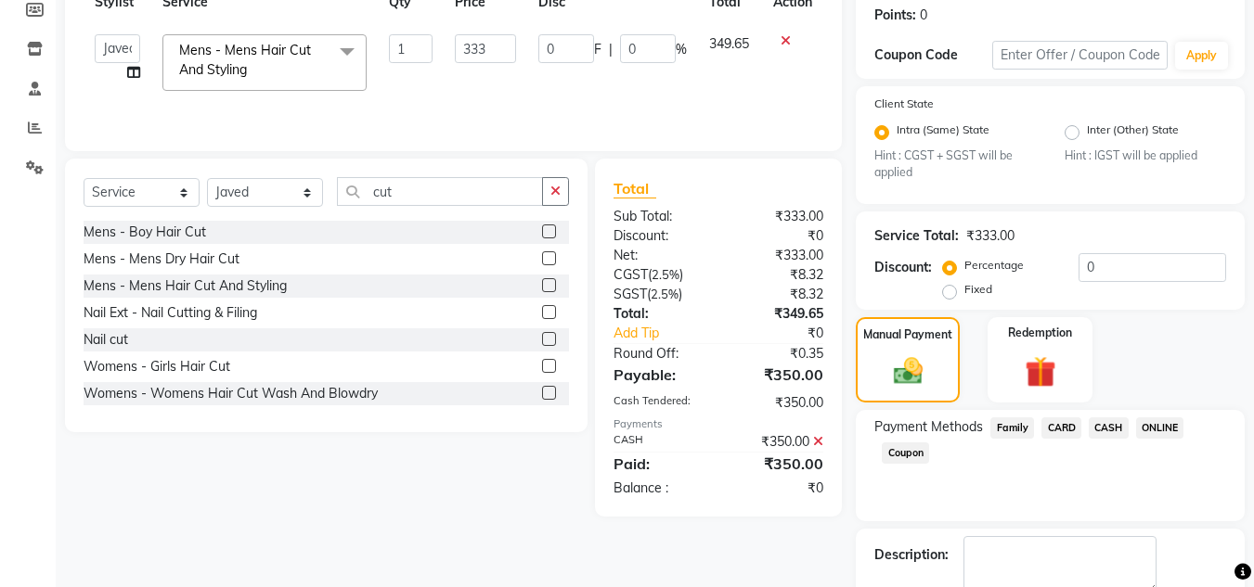
scroll to position [388, 0]
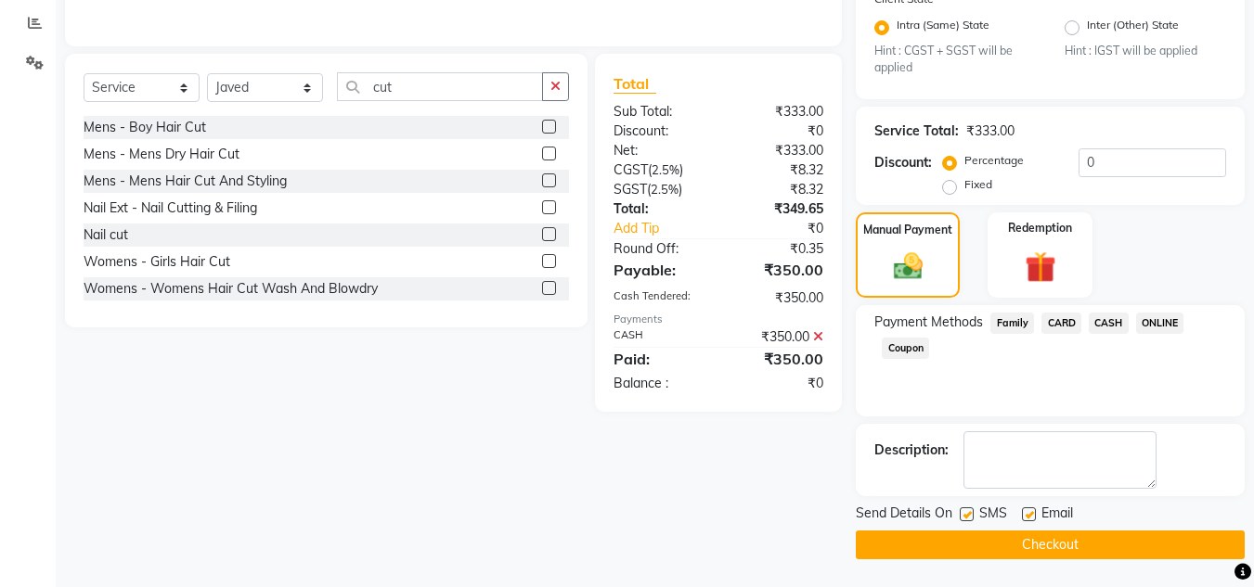
click at [1082, 560] on main "INVOICE PREVIOUS INVOICES Create New Save Client [PHONE_NUMBER] Date [DATE] Inv…" at bounding box center [655, 140] width 1198 height 895
click at [1080, 548] on button "Checkout" at bounding box center [1050, 545] width 389 height 29
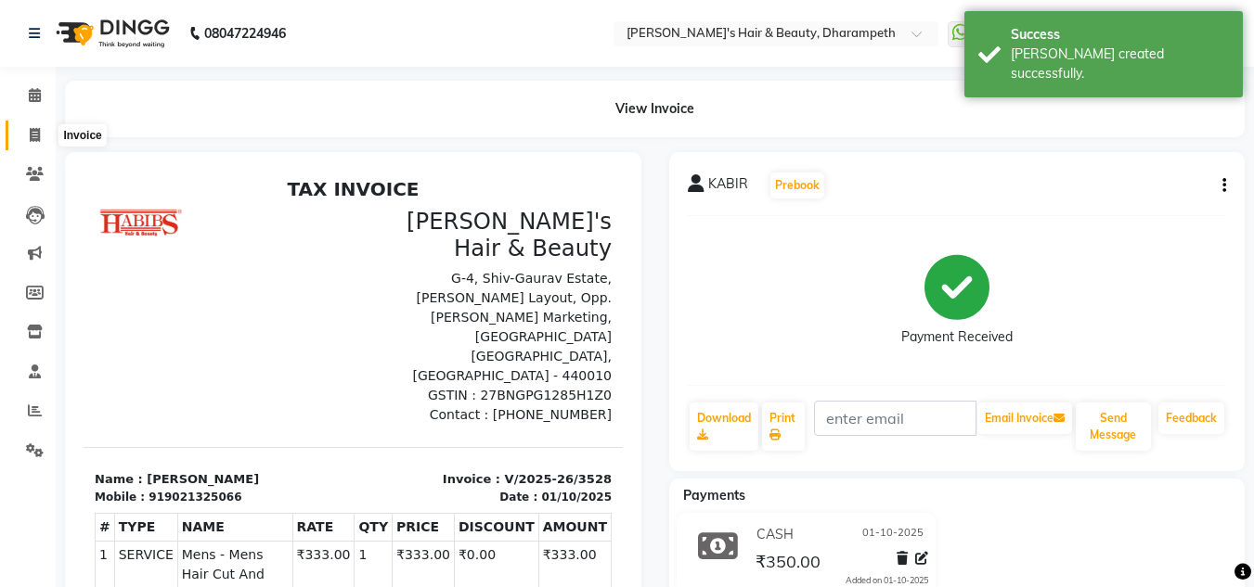
click at [36, 136] on icon at bounding box center [35, 135] width 10 height 14
select select "service"
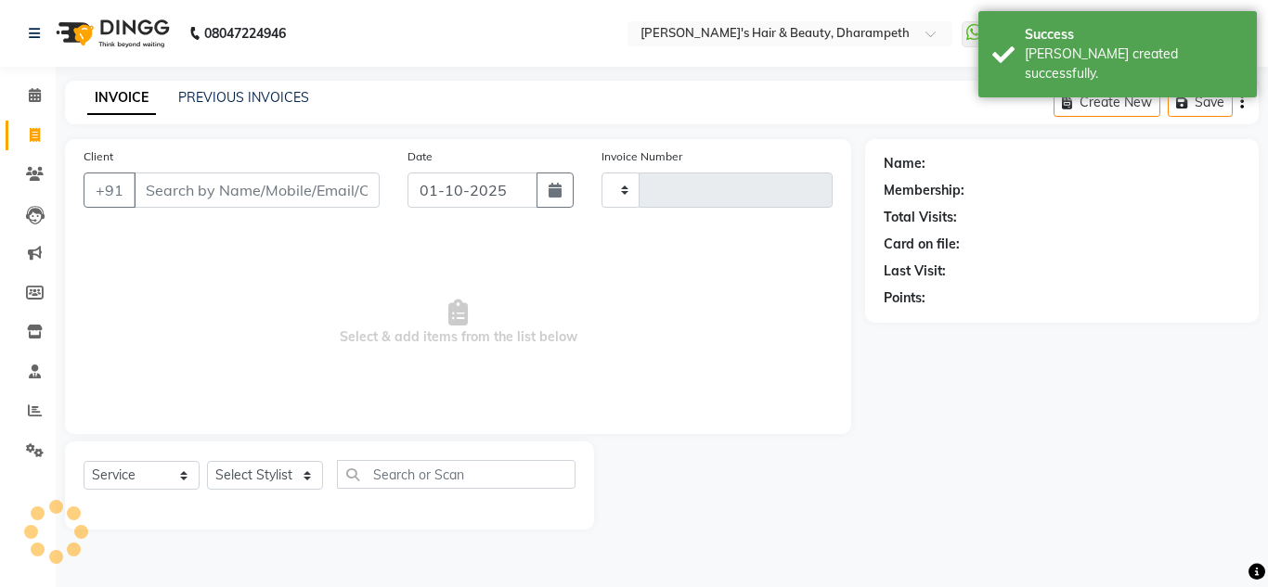
type input "3529"
select select "4860"
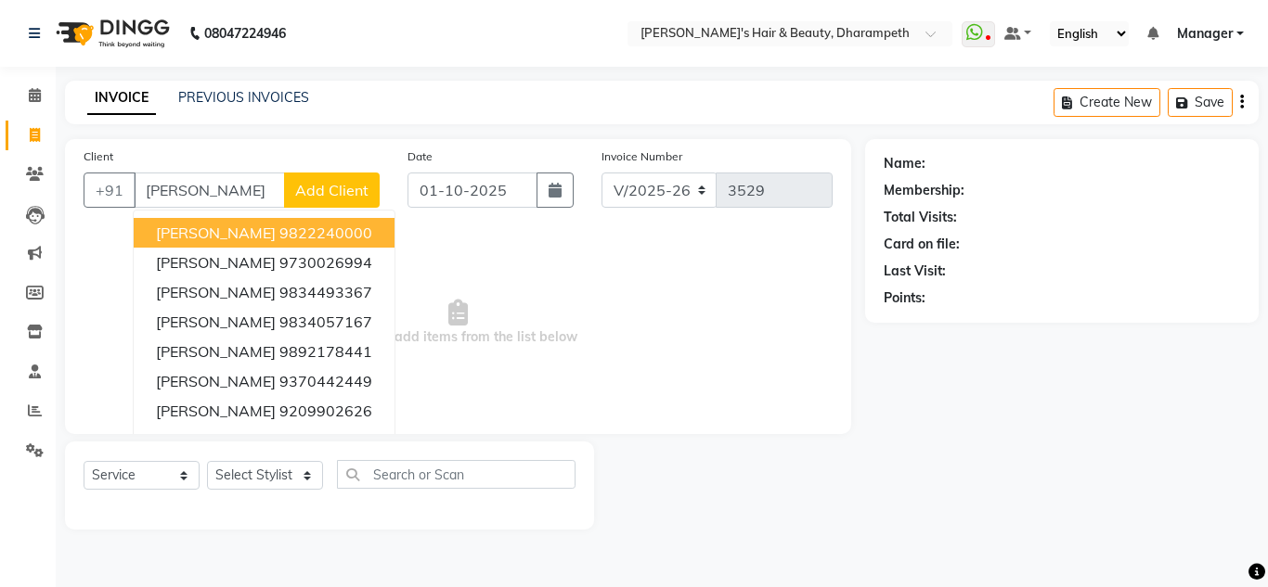
click at [279, 236] on ngb-highlight "9822240000" at bounding box center [325, 233] width 93 height 19
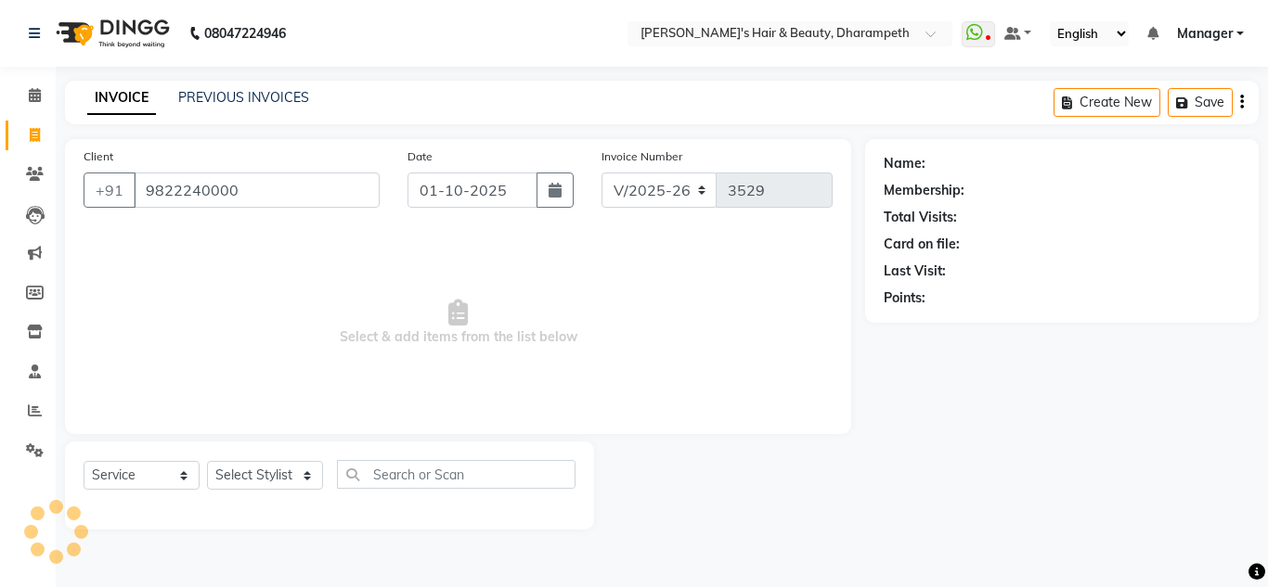
type input "9822240000"
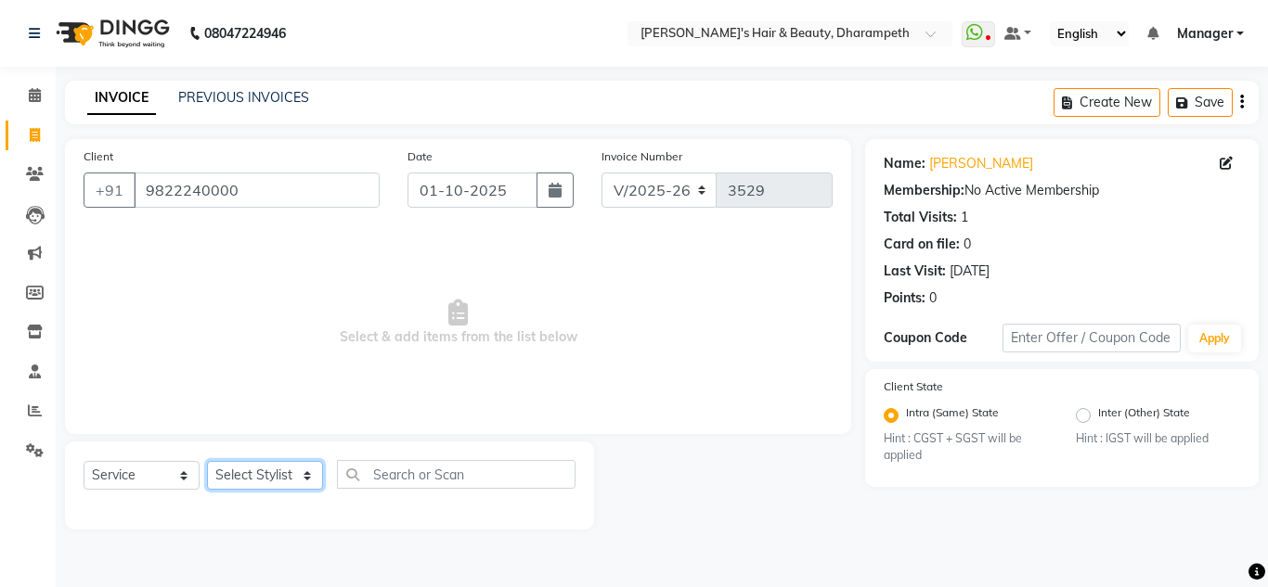
click at [243, 471] on select "Select Stylist Anuj W [PERSON_NAME] [PERSON_NAME] Manager [PERSON_NAME] C [PERS…" at bounding box center [265, 475] width 116 height 29
select select "29454"
click at [207, 461] on select "Select Stylist Anuj W [PERSON_NAME] [PERSON_NAME] Manager [PERSON_NAME] C [PERS…" at bounding box center [265, 475] width 116 height 29
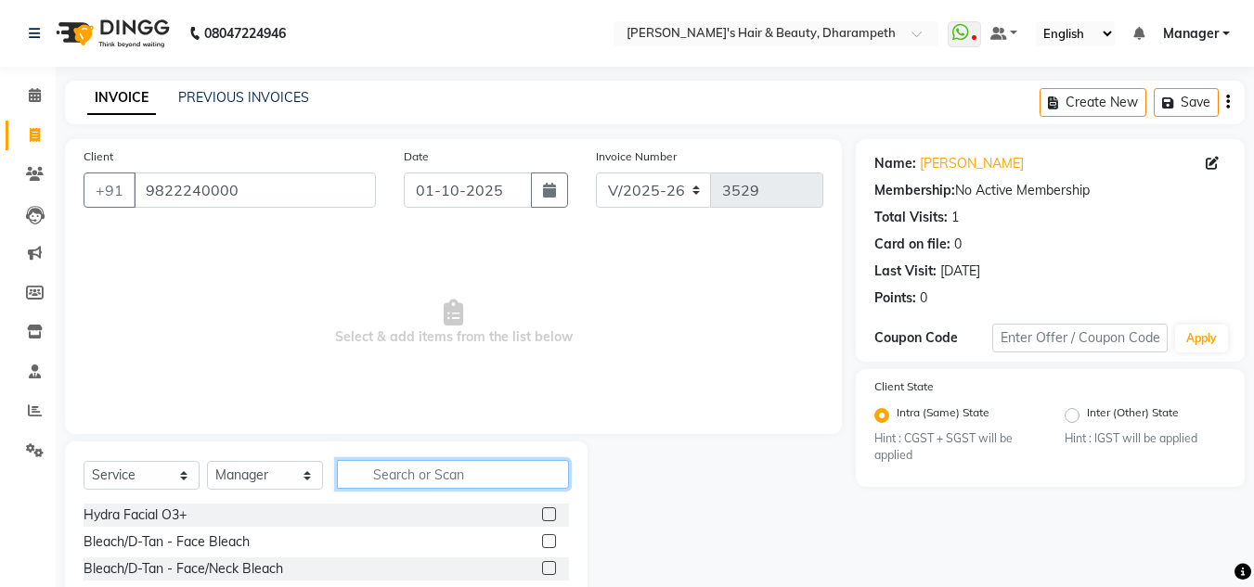
click at [411, 471] on input "text" at bounding box center [453, 474] width 232 height 29
type input "cut"
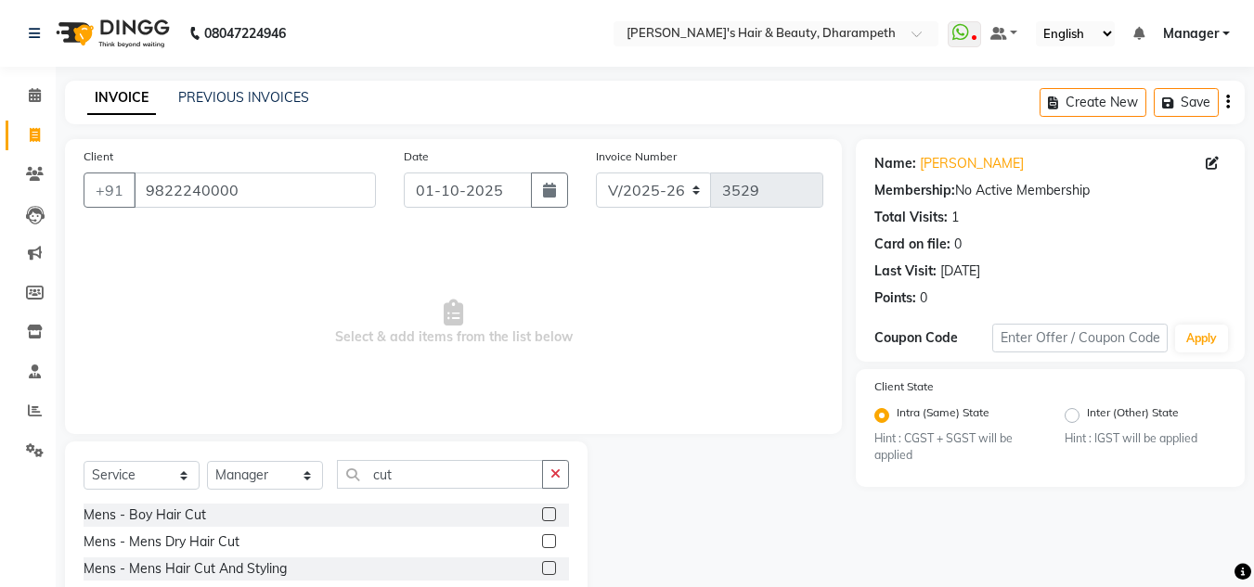
click at [542, 564] on label at bounding box center [549, 569] width 14 height 14
click at [542, 564] on input "checkbox" at bounding box center [548, 569] width 12 height 12
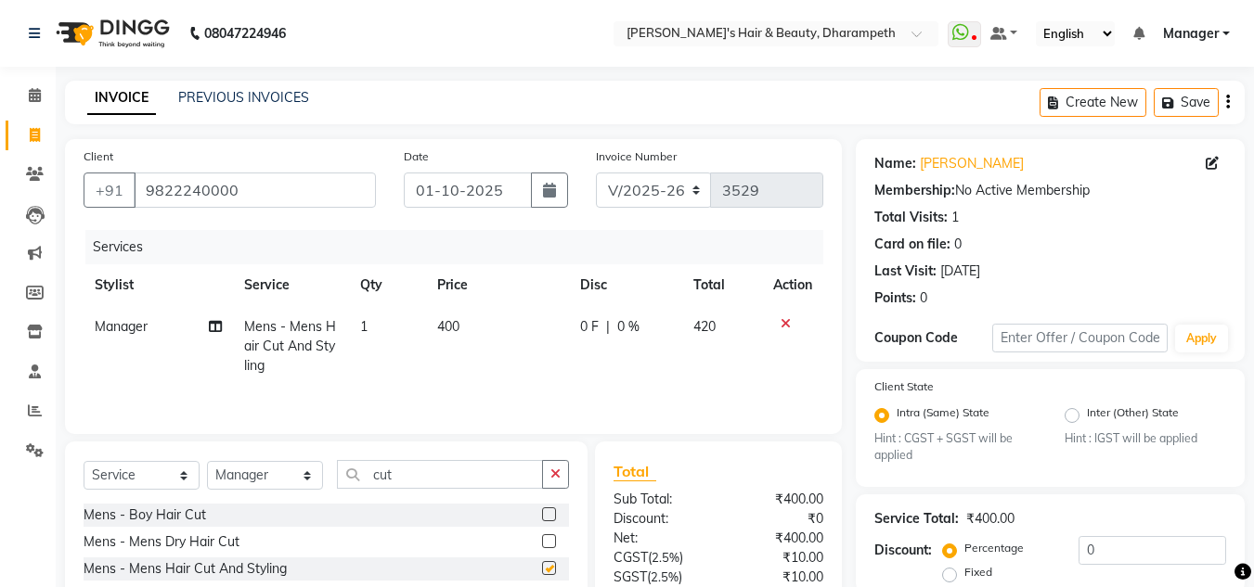
checkbox input "false"
click at [374, 481] on input "cut" at bounding box center [440, 474] width 206 height 29
type input "bea"
click at [547, 545] on label at bounding box center [549, 542] width 14 height 14
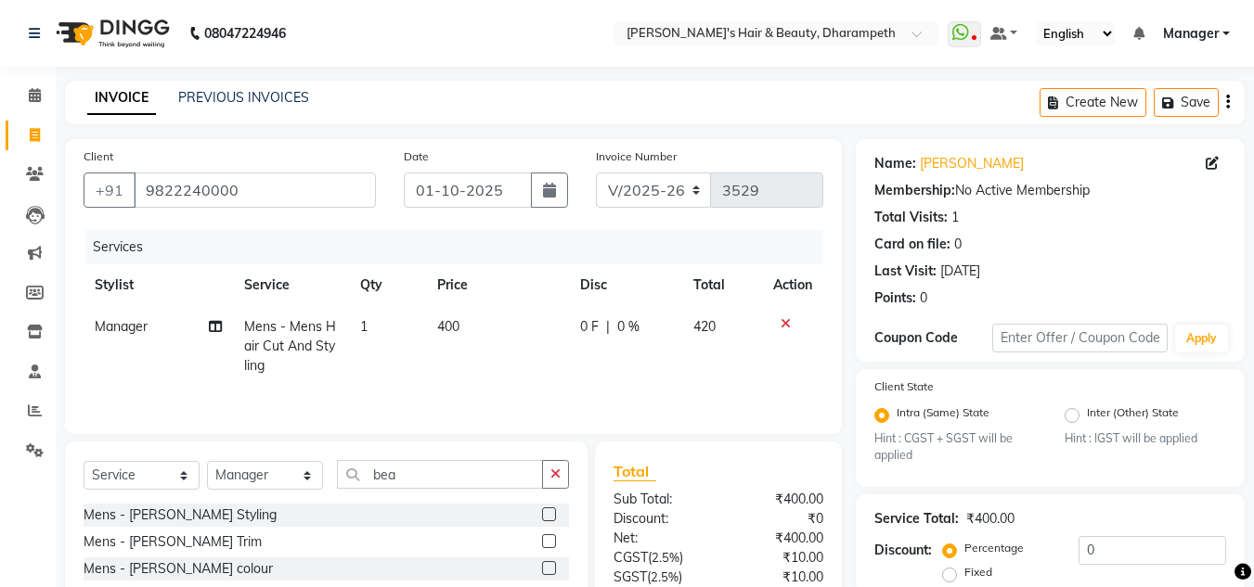
click at [547, 545] on input "checkbox" at bounding box center [548, 542] width 12 height 12
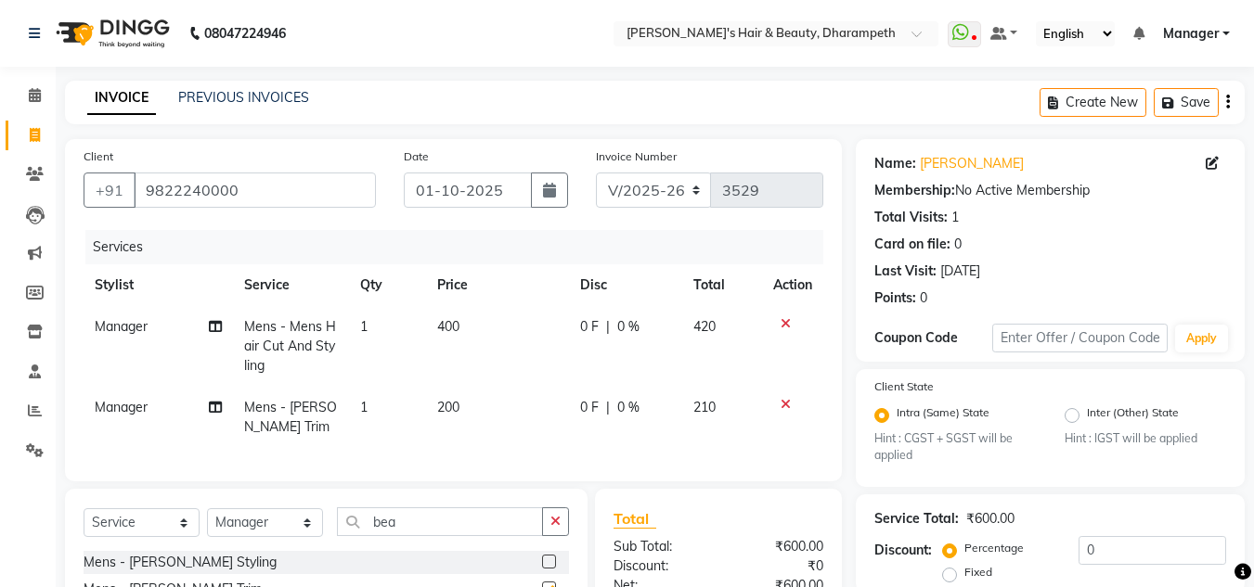
checkbox input "false"
click at [462, 390] on td "200" at bounding box center [497, 417] width 143 height 61
select select "29454"
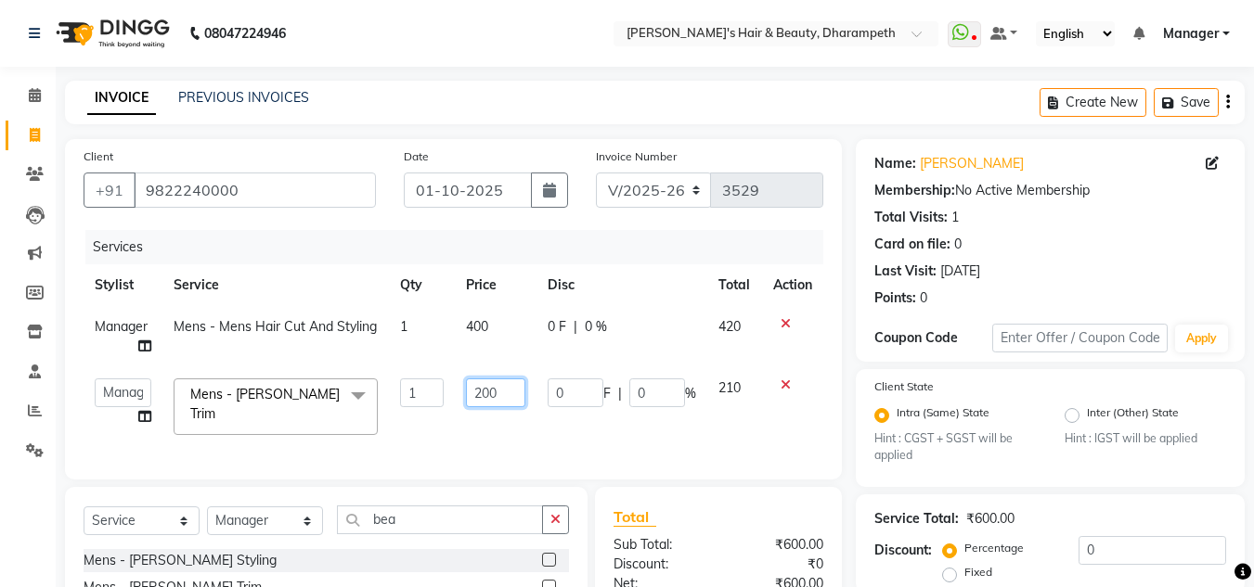
drag, startPoint x: 499, startPoint y: 394, endPoint x: 405, endPoint y: 396, distance: 94.7
click at [405, 396] on tr "Anuj W [PERSON_NAME] [PERSON_NAME] Manager [PERSON_NAME] C [PERSON_NAME] S [PER…" at bounding box center [454, 407] width 740 height 79
type input "238"
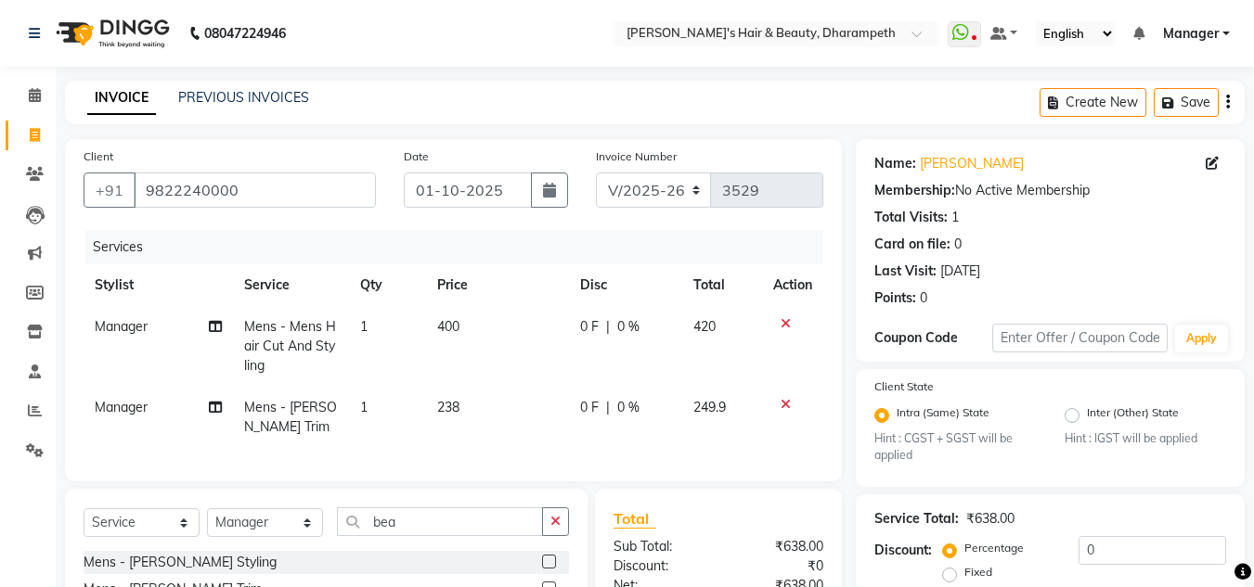
click at [722, 384] on tbody "Manager Mens - Mens Hair Cut And Styling 1 400 0 F | 0 % 420 Manager Mens - [PE…" at bounding box center [454, 377] width 740 height 142
click at [464, 318] on td "400" at bounding box center [497, 346] width 142 height 81
select select "29454"
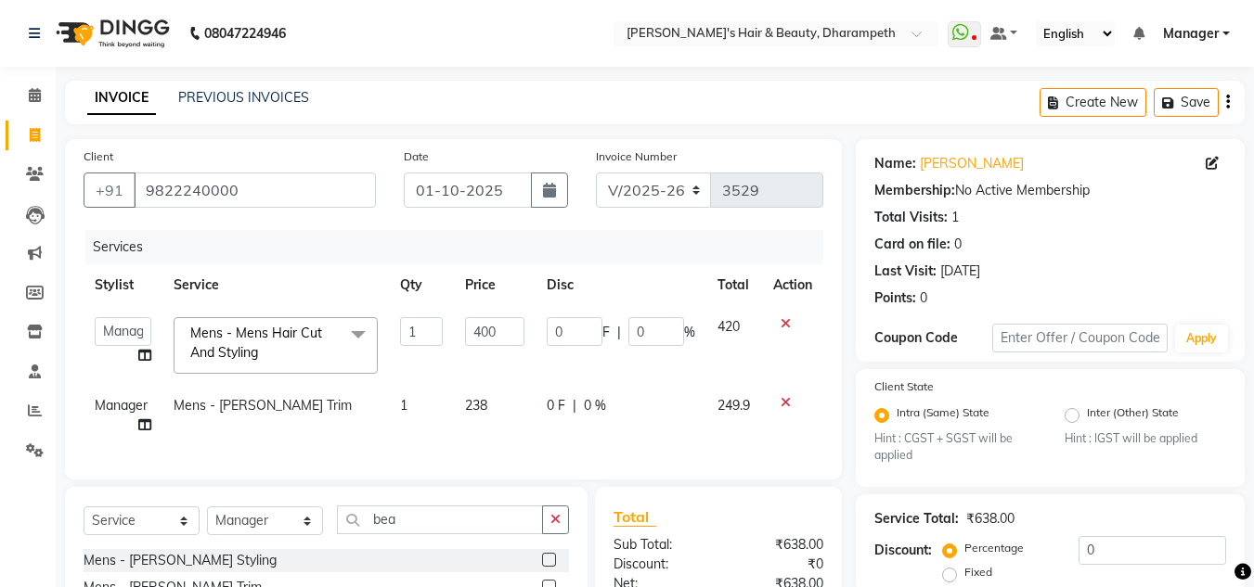
click at [465, 318] on input "400" at bounding box center [494, 331] width 59 height 29
type input "333"
click at [745, 323] on td "420" at bounding box center [734, 345] width 56 height 79
select select "29454"
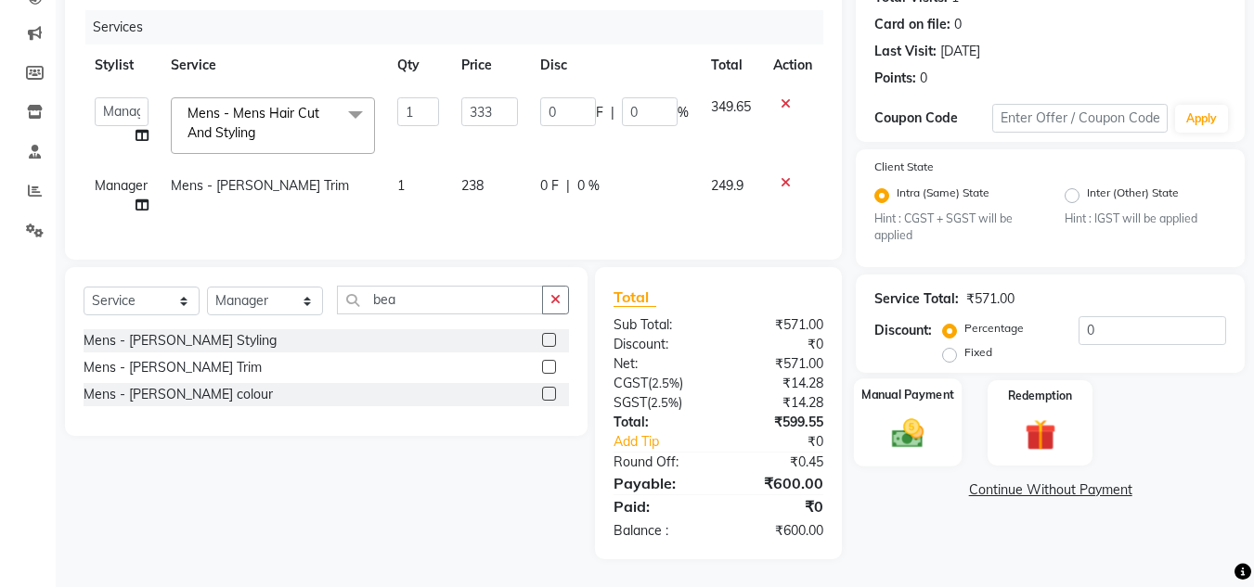
click at [904, 424] on img at bounding box center [908, 434] width 52 height 37
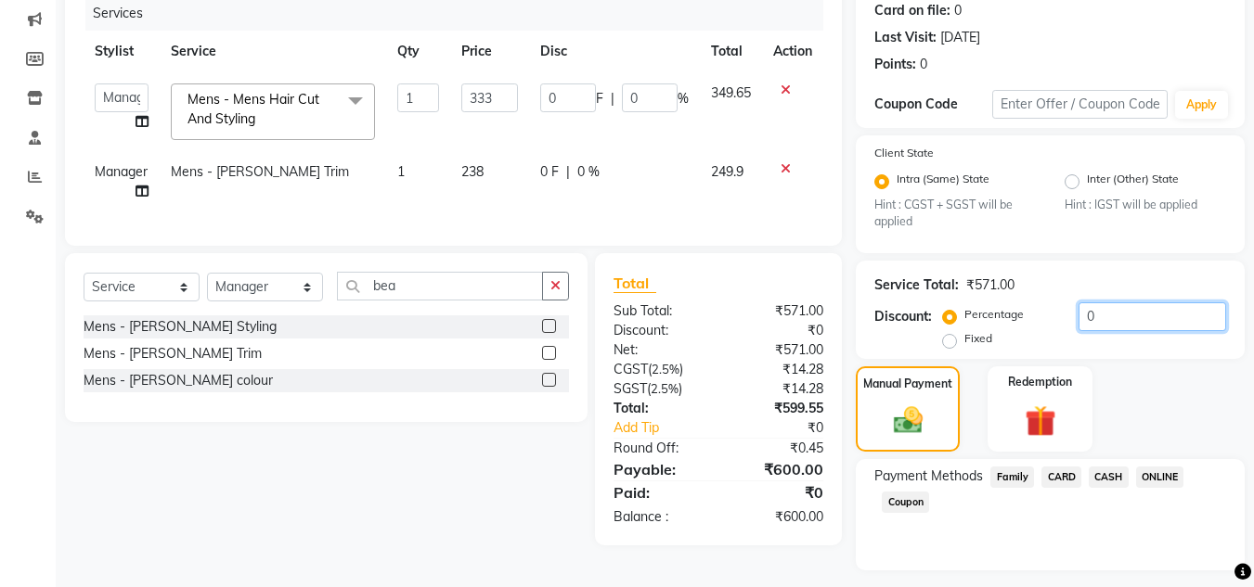
click at [1078, 320] on input "0" at bounding box center [1152, 317] width 148 height 29
type input "20"
type input "66.6"
type input "20"
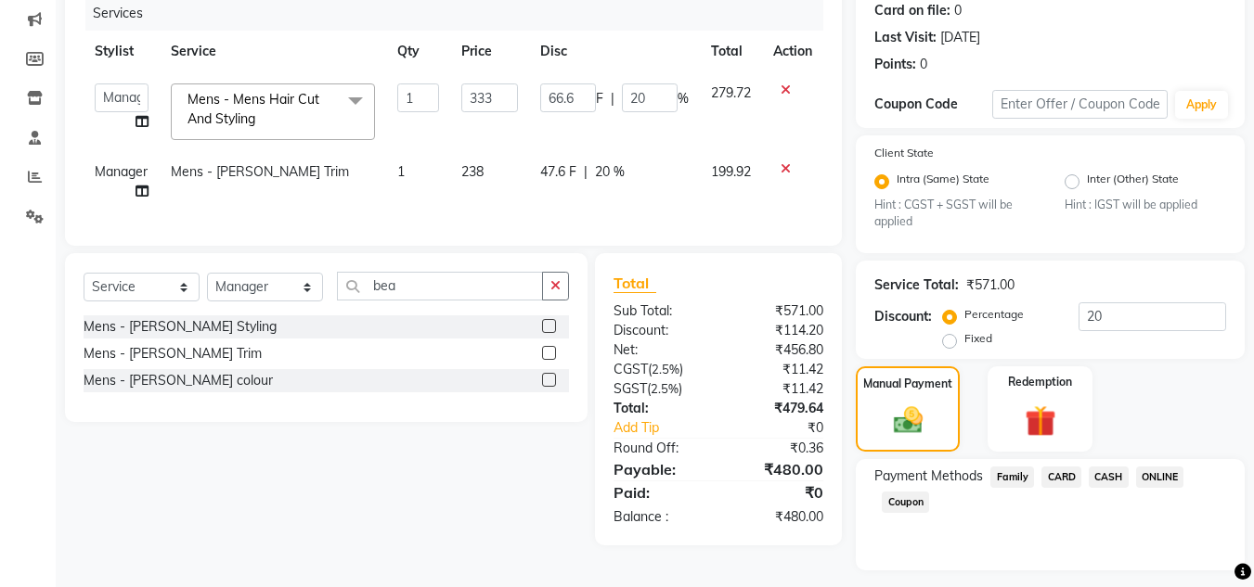
click at [1101, 480] on span "CASH" at bounding box center [1109, 477] width 40 height 21
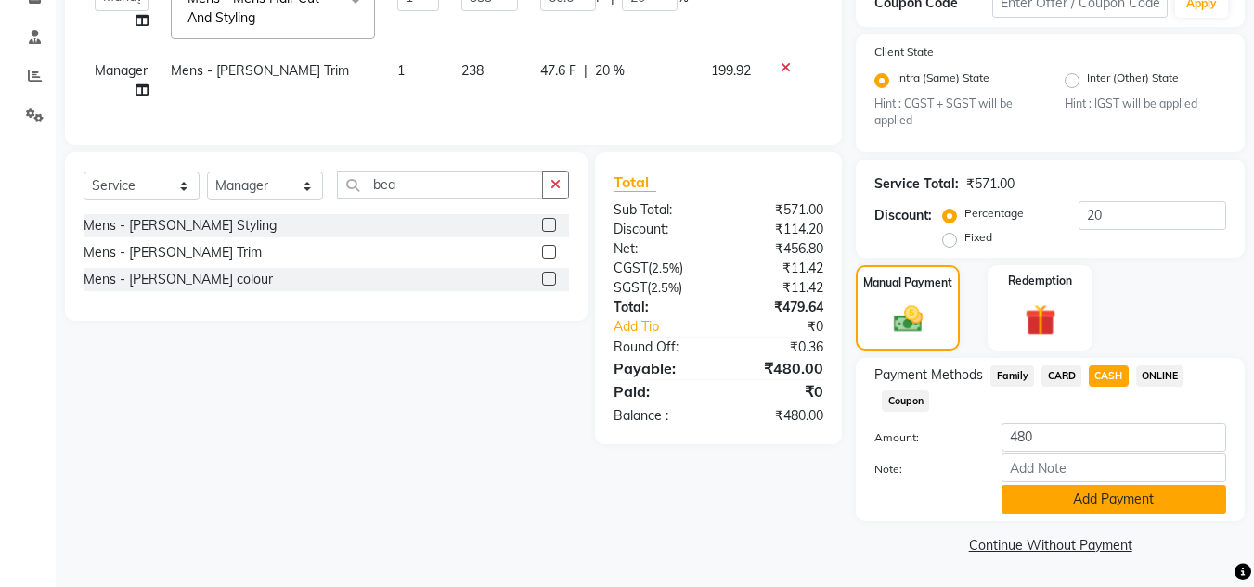
click at [1141, 510] on button "Add Payment" at bounding box center [1113, 499] width 225 height 29
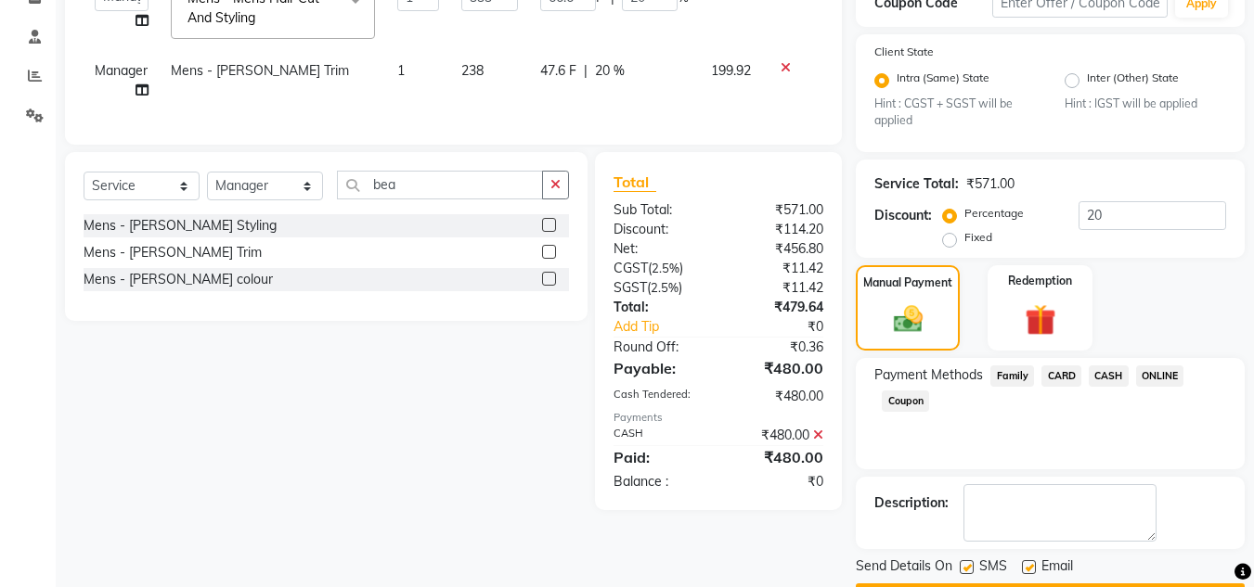
scroll to position [388, 0]
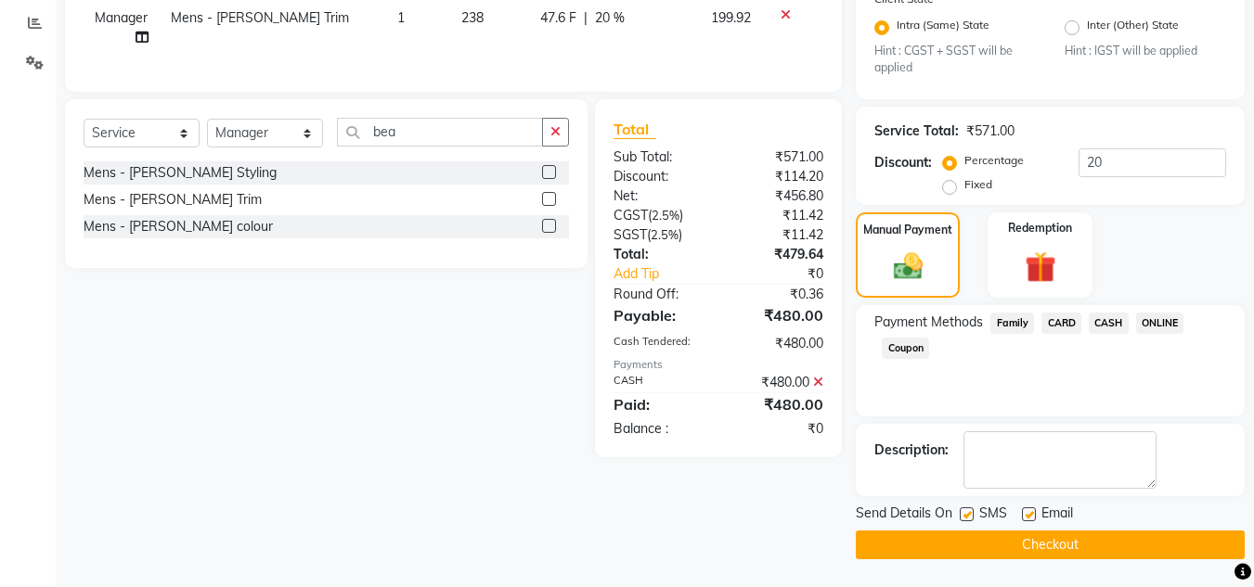
click at [1092, 541] on button "Checkout" at bounding box center [1050, 545] width 389 height 29
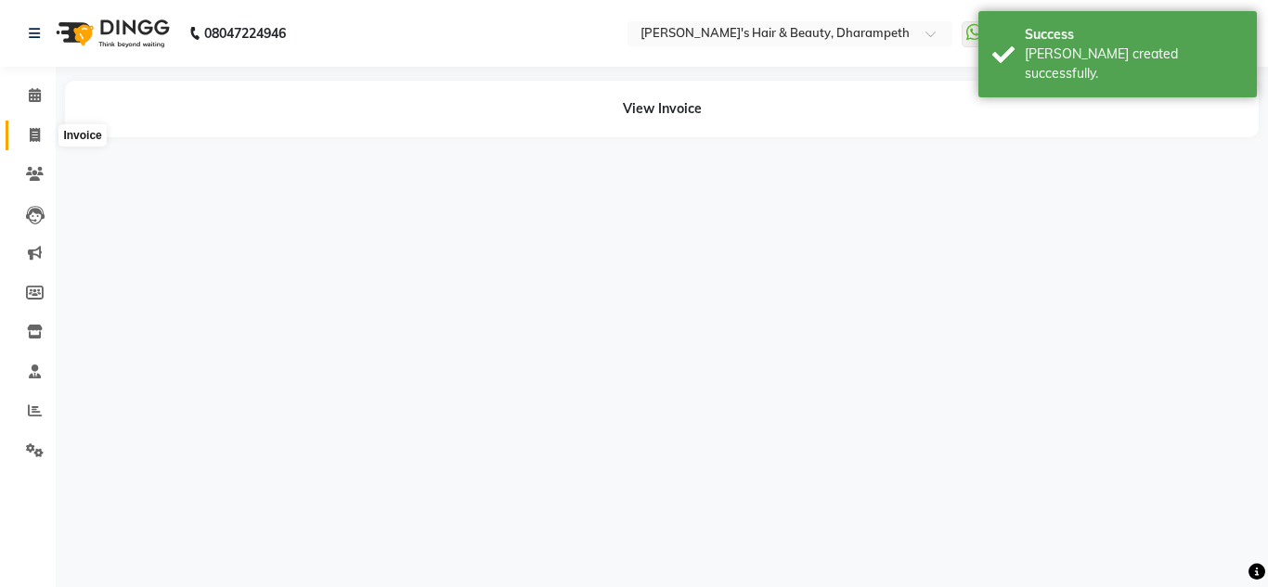
click at [33, 133] on icon at bounding box center [35, 135] width 10 height 14
select select "service"
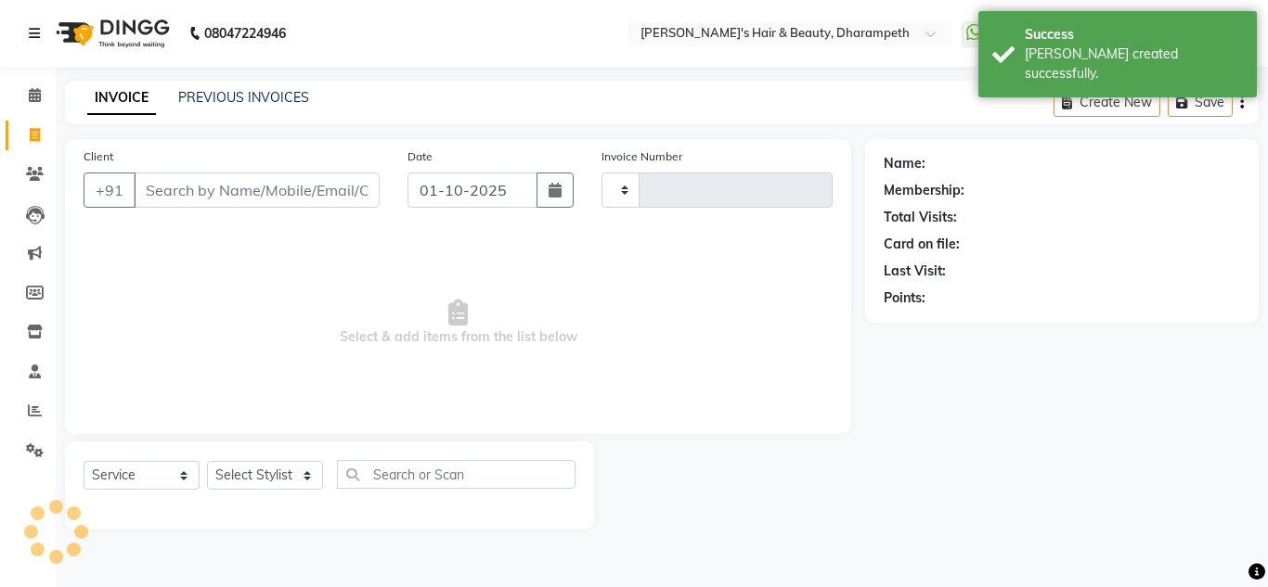
type input "3530"
select select "4860"
click at [179, 187] on input "Client" at bounding box center [257, 190] width 246 height 35
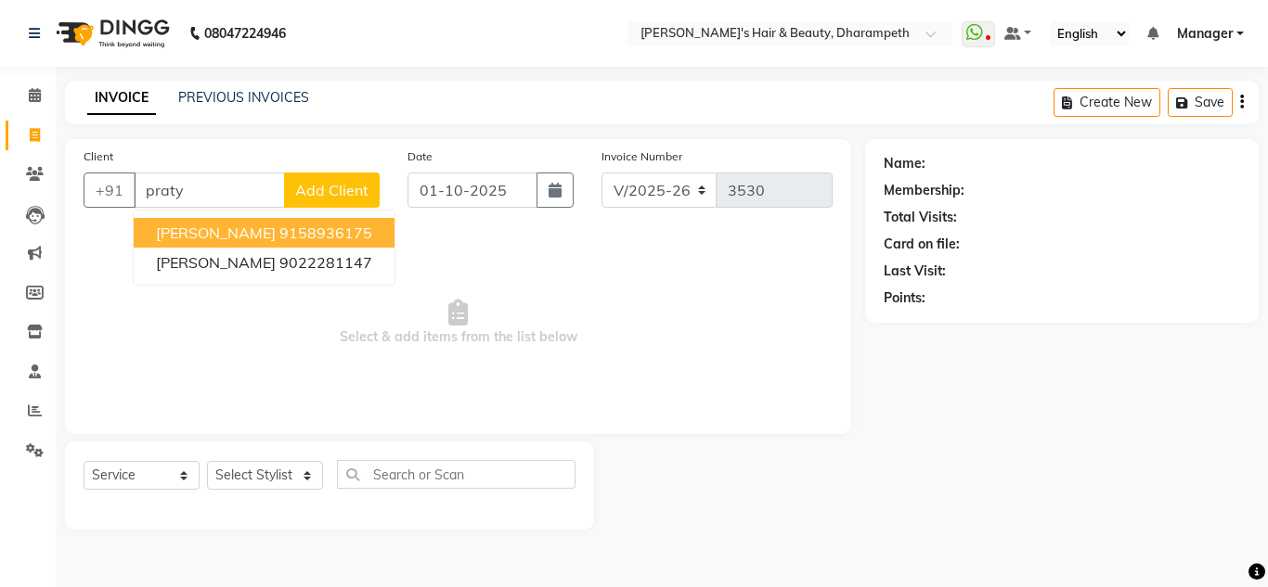
click at [279, 237] on ngb-highlight "9158936175" at bounding box center [325, 233] width 93 height 19
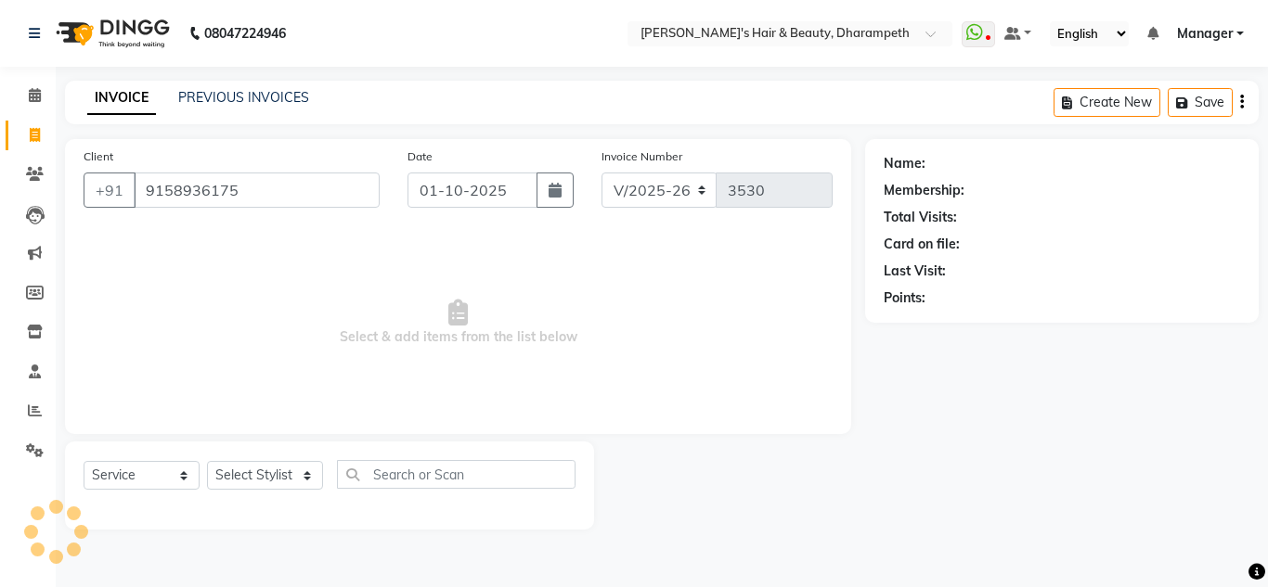
type input "9158936175"
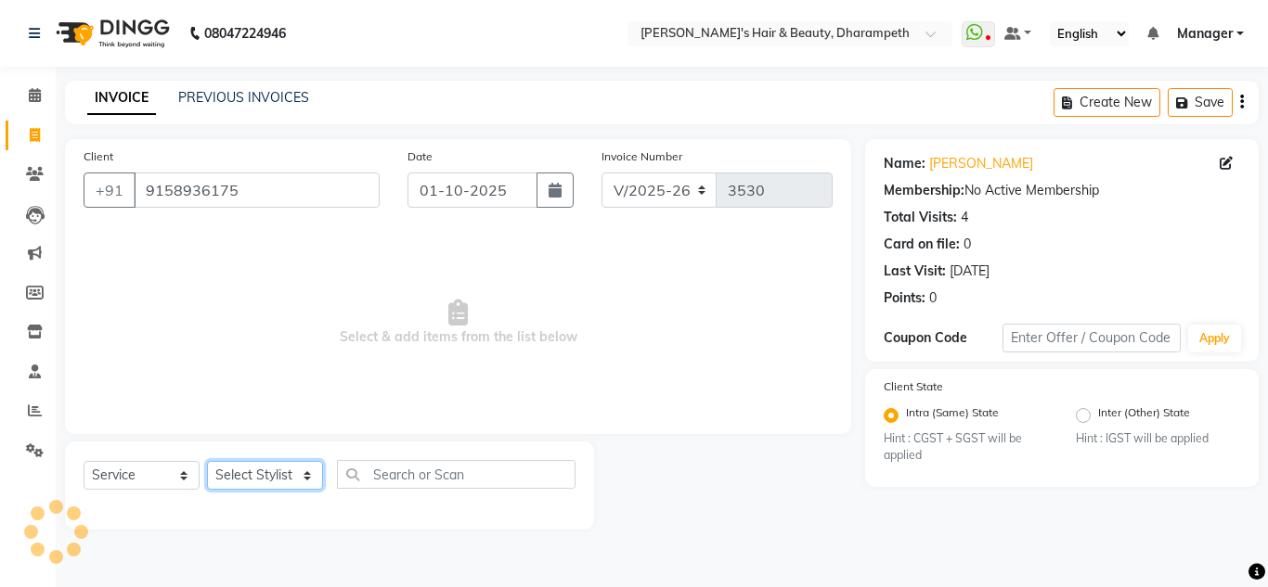
click at [258, 475] on select "Select Stylist Anuj W [PERSON_NAME] [PERSON_NAME] Manager [PERSON_NAME] C [PERS…" at bounding box center [265, 475] width 116 height 29
select select "65623"
click at [207, 461] on select "Select Stylist Anuj W [PERSON_NAME] [PERSON_NAME] Manager [PERSON_NAME] C [PERS…" at bounding box center [265, 475] width 116 height 29
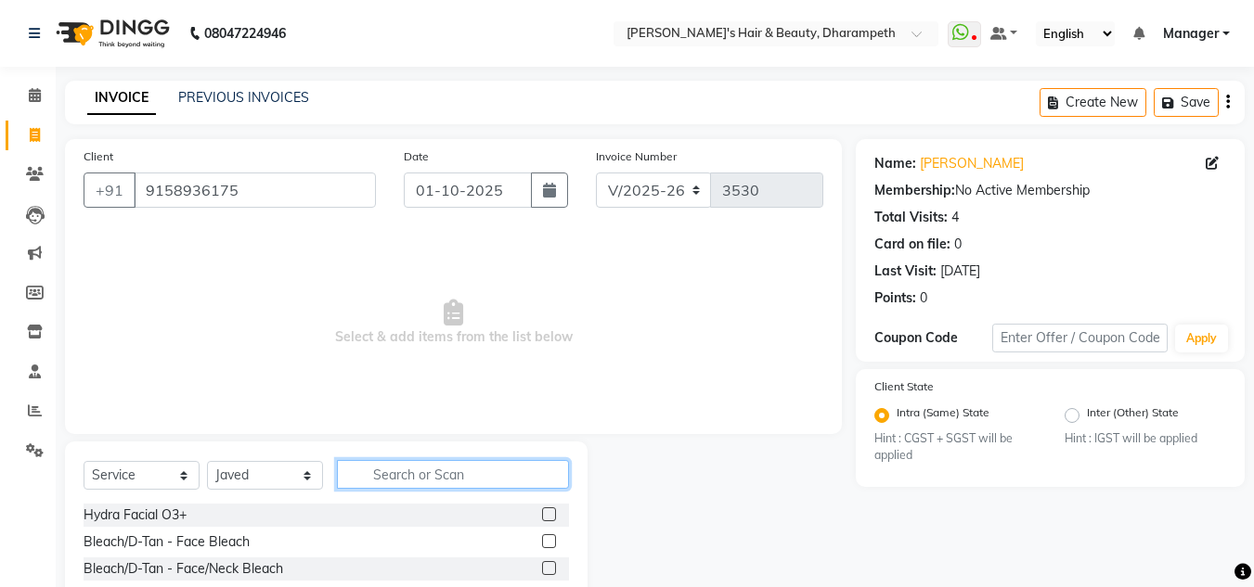
click at [412, 470] on input "text" at bounding box center [453, 474] width 232 height 29
type input "cut"
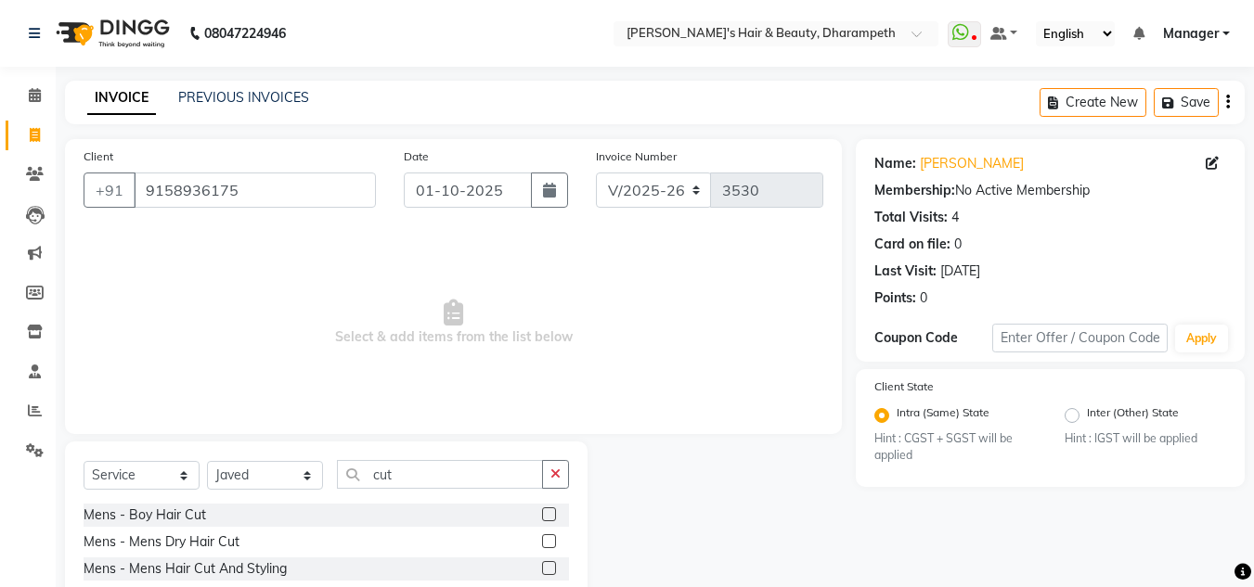
click at [542, 570] on label at bounding box center [549, 569] width 14 height 14
click at [542, 570] on input "checkbox" at bounding box center [548, 569] width 12 height 12
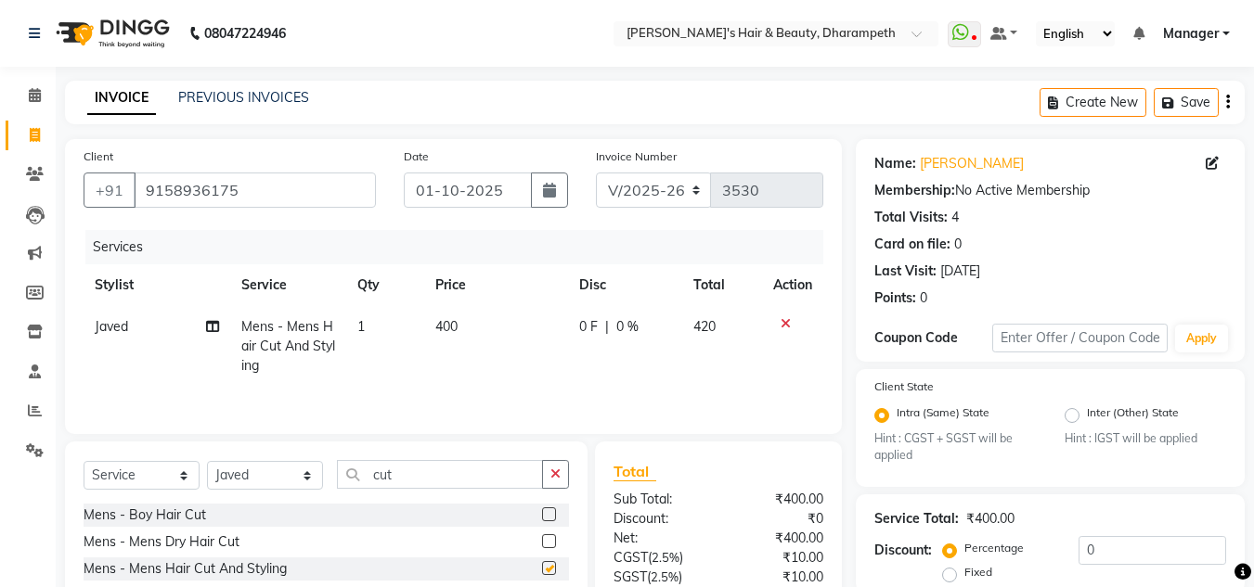
checkbox input "false"
click at [458, 333] on span "400" at bounding box center [446, 326] width 22 height 17
select select "65623"
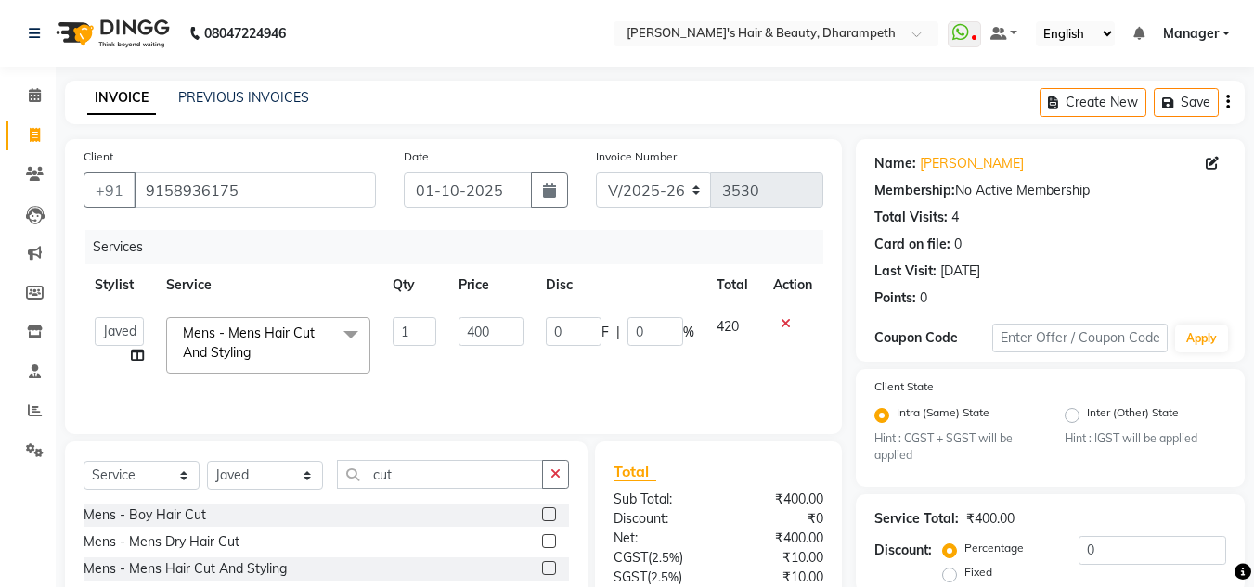
click at [458, 333] on td "400" at bounding box center [490, 345] width 86 height 79
click at [478, 331] on input "400" at bounding box center [490, 331] width 64 height 29
type input "333"
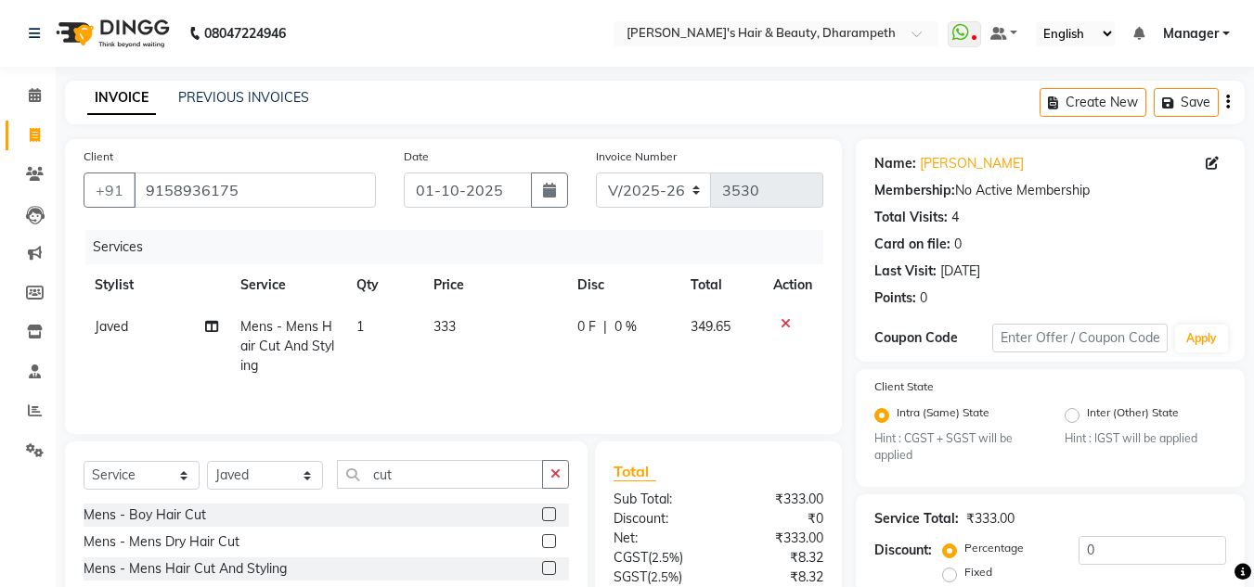
click at [738, 332] on td "349.65" at bounding box center [720, 346] width 83 height 81
select select "65623"
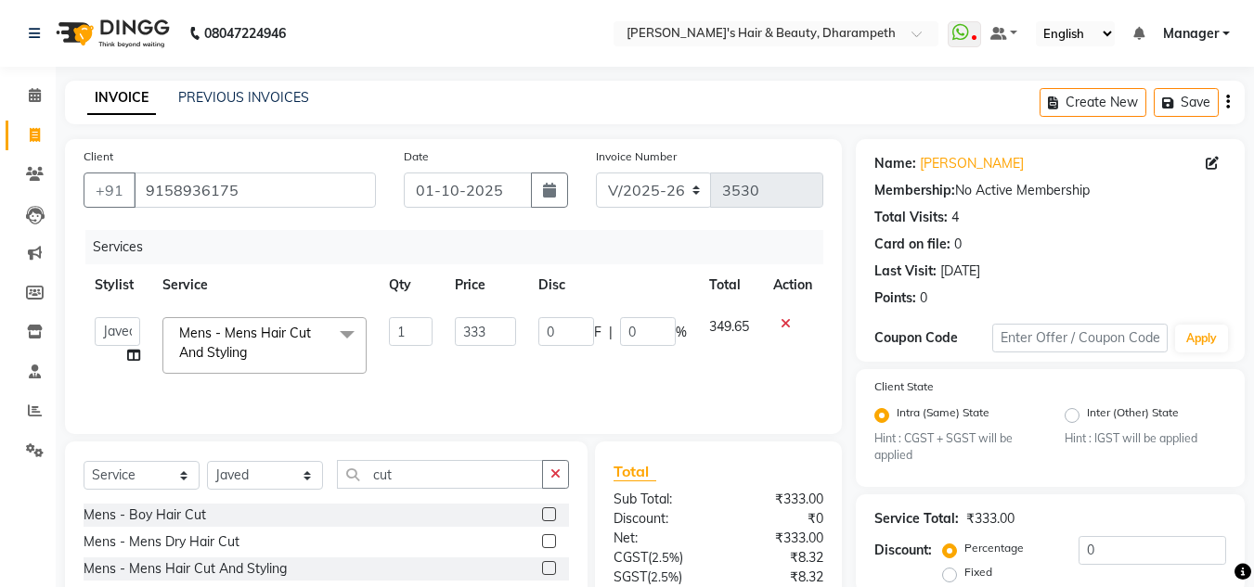
scroll to position [174, 0]
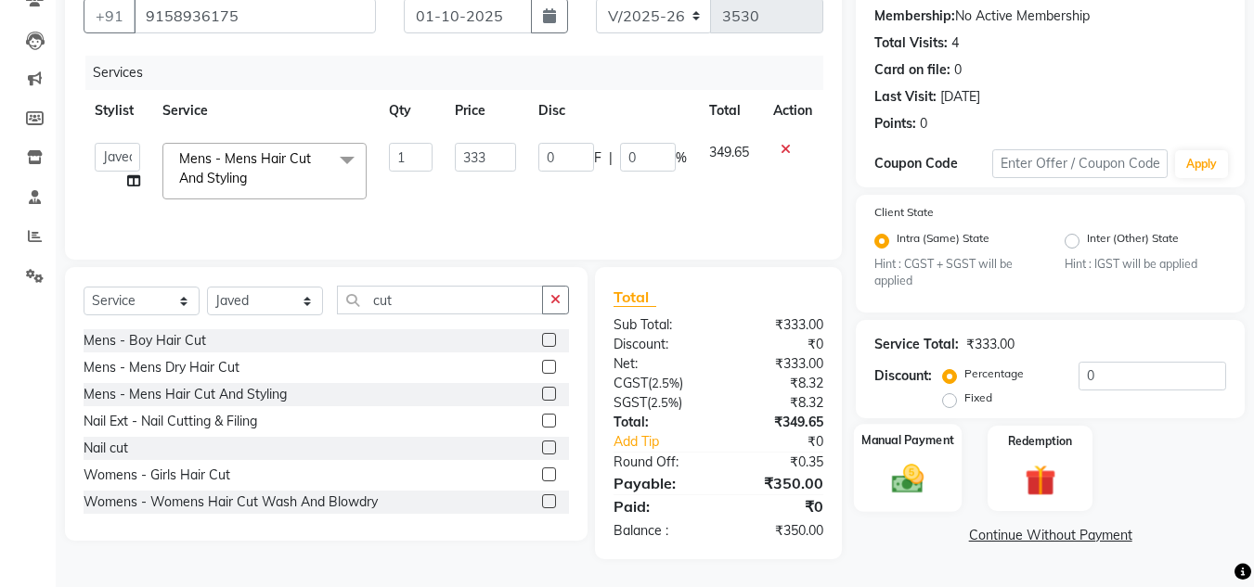
click at [891, 482] on img at bounding box center [908, 479] width 52 height 37
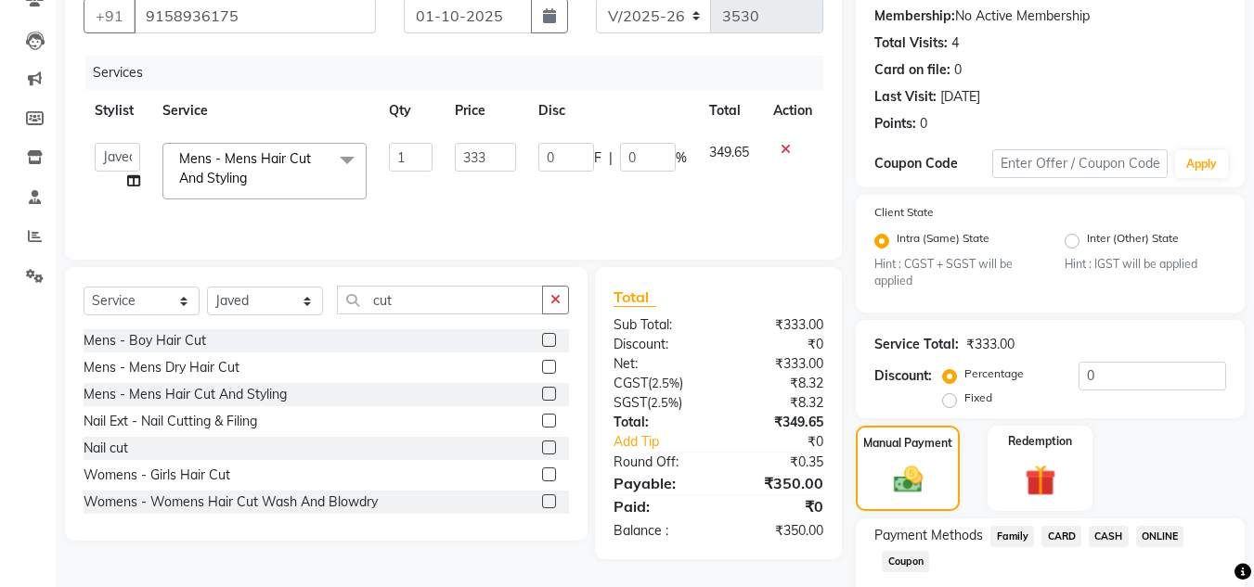
scroll to position [283, 0]
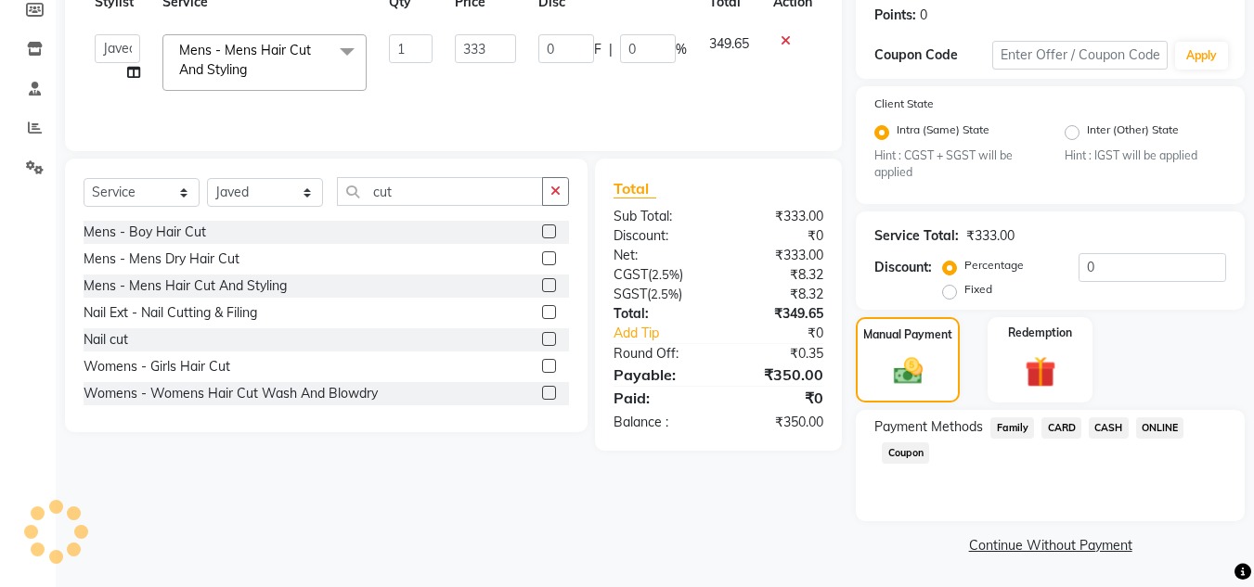
click at [1155, 425] on span "ONLINE" at bounding box center [1160, 428] width 48 height 21
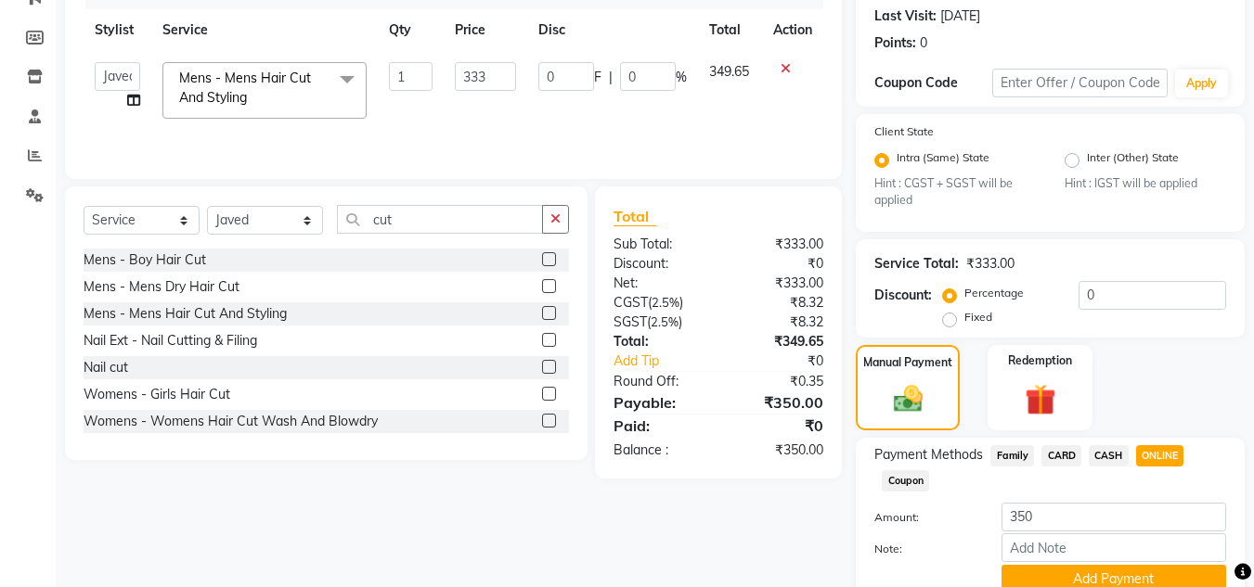
scroll to position [335, 0]
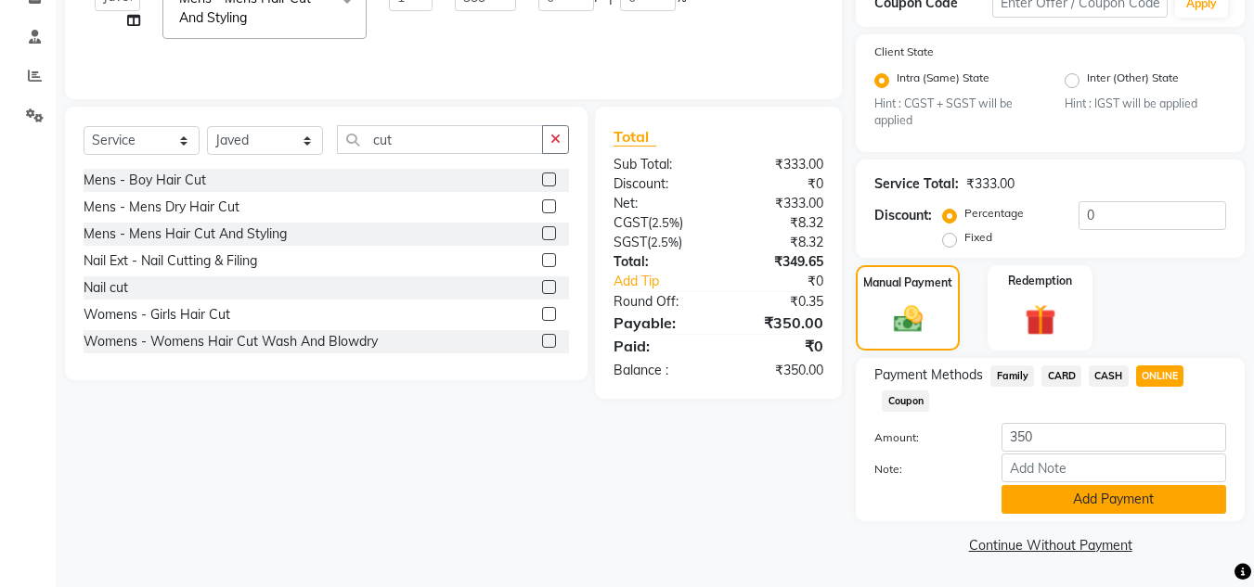
click at [1117, 502] on button "Add Payment" at bounding box center [1113, 499] width 225 height 29
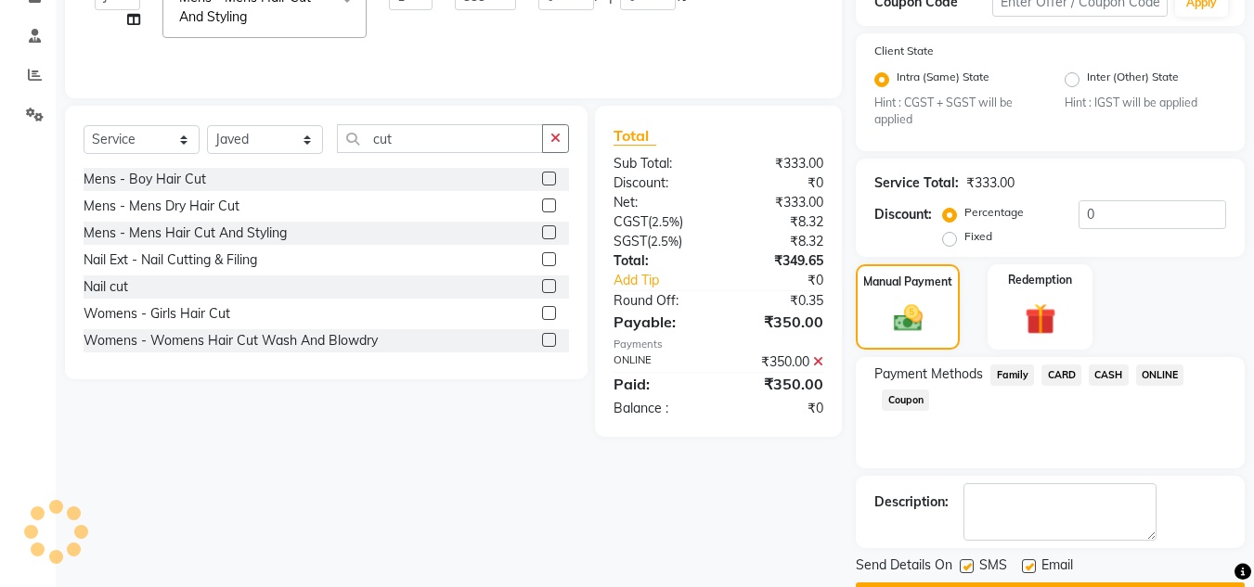
scroll to position [343, 0]
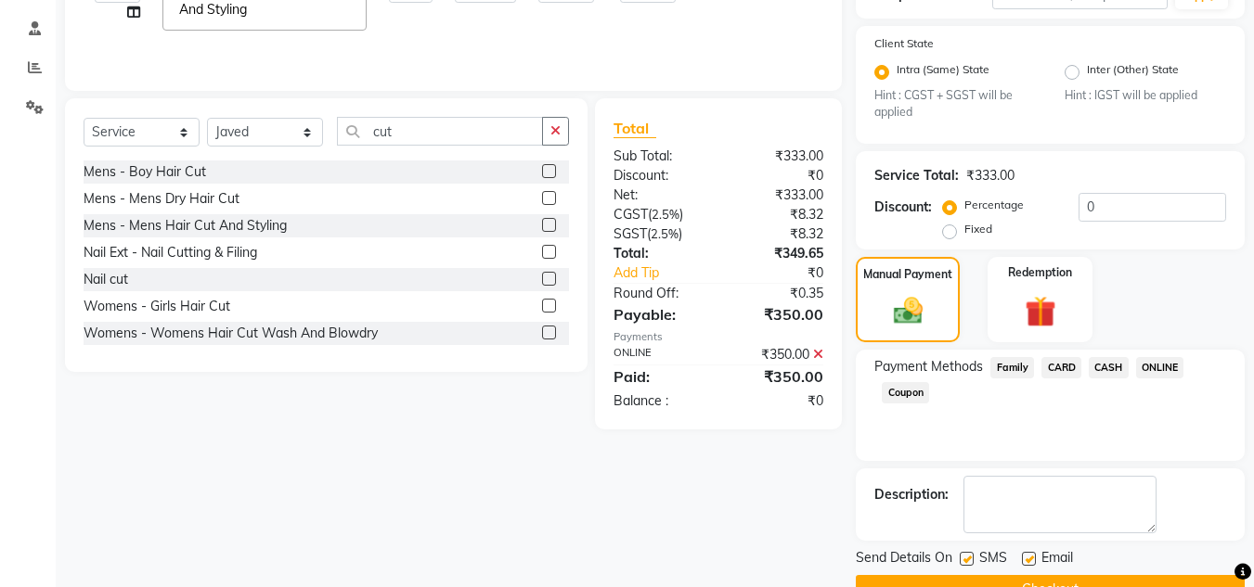
click at [1161, 370] on span "ONLINE" at bounding box center [1160, 367] width 48 height 21
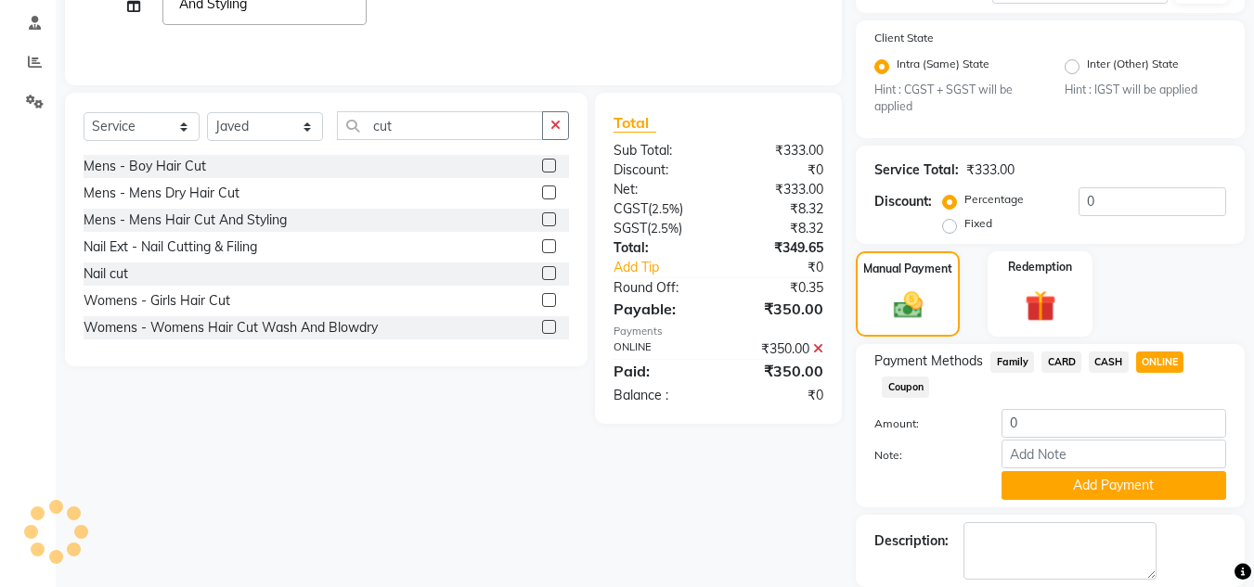
scroll to position [440, 0]
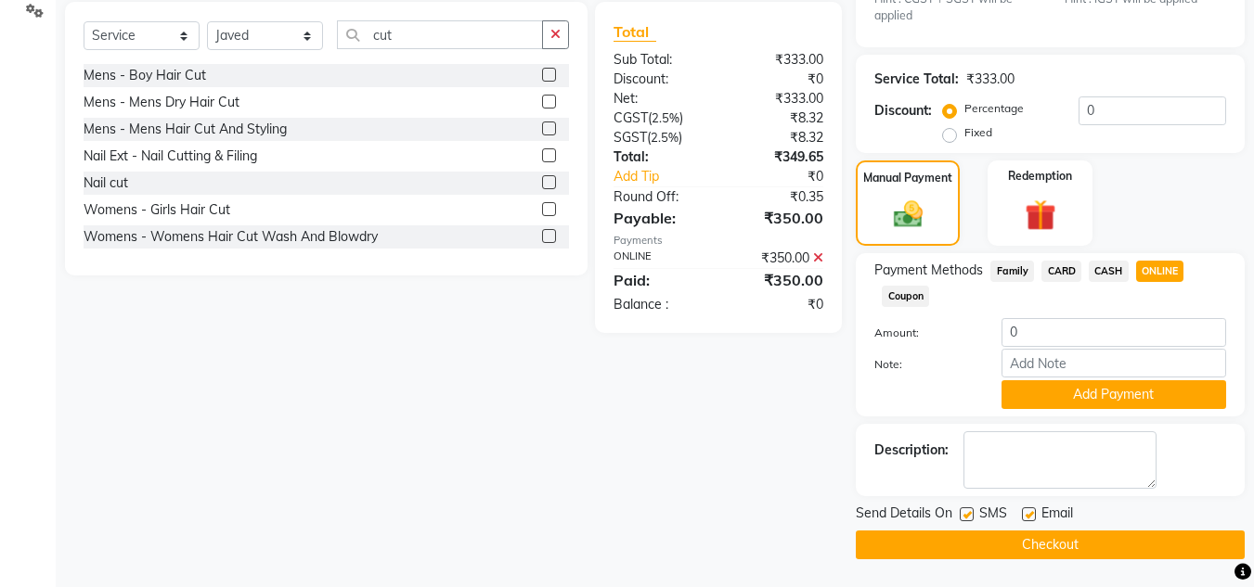
click at [1106, 547] on button "Checkout" at bounding box center [1050, 545] width 389 height 29
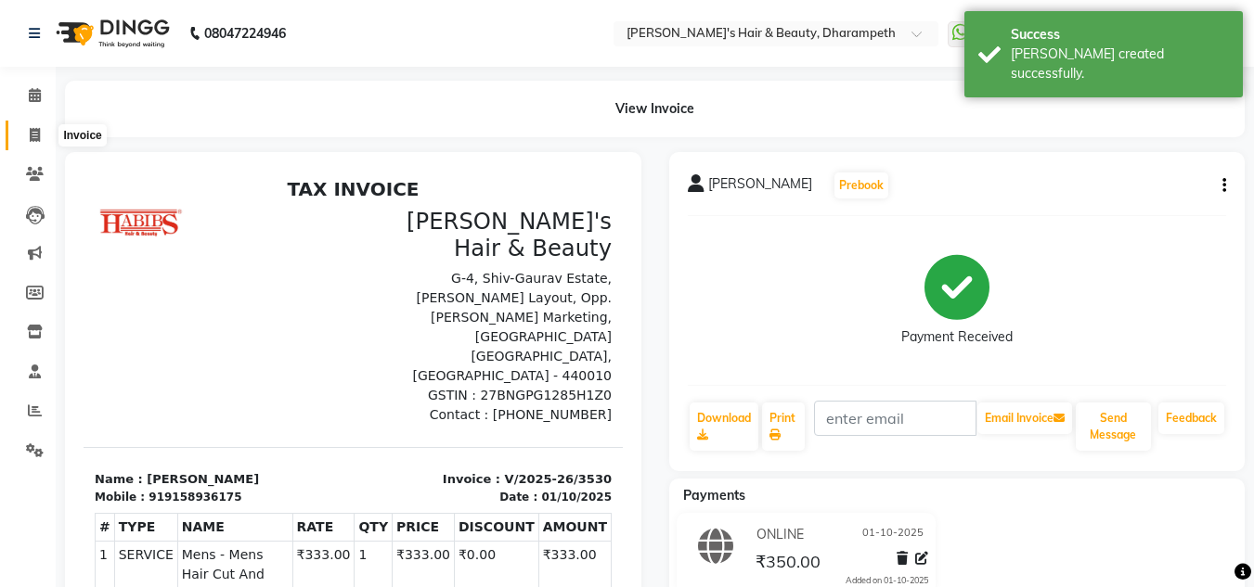
click at [34, 136] on icon at bounding box center [35, 135] width 10 height 14
select select "service"
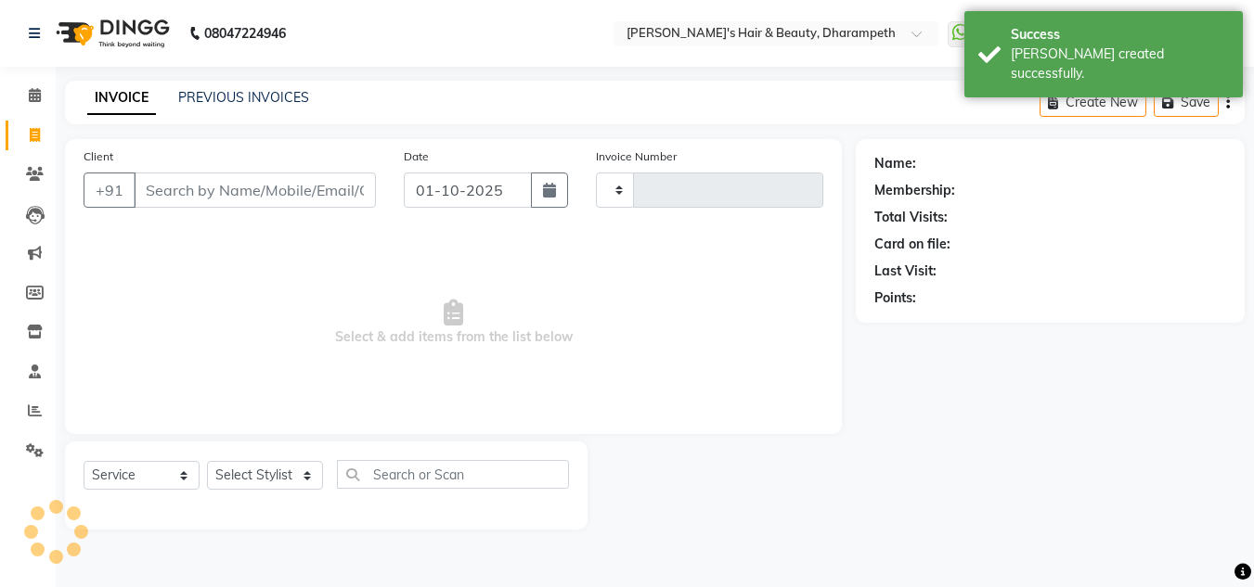
type input "3531"
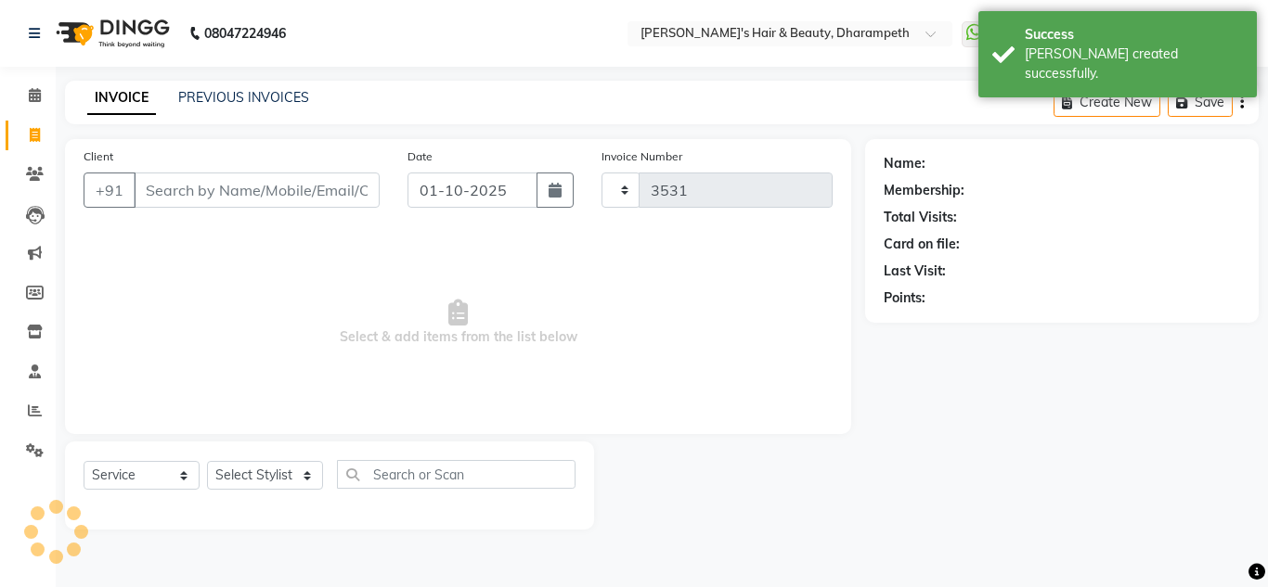
select select "4860"
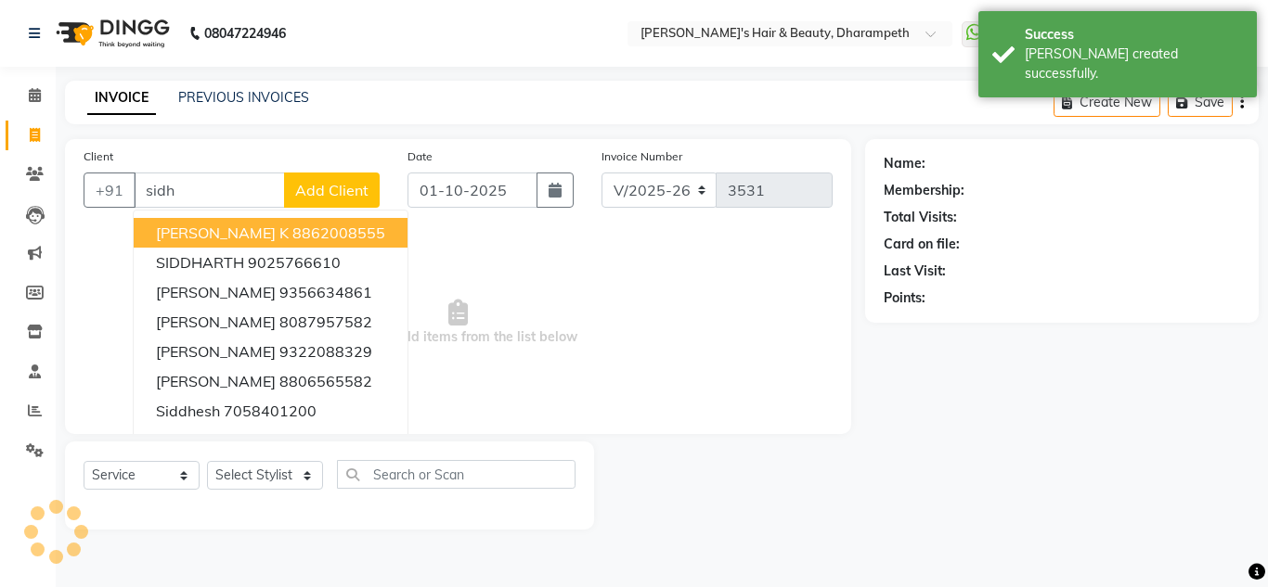
type input "[PERSON_NAME]"
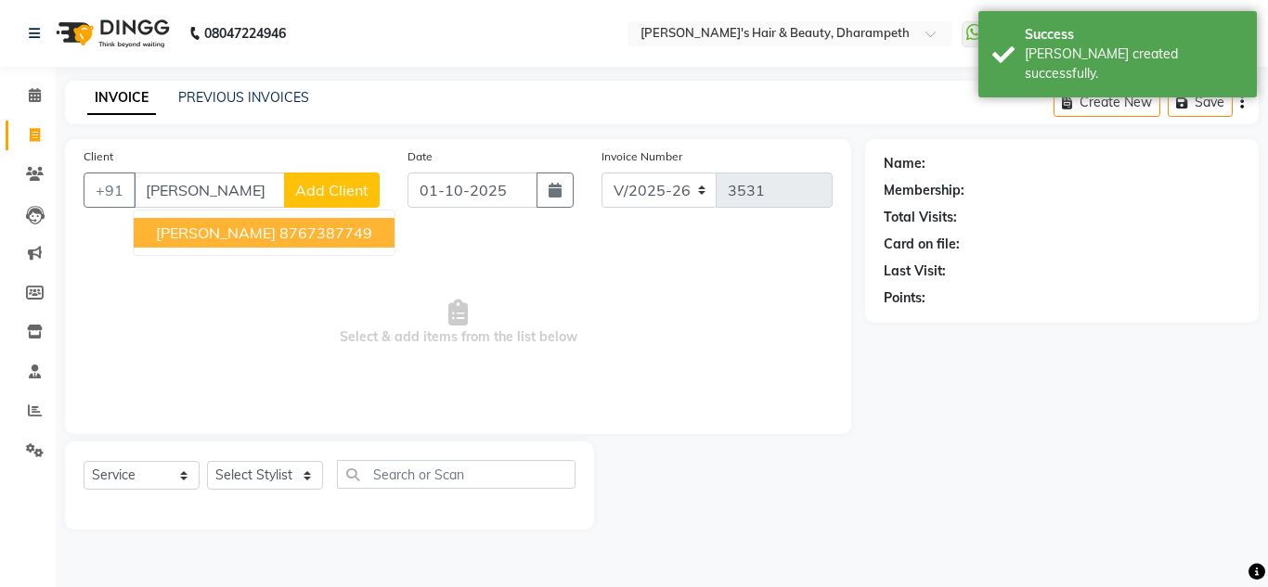
click at [171, 188] on input "[PERSON_NAME]" at bounding box center [209, 190] width 151 height 35
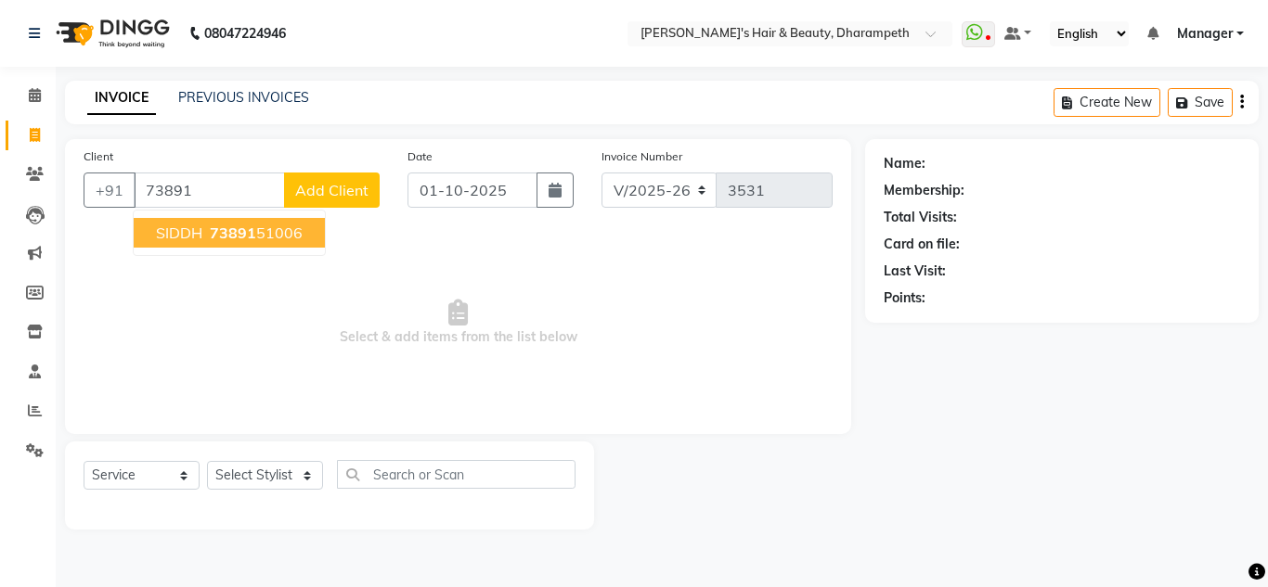
click at [241, 241] on span "73891" at bounding box center [233, 233] width 46 height 19
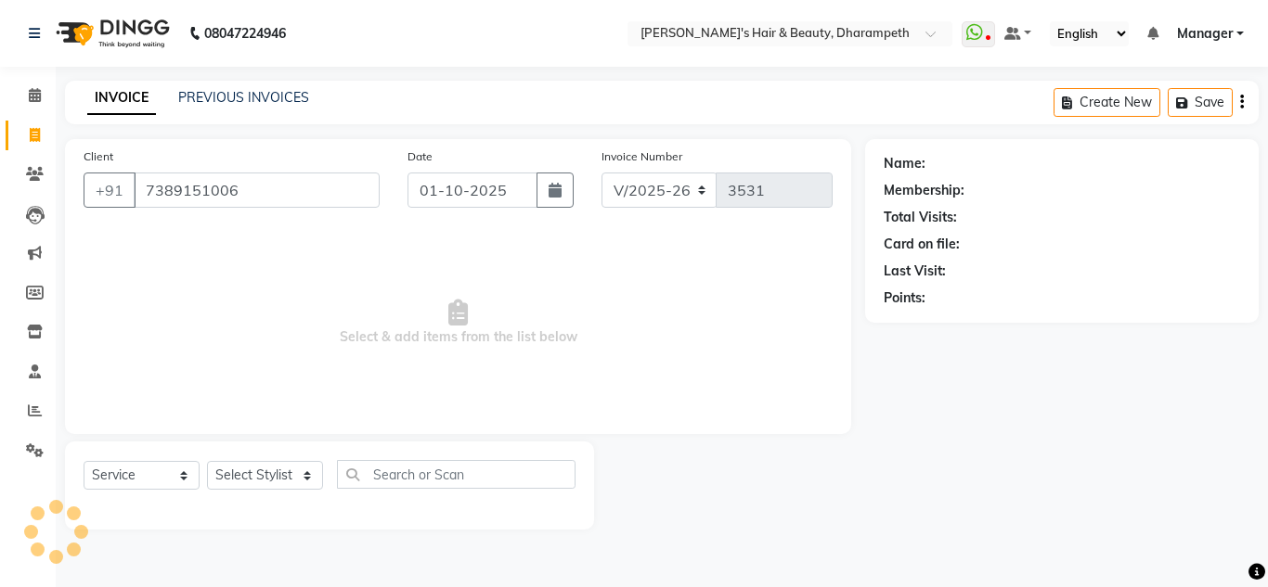
type input "7389151006"
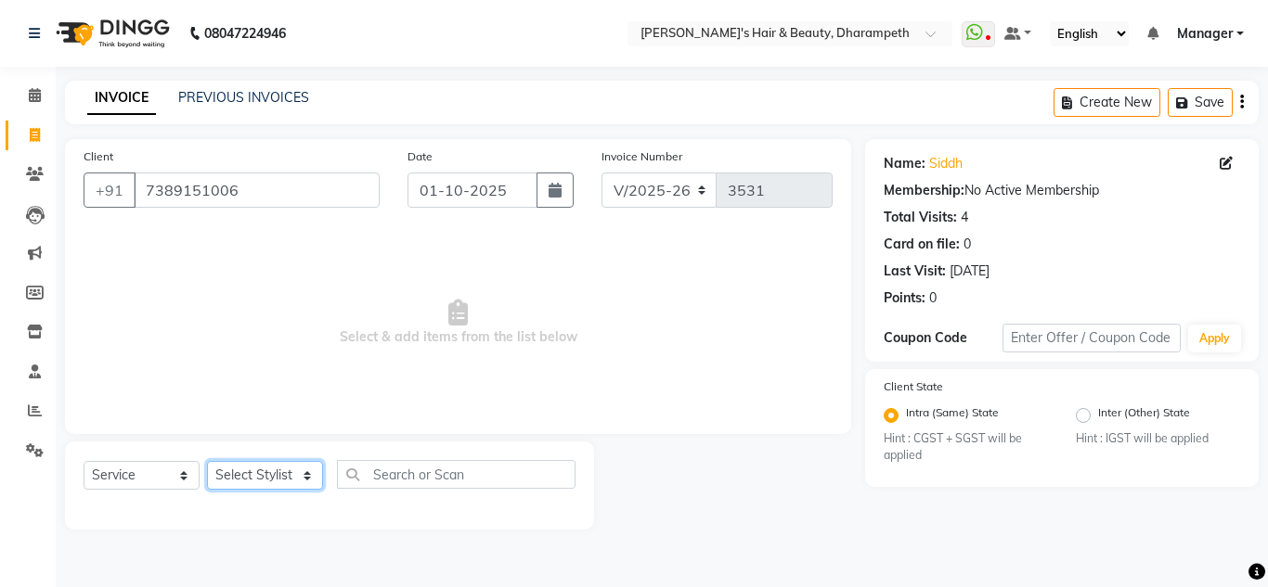
click at [239, 476] on select "Select Stylist Anuj W [PERSON_NAME] [PERSON_NAME] Manager [PERSON_NAME] C [PERS…" at bounding box center [265, 475] width 116 height 29
select select "63038"
click at [207, 461] on select "Select Stylist Anuj W [PERSON_NAME] [PERSON_NAME] Manager [PERSON_NAME] C [PERS…" at bounding box center [265, 475] width 116 height 29
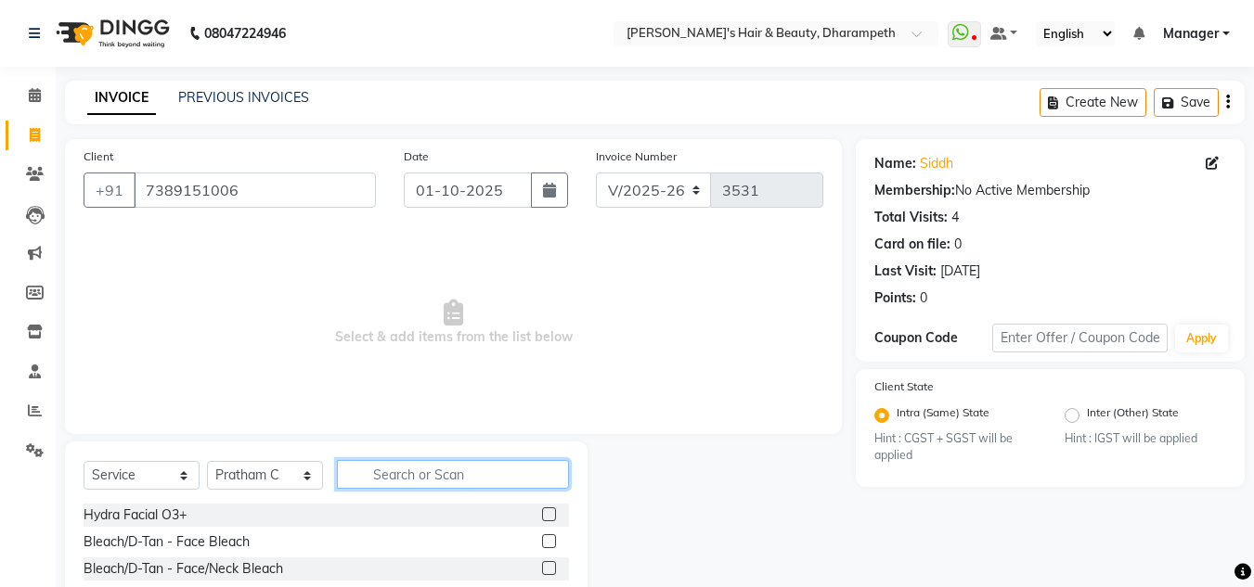
click at [397, 473] on input "text" at bounding box center [453, 474] width 232 height 29
type input "cut"
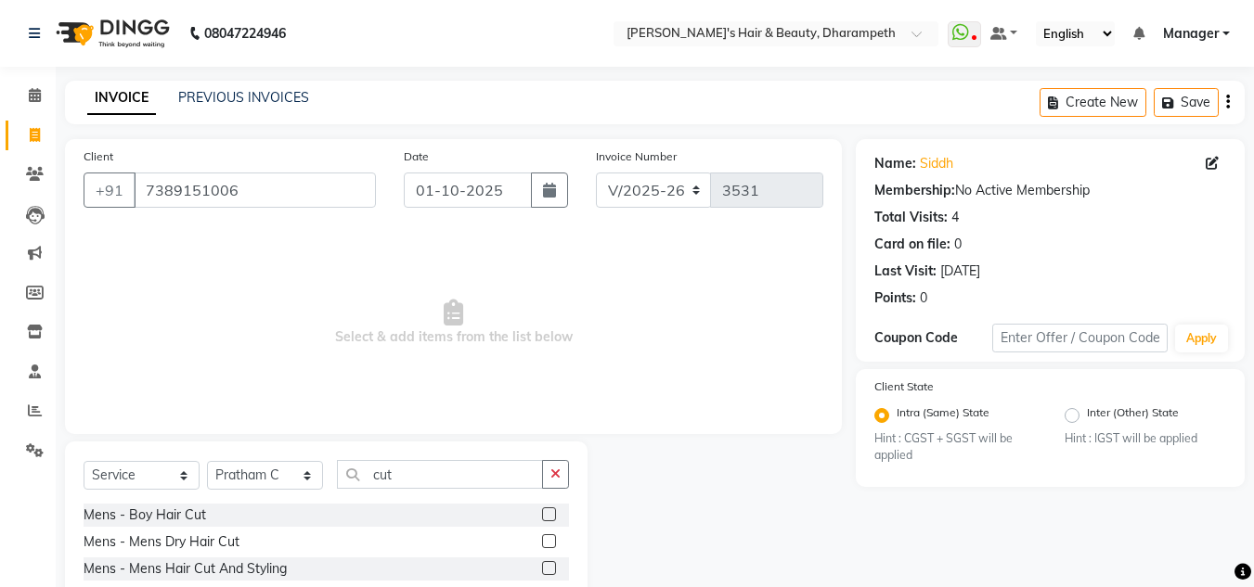
click at [542, 565] on label at bounding box center [549, 569] width 14 height 14
click at [542, 565] on input "checkbox" at bounding box center [548, 569] width 12 height 12
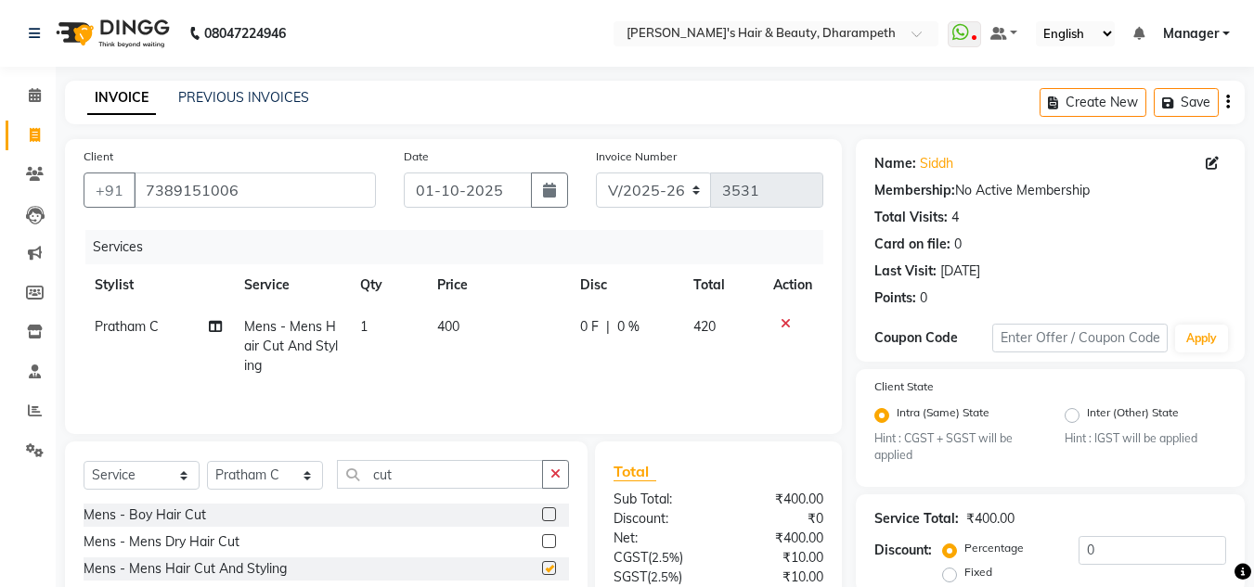
checkbox input "false"
click at [466, 336] on td "400" at bounding box center [497, 346] width 143 height 81
select select "63038"
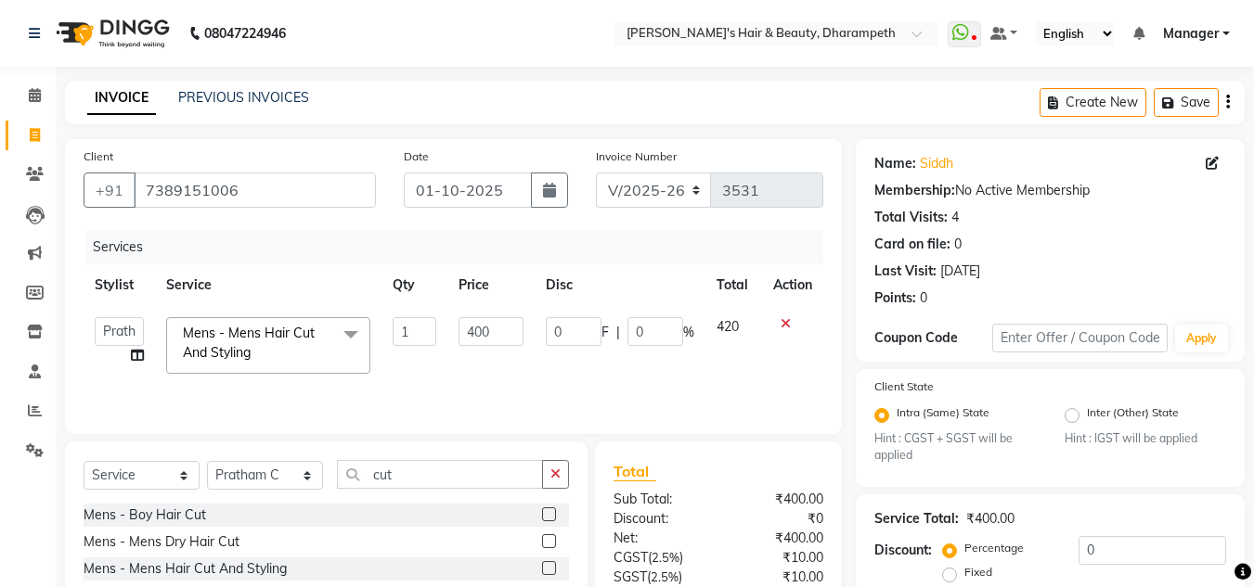
click at [466, 336] on input "400" at bounding box center [490, 331] width 64 height 29
type input "333"
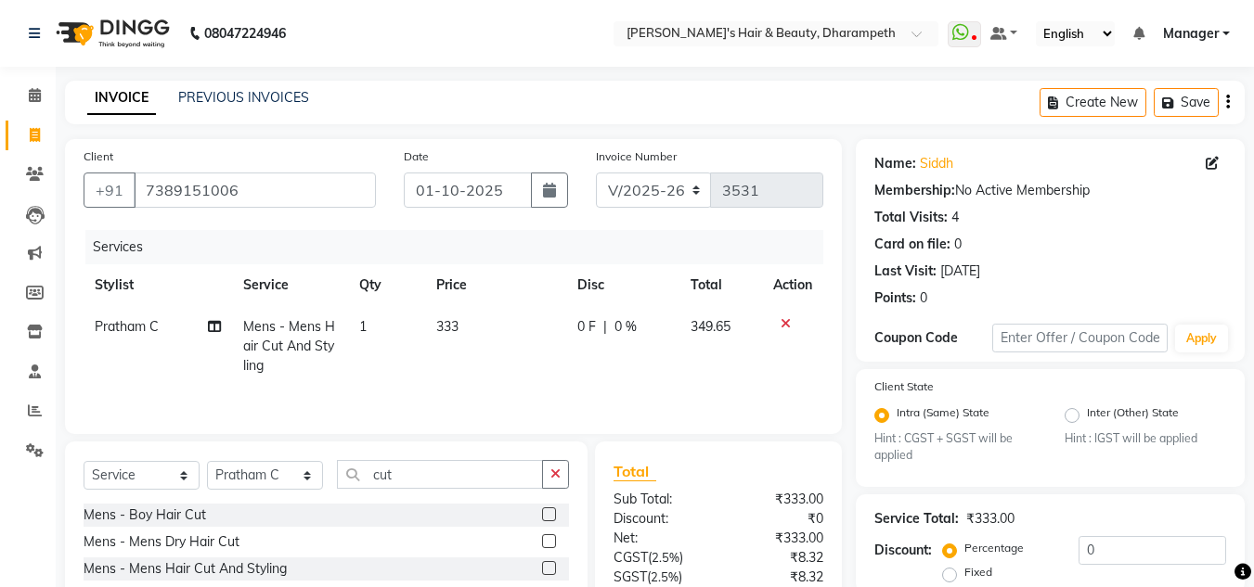
click at [718, 334] on span "349.65" at bounding box center [711, 326] width 40 height 17
select select "63038"
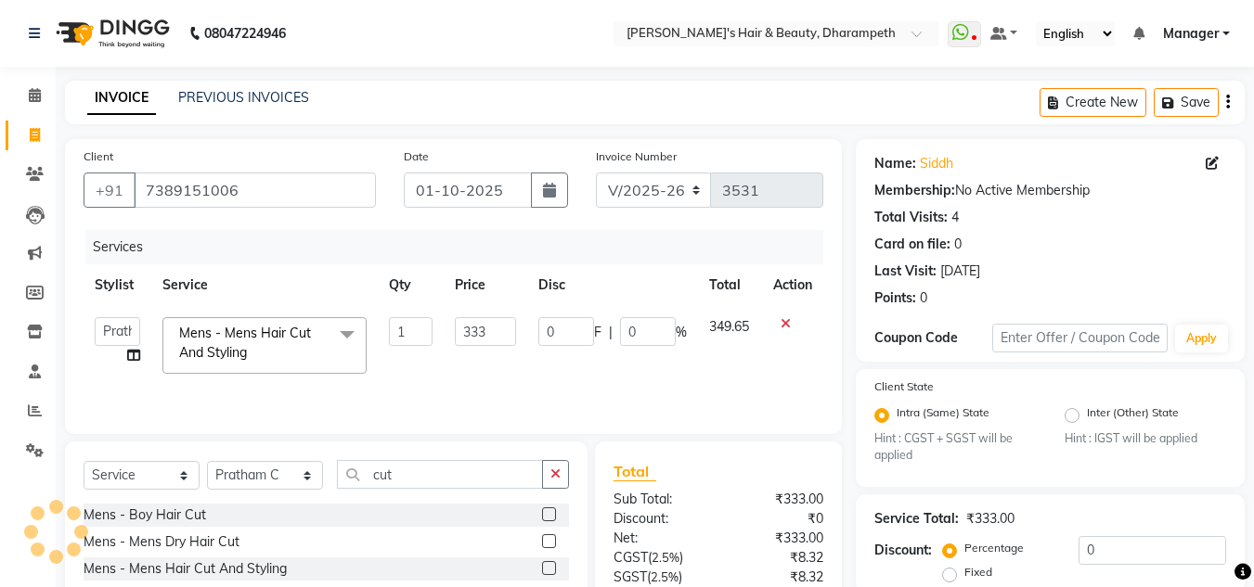
scroll to position [174, 0]
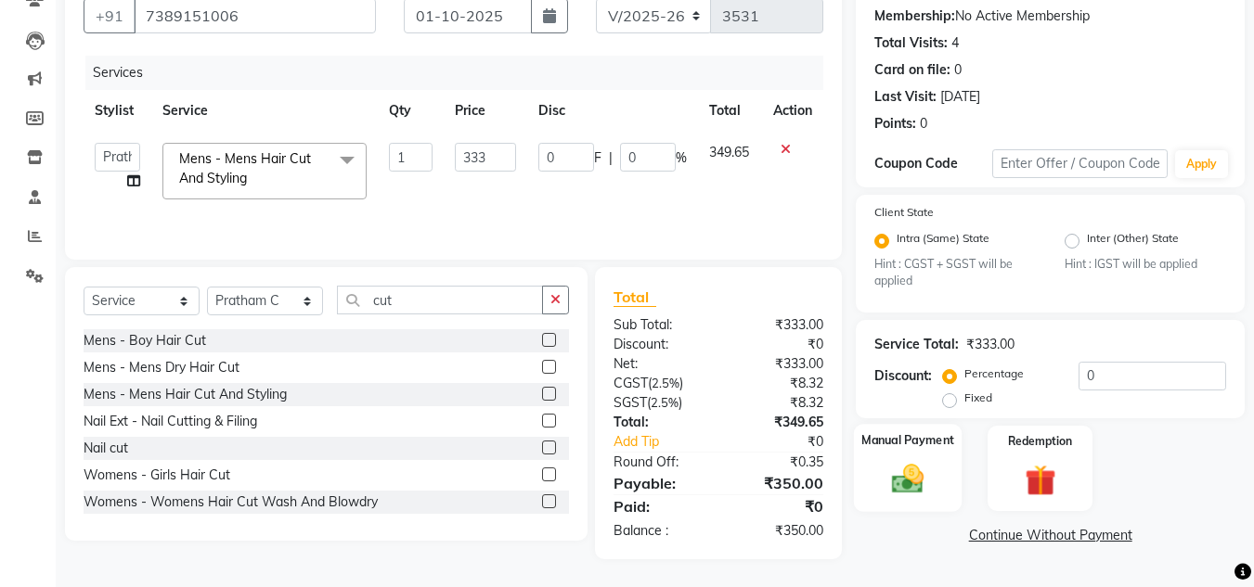
click at [912, 484] on img at bounding box center [908, 479] width 52 height 37
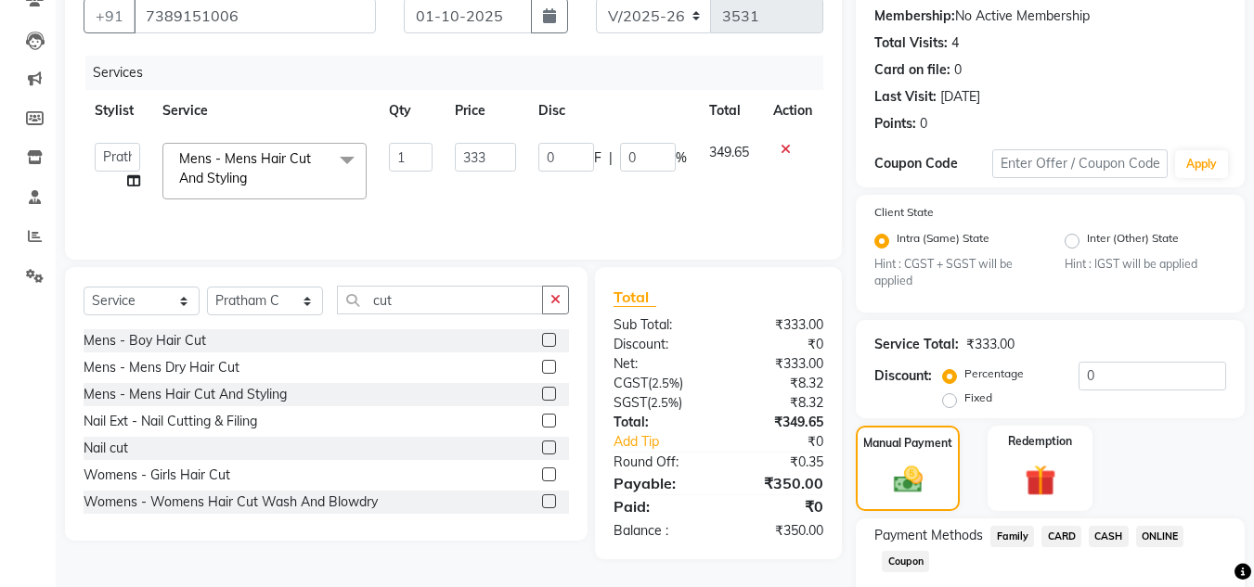
click at [1155, 535] on span "ONLINE" at bounding box center [1160, 536] width 48 height 21
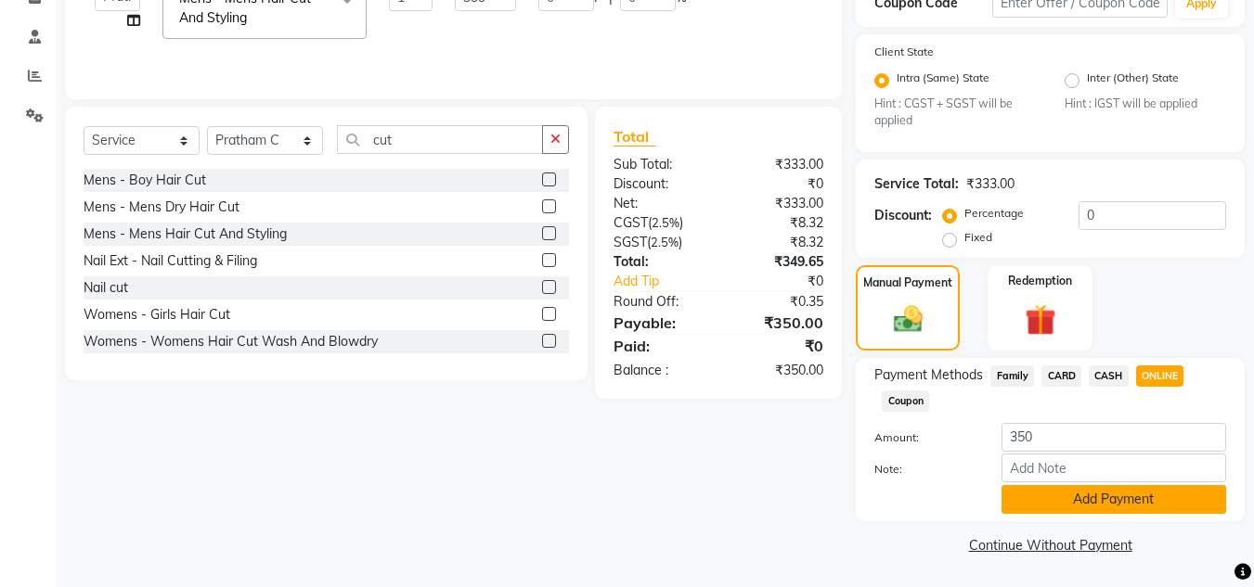
click at [1136, 492] on button "Add Payment" at bounding box center [1113, 499] width 225 height 29
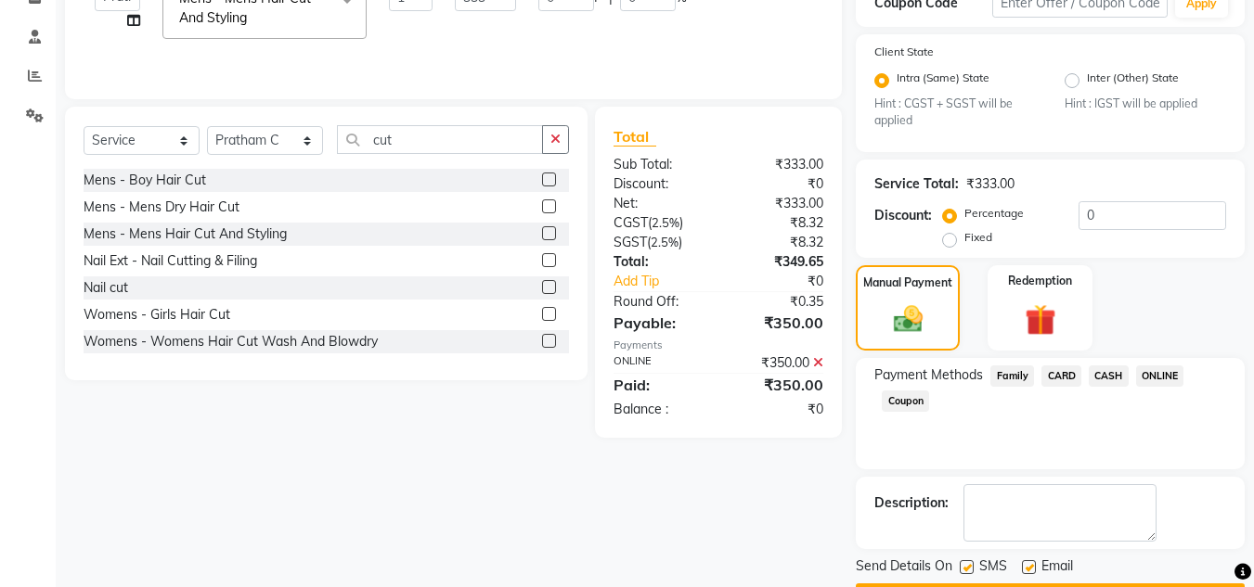
scroll to position [388, 0]
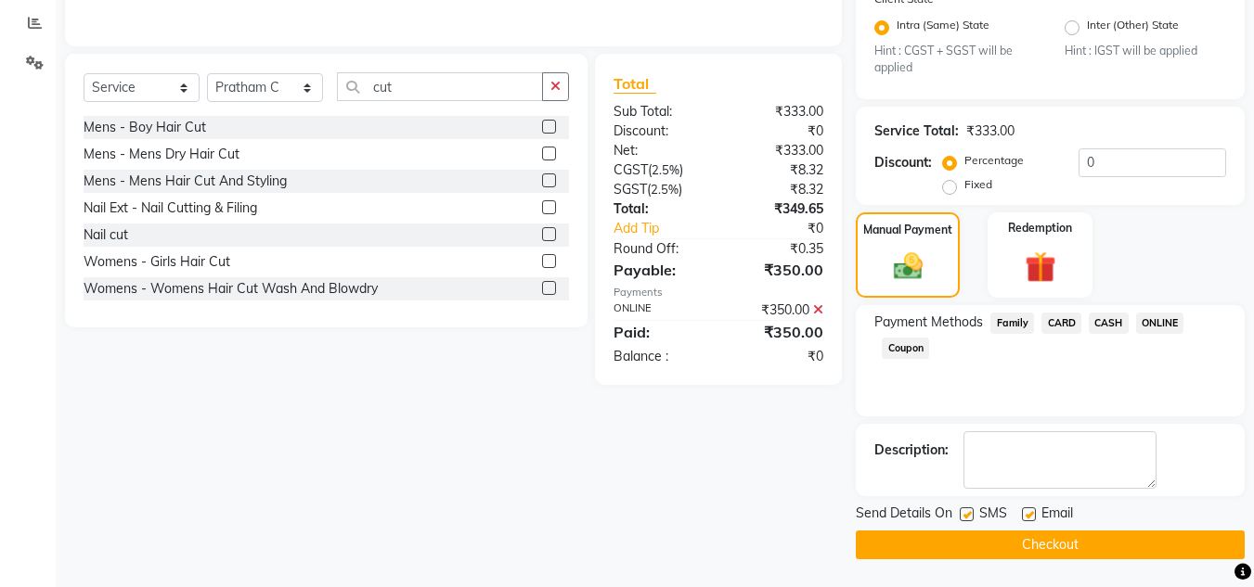
click at [1094, 536] on button "Checkout" at bounding box center [1050, 545] width 389 height 29
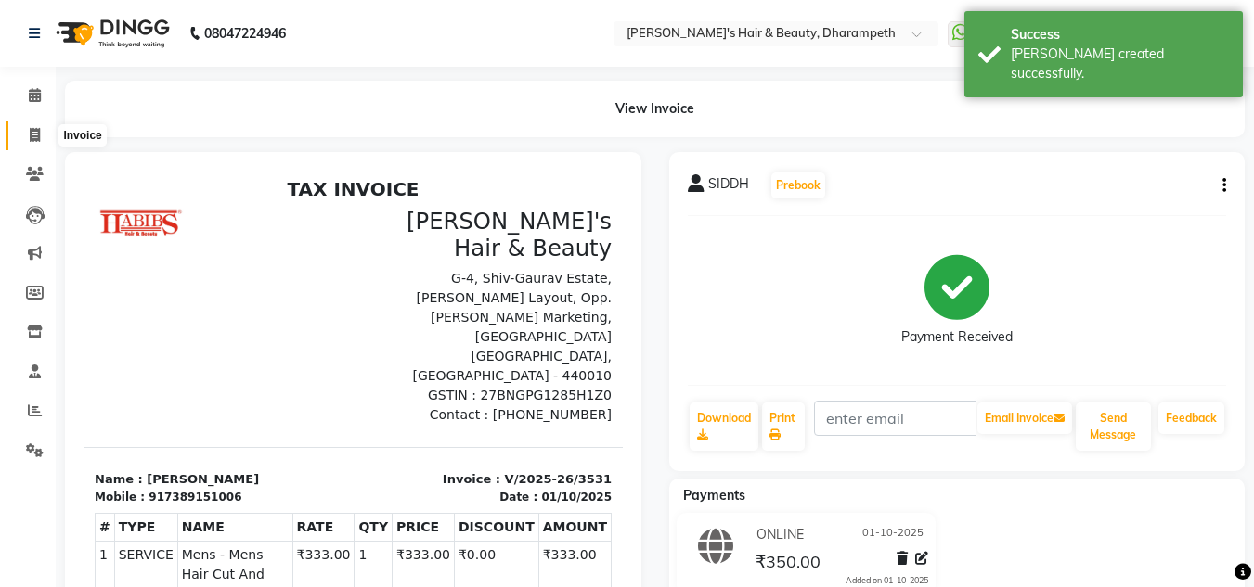
click at [30, 138] on icon at bounding box center [35, 135] width 10 height 14
select select "service"
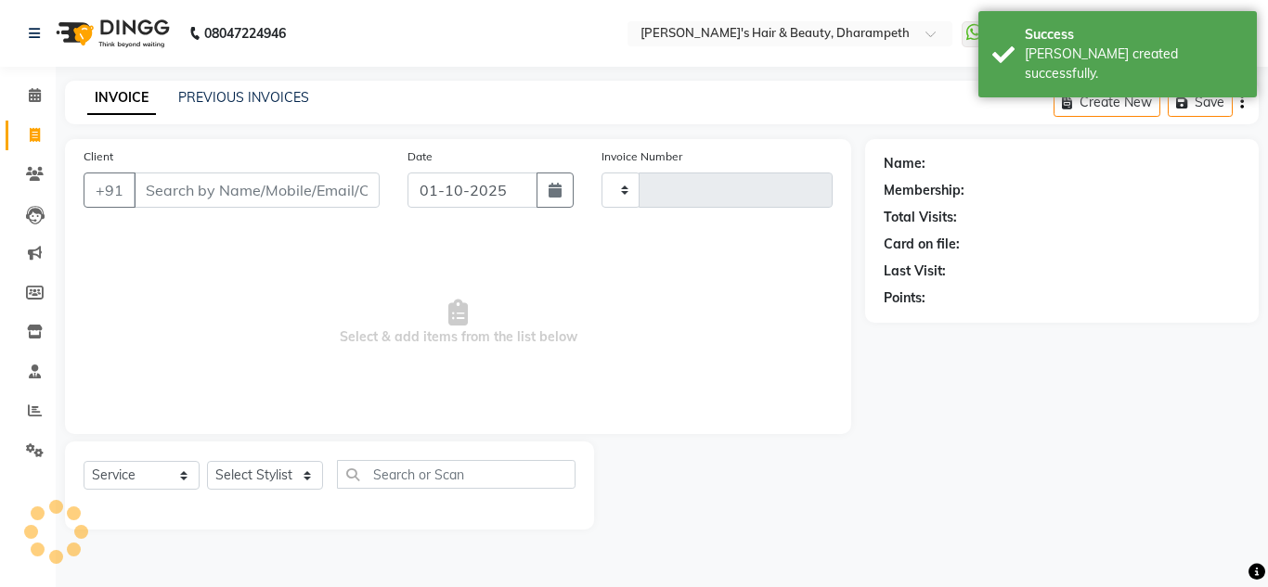
type input "3532"
select select "4860"
click at [179, 187] on input "Client" at bounding box center [257, 190] width 246 height 35
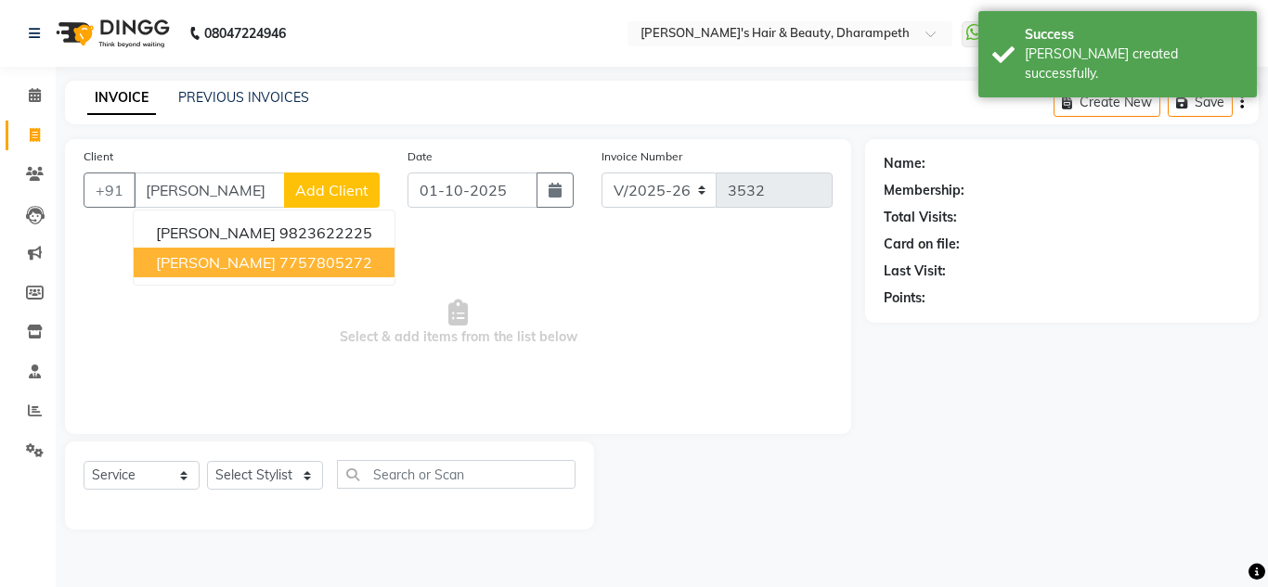
click at [279, 264] on ngb-highlight "7757805272" at bounding box center [325, 262] width 93 height 19
type input "7757805272"
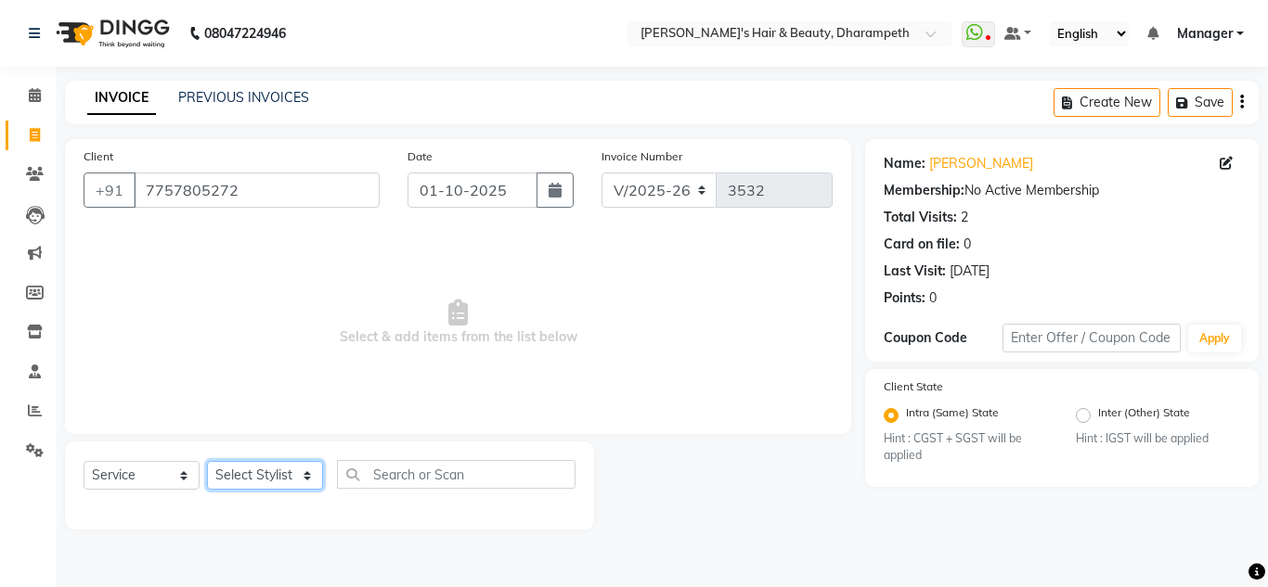
click at [245, 470] on select "Select Stylist Anuj W [PERSON_NAME] [PERSON_NAME] Manager [PERSON_NAME] C [PERS…" at bounding box center [265, 475] width 116 height 29
select select "47812"
click at [207, 461] on select "Select Stylist Anuj W [PERSON_NAME] [PERSON_NAME] Manager [PERSON_NAME] C [PERS…" at bounding box center [265, 475] width 116 height 29
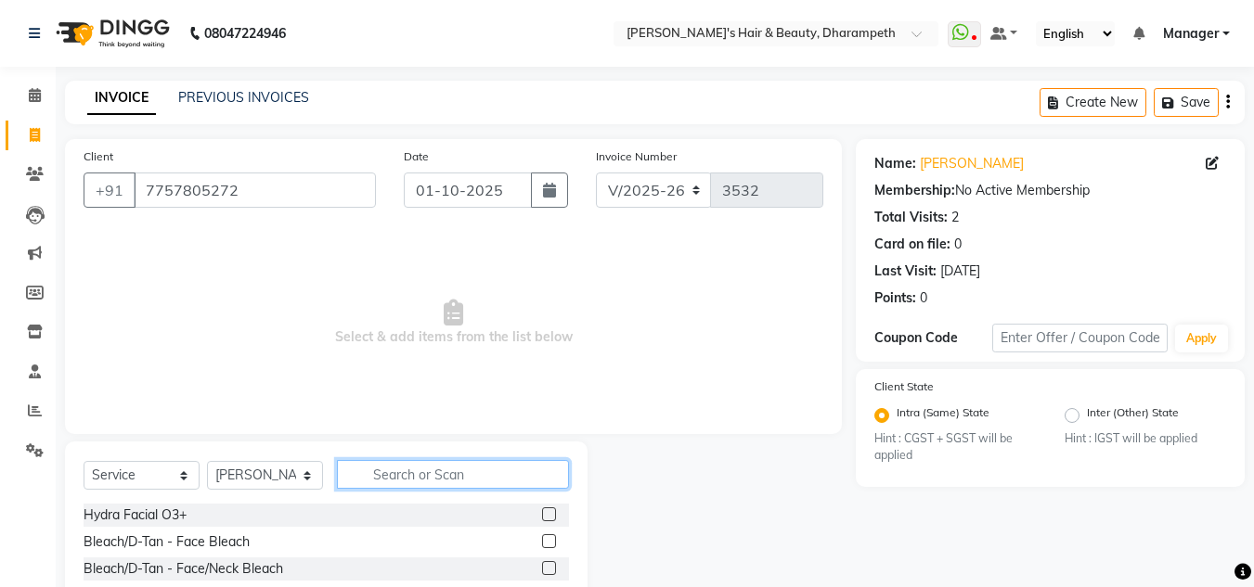
click at [407, 478] on input "text" at bounding box center [453, 474] width 232 height 29
type input "wash"
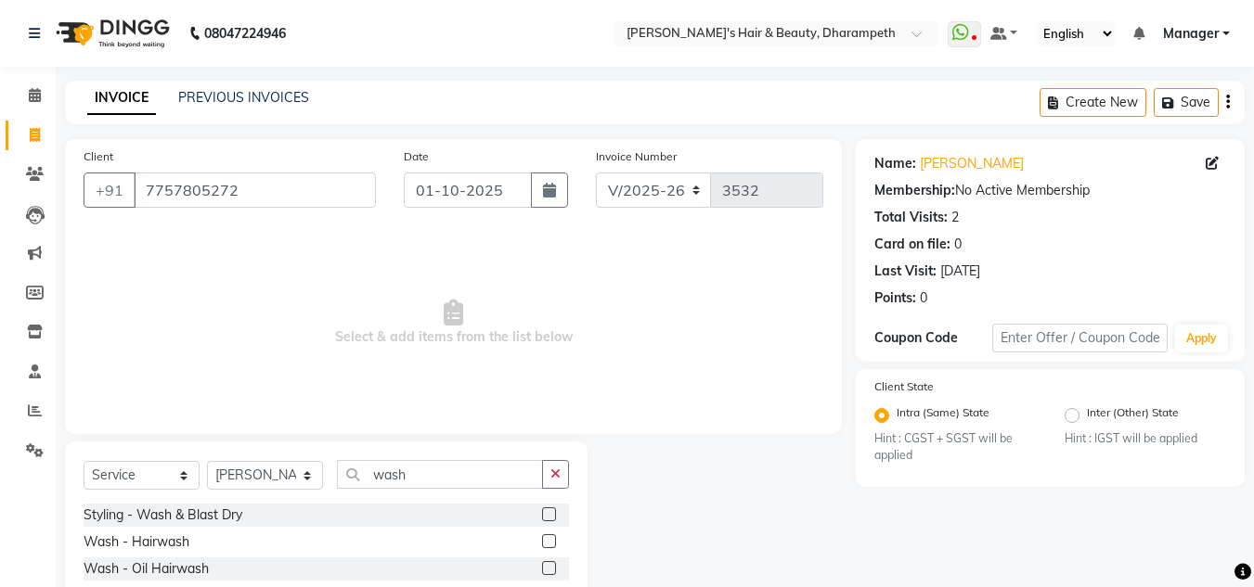
click at [549, 518] on label at bounding box center [549, 515] width 14 height 14
click at [549, 518] on input "checkbox" at bounding box center [548, 516] width 12 height 12
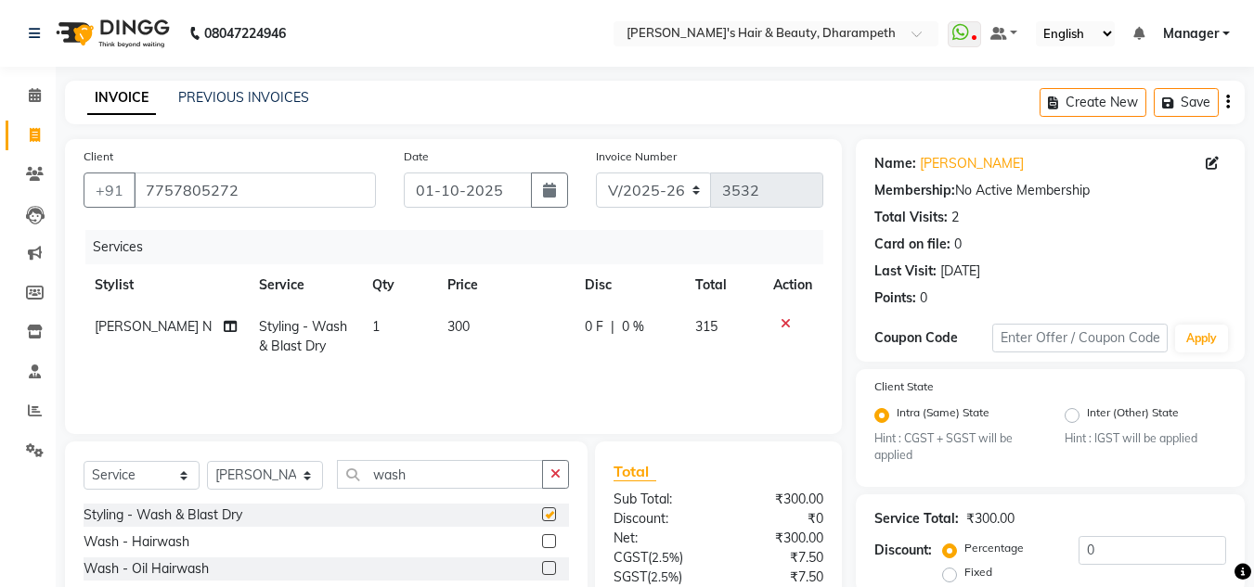
checkbox input "false"
click at [457, 329] on span "300" at bounding box center [458, 326] width 22 height 17
select select "47812"
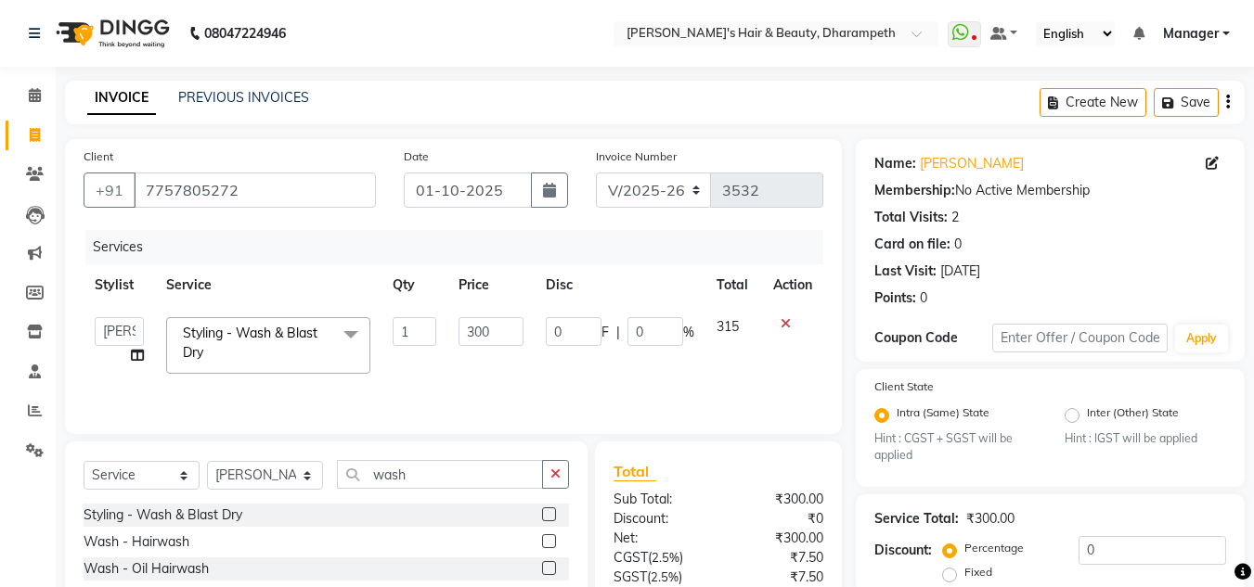
click at [457, 329] on td "300" at bounding box center [490, 345] width 86 height 79
drag, startPoint x: 501, startPoint y: 331, endPoint x: 407, endPoint y: 324, distance: 95.0
click at [407, 324] on tr "Anuj W [PERSON_NAME] [PERSON_NAME] Manager [PERSON_NAME] C [PERSON_NAME] S [PER…" at bounding box center [454, 345] width 740 height 79
type input "570"
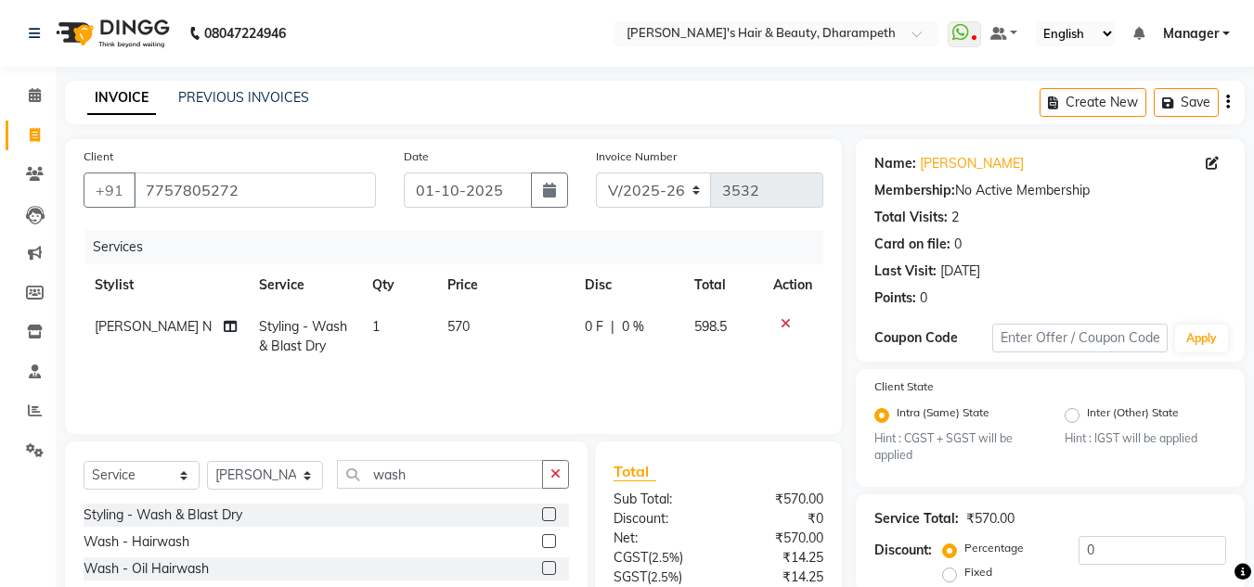
click at [715, 336] on td "598.5" at bounding box center [722, 336] width 79 height 61
select select "47812"
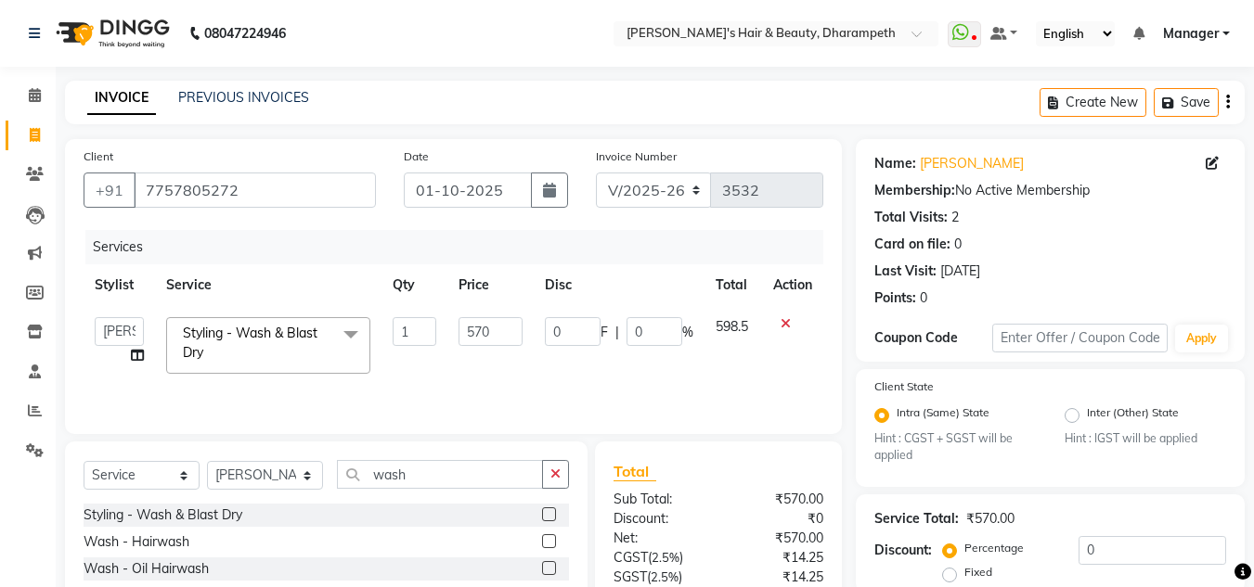
scroll to position [174, 0]
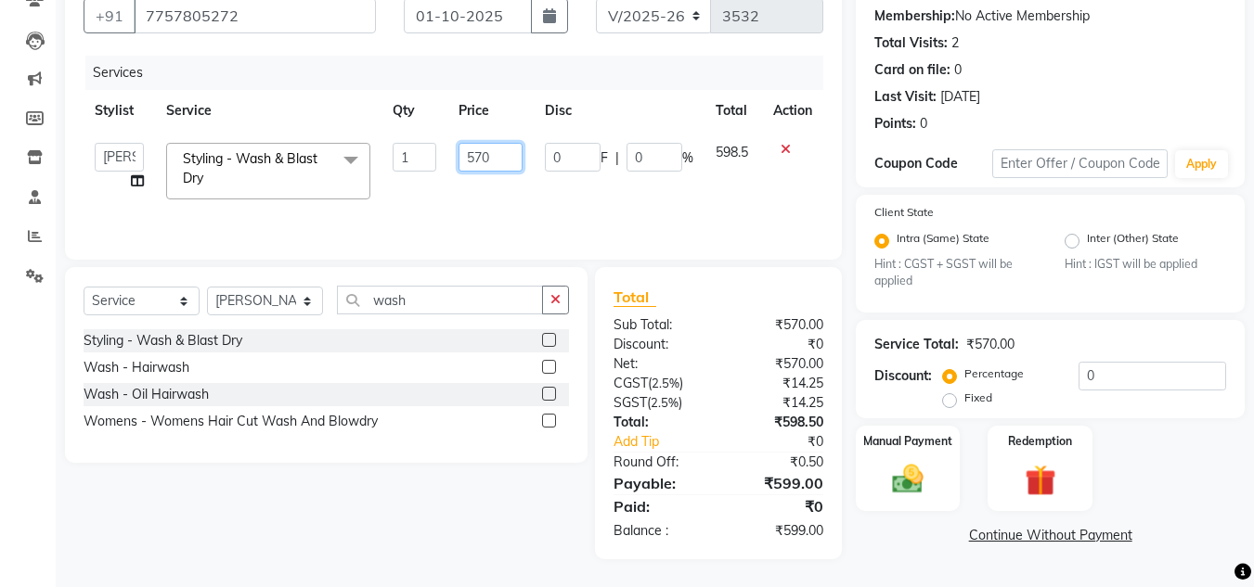
click at [493, 161] on input "570" at bounding box center [490, 157] width 64 height 29
type input "571"
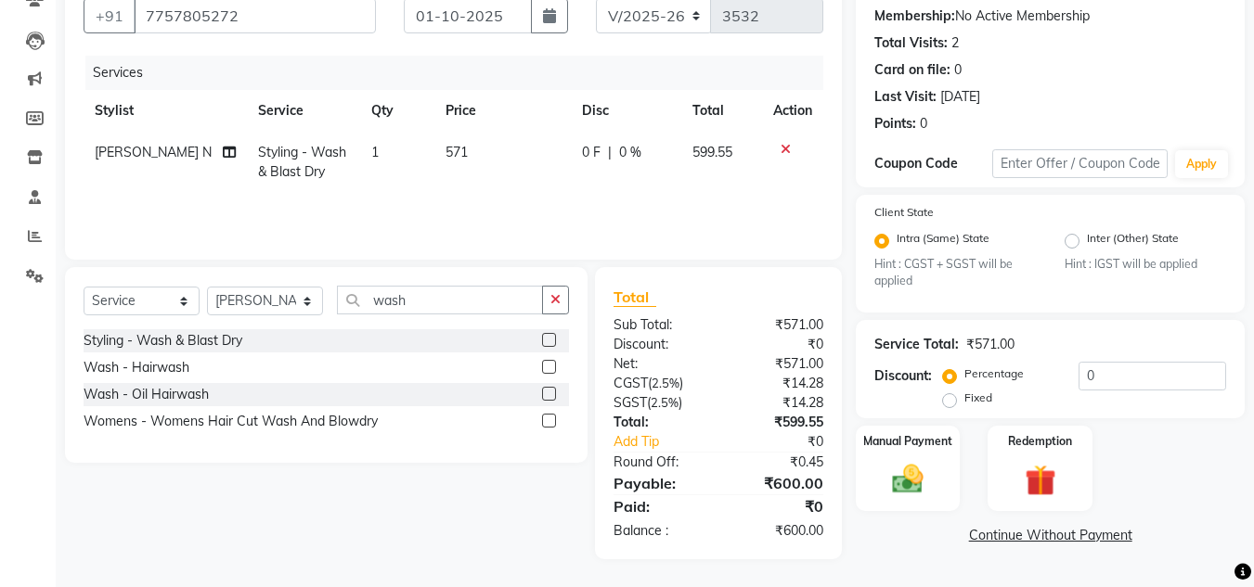
click at [739, 158] on td "599.55" at bounding box center [722, 162] width 82 height 61
select select "47812"
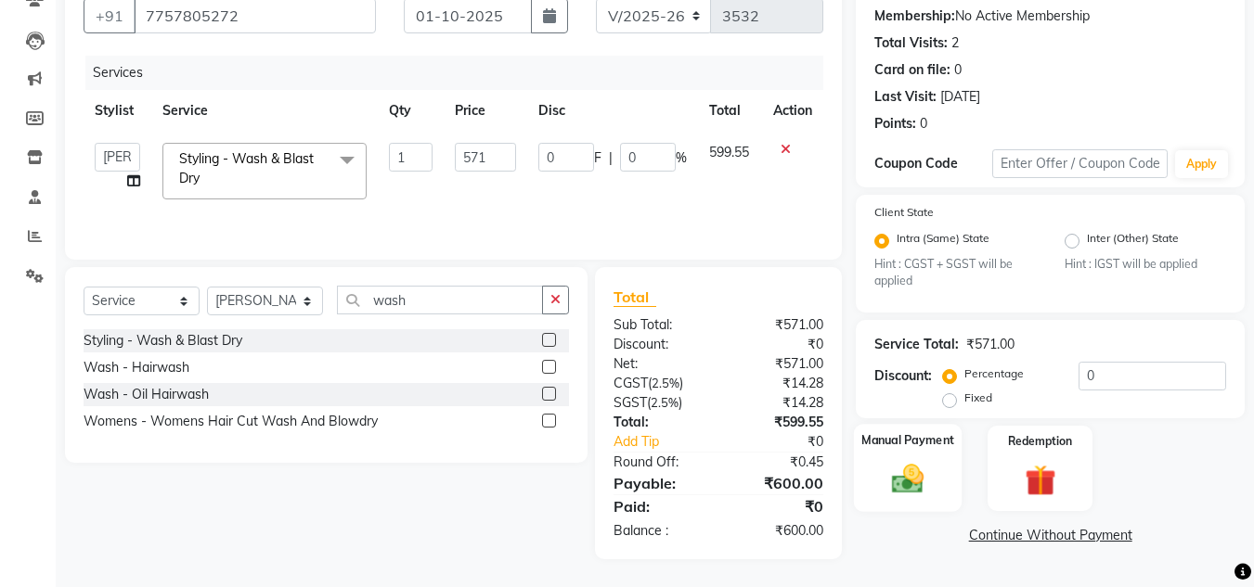
click at [905, 465] on img at bounding box center [908, 479] width 52 height 37
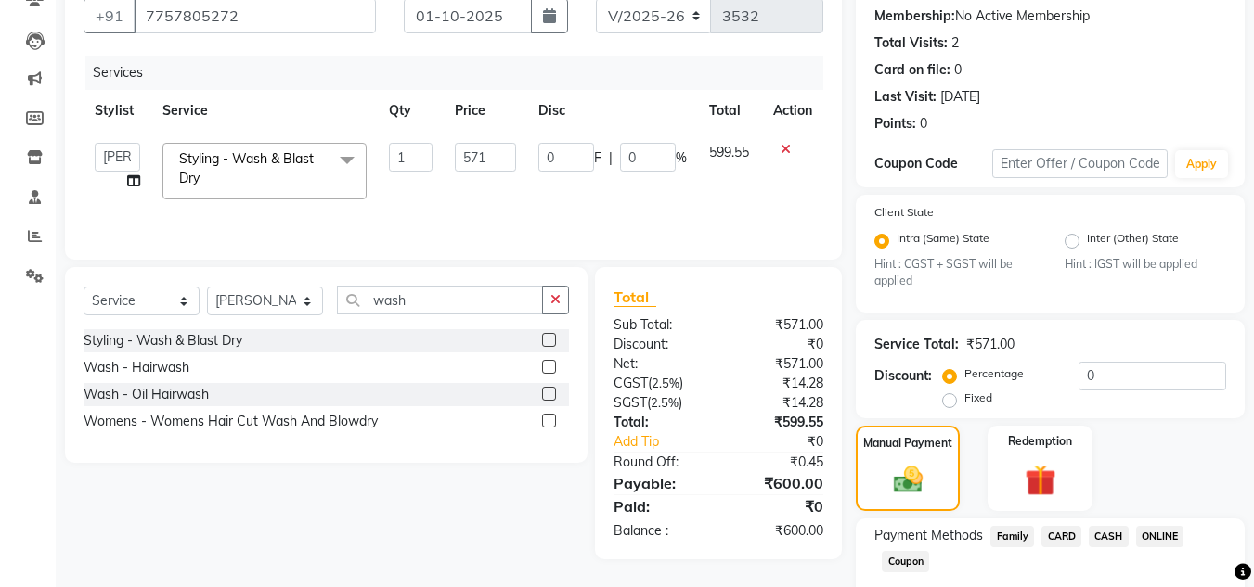
click at [1106, 536] on span "CASH" at bounding box center [1109, 536] width 40 height 21
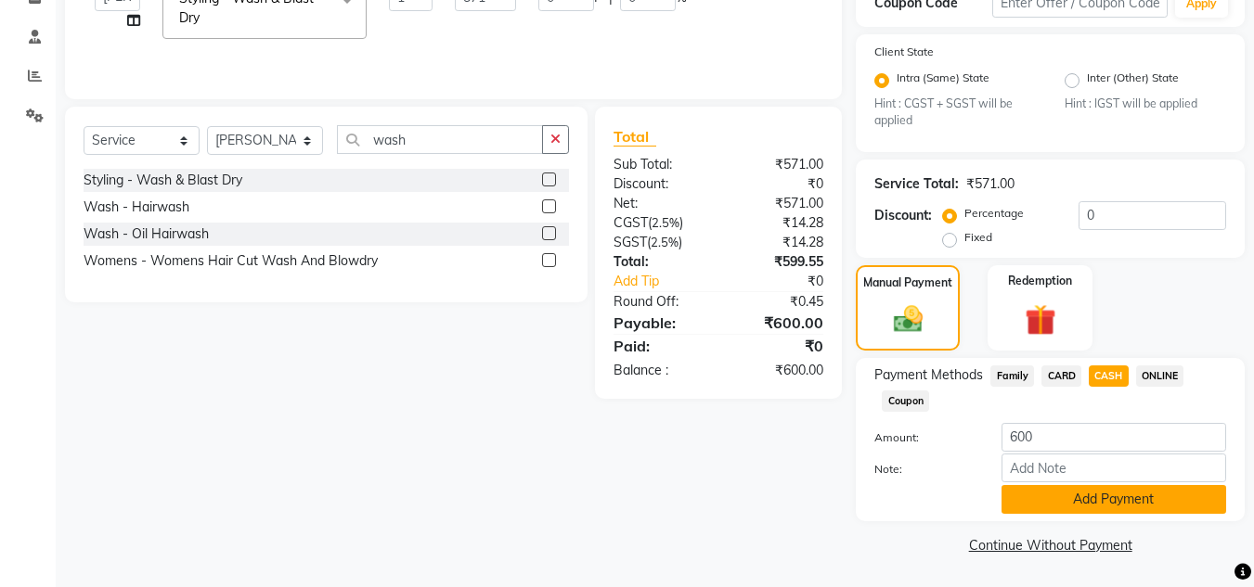
click at [1148, 493] on button "Add Payment" at bounding box center [1113, 499] width 225 height 29
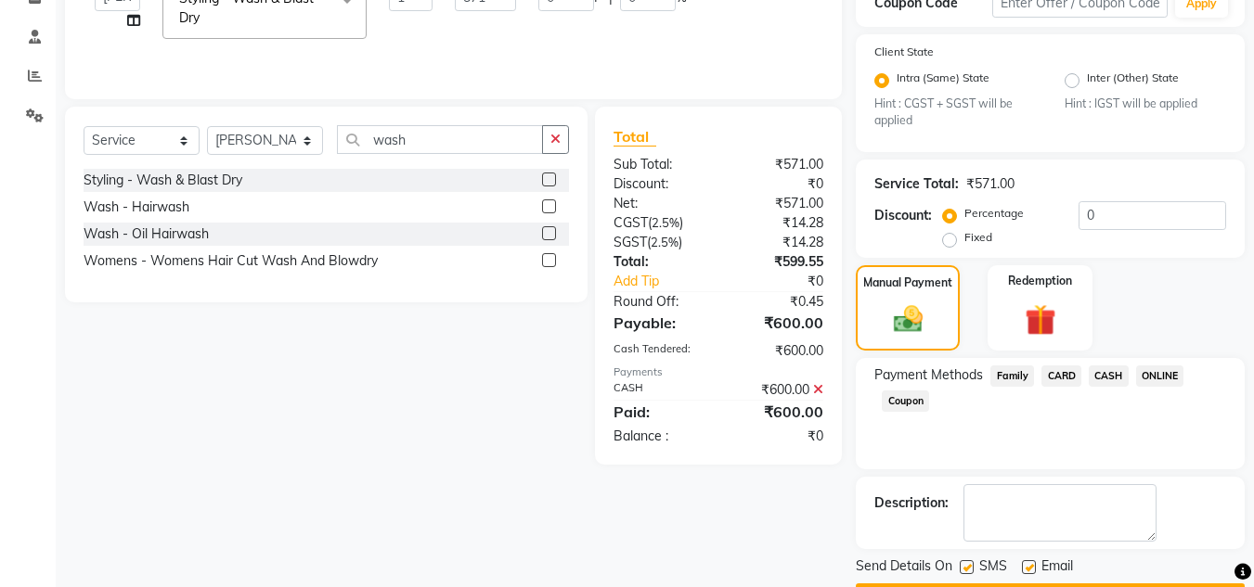
scroll to position [388, 0]
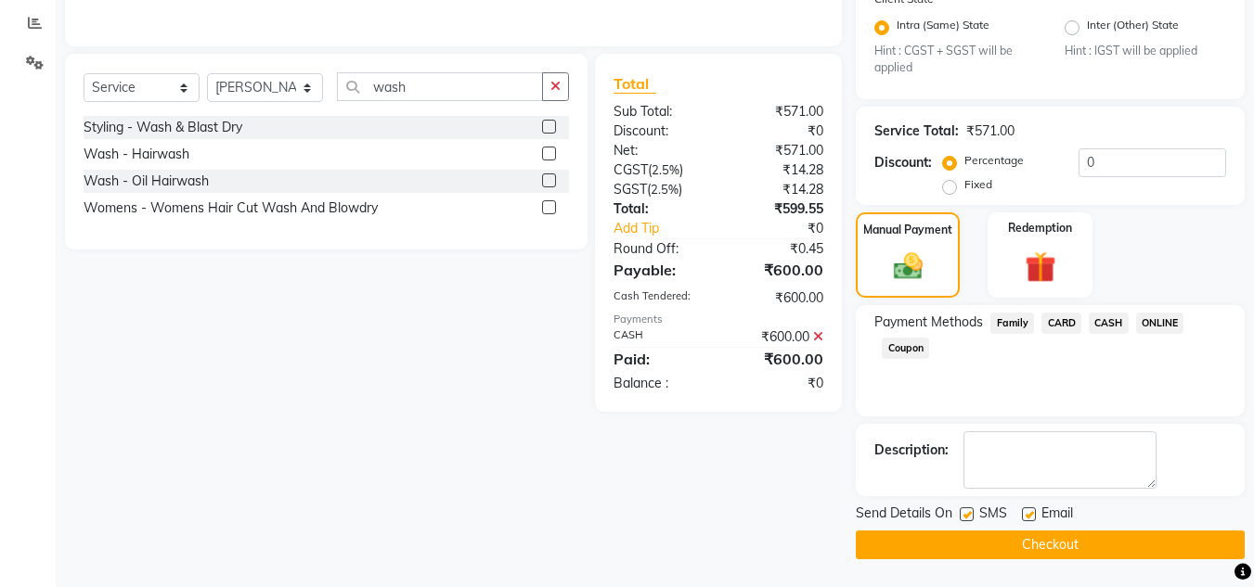
click at [1070, 560] on main "INVOICE PREVIOUS INVOICES Create New Save Client [PHONE_NUMBER] Date [DATE] Inv…" at bounding box center [655, 140] width 1198 height 895
click at [1066, 553] on button "Checkout" at bounding box center [1050, 545] width 389 height 29
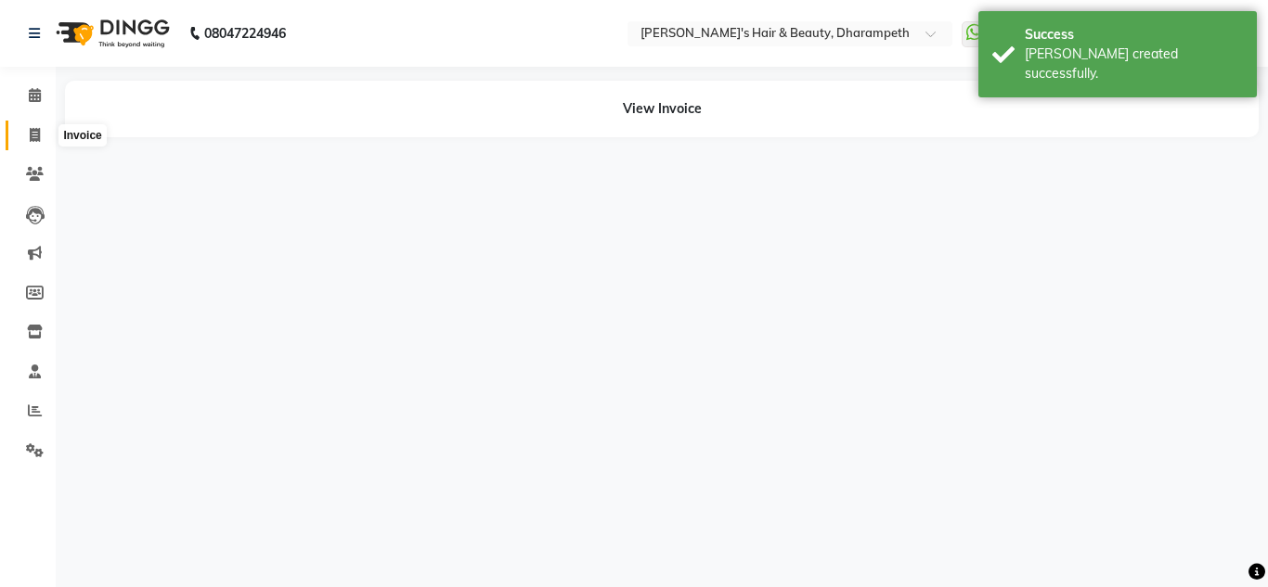
click at [32, 133] on icon at bounding box center [35, 135] width 10 height 14
select select "service"
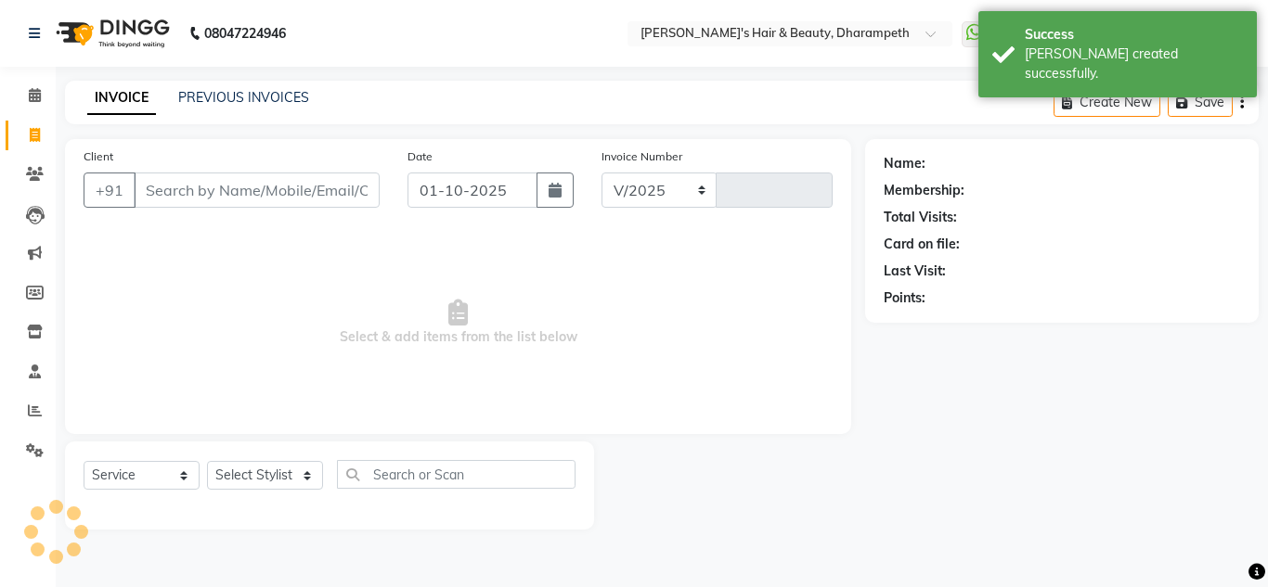
select select "4860"
type input "3533"
click at [221, 186] on input "Client" at bounding box center [257, 190] width 246 height 35
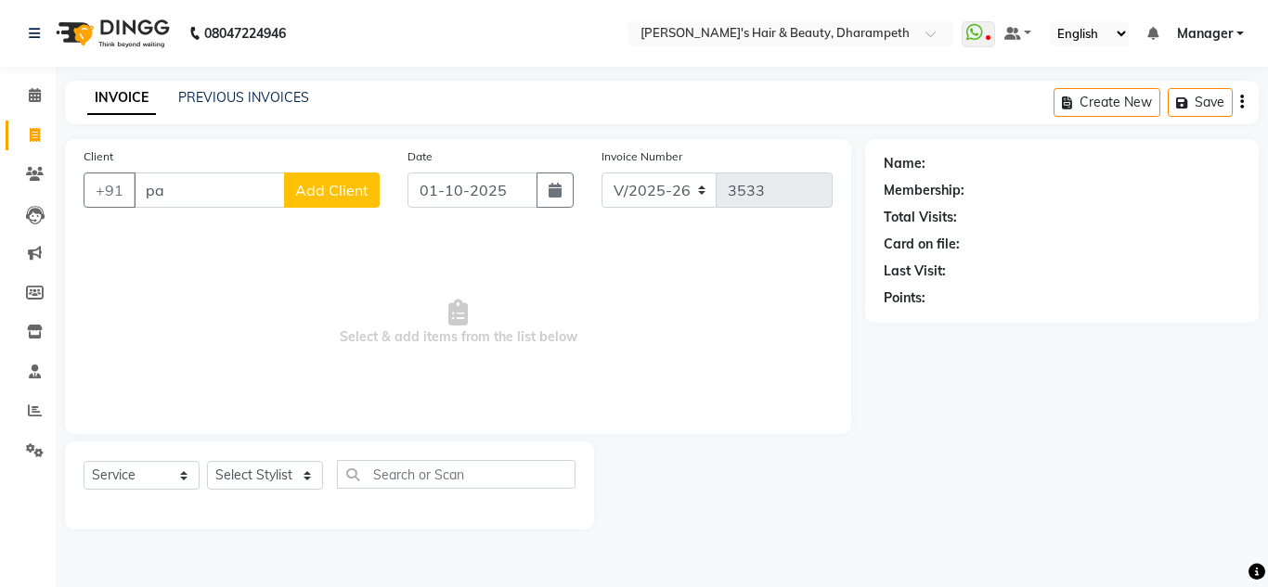
type input "p"
type input "7888068822"
click at [290, 195] on button "Add Client" at bounding box center [332, 190] width 96 height 35
select select "22"
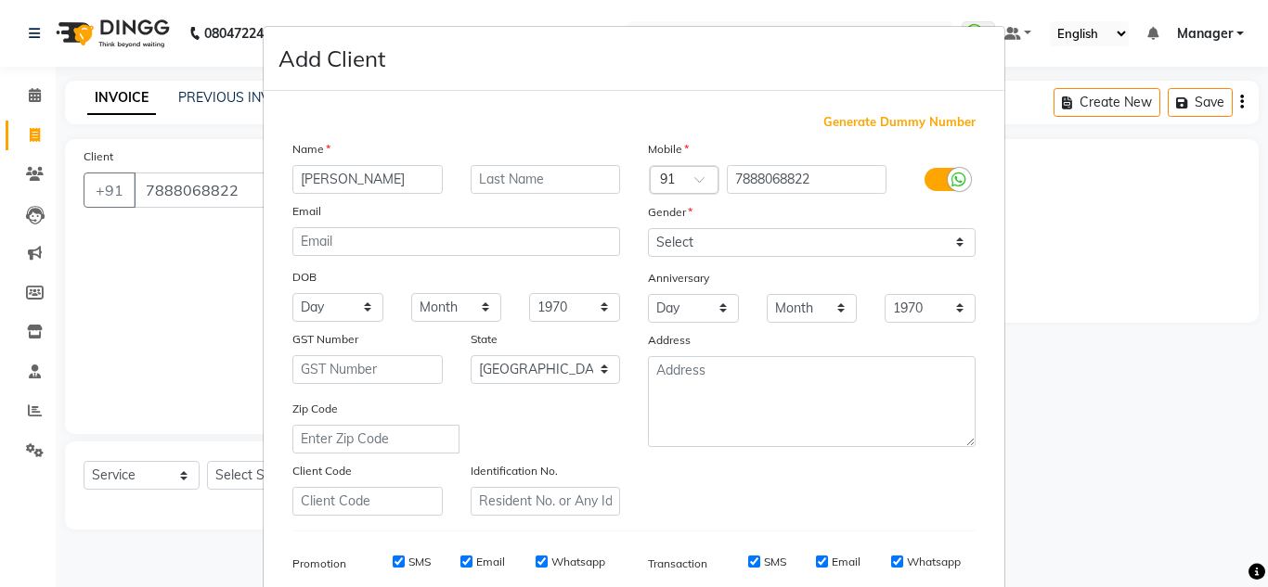
type input "[PERSON_NAME]"
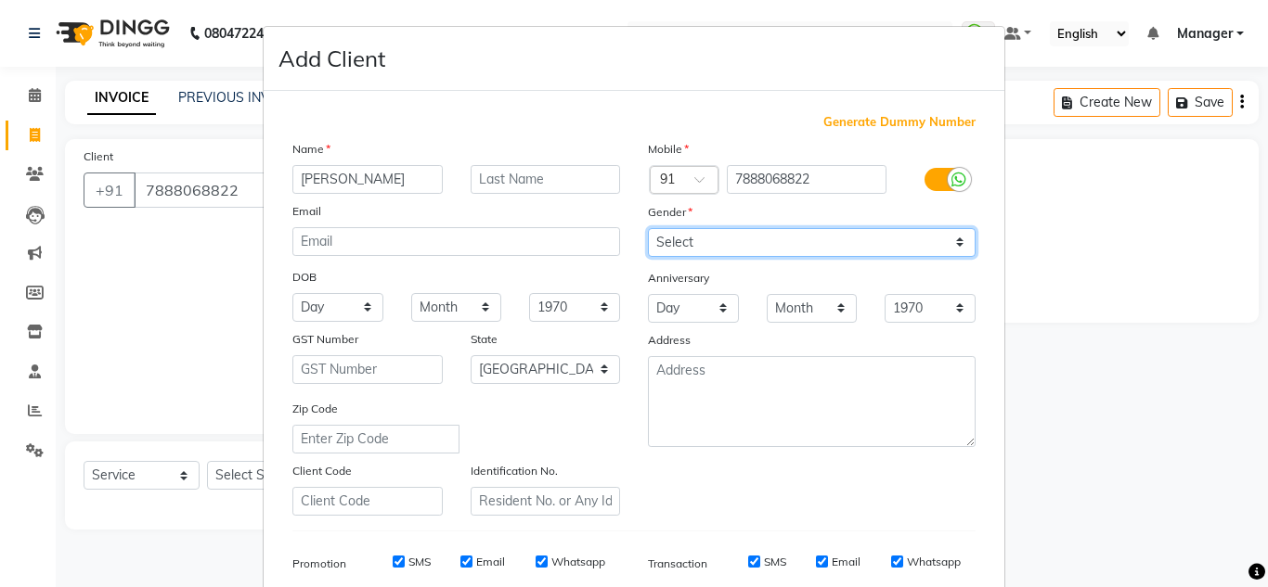
click at [681, 245] on select "Select [DEMOGRAPHIC_DATA] [DEMOGRAPHIC_DATA] Other Prefer Not To Say" at bounding box center [812, 242] width 328 height 29
select select "[DEMOGRAPHIC_DATA]"
click at [648, 228] on select "Select [DEMOGRAPHIC_DATA] [DEMOGRAPHIC_DATA] Other Prefer Not To Say" at bounding box center [812, 242] width 328 height 29
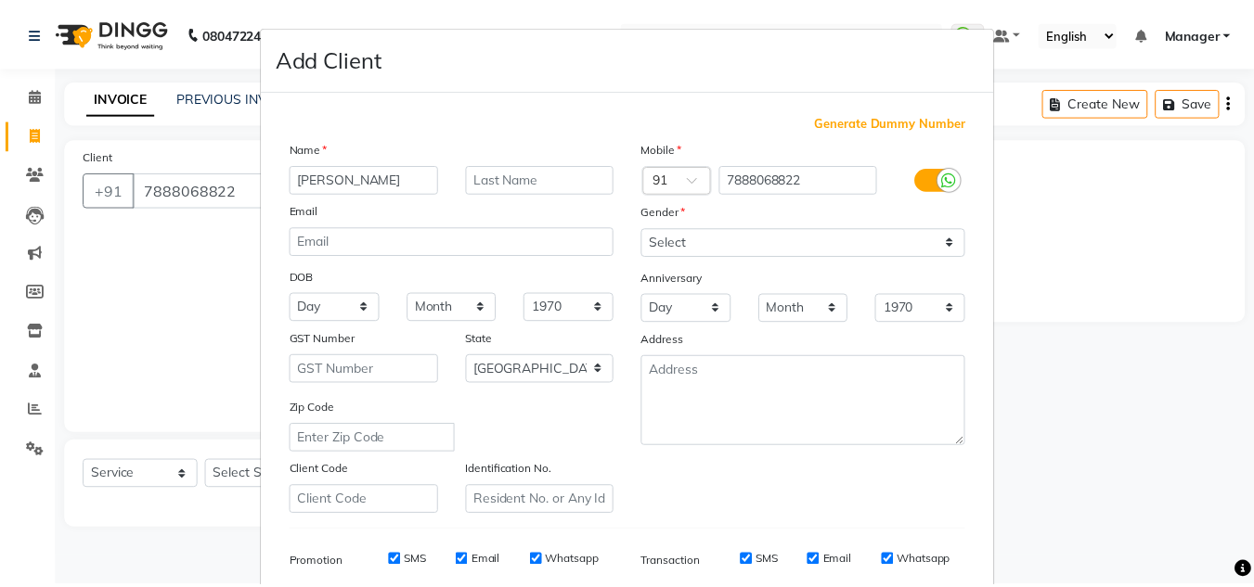
scroll to position [269, 0]
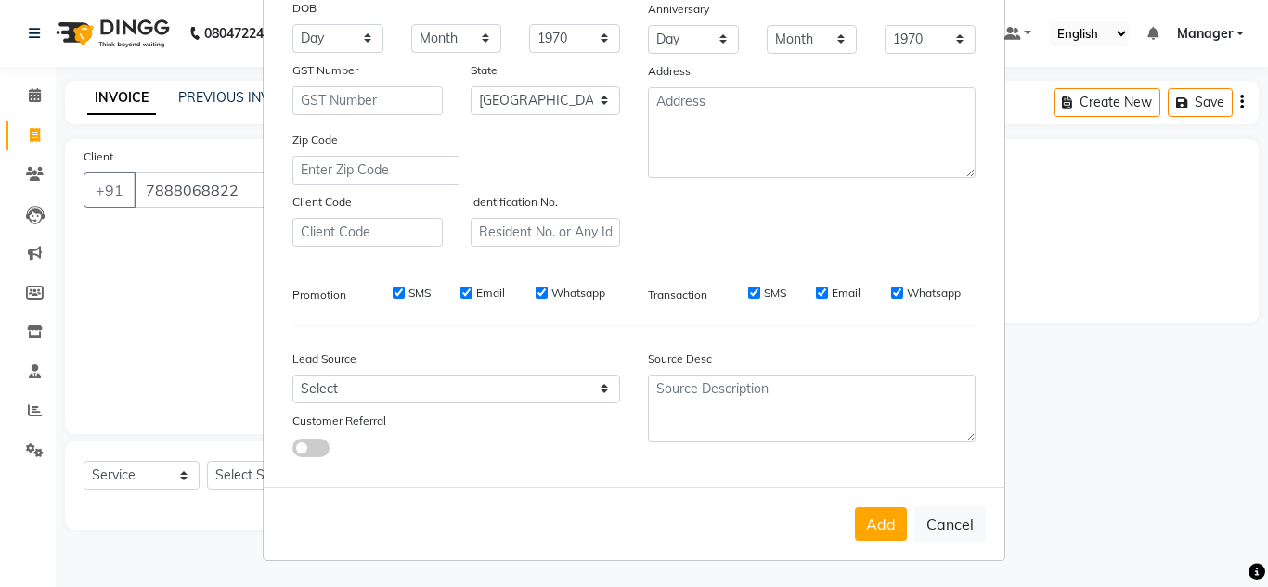
click at [871, 542] on div "Add Cancel" at bounding box center [634, 523] width 741 height 73
click at [869, 523] on button "Add" at bounding box center [881, 524] width 52 height 33
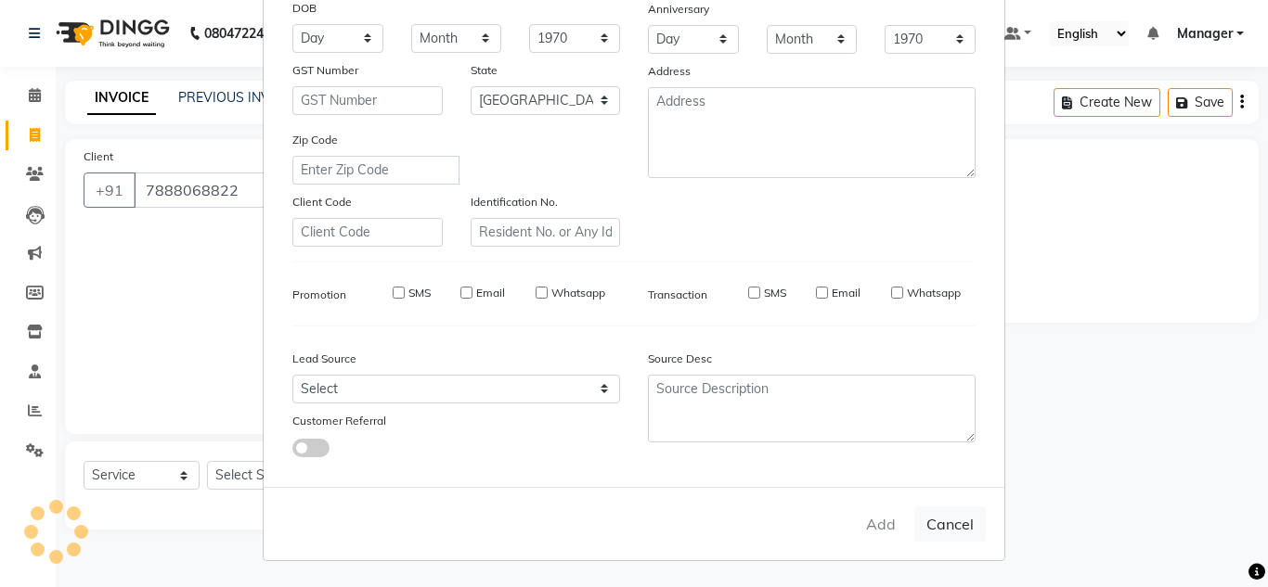
select select
select select "null"
select select
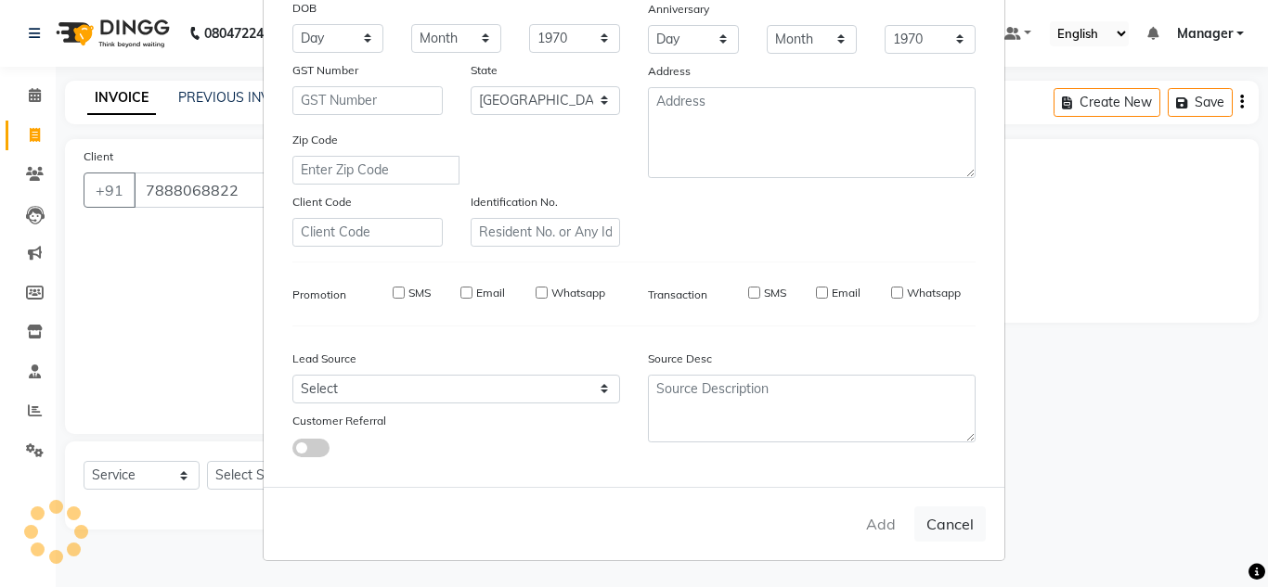
select select
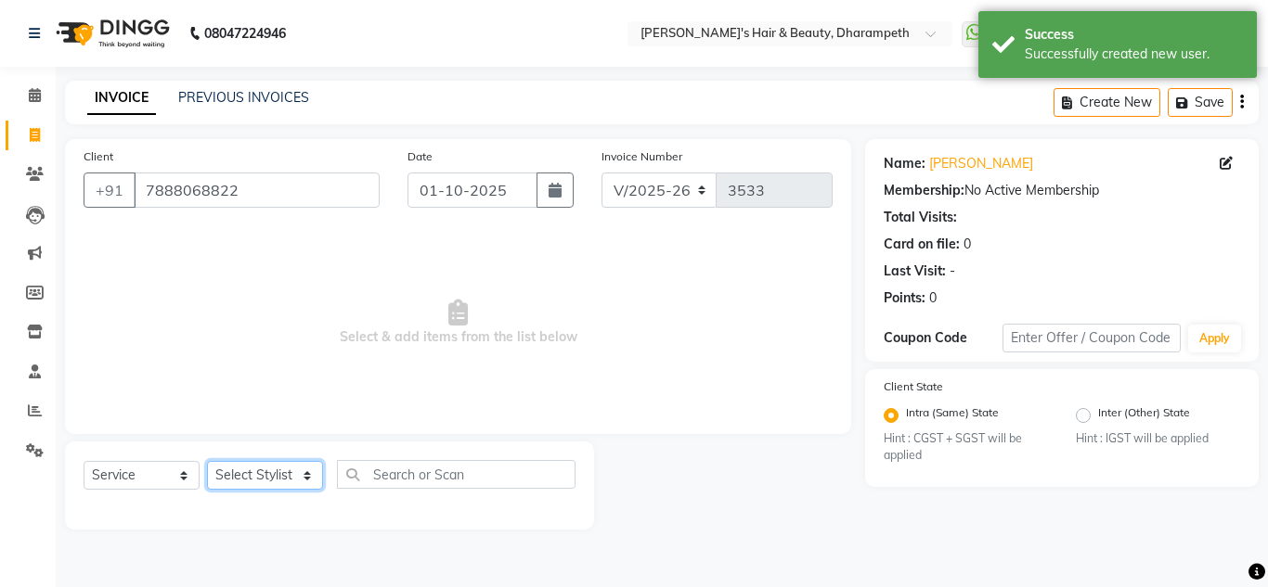
click at [230, 471] on select "Select Stylist Anuj W [PERSON_NAME] [PERSON_NAME] Manager [PERSON_NAME] C [PERS…" at bounding box center [265, 475] width 116 height 29
click at [207, 461] on select "Select Stylist Anuj W [PERSON_NAME] [PERSON_NAME] Manager [PERSON_NAME] C [PERS…" at bounding box center [265, 475] width 116 height 29
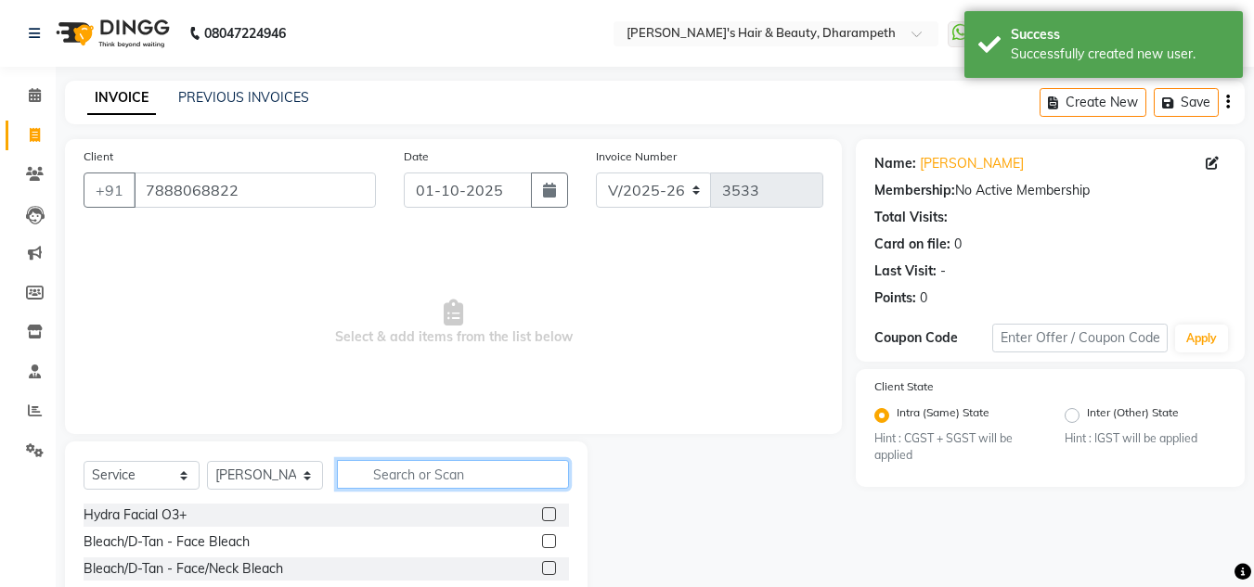
click at [406, 467] on input "text" at bounding box center [453, 474] width 232 height 29
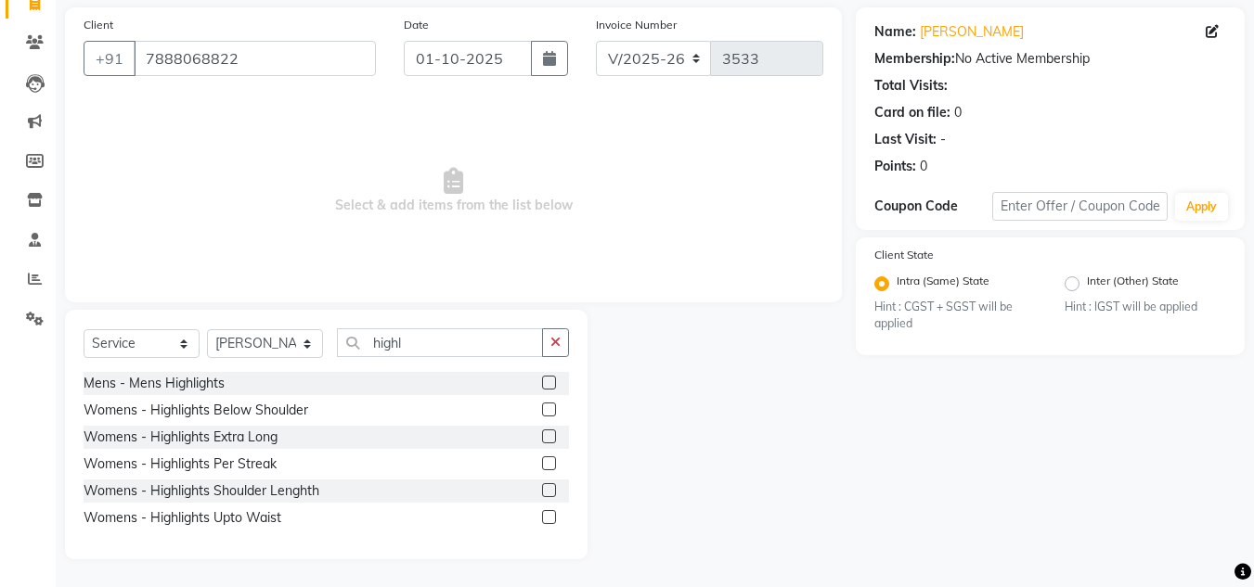
click at [550, 490] on label at bounding box center [549, 491] width 14 height 14
click at [550, 490] on input "checkbox" at bounding box center [548, 491] width 12 height 12
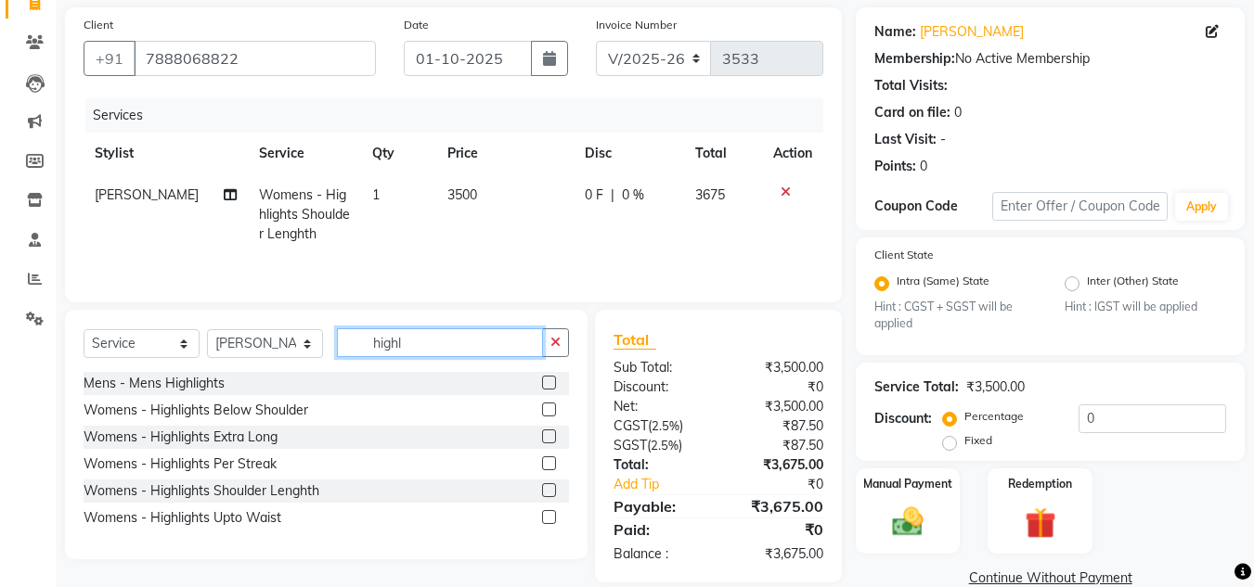
click at [389, 349] on input "highl" at bounding box center [440, 343] width 206 height 29
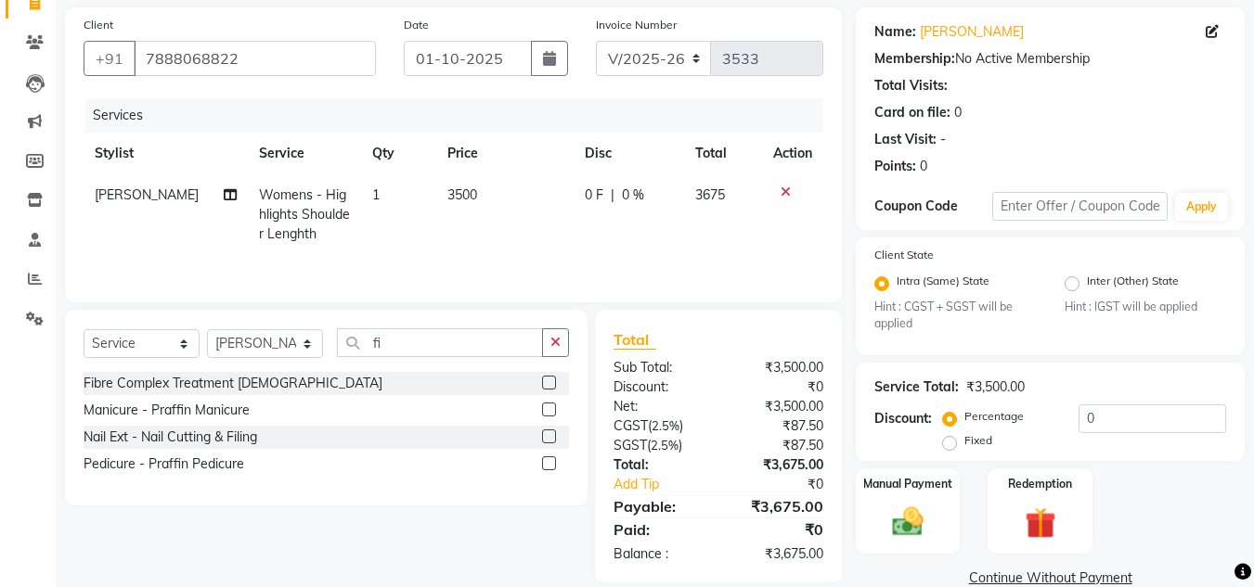
click at [548, 382] on label at bounding box center [549, 383] width 14 height 14
click at [548, 382] on input "checkbox" at bounding box center [548, 384] width 12 height 12
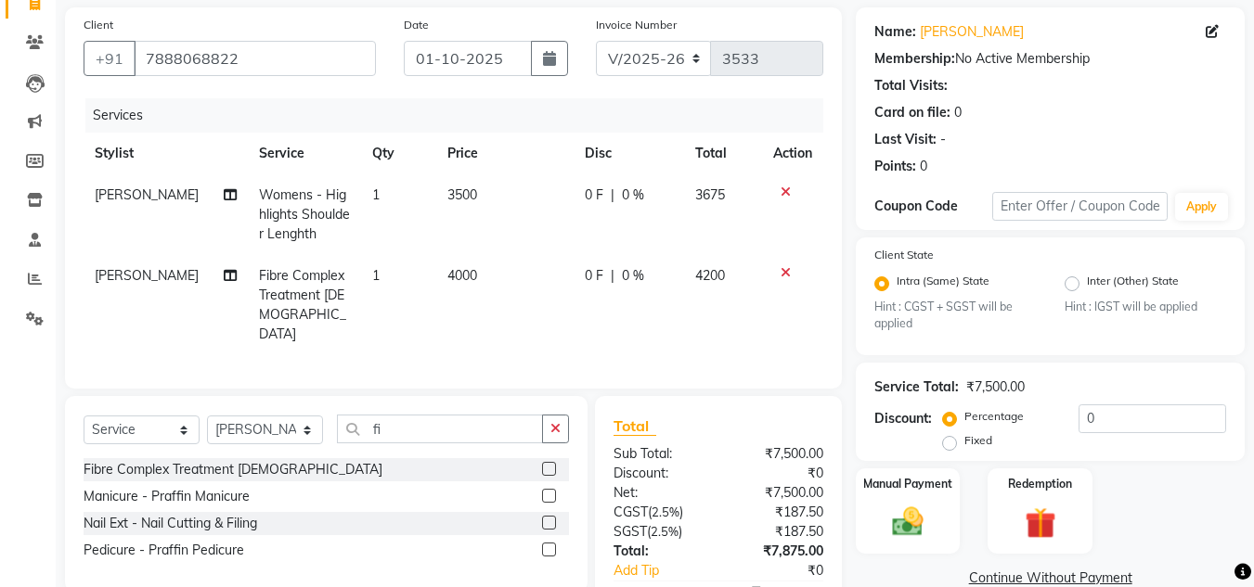
click at [464, 278] on span "4000" at bounding box center [462, 275] width 30 height 17
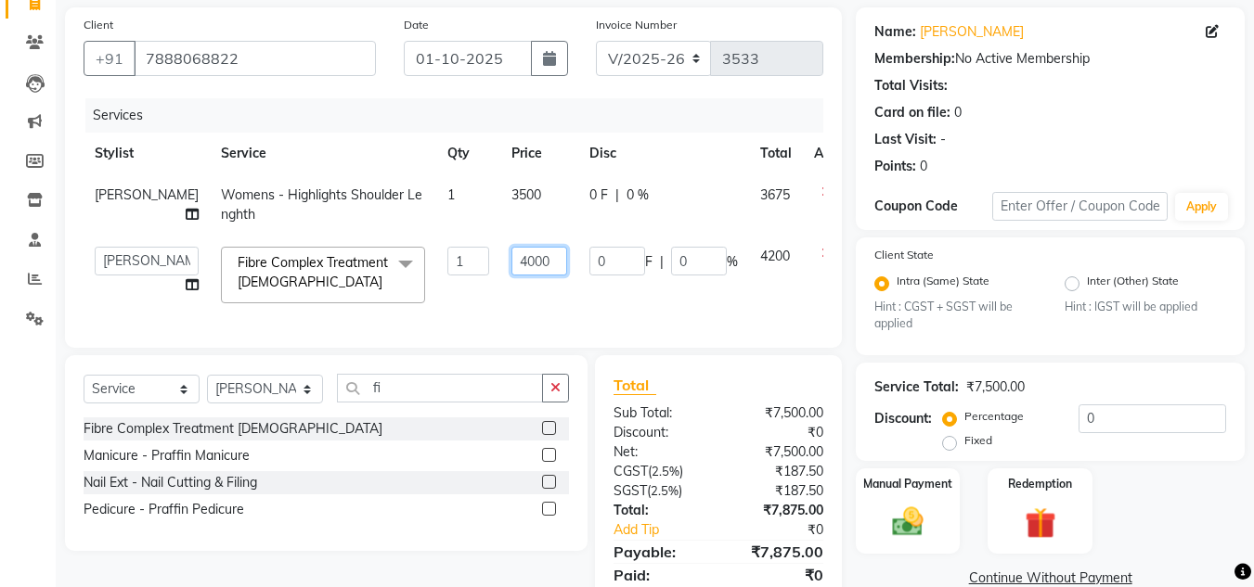
drag, startPoint x: 502, startPoint y: 259, endPoint x: 392, endPoint y: 248, distance: 111.0
click at [392, 248] on tr "Anuj W [PERSON_NAME] [PERSON_NAME] Manager [PERSON_NAME] C [PERSON_NAME] S [PER…" at bounding box center [474, 275] width 781 height 79
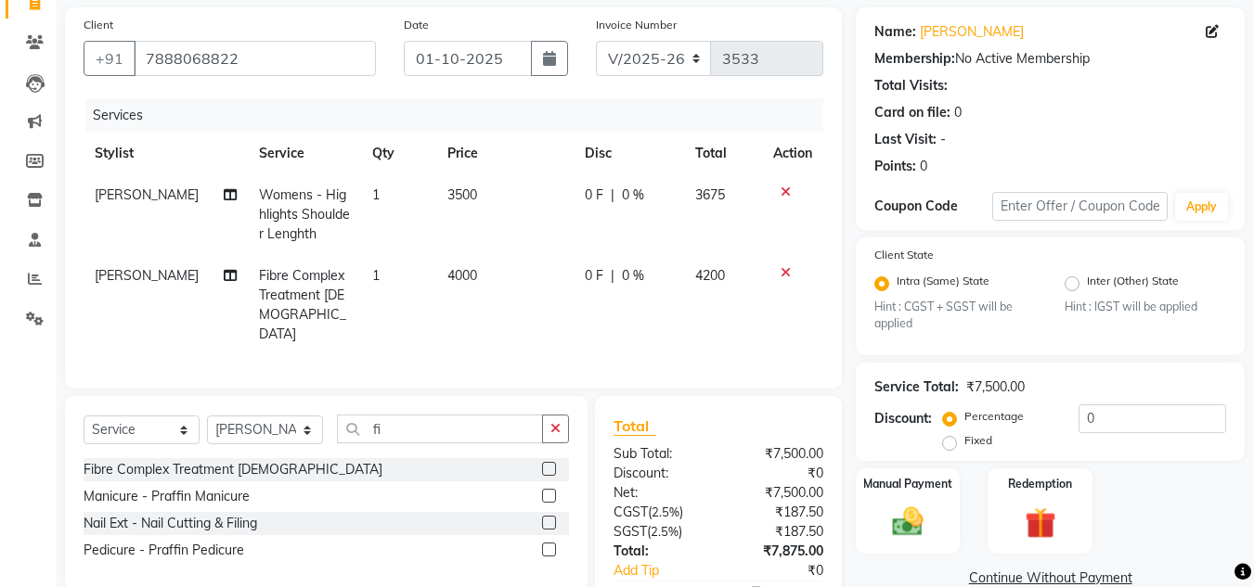
click at [478, 200] on td "3500" at bounding box center [504, 214] width 137 height 81
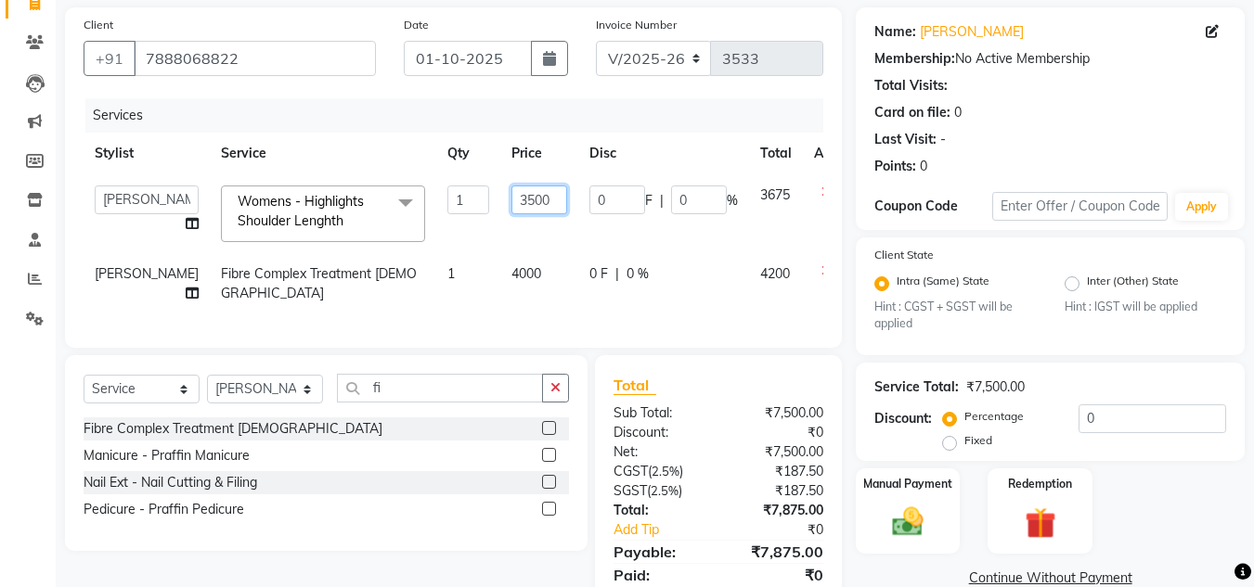
drag, startPoint x: 497, startPoint y: 199, endPoint x: 374, endPoint y: 187, distance: 124.0
click at [374, 187] on tr "Anuj W [PERSON_NAME] [PERSON_NAME] Manager [PERSON_NAME] C [PERSON_NAME] S [PER…" at bounding box center [474, 213] width 781 height 79
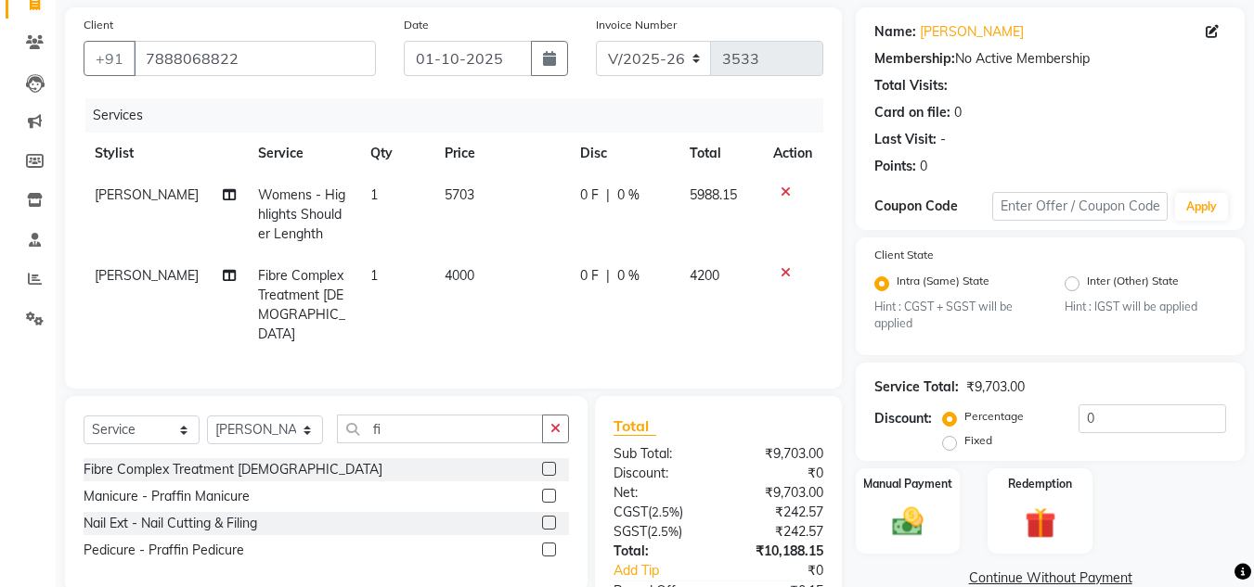
click at [765, 215] on td at bounding box center [792, 214] width 61 height 81
click at [476, 187] on td "5703" at bounding box center [501, 214] width 136 height 81
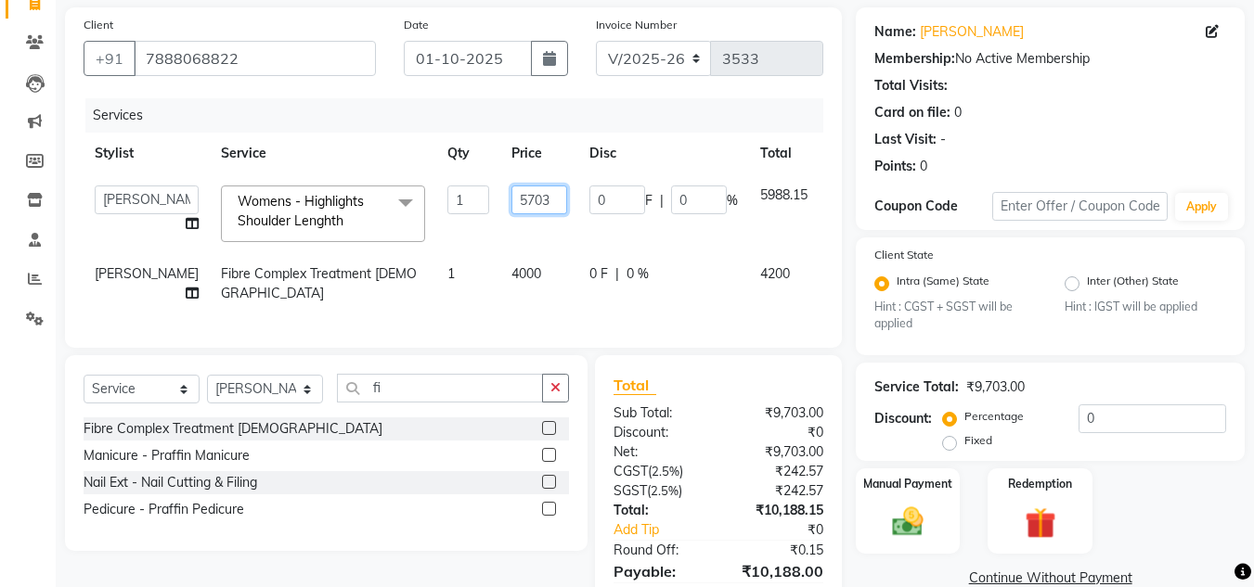
click at [511, 194] on input "5703" at bounding box center [539, 200] width 56 height 29
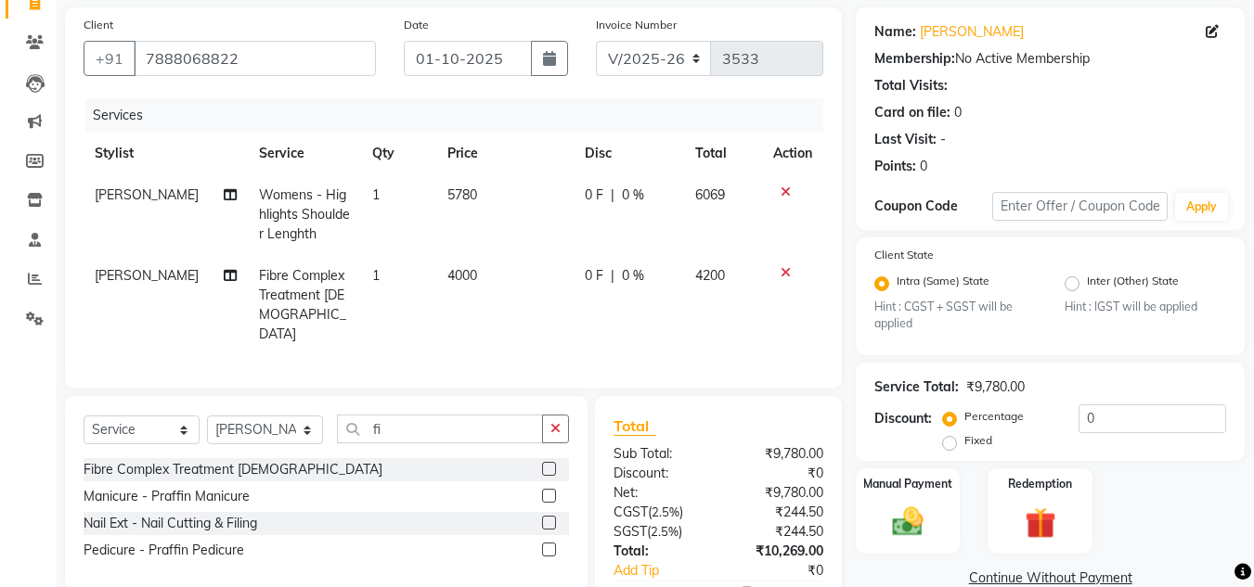
click at [716, 204] on td "6069" at bounding box center [723, 214] width 79 height 81
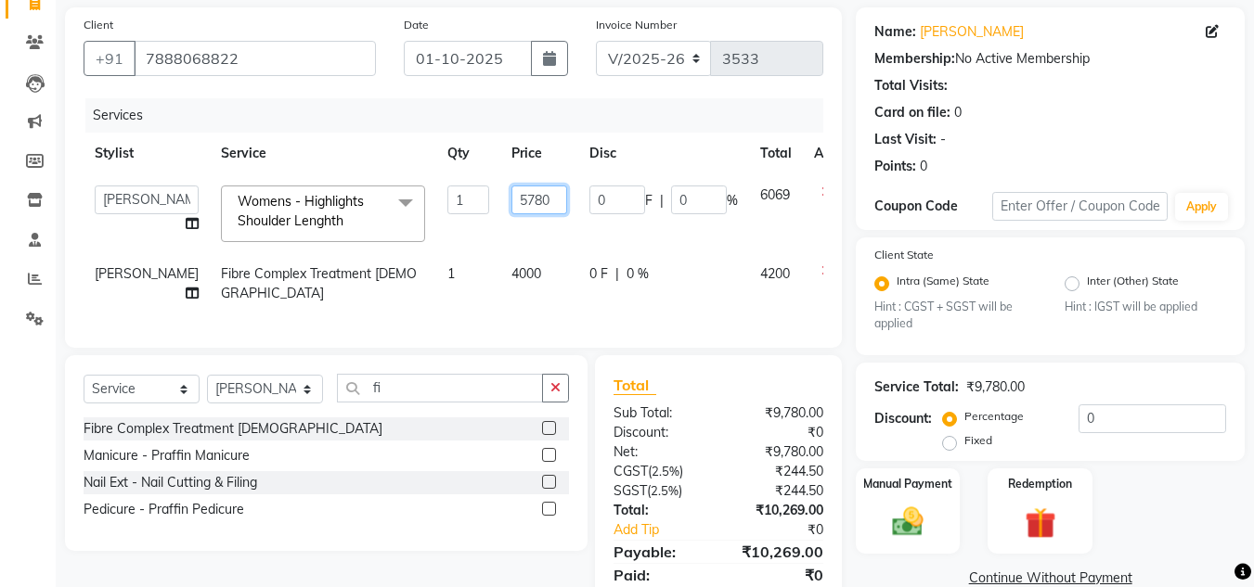
click at [511, 200] on input "5780" at bounding box center [539, 200] width 56 height 29
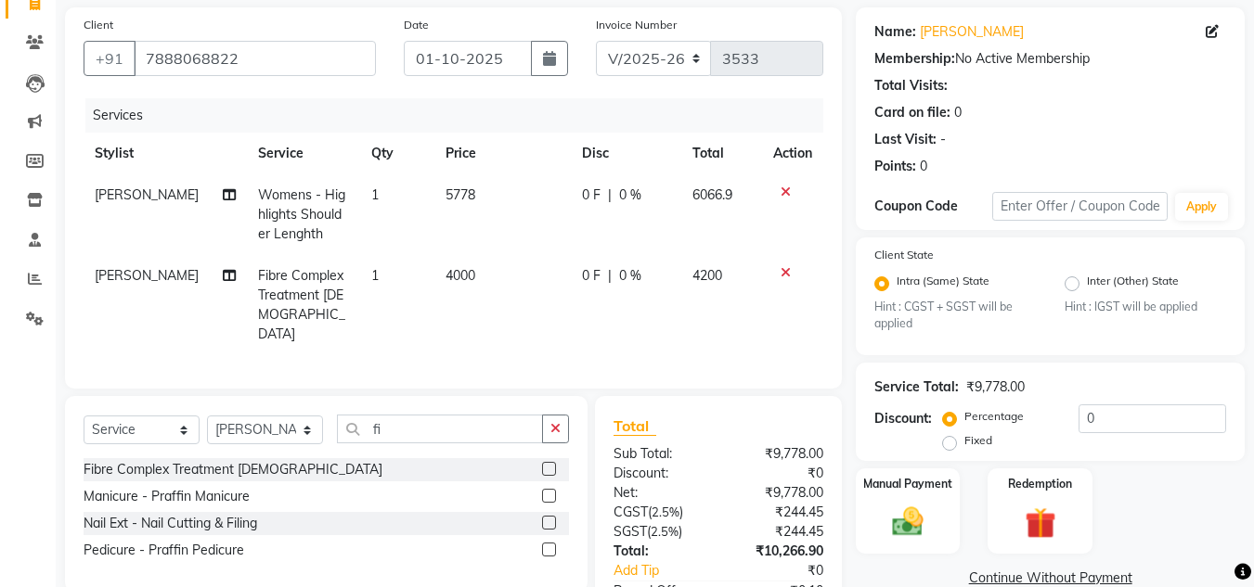
click at [733, 201] on td "6066.9" at bounding box center [722, 214] width 82 height 81
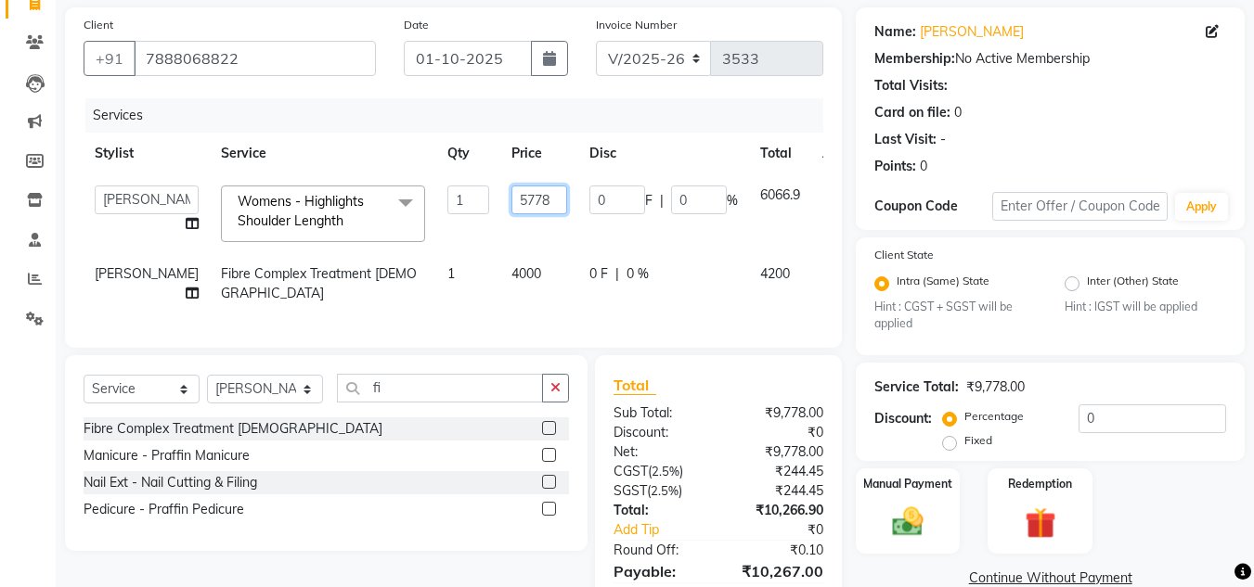
click at [511, 206] on input "5778" at bounding box center [539, 200] width 56 height 29
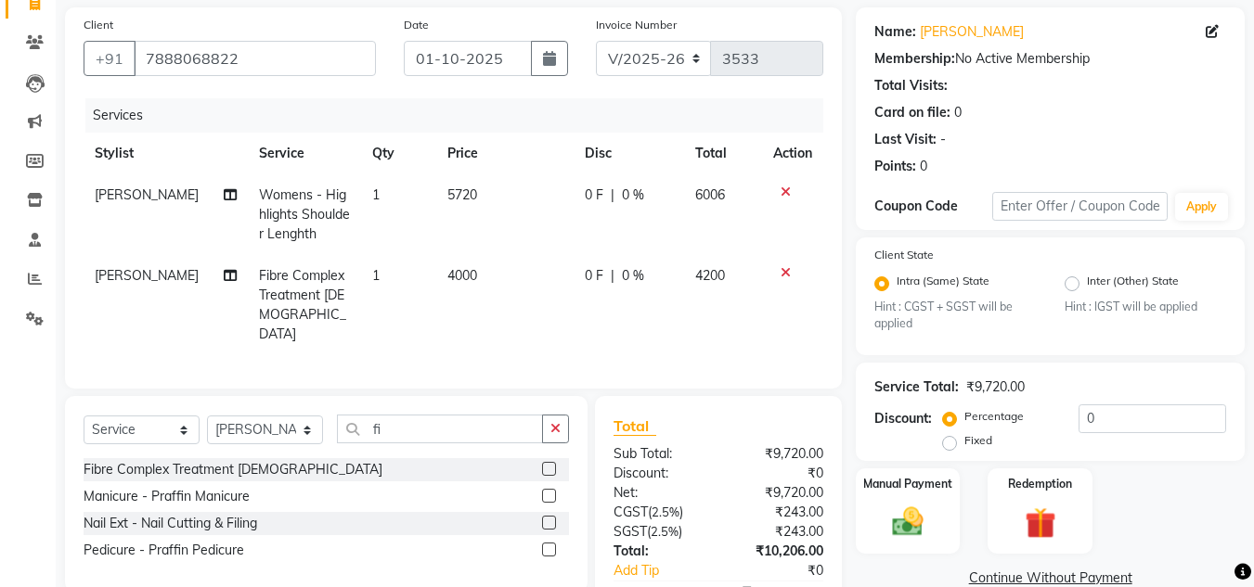
click at [714, 211] on td "6006" at bounding box center [723, 214] width 79 height 81
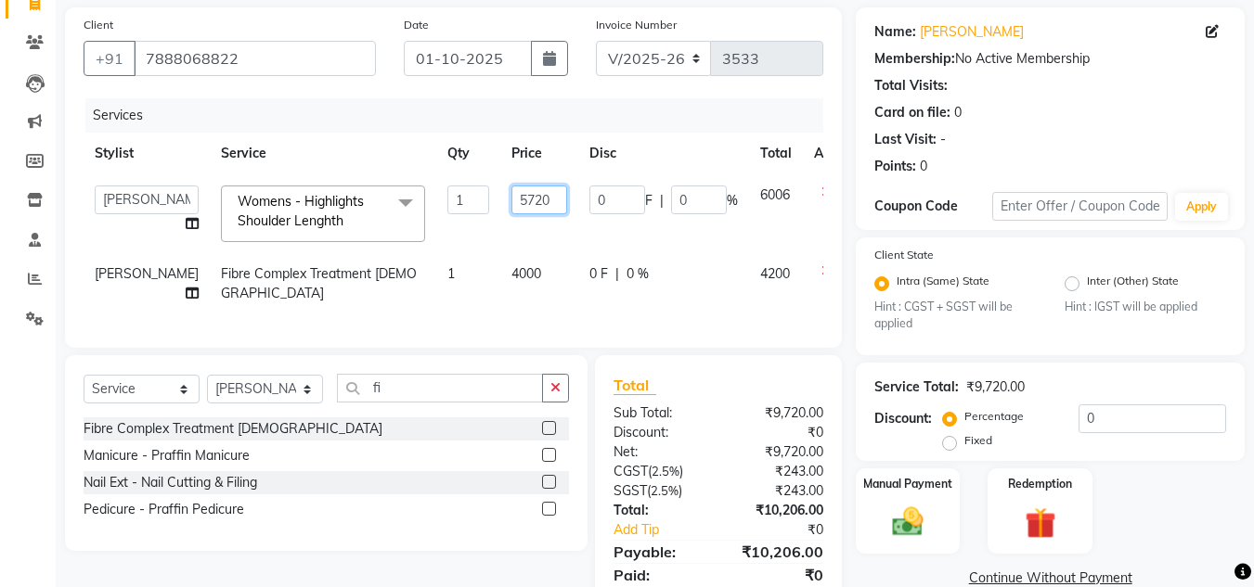
click at [511, 209] on input "5720" at bounding box center [539, 200] width 56 height 29
click at [749, 202] on td "6006" at bounding box center [776, 213] width 54 height 79
click at [500, 260] on td "4000" at bounding box center [539, 283] width 78 height 61
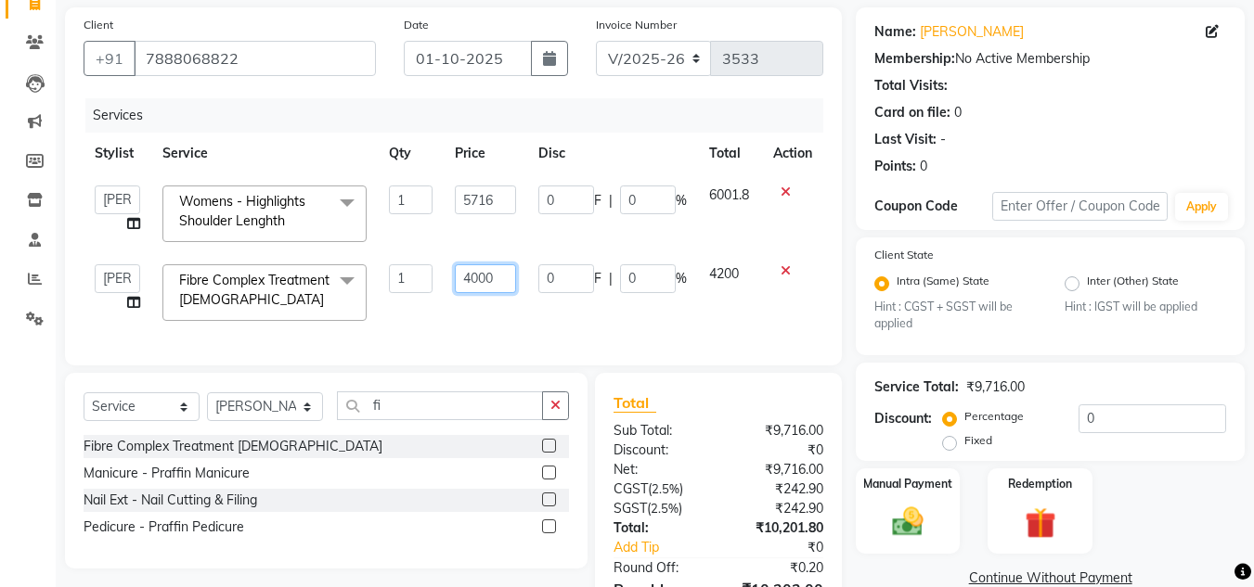
drag, startPoint x: 502, startPoint y: 274, endPoint x: 389, endPoint y: 277, distance: 113.3
click at [389, 277] on tr "Anuj W [PERSON_NAME] [PERSON_NAME] Manager [PERSON_NAME] C [PERSON_NAME] S [PER…" at bounding box center [454, 292] width 740 height 79
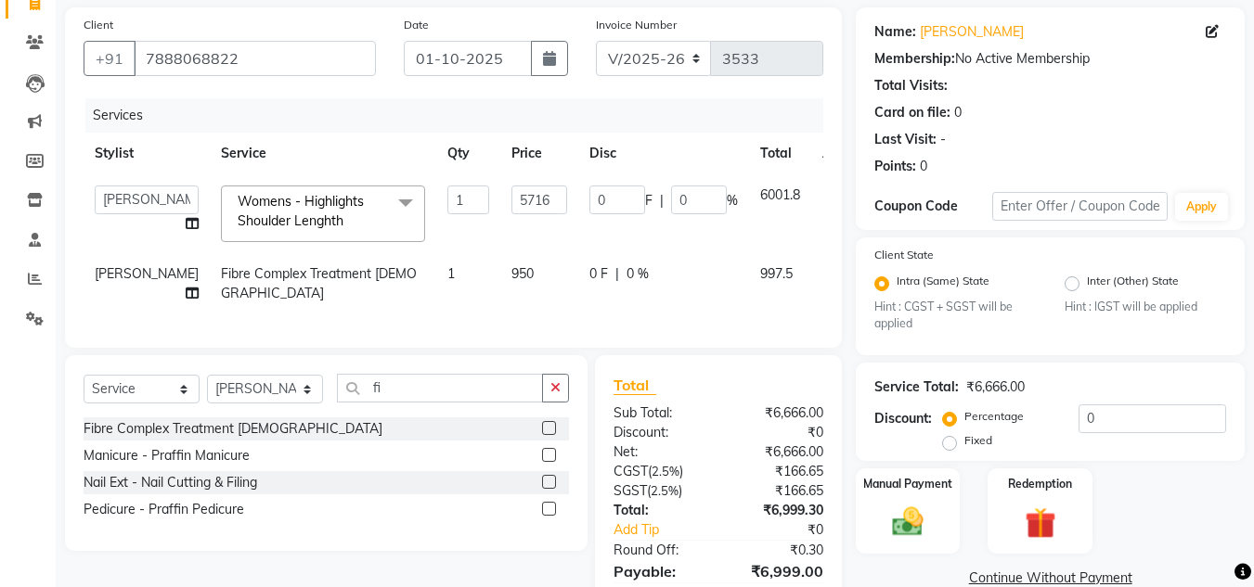
click at [760, 270] on span "997.5" at bounding box center [776, 273] width 32 height 17
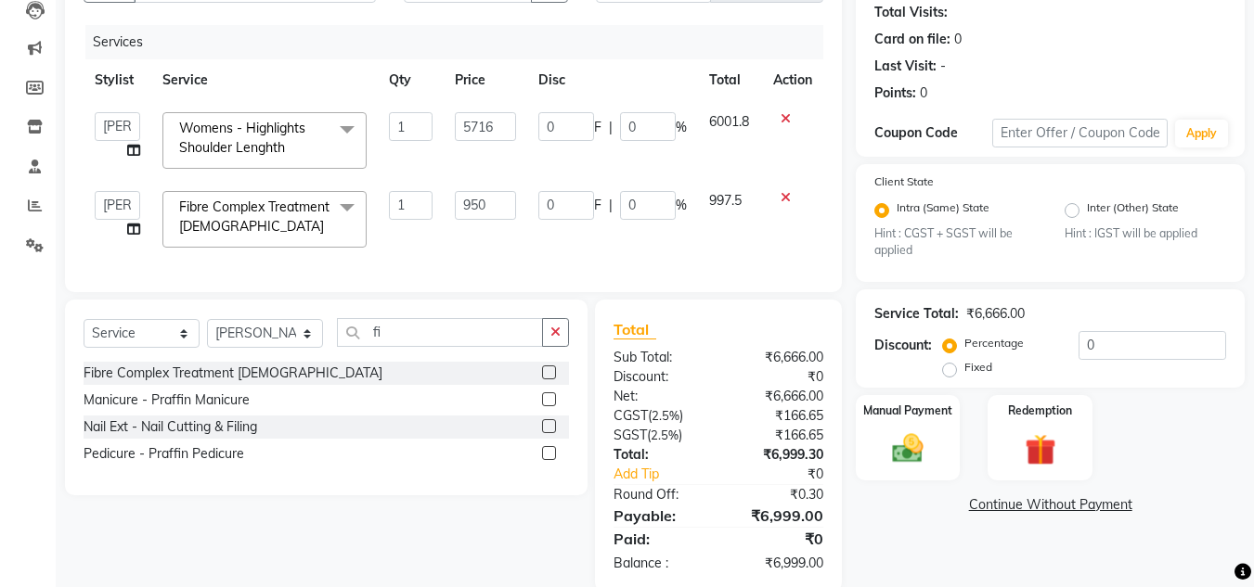
scroll to position [252, 0]
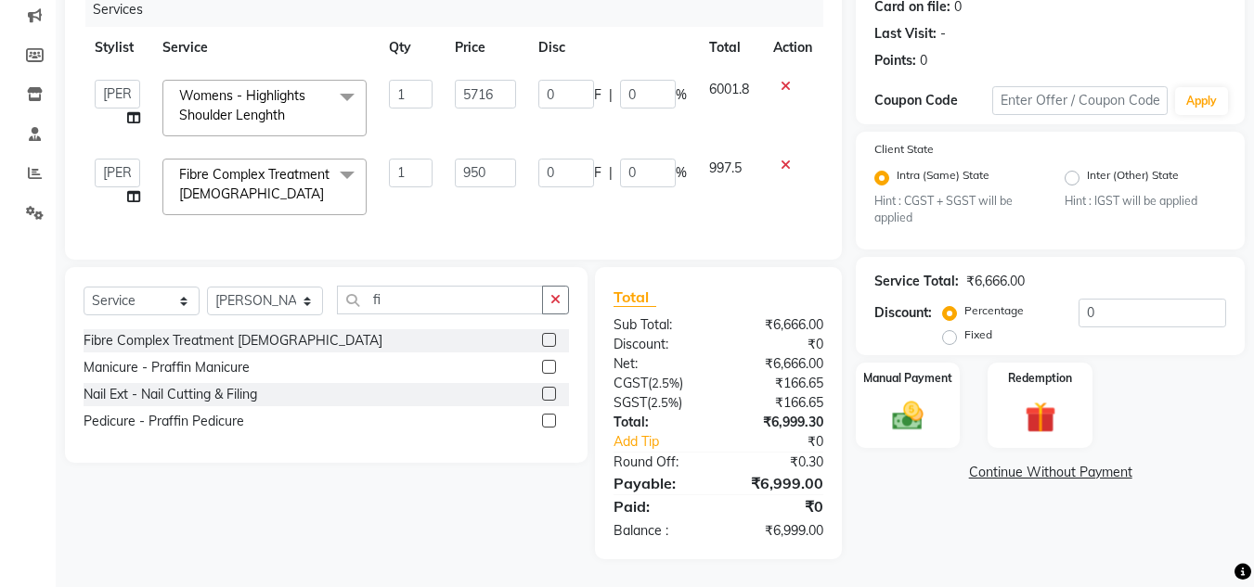
click at [519, 159] on td "950" at bounding box center [486, 187] width 84 height 79
click at [492, 160] on input "950" at bounding box center [485, 173] width 61 height 29
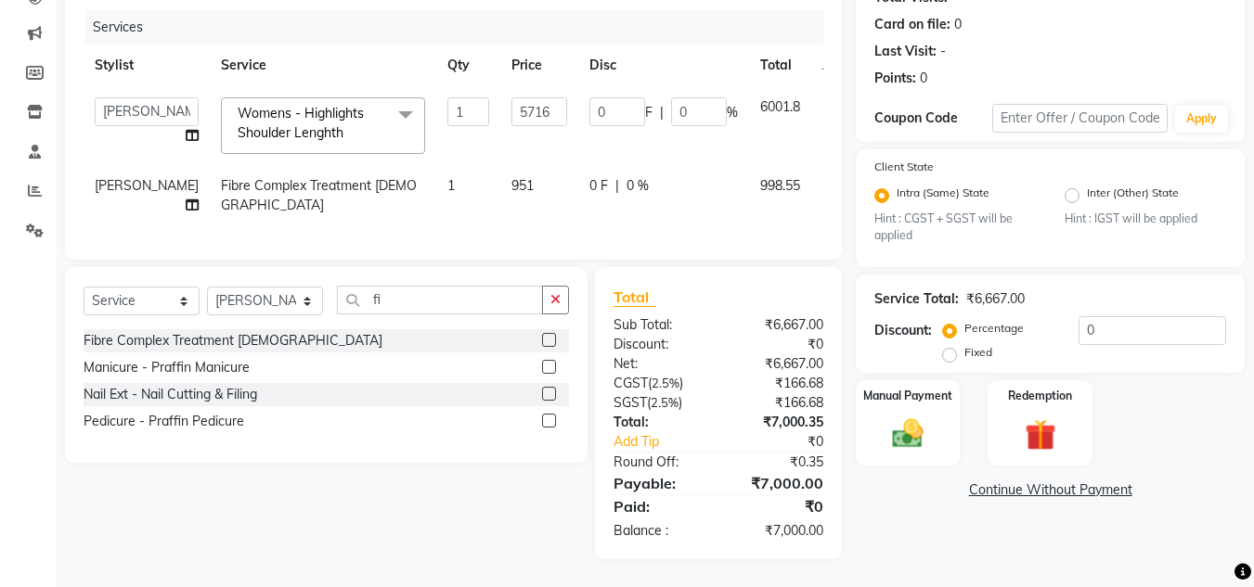
click at [749, 165] on td "998.55" at bounding box center [780, 195] width 62 height 61
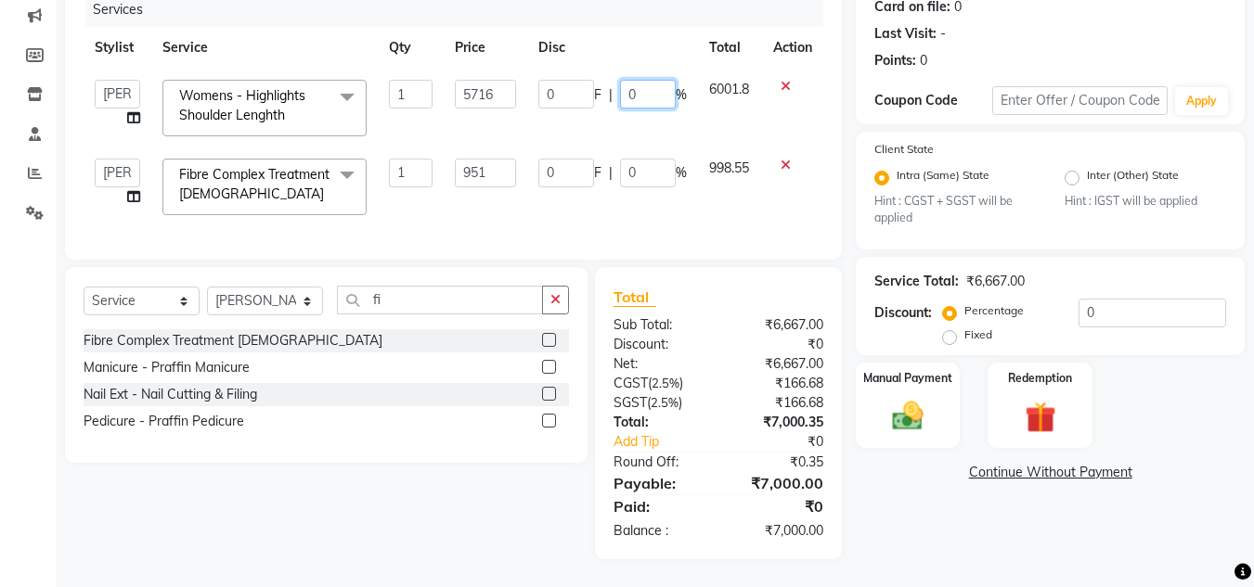
click at [629, 84] on input "0" at bounding box center [648, 94] width 56 height 29
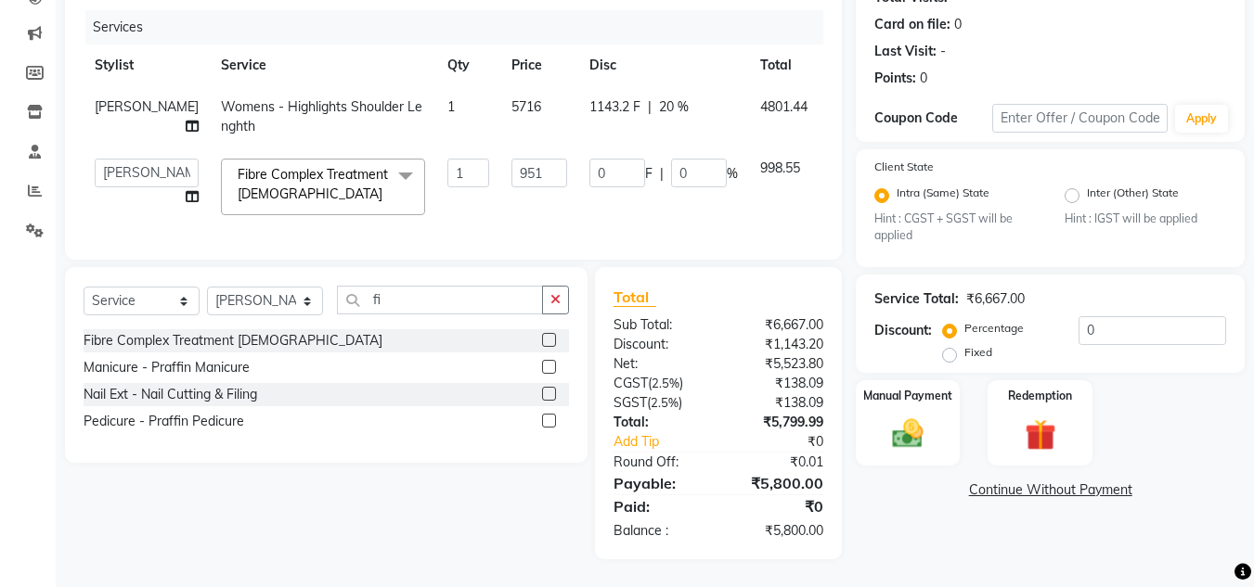
click at [749, 91] on td "4801.44" at bounding box center [784, 116] width 70 height 61
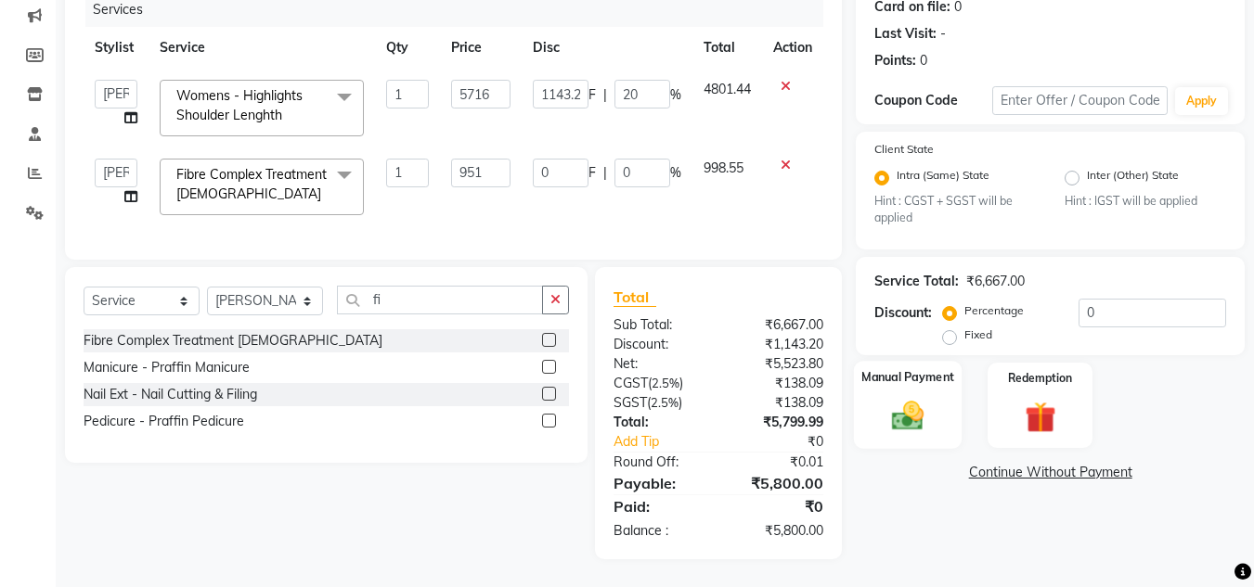
click at [909, 410] on img at bounding box center [908, 416] width 52 height 37
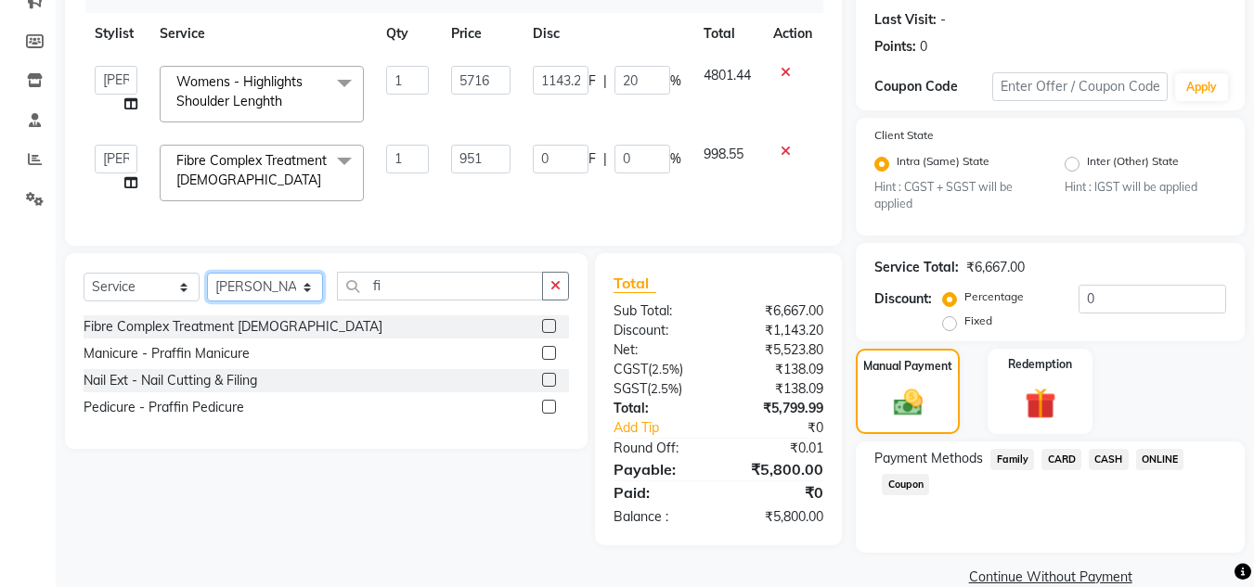
click at [242, 302] on select "Select Stylist Anuj W [PERSON_NAME] [PERSON_NAME] Manager [PERSON_NAME] C [PERS…" at bounding box center [265, 287] width 116 height 29
click at [207, 287] on select "Select Stylist Anuj W [PERSON_NAME] [PERSON_NAME] Manager [PERSON_NAME] C [PERS…" at bounding box center [265, 287] width 116 height 29
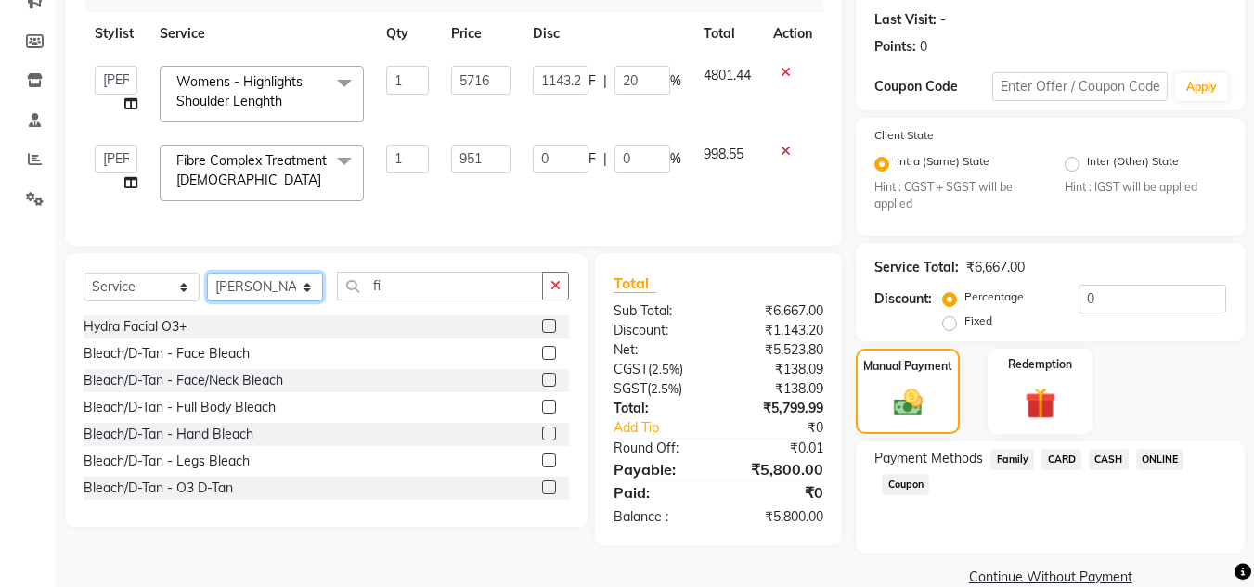
click at [257, 302] on select "Select Stylist Anuj W [PERSON_NAME] [PERSON_NAME] Manager [PERSON_NAME] C [PERS…" at bounding box center [265, 287] width 116 height 29
click at [207, 287] on select "Select Stylist Anuj W [PERSON_NAME] [PERSON_NAME] Manager [PERSON_NAME] C [PERS…" at bounding box center [265, 287] width 116 height 29
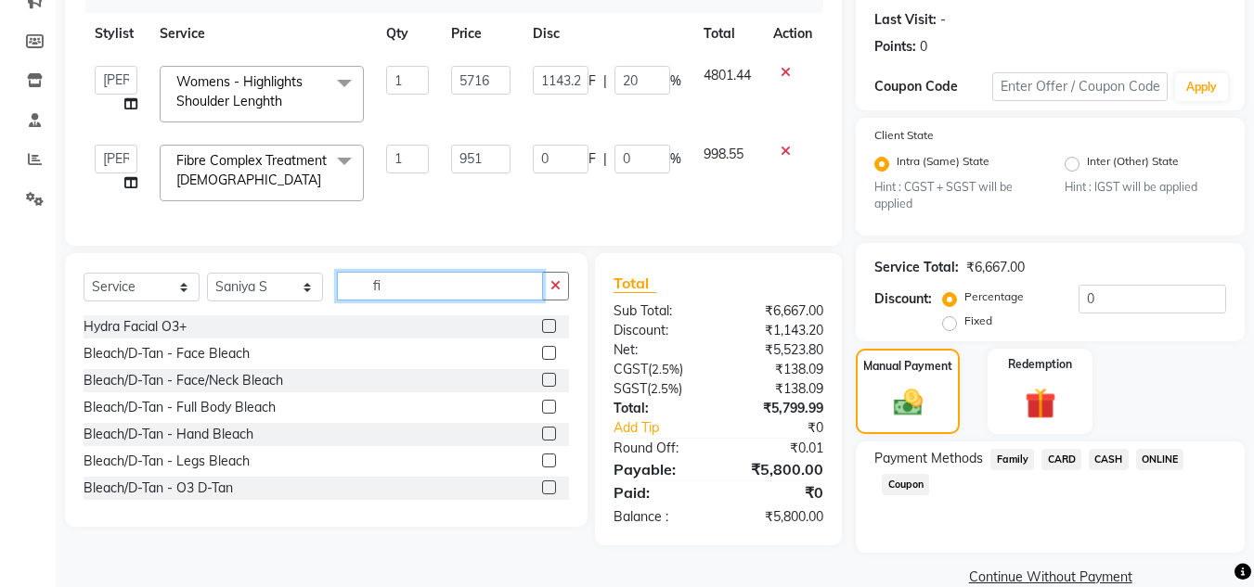
click at [388, 301] on input "fi" at bounding box center [440, 286] width 206 height 29
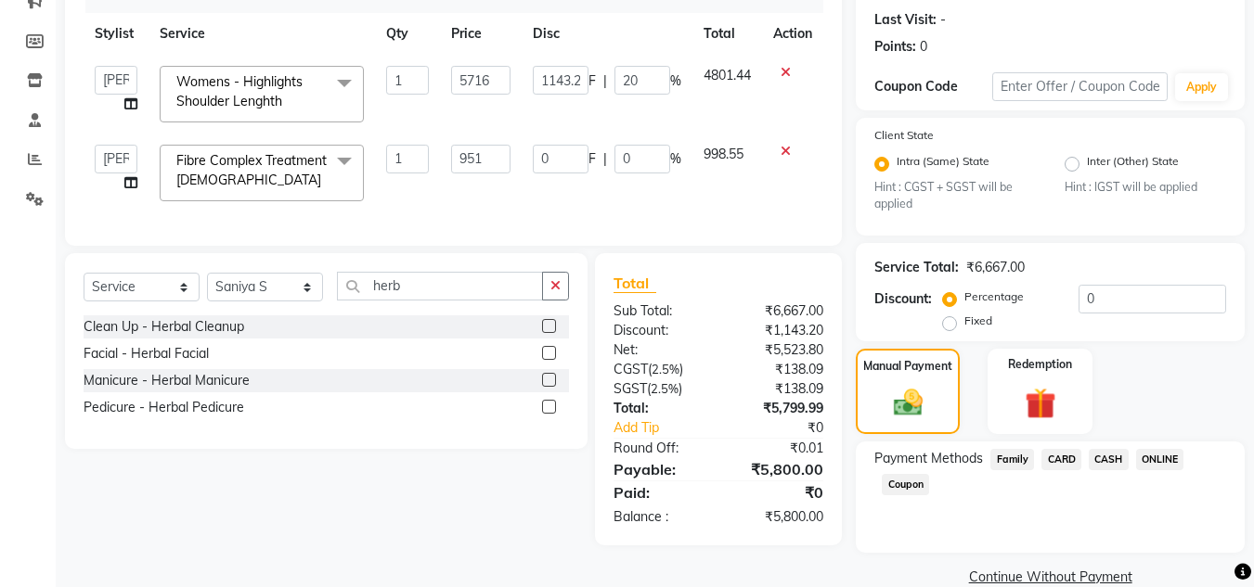
click at [550, 414] on label at bounding box center [549, 407] width 14 height 14
click at [550, 414] on input "checkbox" at bounding box center [548, 408] width 12 height 12
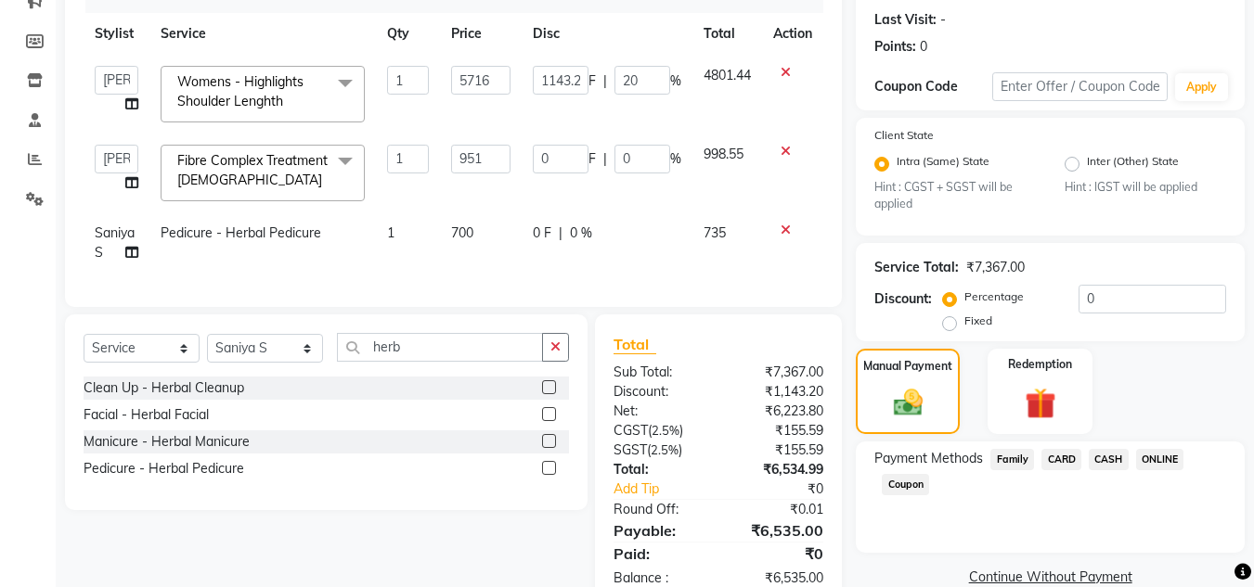
click at [473, 232] on span "700" at bounding box center [462, 233] width 22 height 17
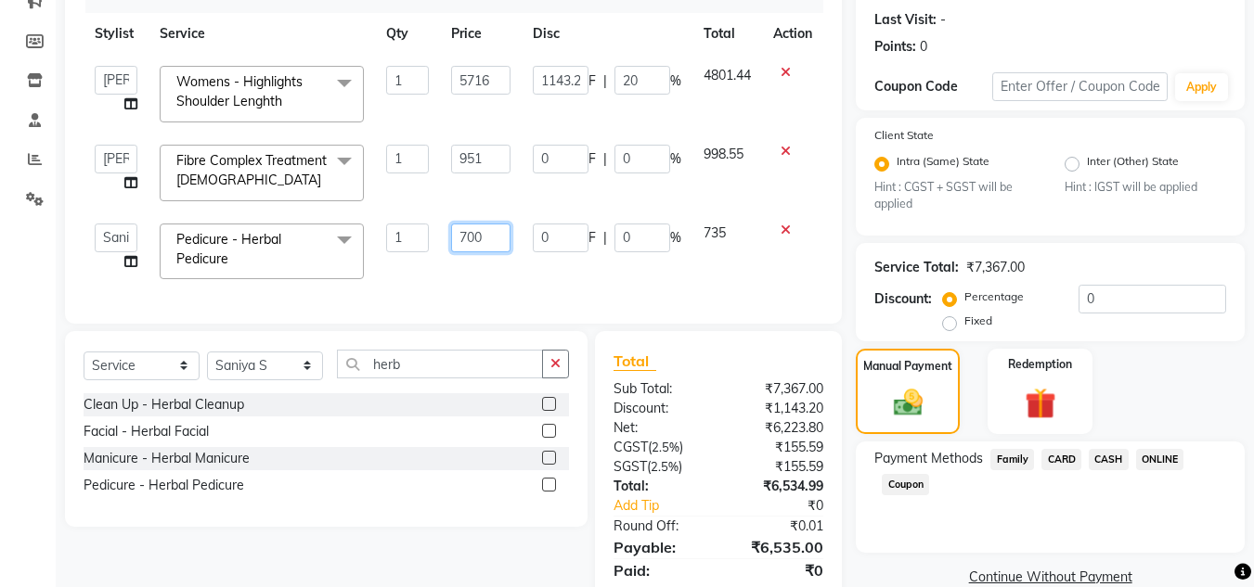
click at [473, 232] on input "700" at bounding box center [480, 238] width 59 height 29
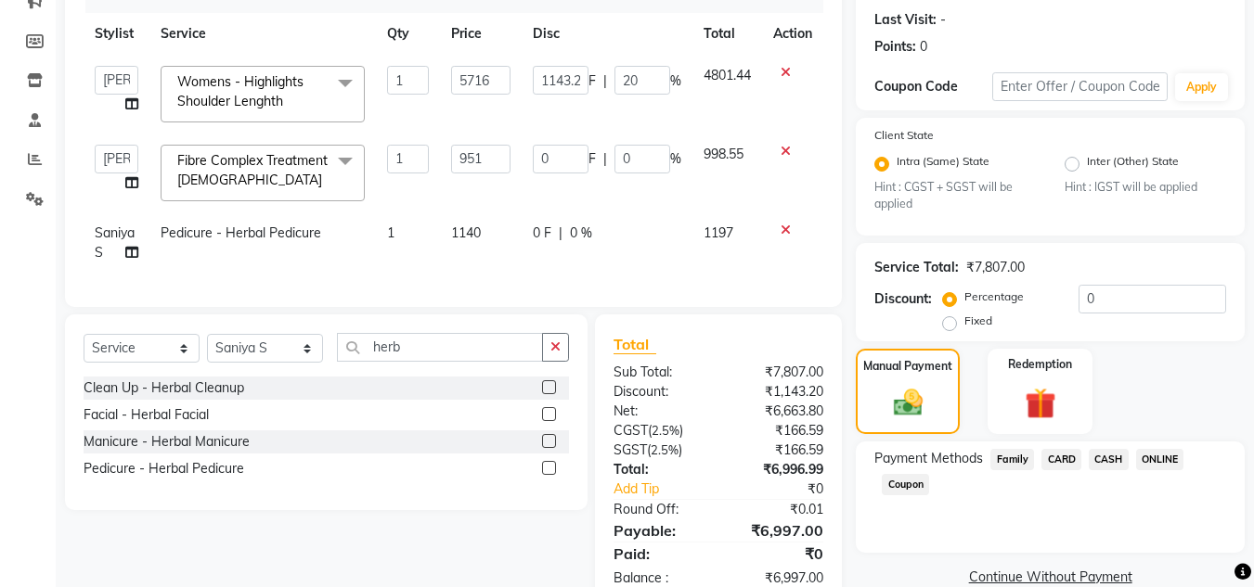
click at [723, 226] on span "1197" at bounding box center [719, 233] width 30 height 17
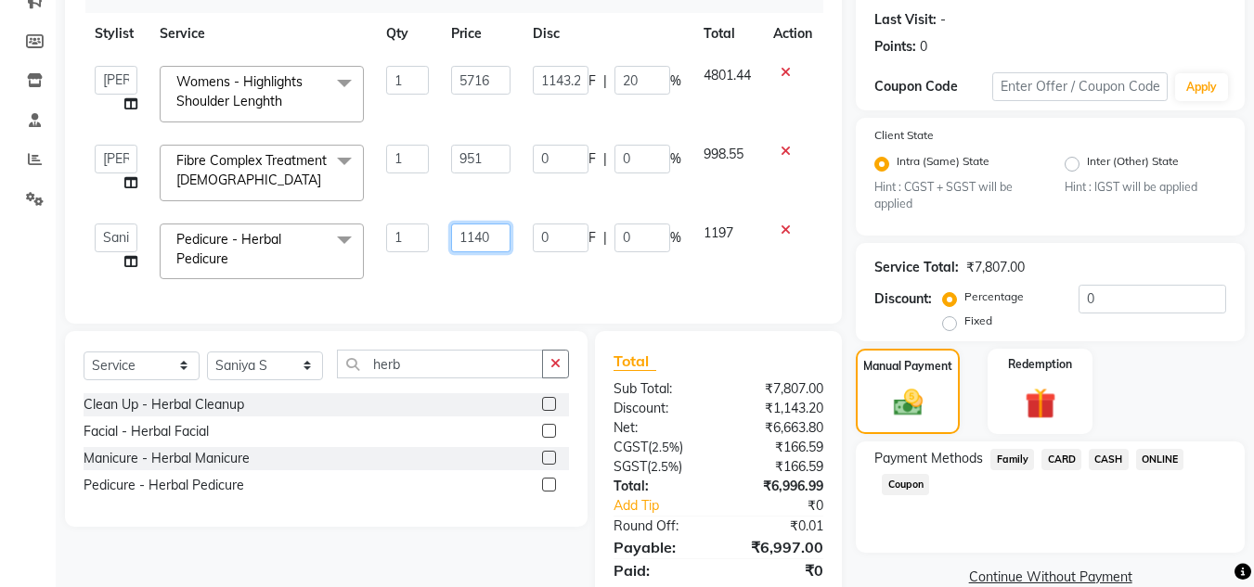
click at [486, 236] on input "1140" at bounding box center [480, 238] width 59 height 29
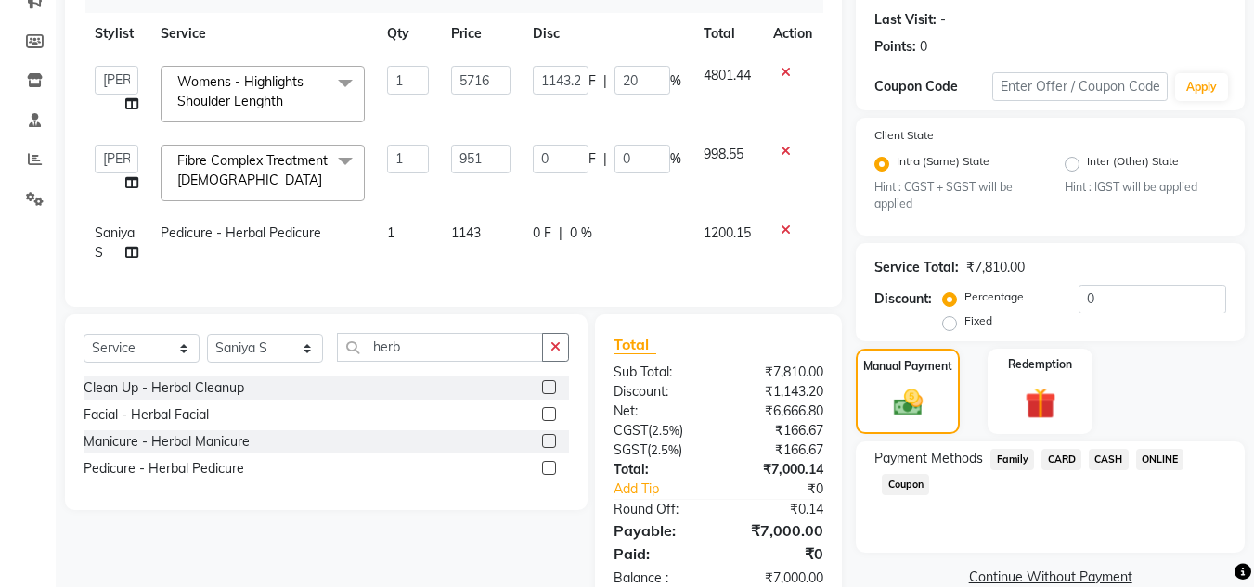
click at [708, 232] on span "1200.15" at bounding box center [727, 233] width 47 height 17
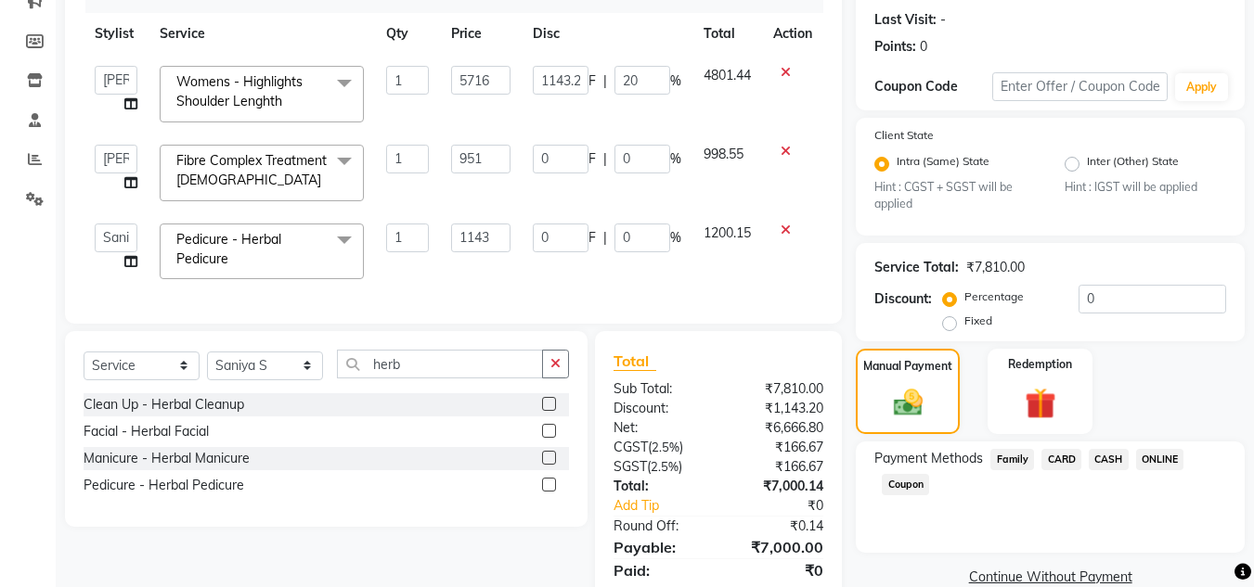
scroll to position [329, 0]
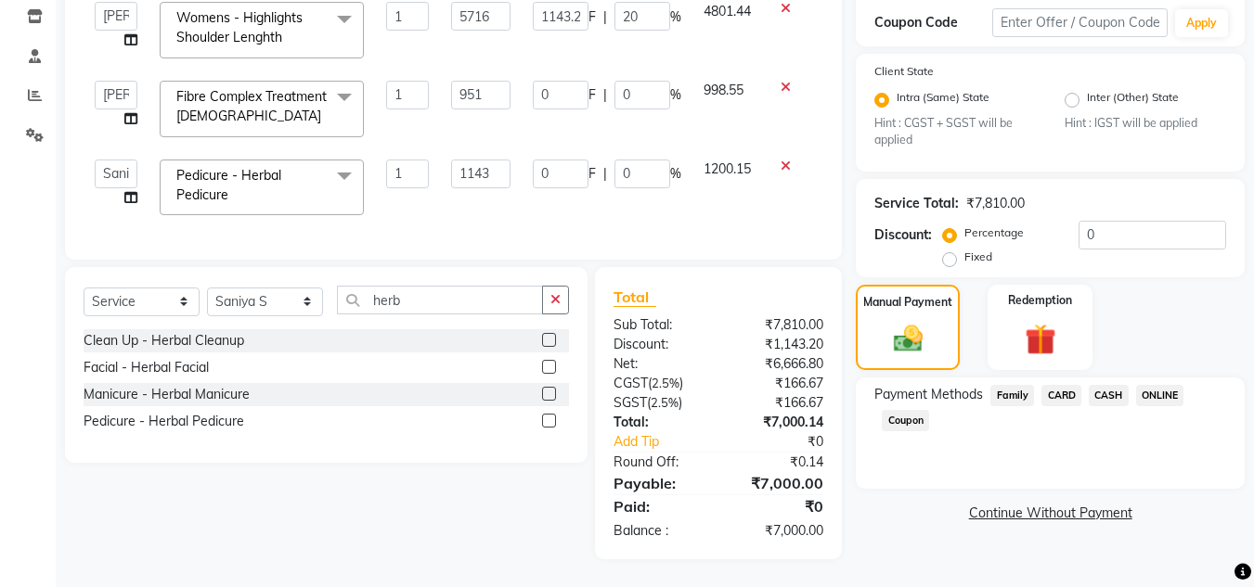
click at [1107, 385] on span "CASH" at bounding box center [1109, 395] width 40 height 21
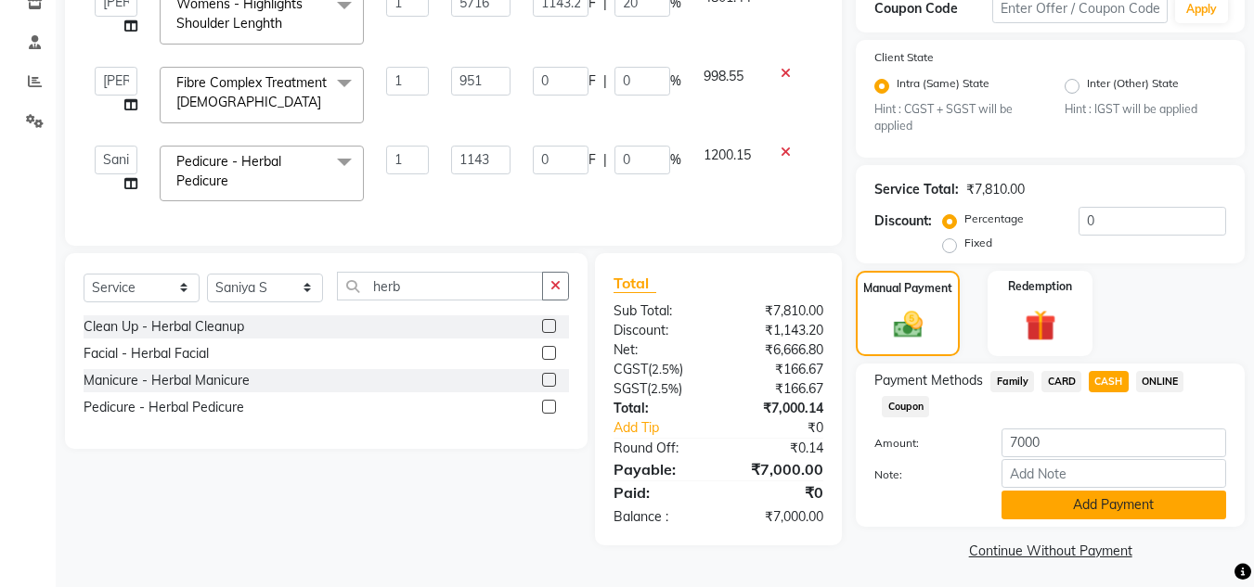
click at [1106, 500] on button "Add Payment" at bounding box center [1113, 505] width 225 height 29
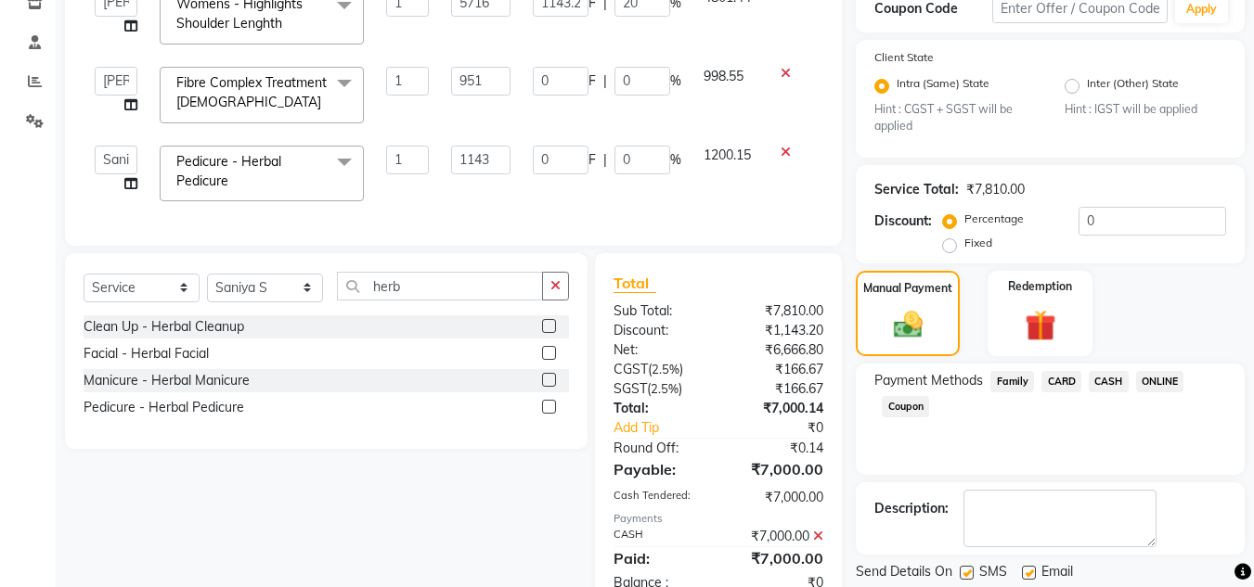
scroll to position [395, 0]
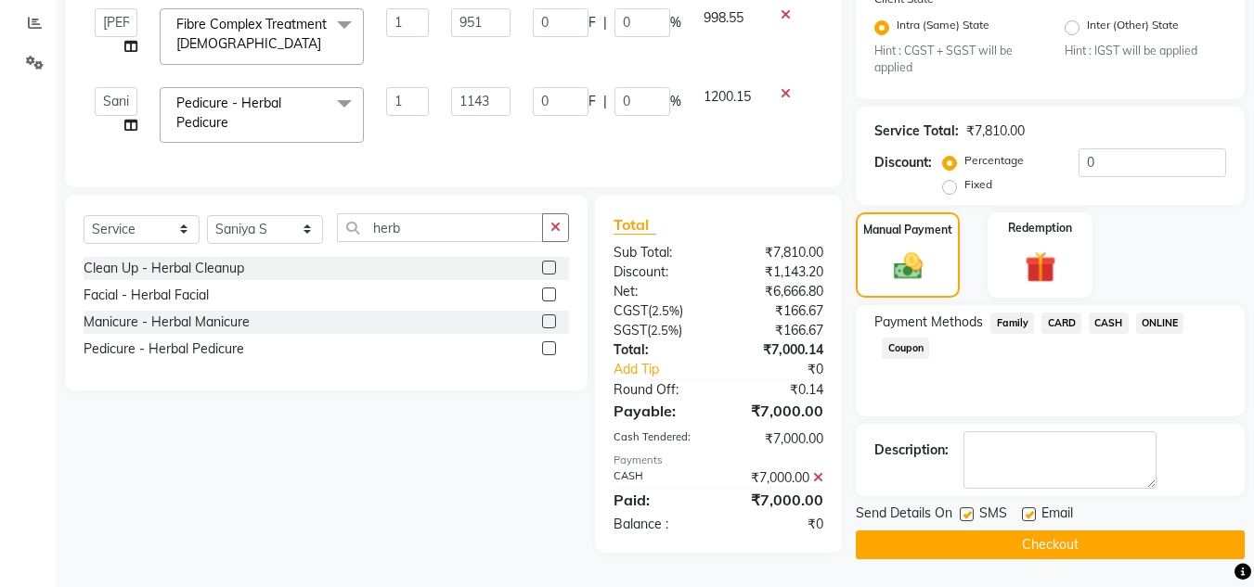
click at [1127, 546] on button "Checkout" at bounding box center [1050, 545] width 389 height 29
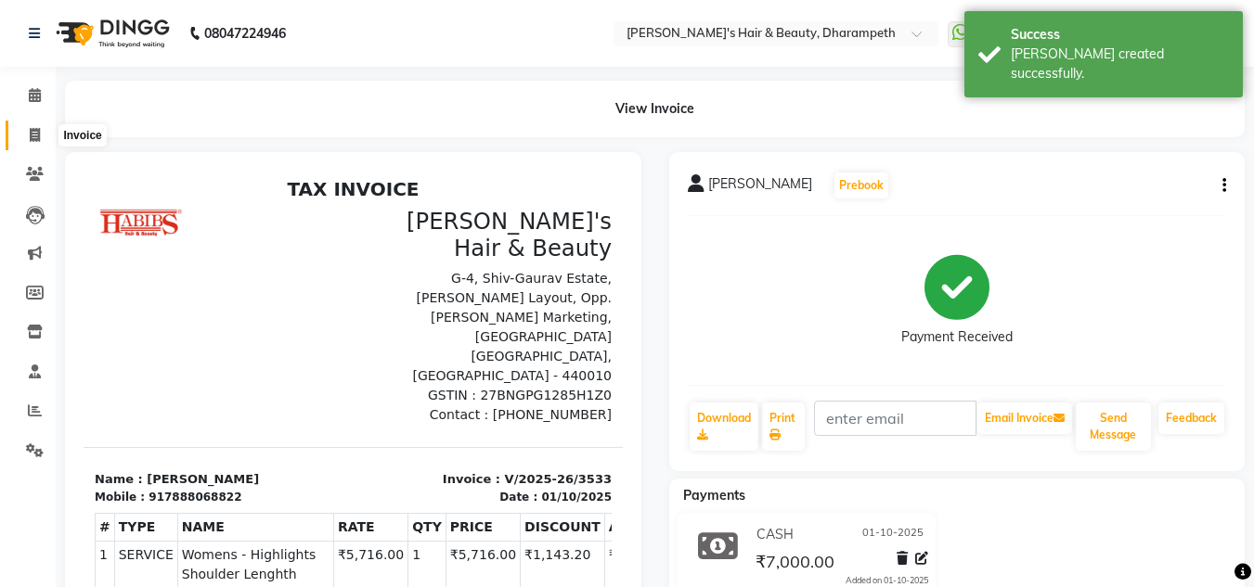
click at [32, 125] on span at bounding box center [35, 135] width 32 height 21
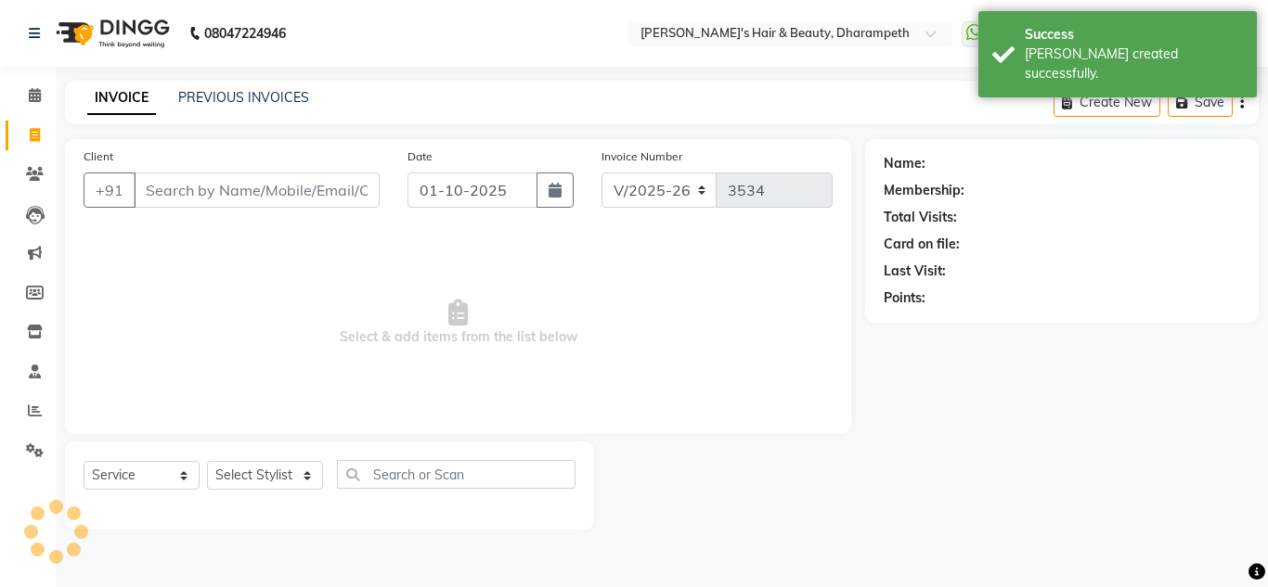
click at [200, 88] on div "PREVIOUS INVOICES" at bounding box center [243, 97] width 131 height 19
click at [200, 90] on link "PREVIOUS INVOICES" at bounding box center [243, 97] width 131 height 17
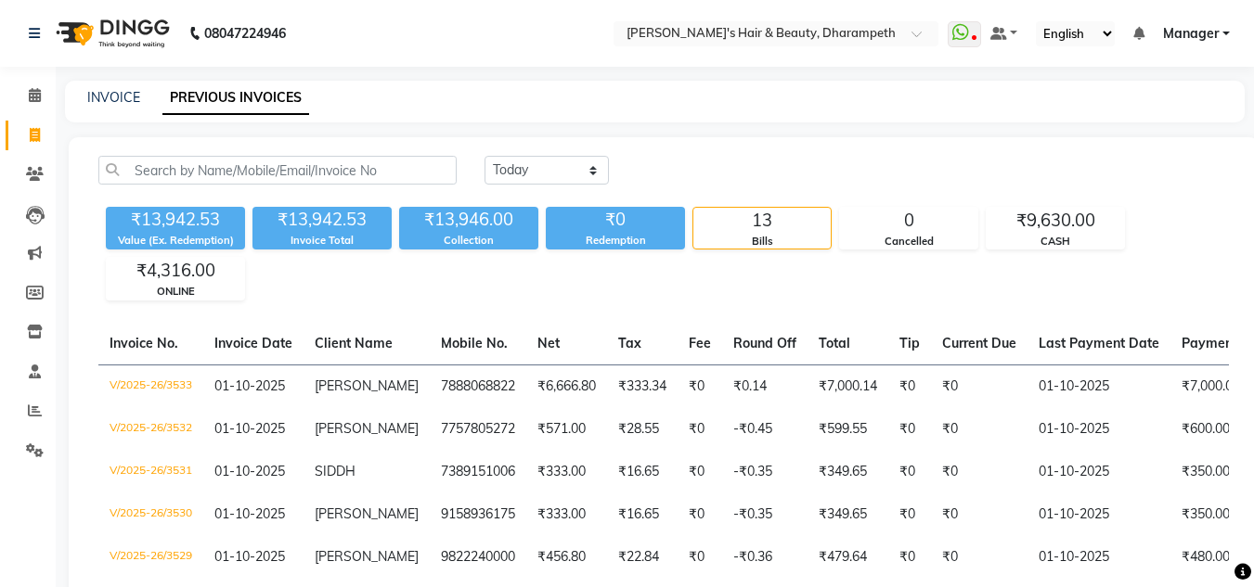
click at [105, 106] on div "INVOICE" at bounding box center [113, 97] width 53 height 19
click at [102, 97] on link "INVOICE" at bounding box center [113, 97] width 53 height 17
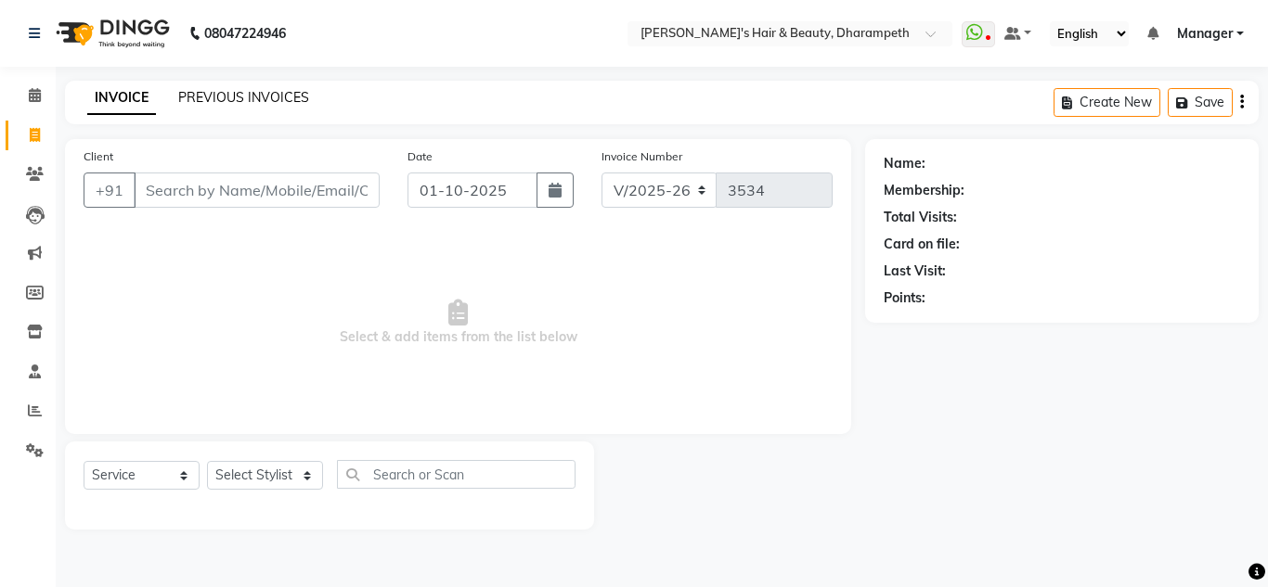
click at [207, 103] on link "PREVIOUS INVOICES" at bounding box center [243, 97] width 131 height 17
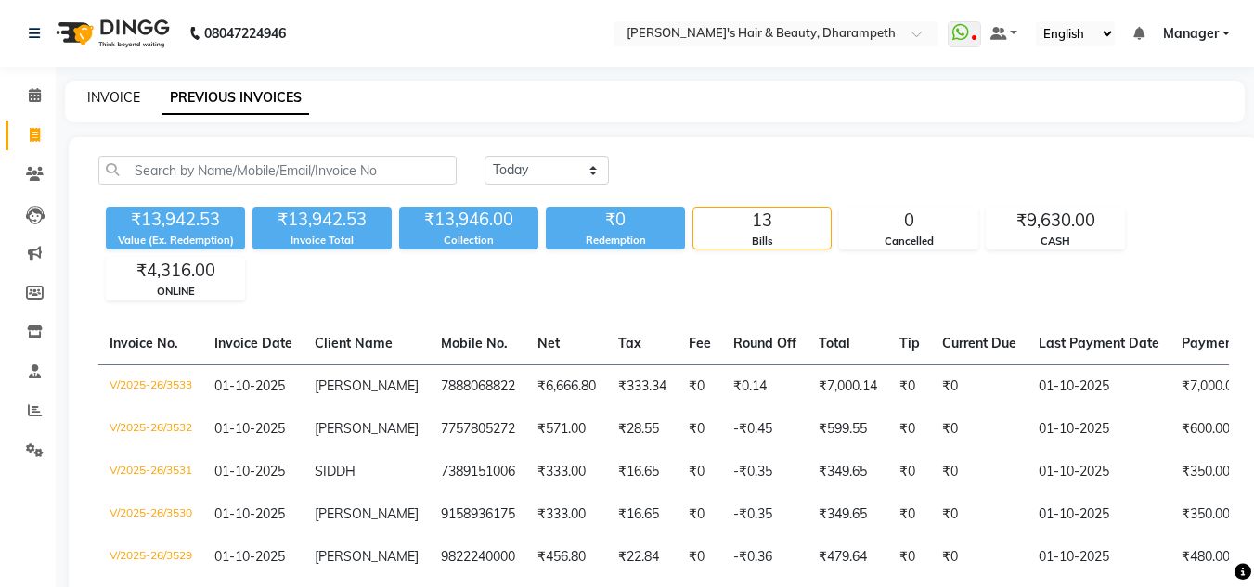
click at [110, 100] on link "INVOICE" at bounding box center [113, 97] width 53 height 17
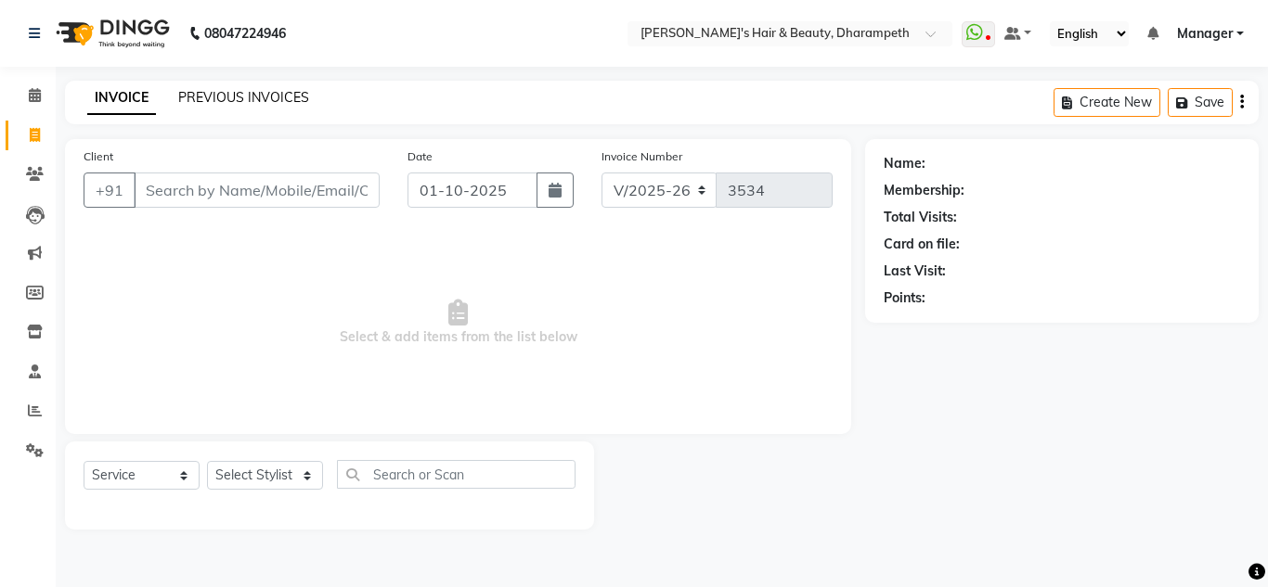
click at [227, 103] on link "PREVIOUS INVOICES" at bounding box center [243, 97] width 131 height 17
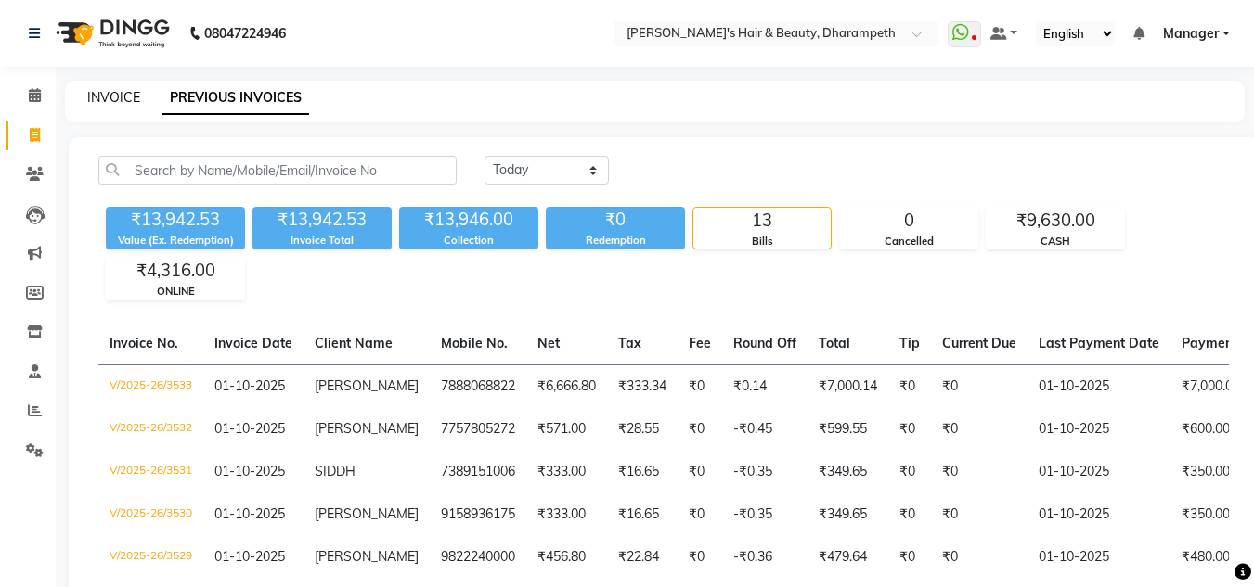
click at [126, 97] on link "INVOICE" at bounding box center [113, 97] width 53 height 17
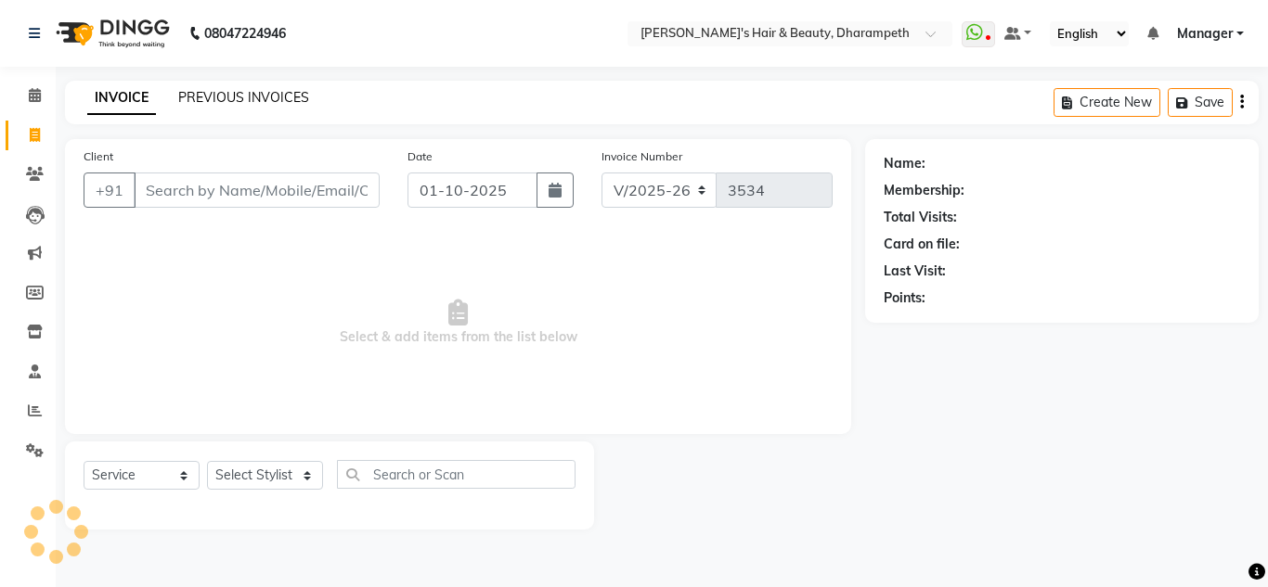
click at [207, 96] on link "PREVIOUS INVOICES" at bounding box center [243, 97] width 131 height 17
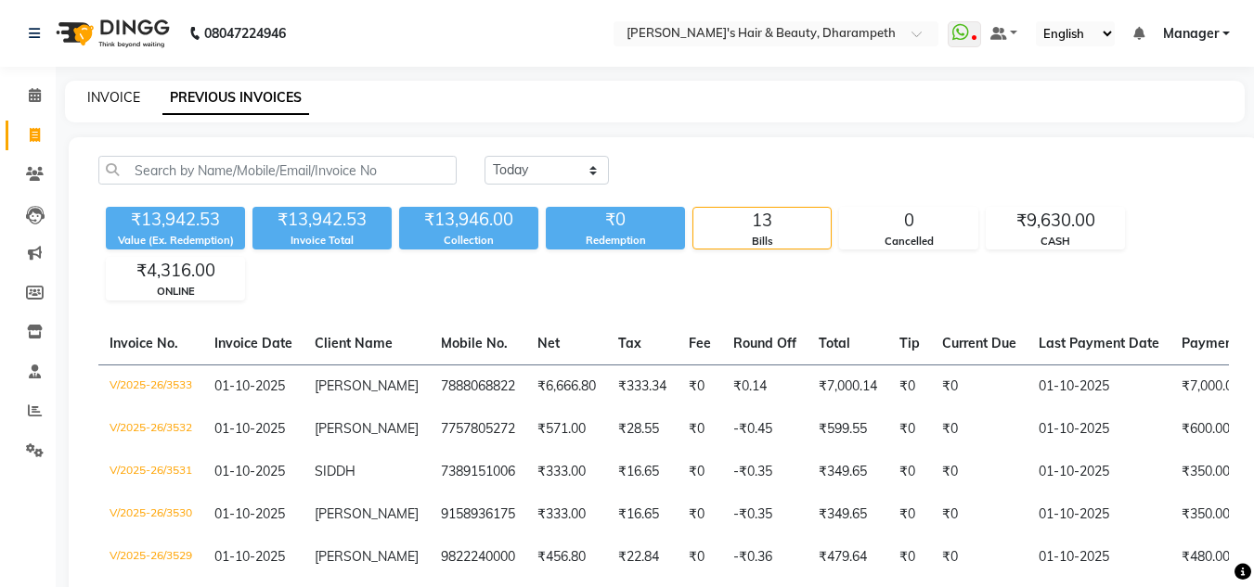
click at [98, 98] on link "INVOICE" at bounding box center [113, 97] width 53 height 17
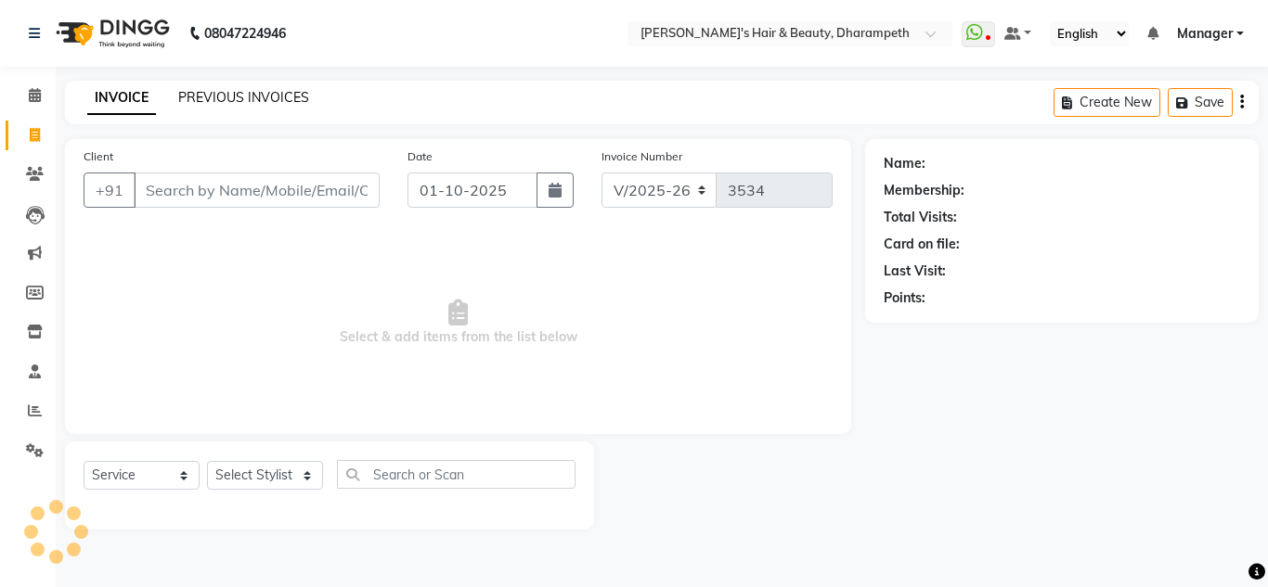
click at [210, 102] on link "PREVIOUS INVOICES" at bounding box center [243, 97] width 131 height 17
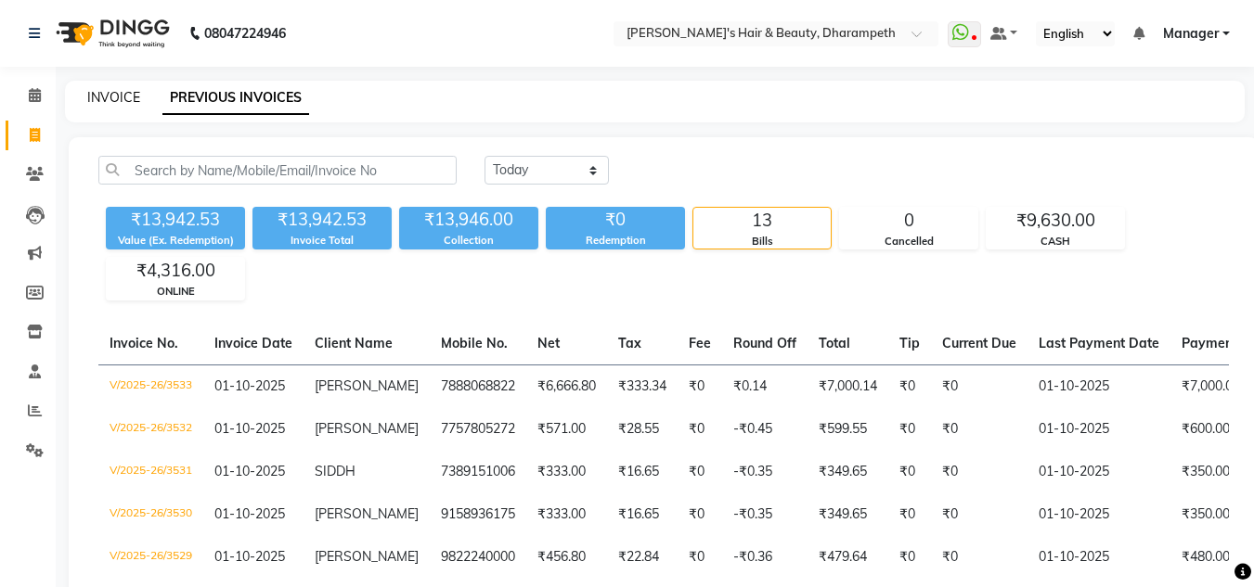
click at [106, 98] on link "INVOICE" at bounding box center [113, 97] width 53 height 17
